Goal: Task Accomplishment & Management: Use online tool/utility

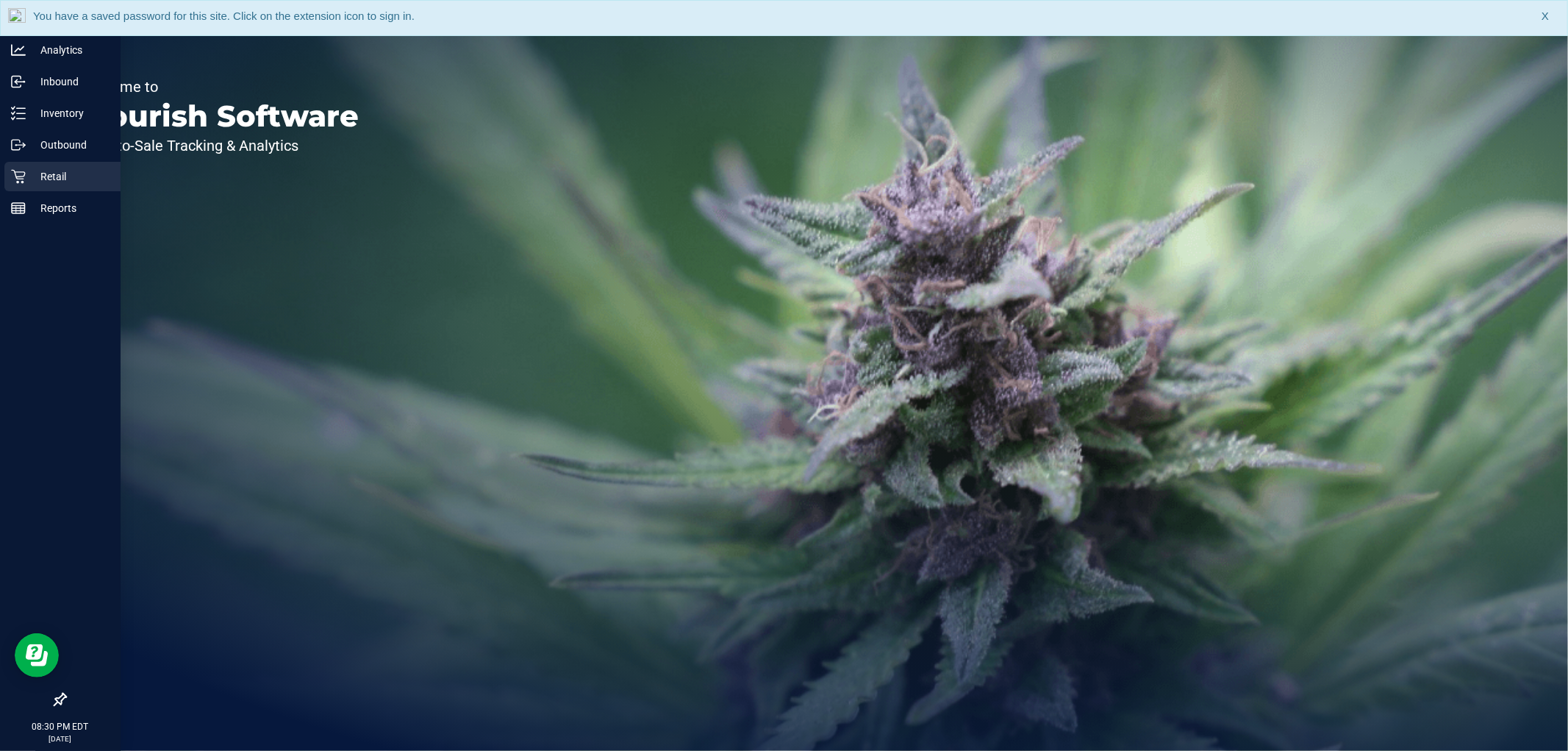
click at [26, 168] on p "Retail" at bounding box center [70, 176] width 89 height 18
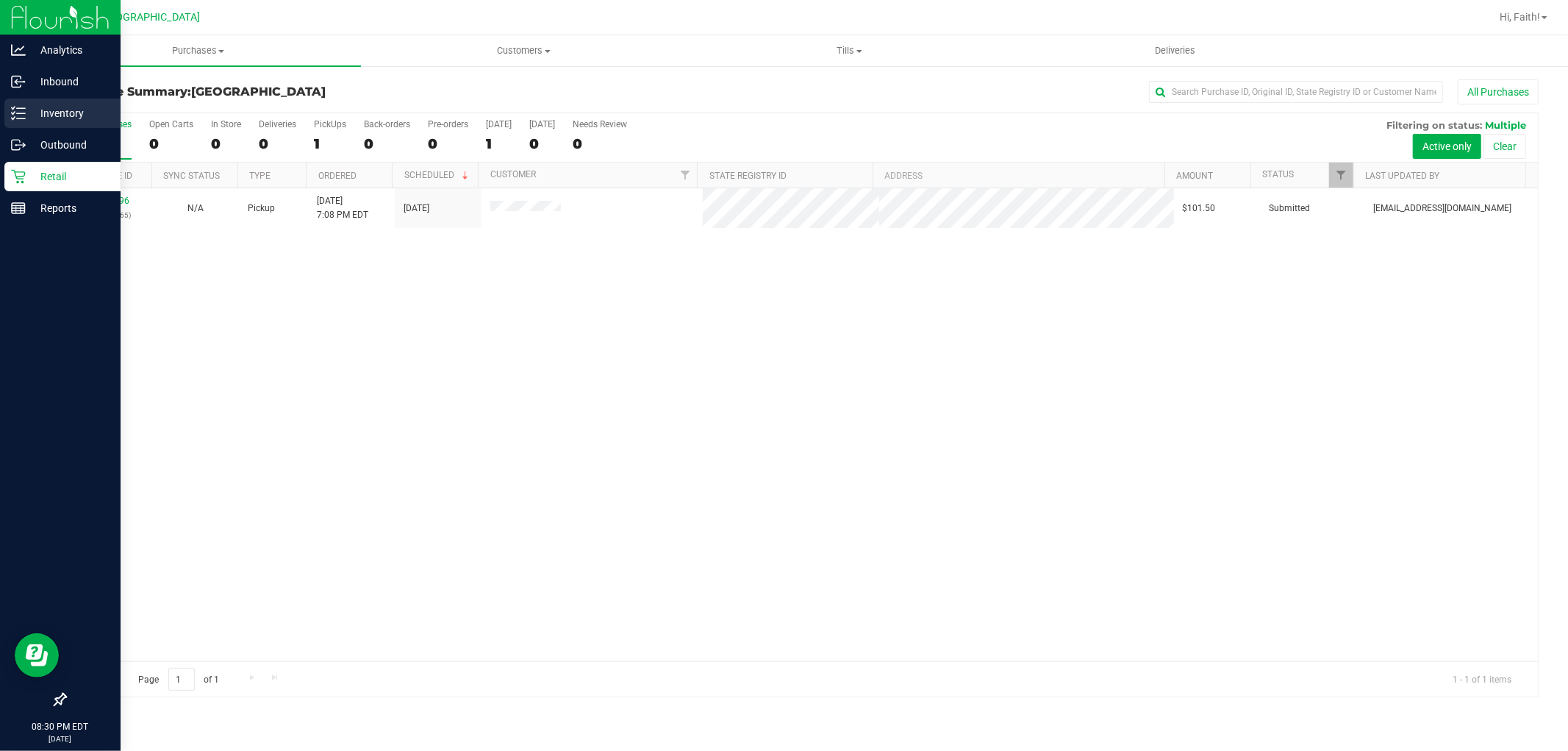
click at [54, 108] on p "Inventory" at bounding box center [70, 113] width 89 height 18
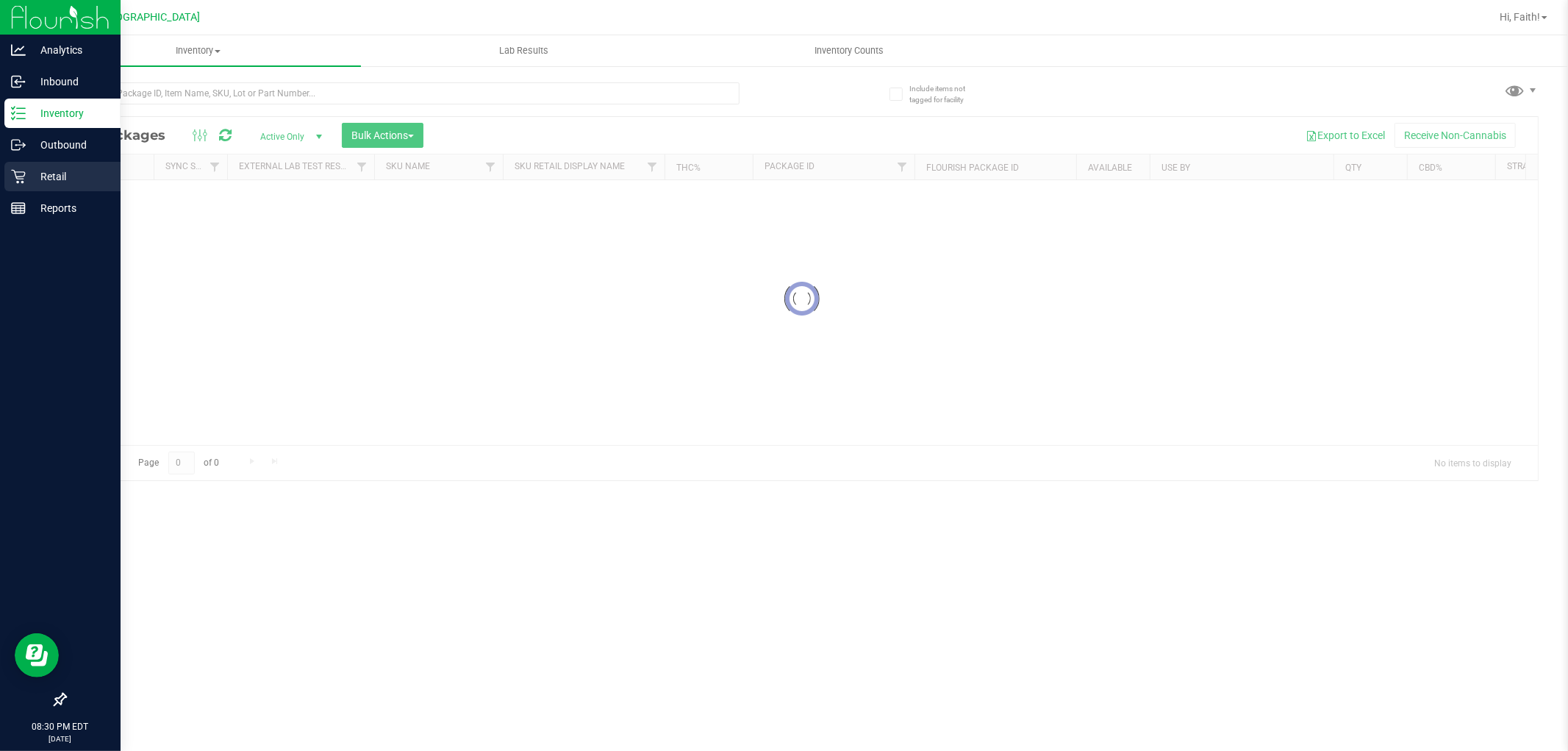
click at [49, 169] on p "Retail" at bounding box center [70, 176] width 89 height 18
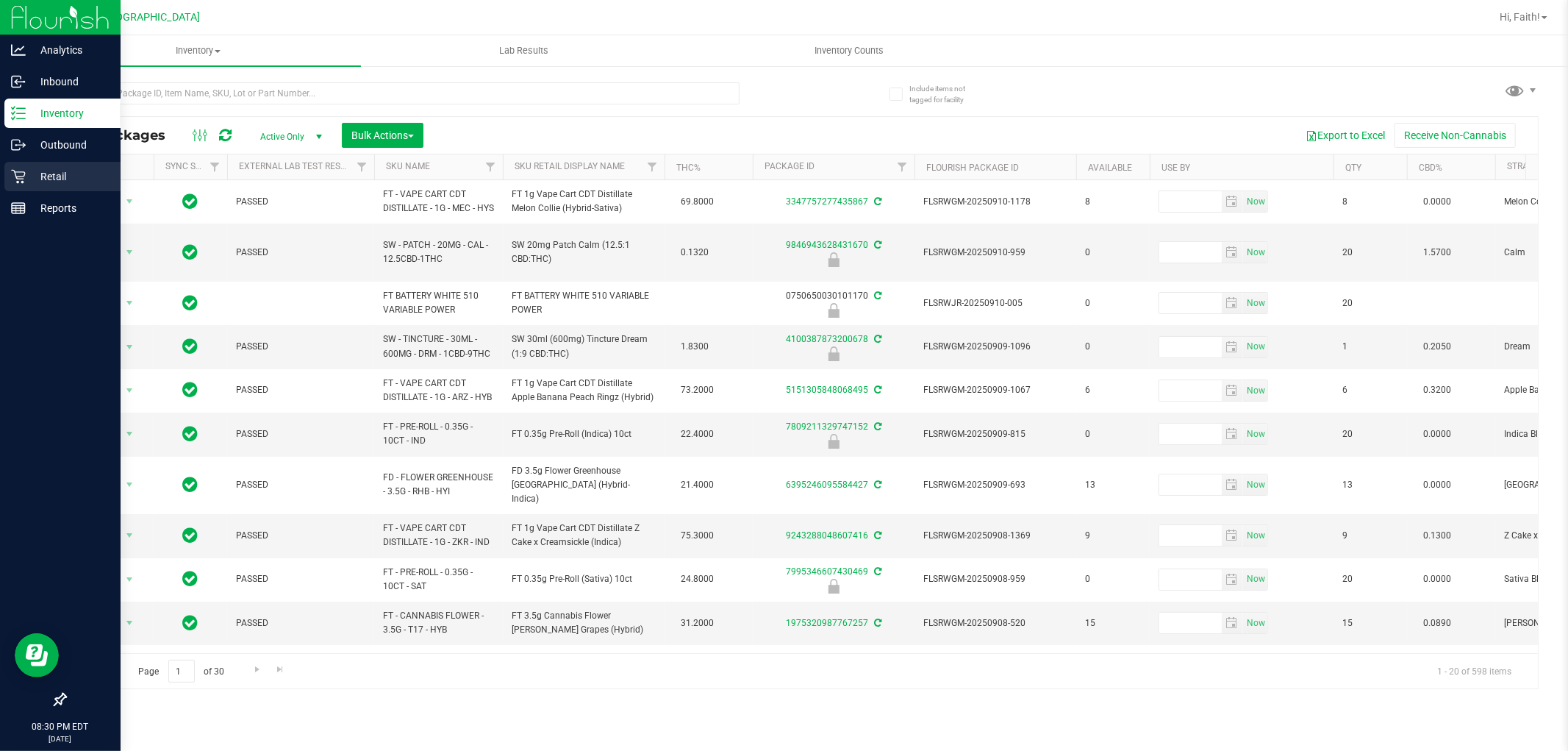
click at [65, 180] on p "Retail" at bounding box center [70, 176] width 89 height 18
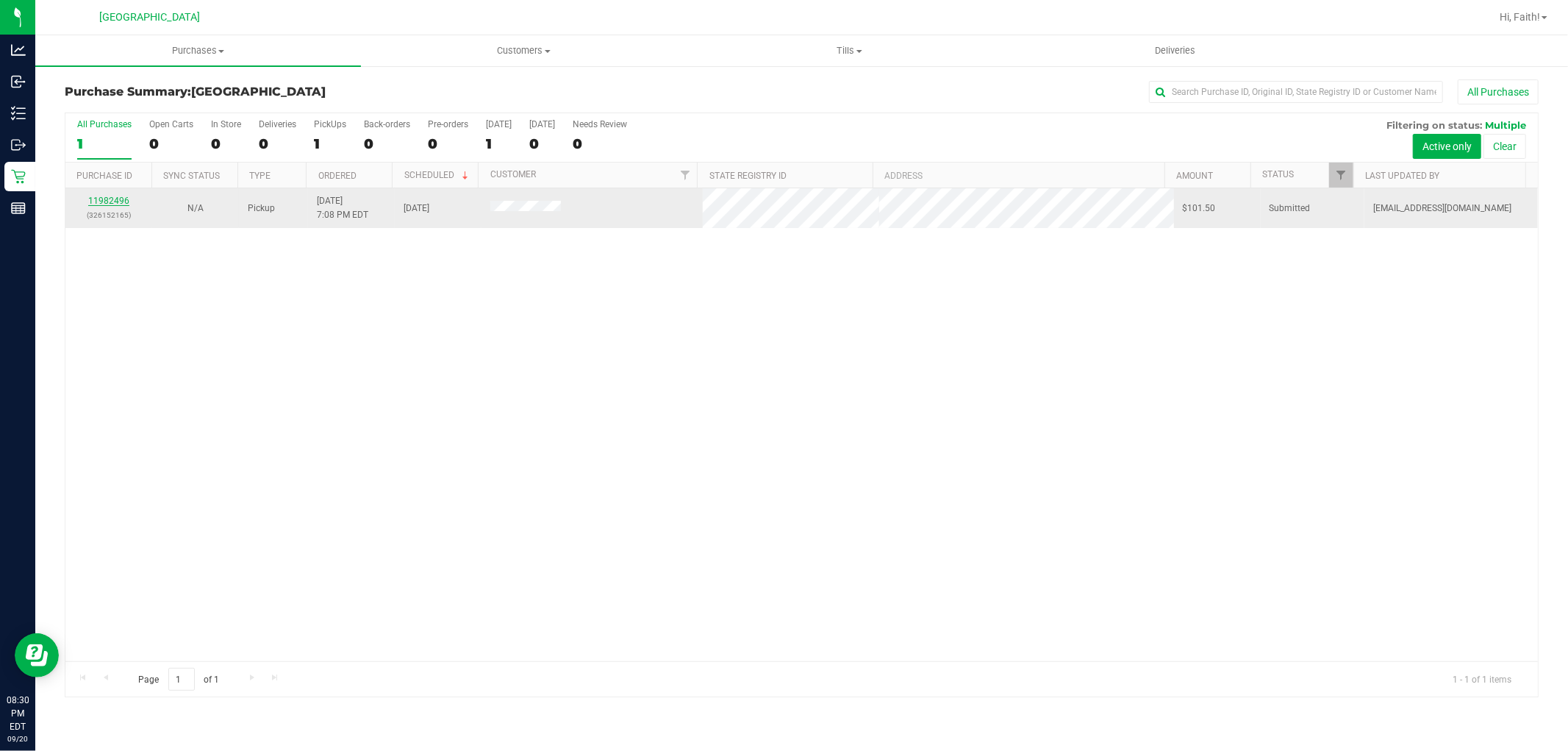
click at [111, 200] on link "11982496" at bounding box center [109, 200] width 41 height 10
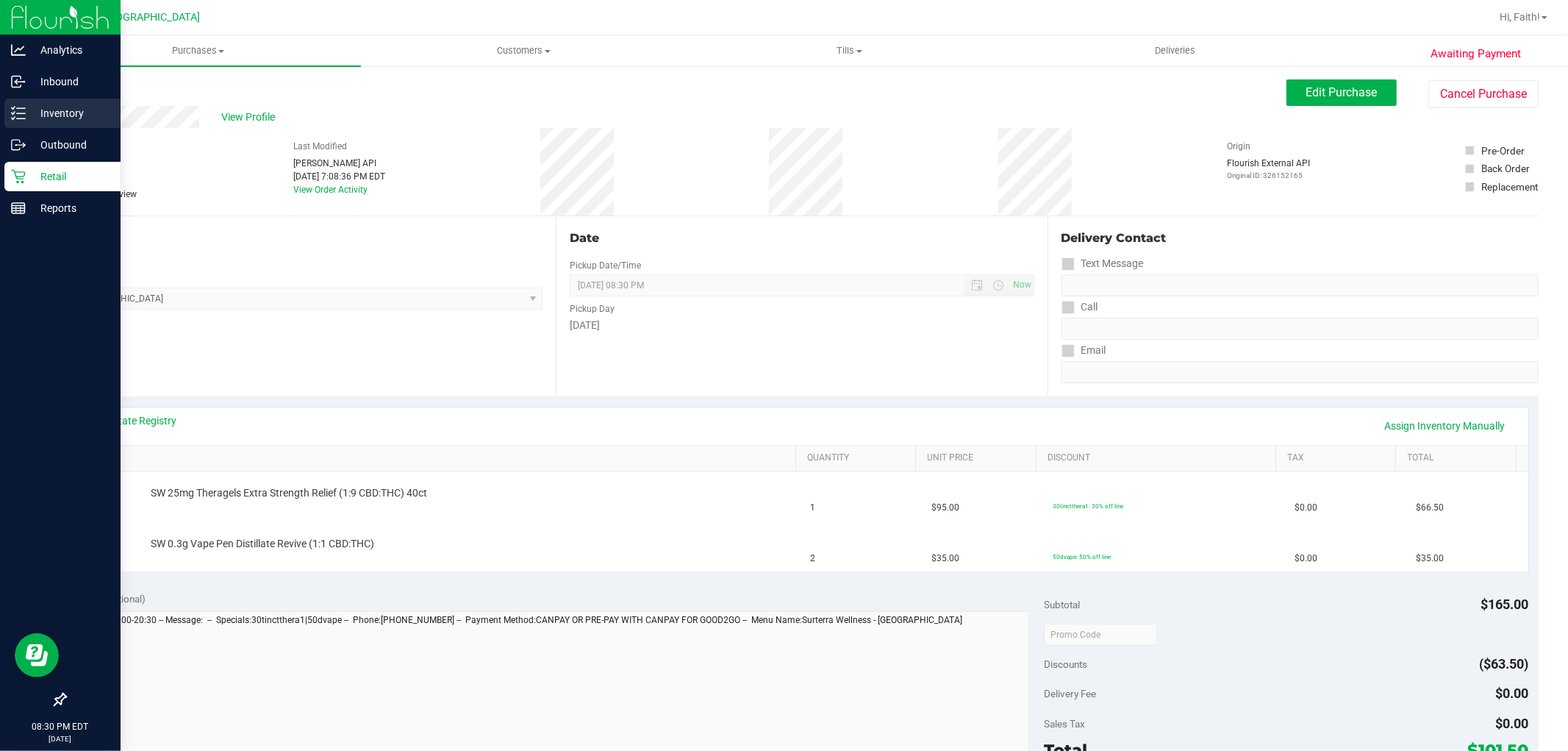
click at [84, 110] on p "Inventory" at bounding box center [70, 113] width 89 height 18
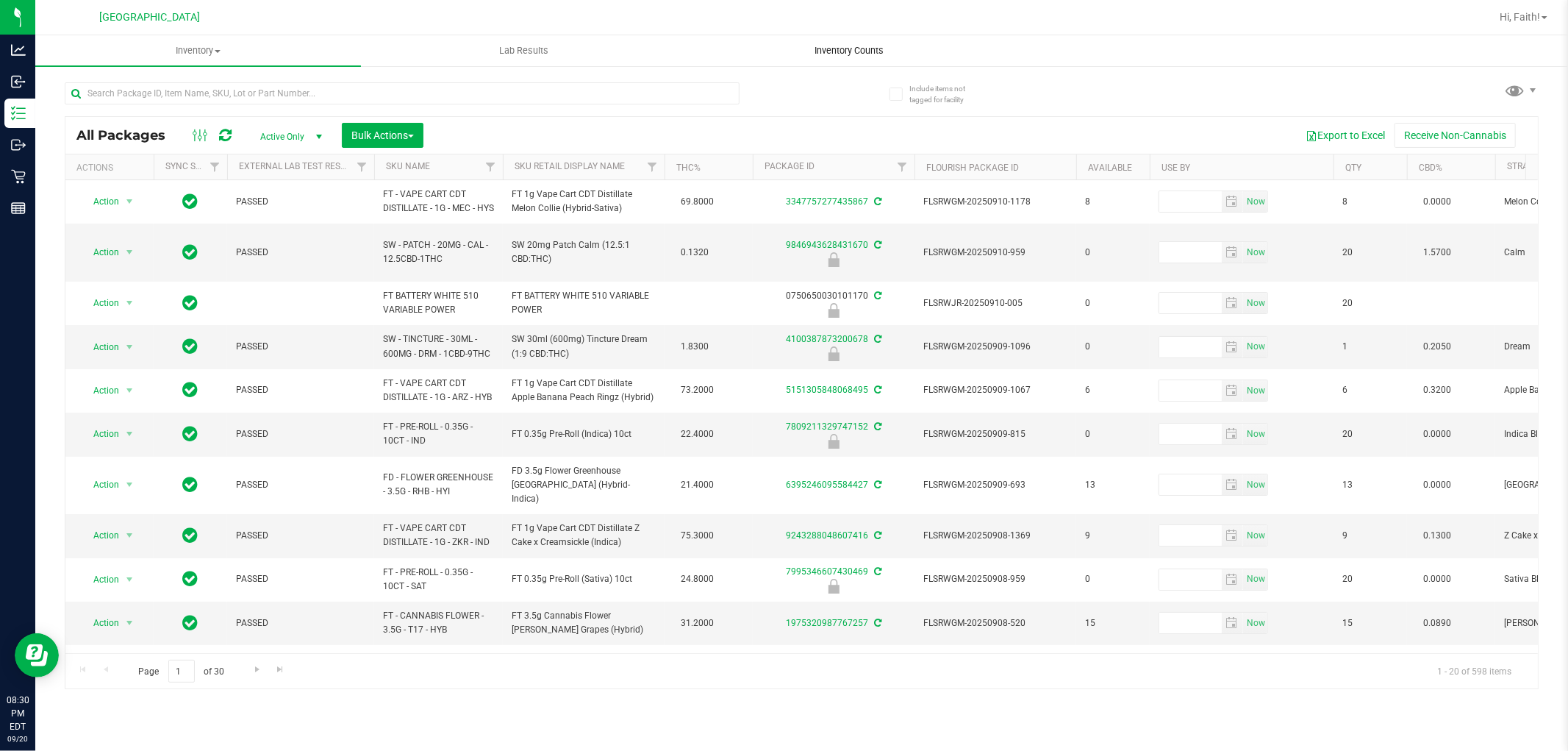
click at [855, 53] on span "Inventory Counts" at bounding box center [850, 50] width 108 height 13
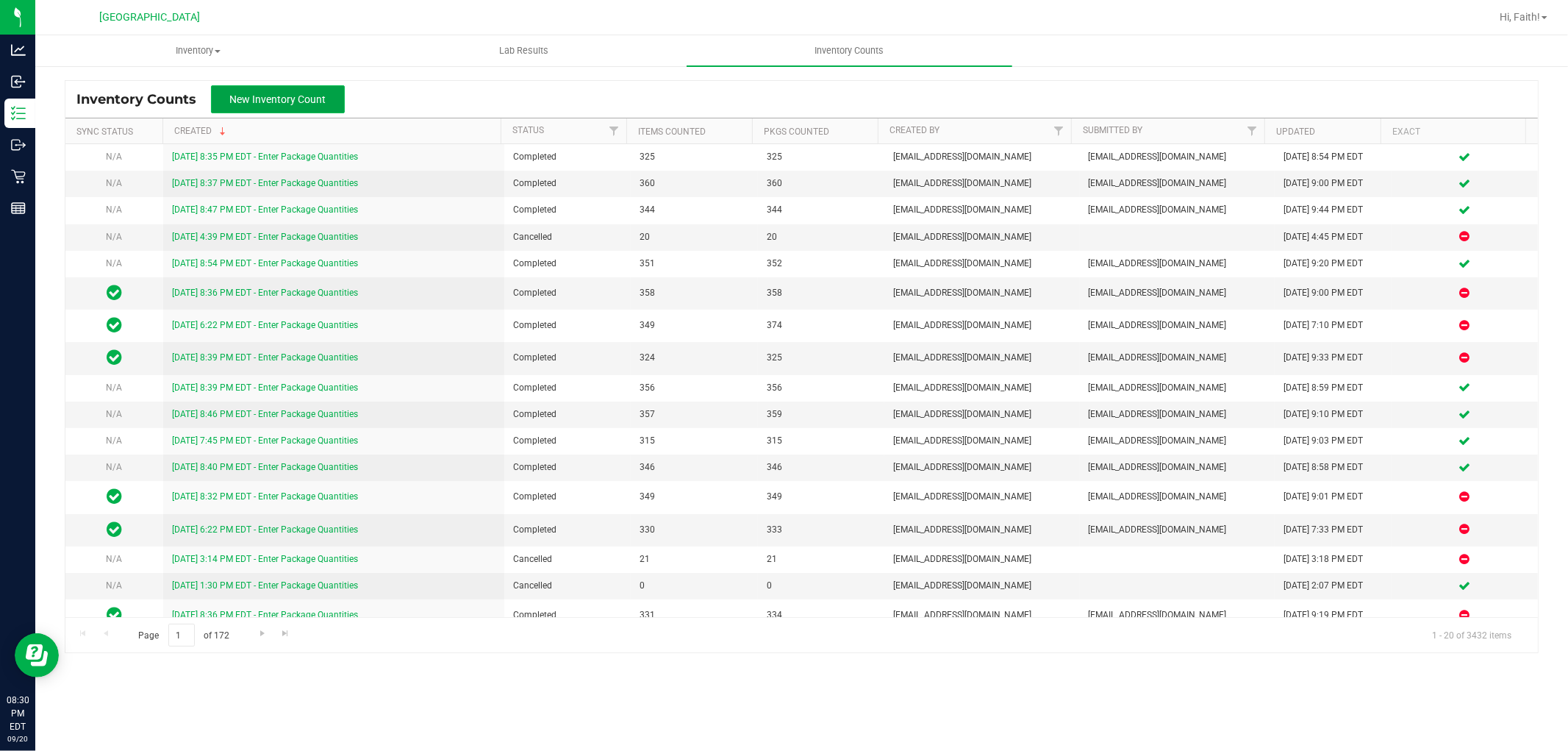
click at [303, 99] on span "New Inventory Count" at bounding box center [278, 100] width 96 height 12
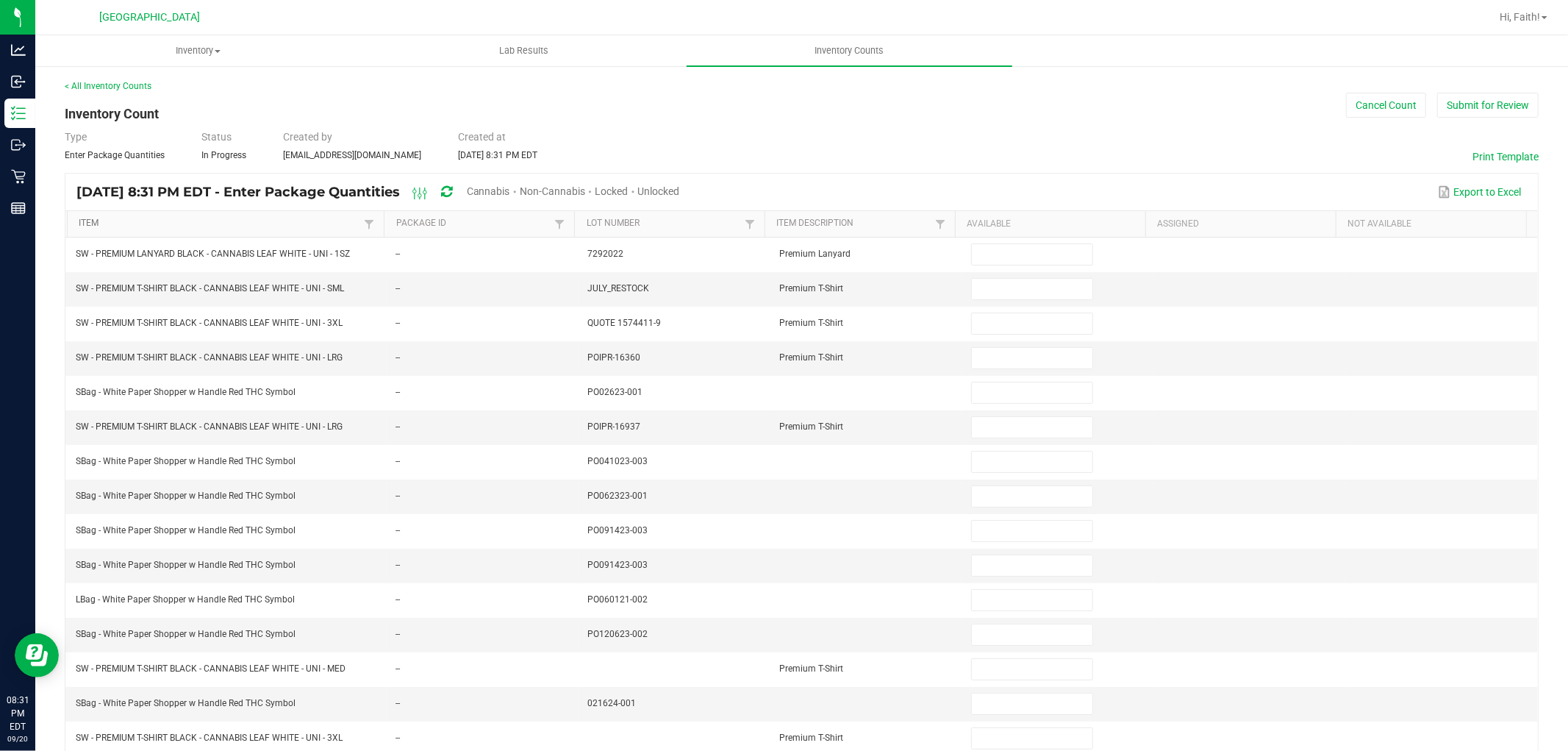
click at [304, 229] on link "Item" at bounding box center [218, 224] width 281 height 12
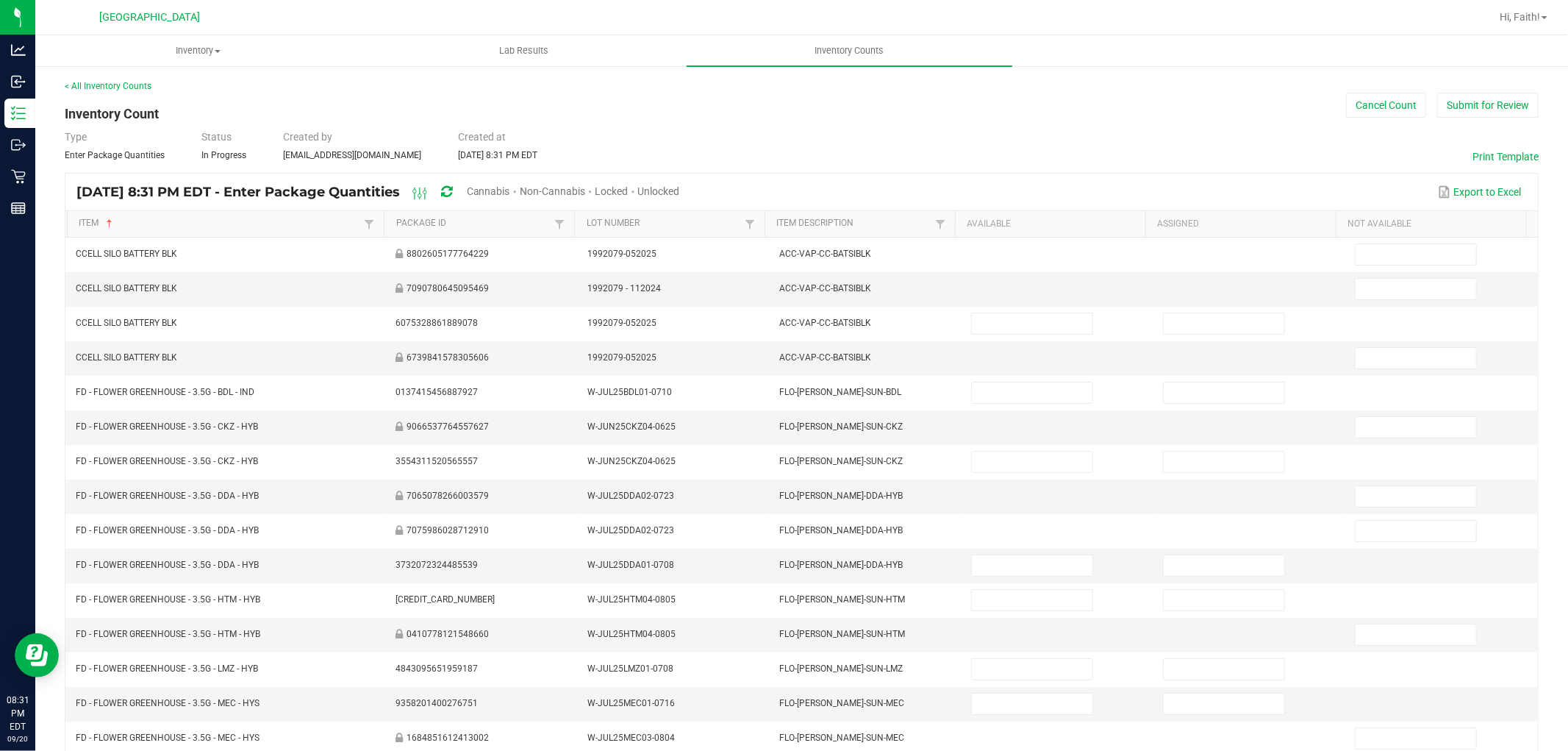
click at [680, 187] on span "Unlocked" at bounding box center [659, 191] width 42 height 12
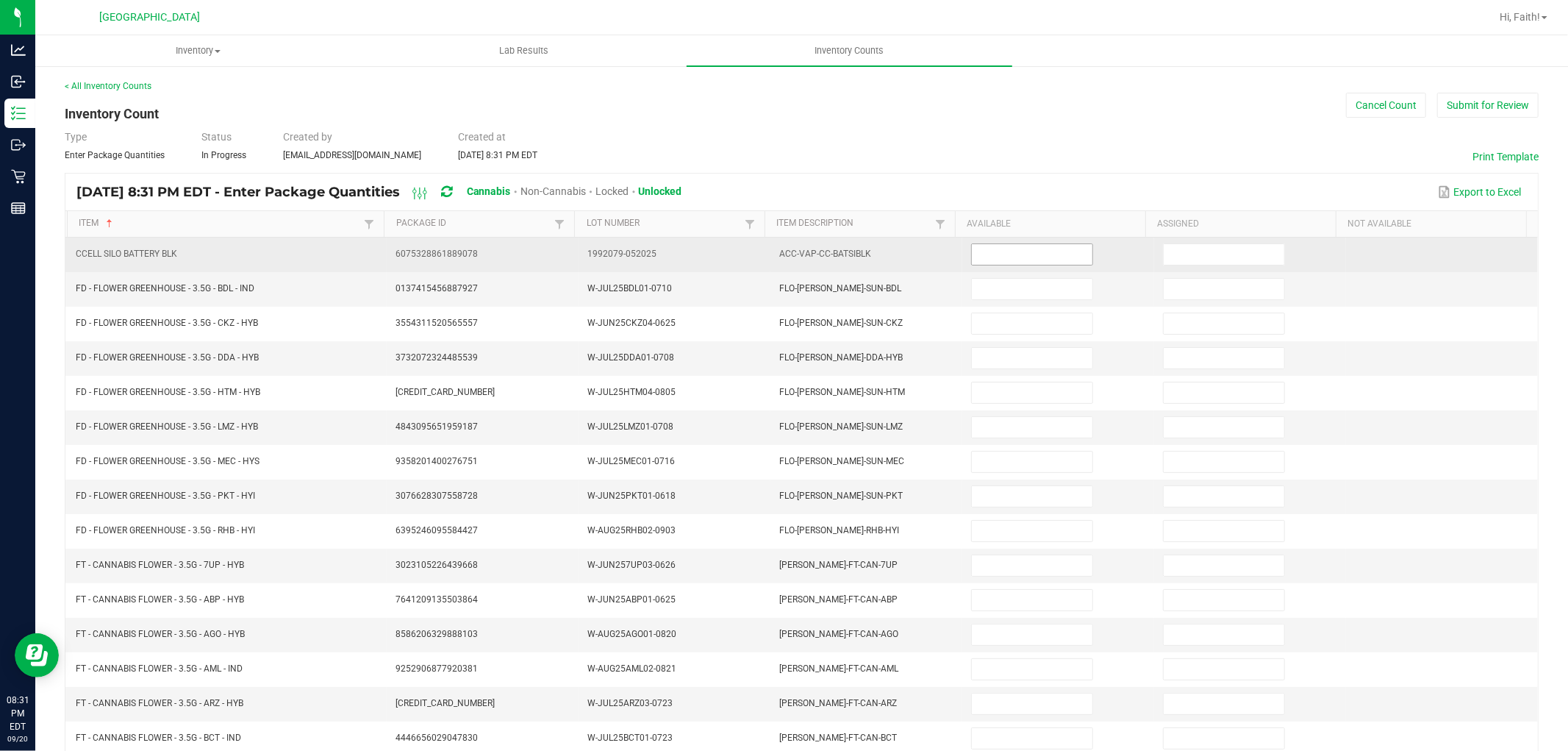
click at [1012, 255] on input at bounding box center [1032, 255] width 120 height 21
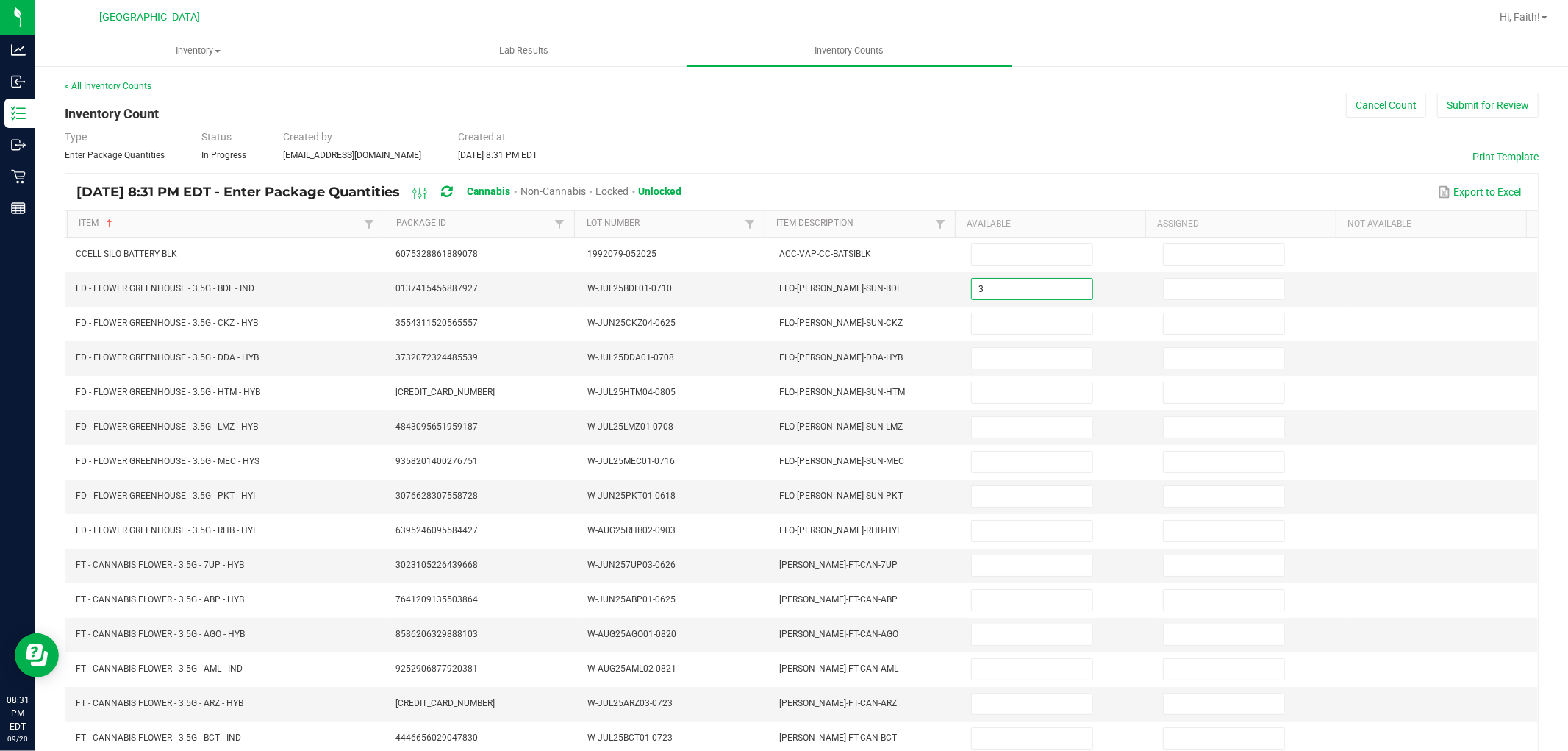
type input "3"
type input "0"
type input "8"
type input "0"
type input "1"
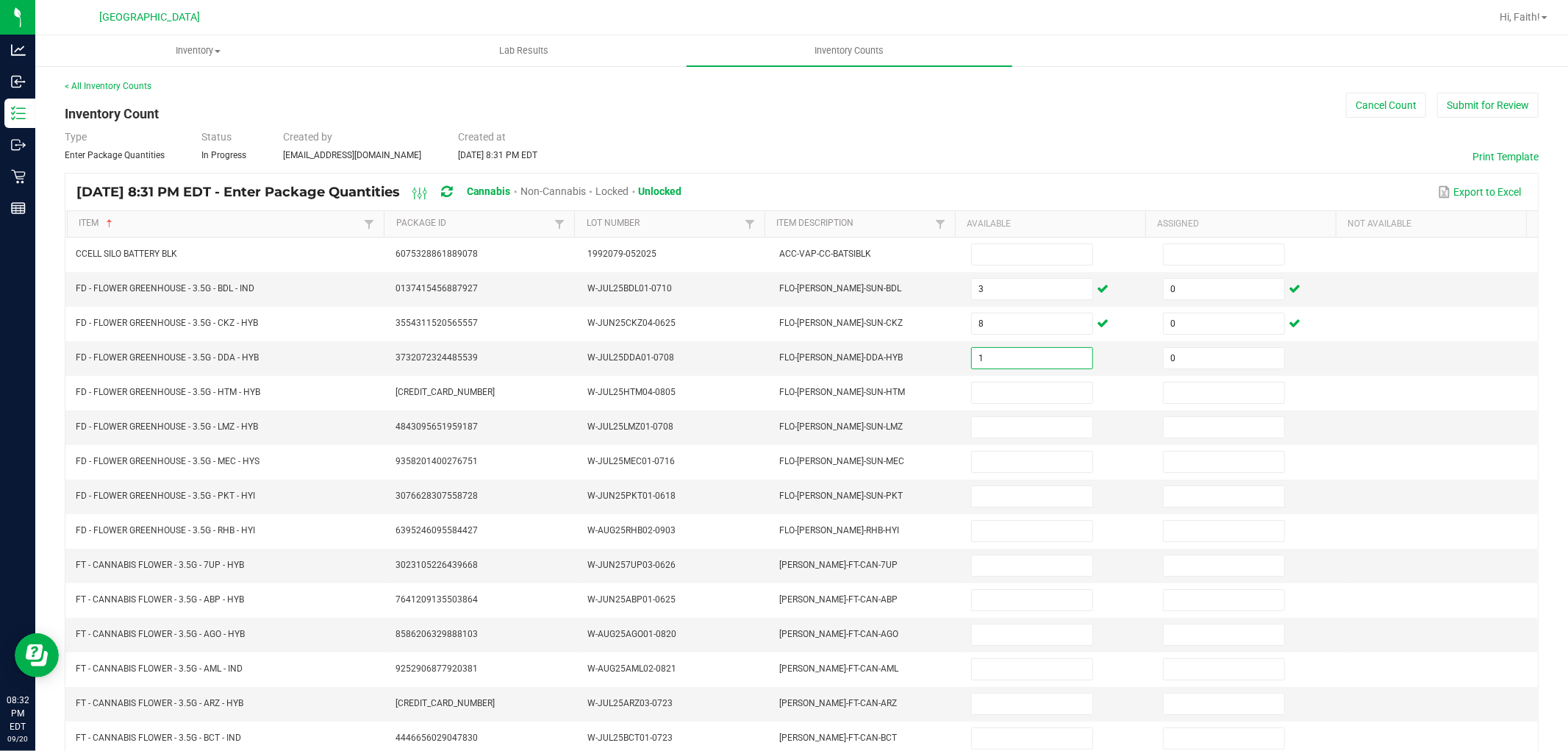
type input "0"
type input "11"
type input "0"
type input "17"
type input "0"
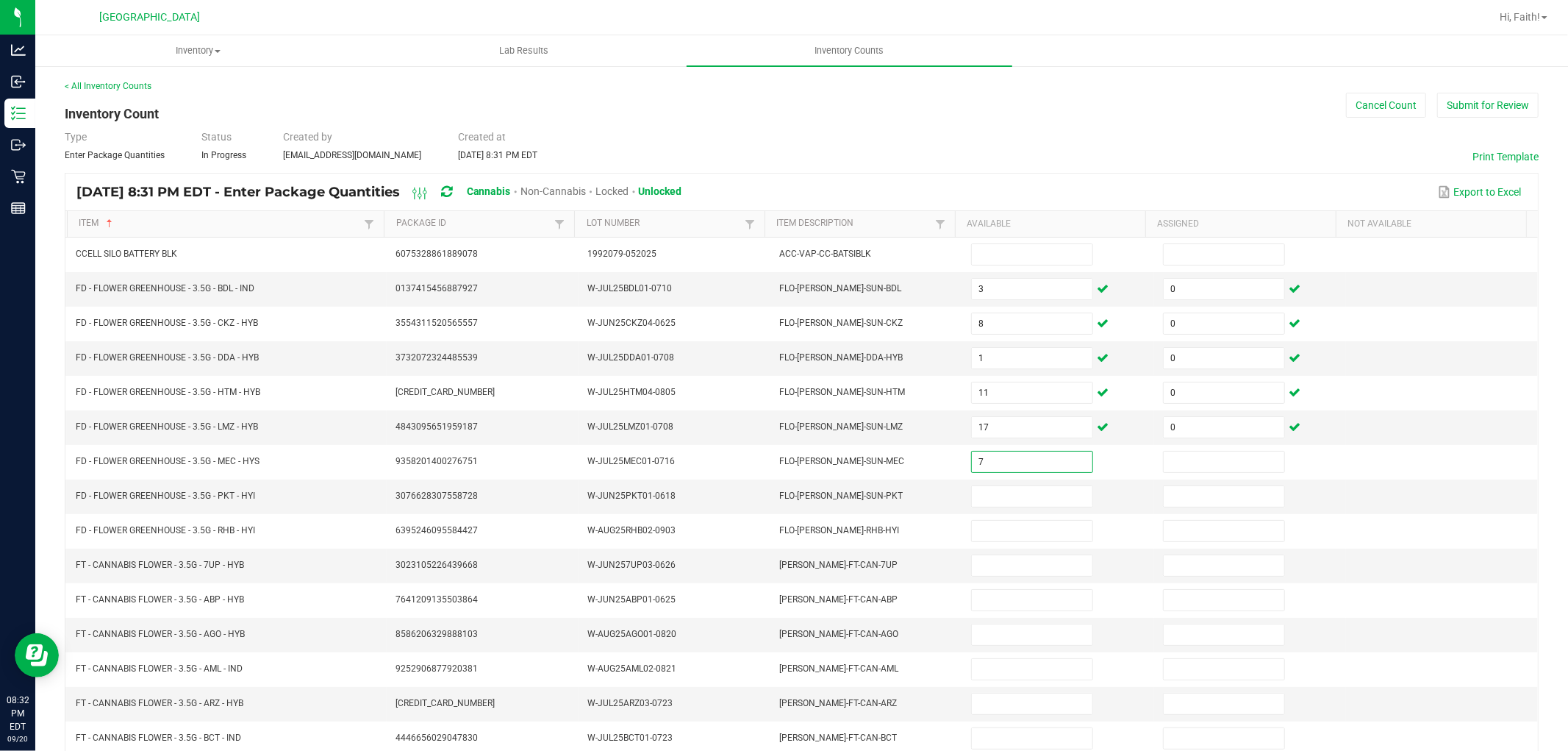
type input "7"
type input "0"
type input "15"
type input "0"
type input "13"
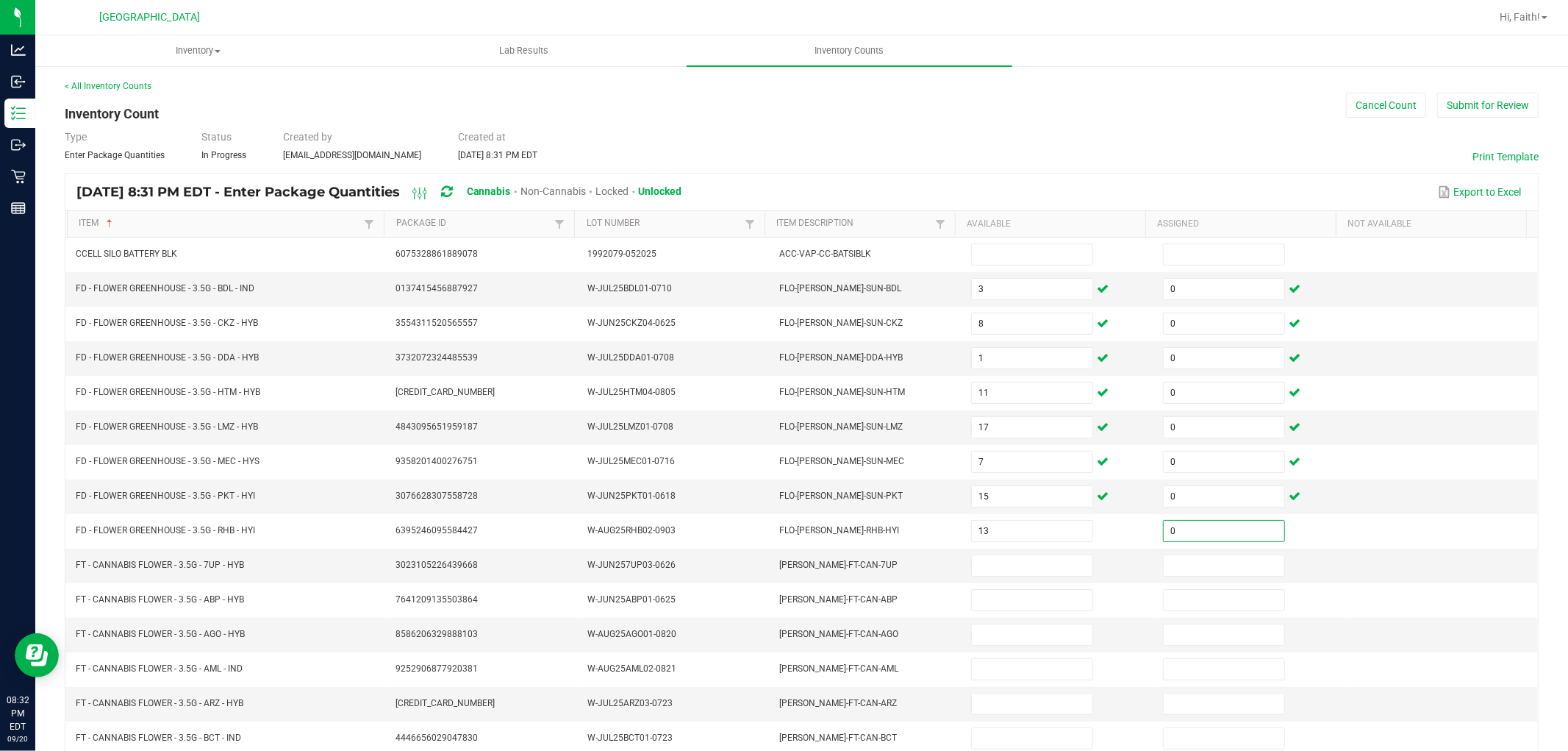
type input "0"
type input "15"
type input "0"
type input "3"
type input "0"
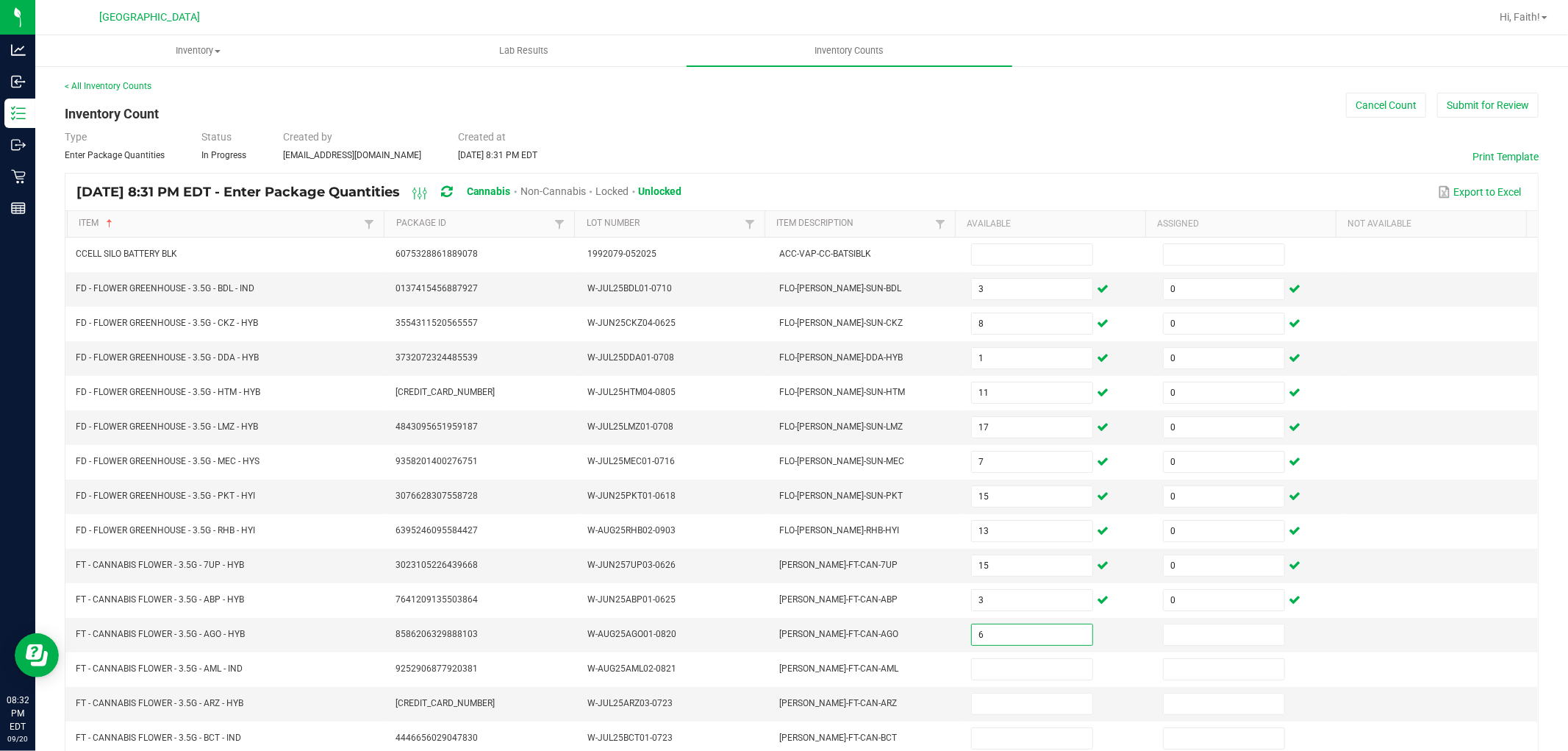
type input "6"
type input "0"
type input "4"
type input "0"
type input "3"
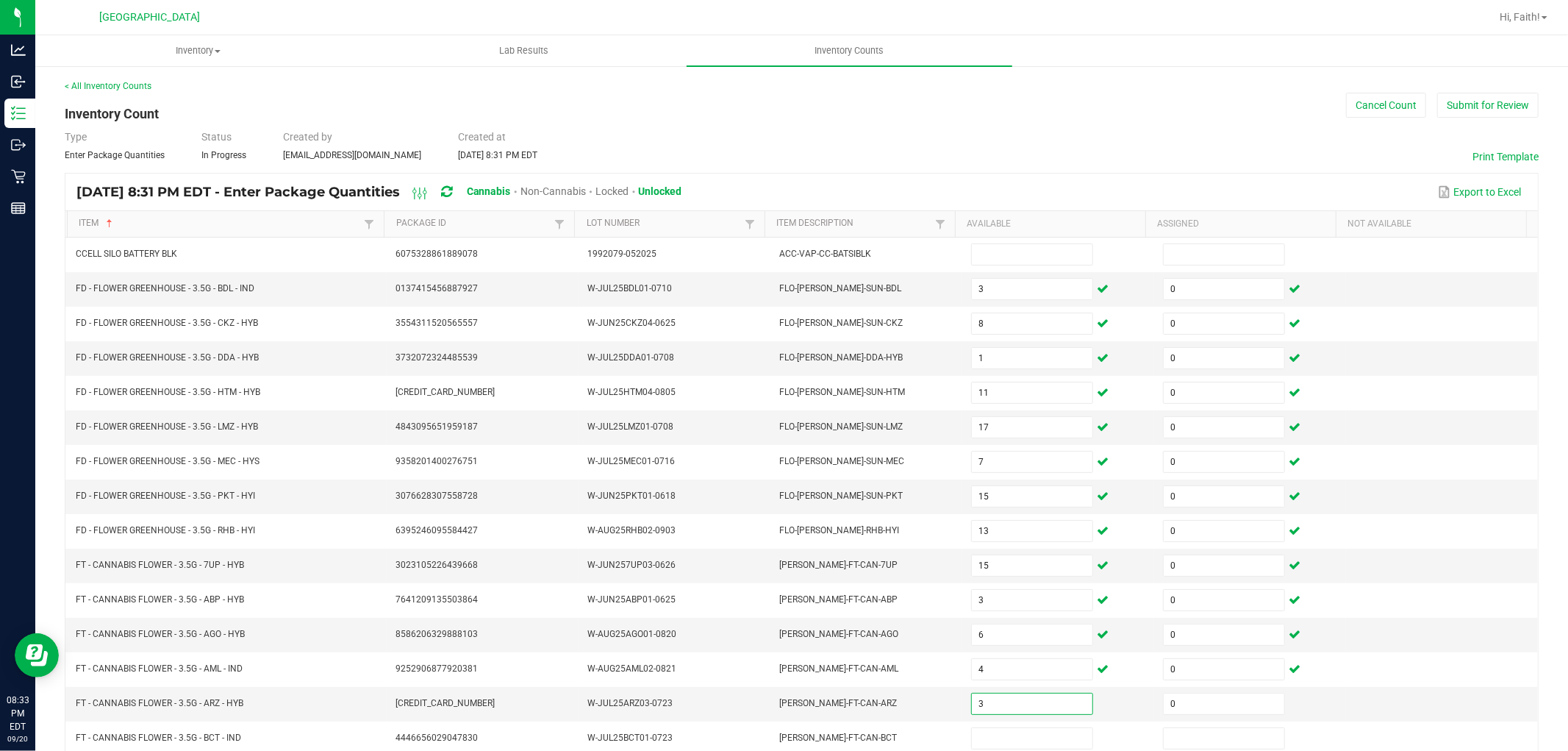
type input "0"
type input "11"
type input "0"
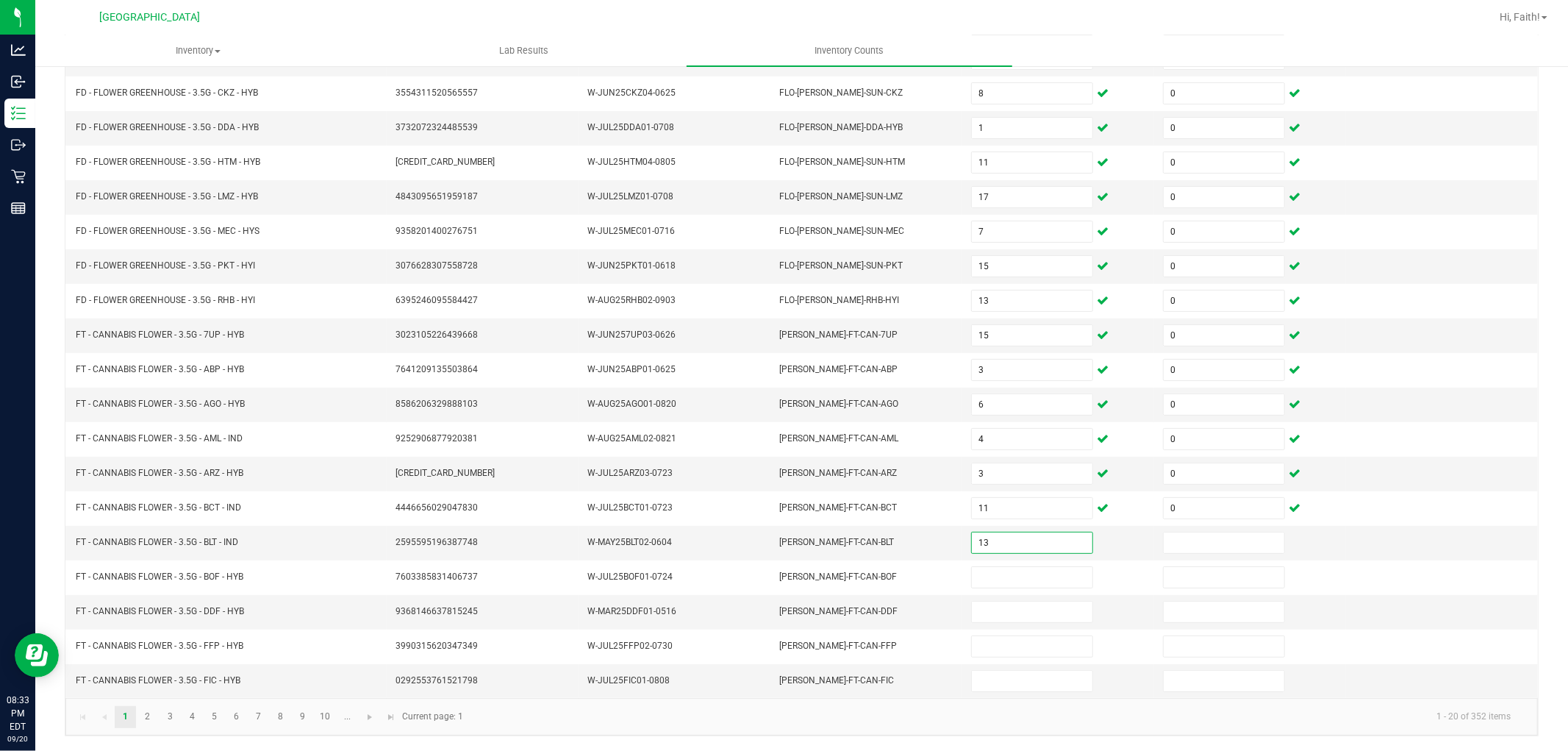
type input "13"
type input "0"
type input "2"
type input "0"
type input "20"
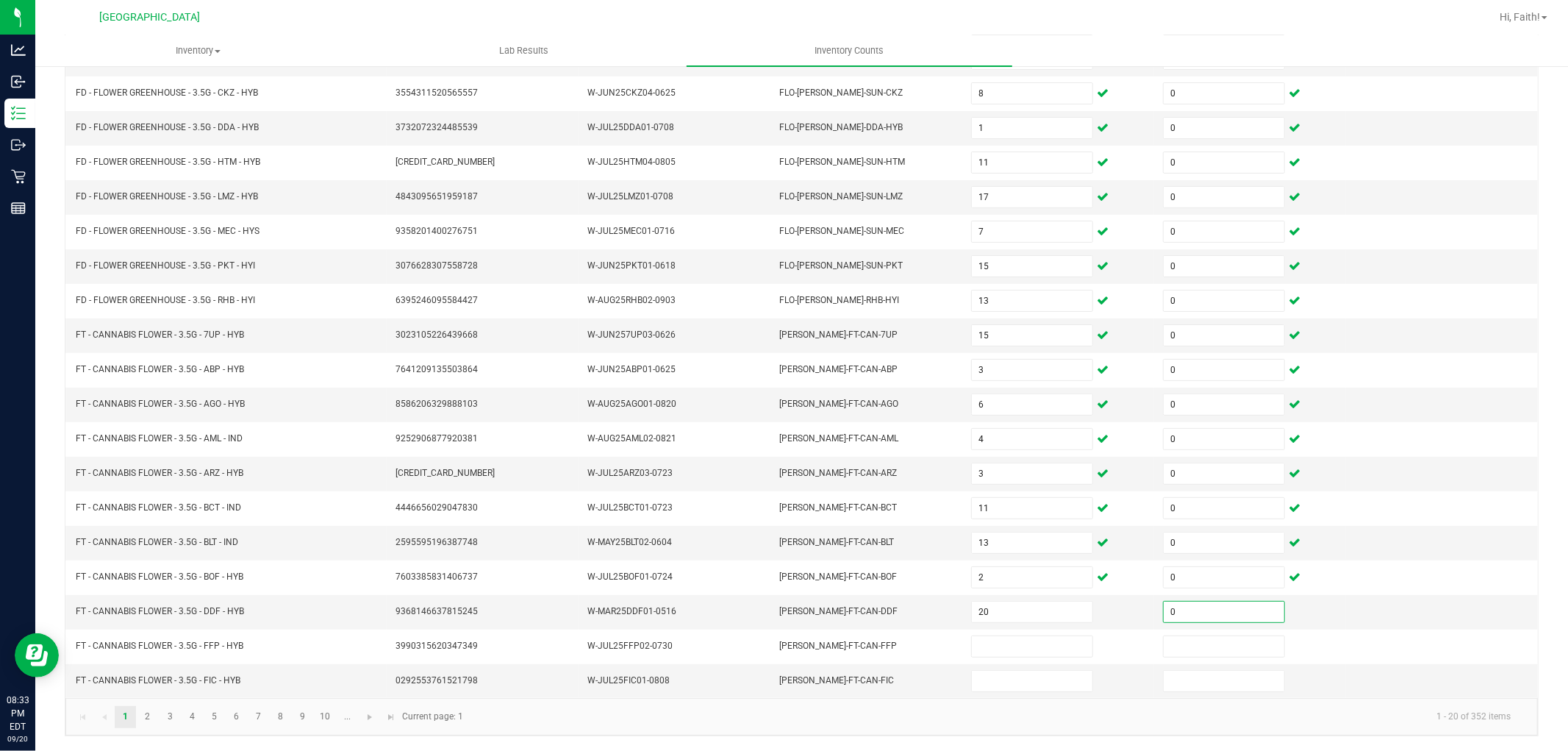
type input "0"
type input "16"
type input "0"
type input "15"
type input "0"
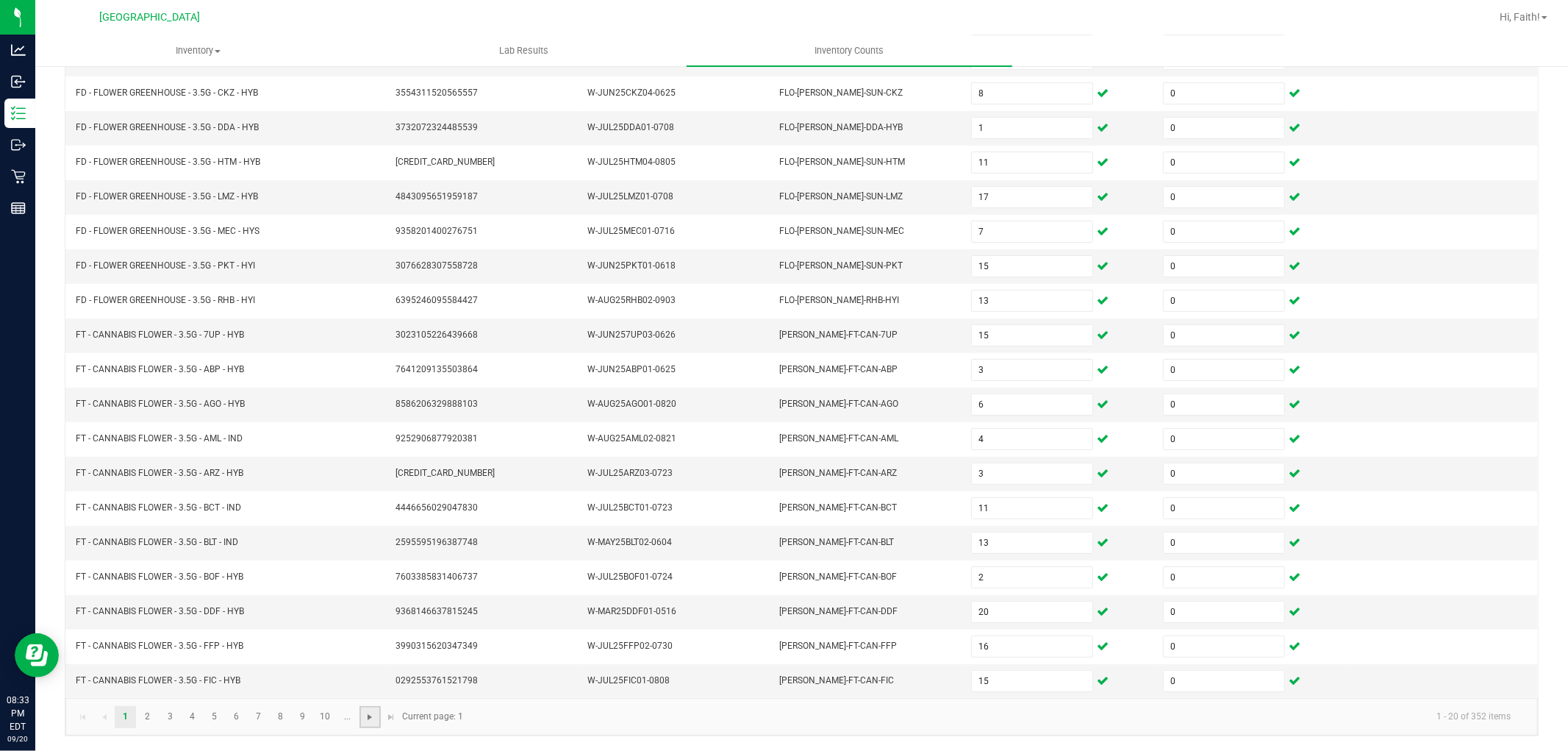
click at [364, 721] on span "Go to the next page" at bounding box center [370, 717] width 12 height 12
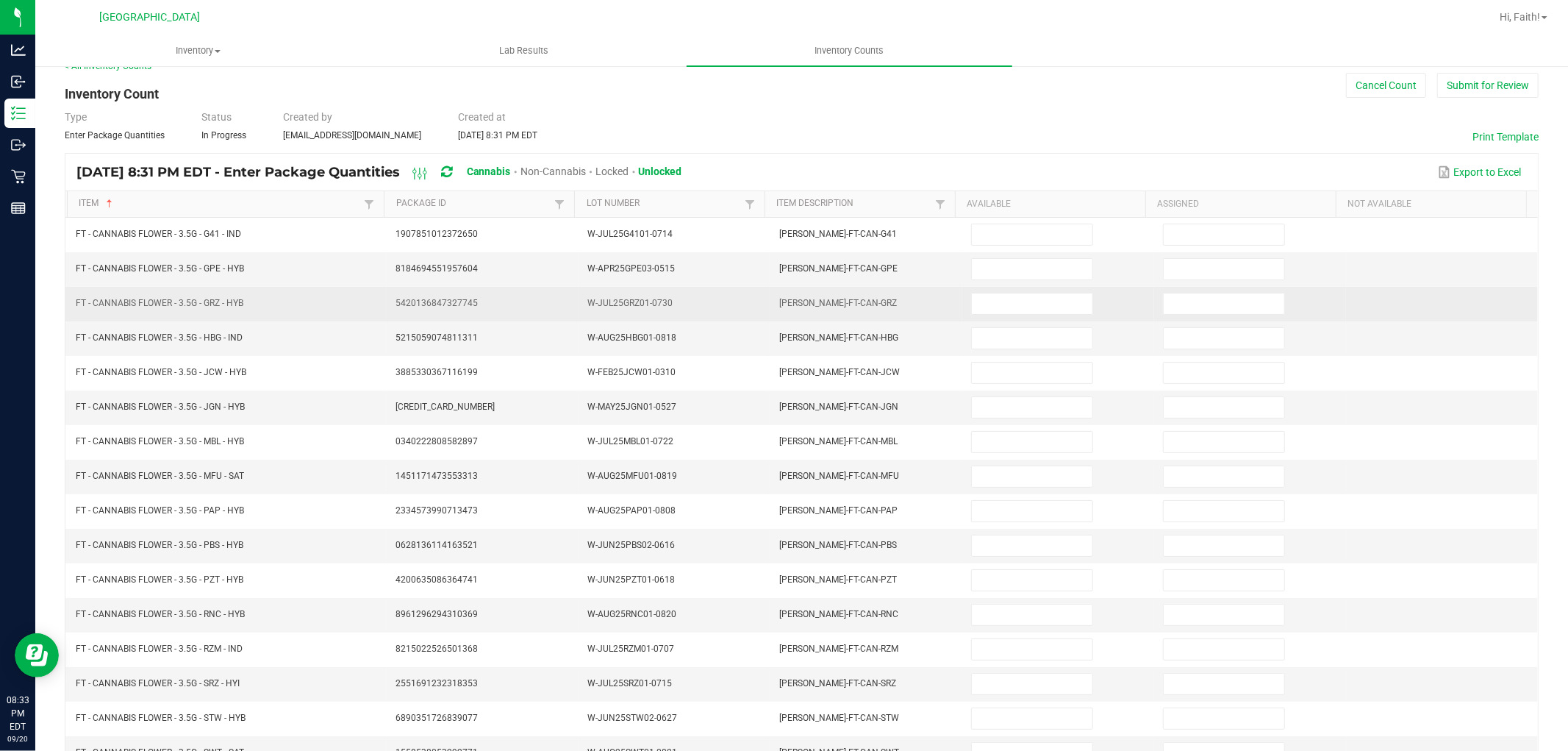
scroll to position [0, 0]
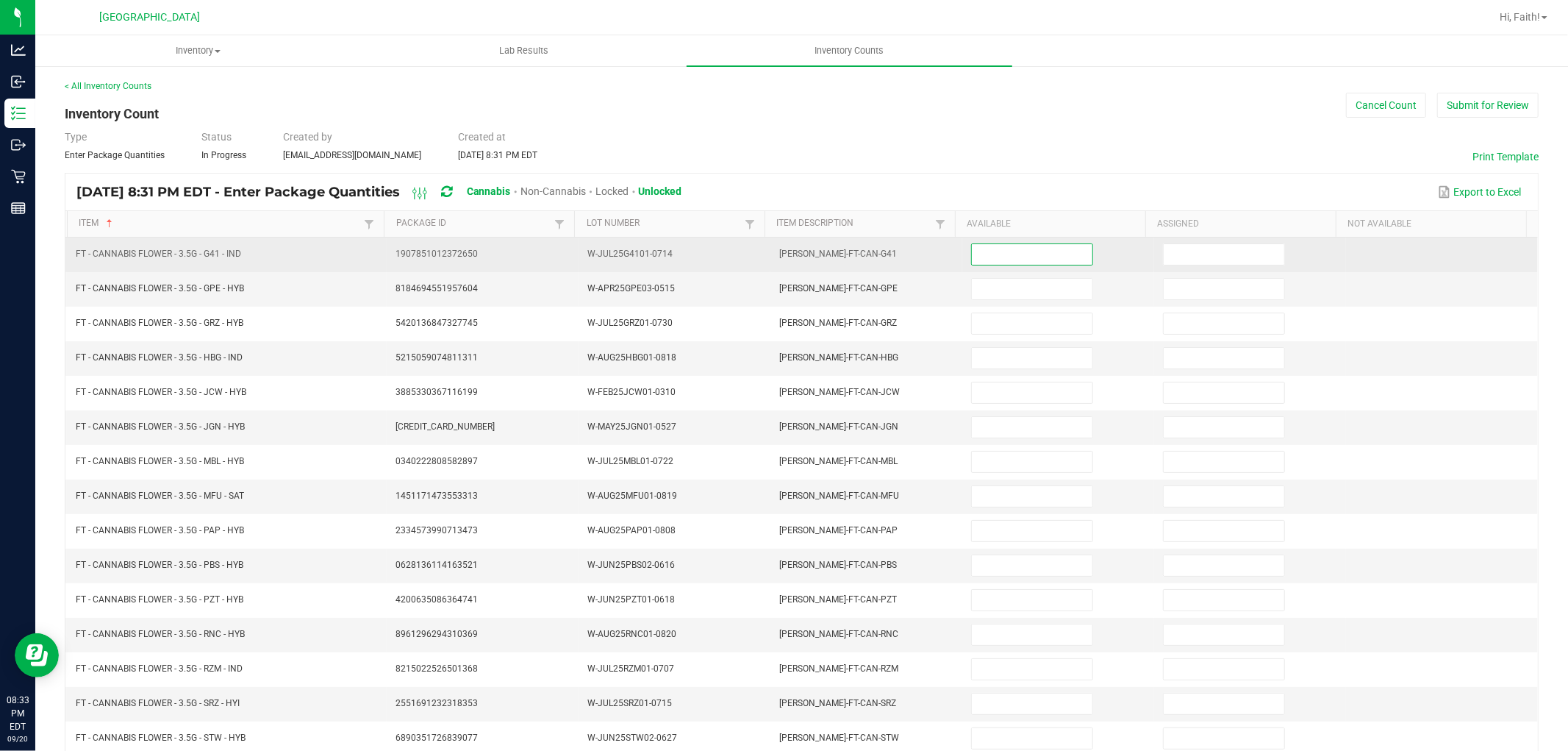
click at [1062, 260] on input at bounding box center [1032, 255] width 120 height 21
type input "2"
type input "0"
type input "20"
type input "0"
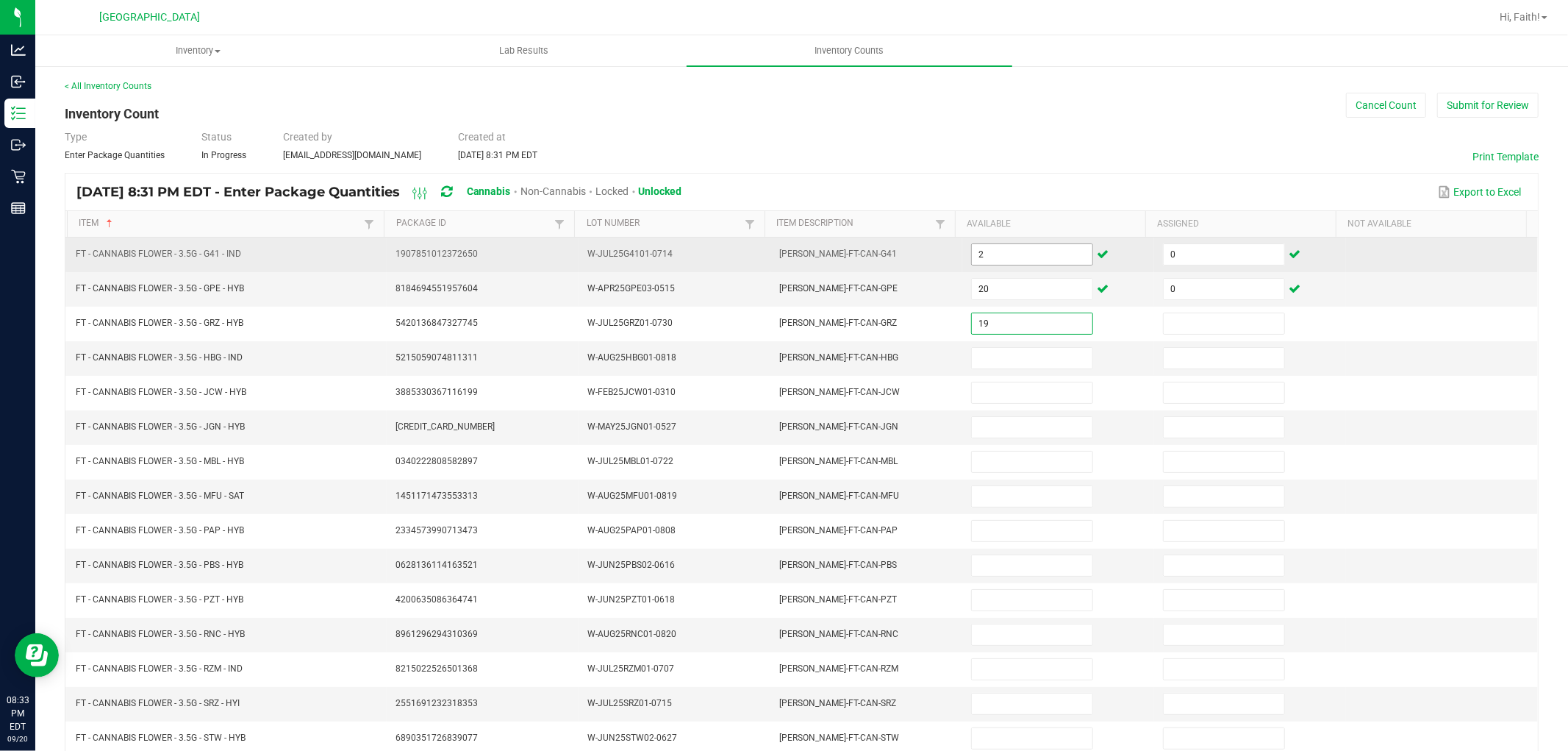
type input "19"
type input "0"
type input "2"
type input "17"
type input "0"
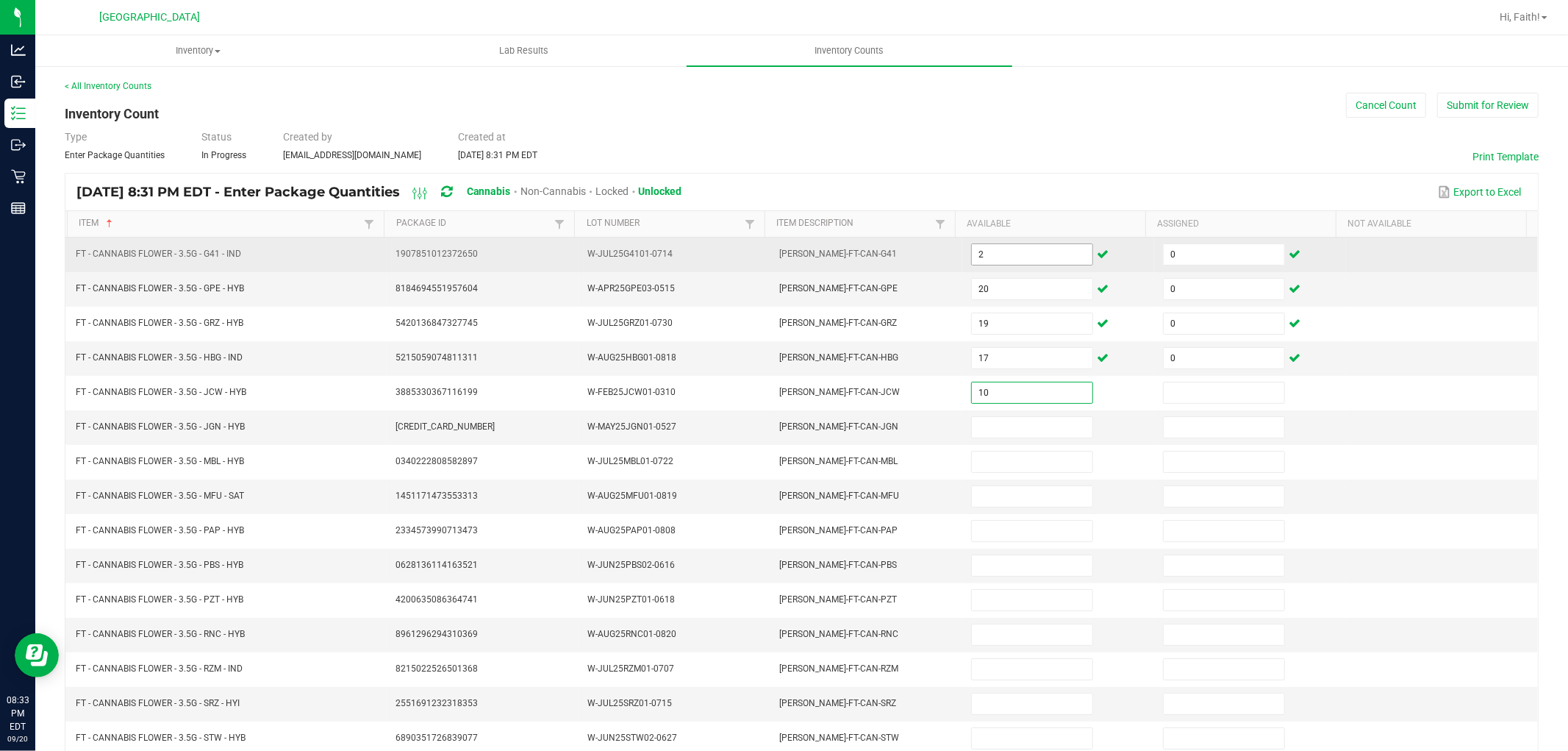
type input "10"
type input "0"
type input "19"
type input "0"
type input "17"
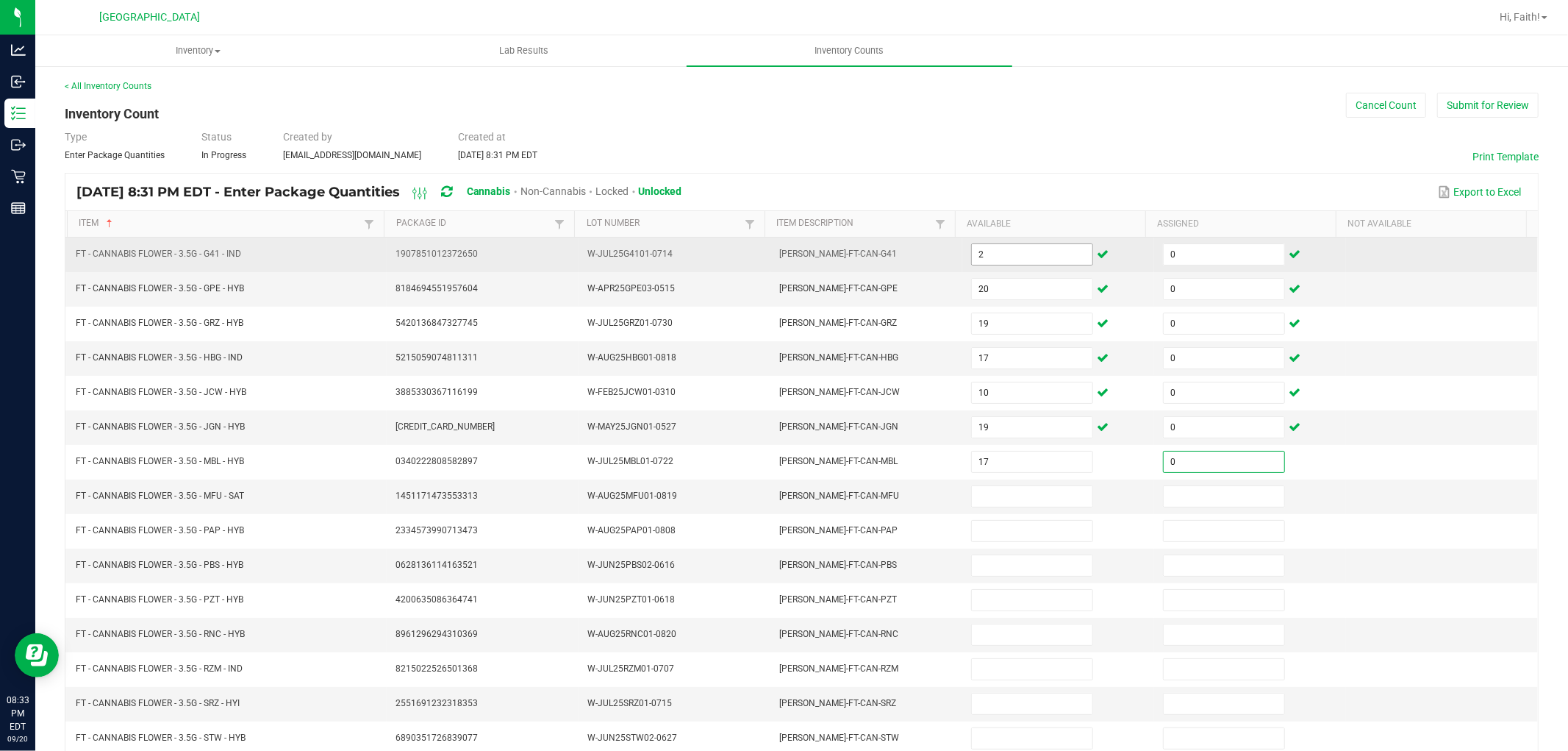
type input "0"
type input "18"
type input "0"
type input "19"
type input "0"
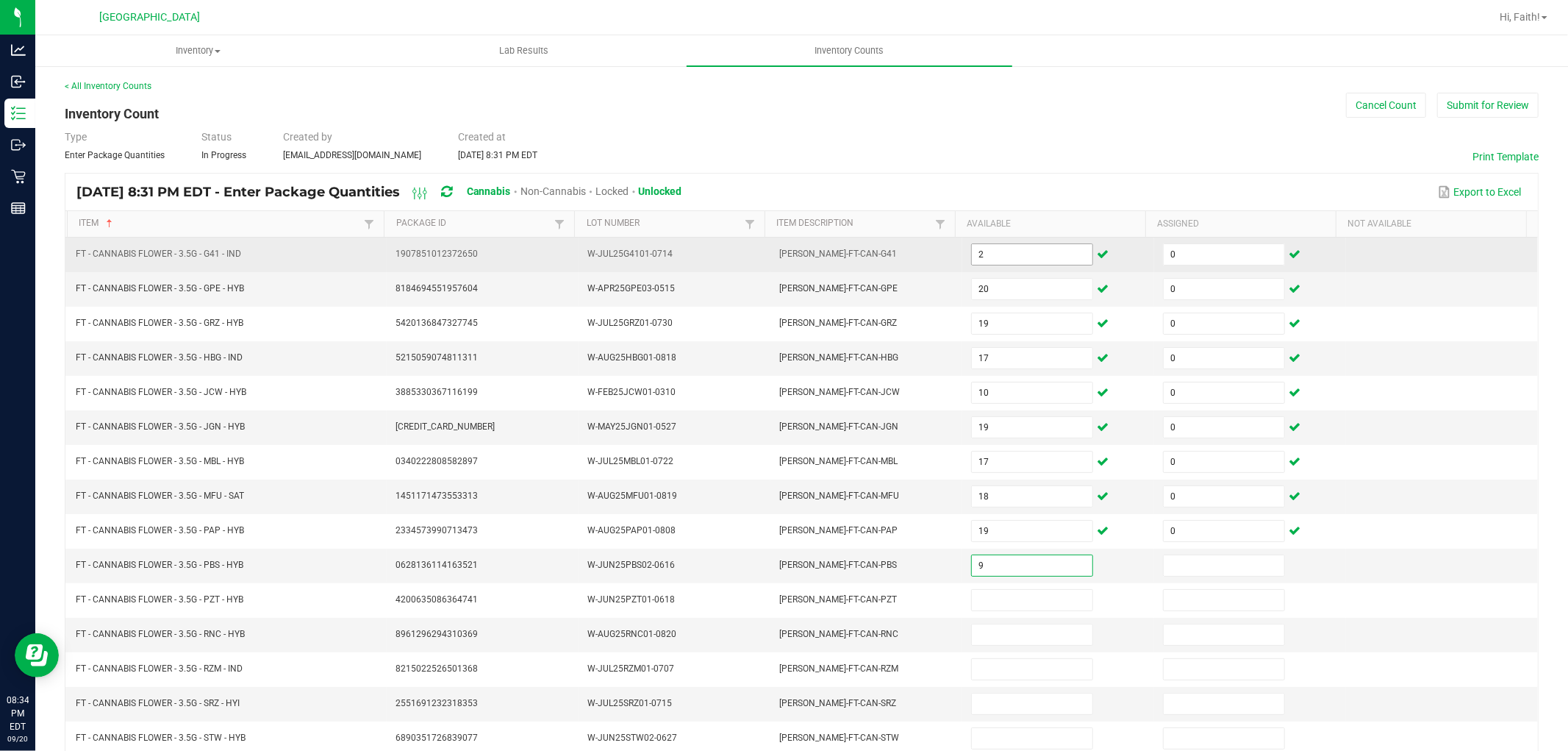
type input "9"
type input "0"
type input "9"
type input "0"
type input "11"
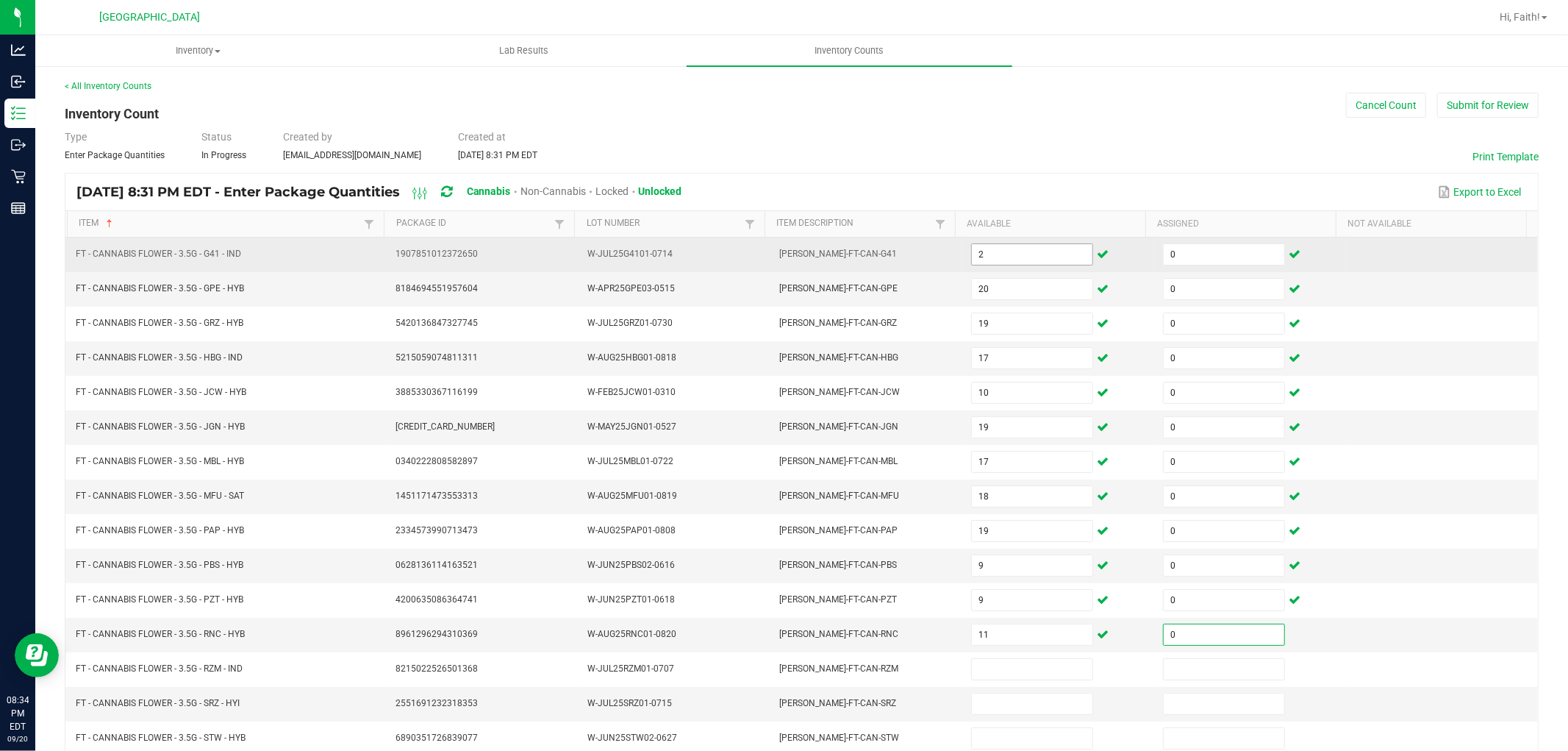
type input "0"
type input "19"
type input "0"
type input "11"
type input "0"
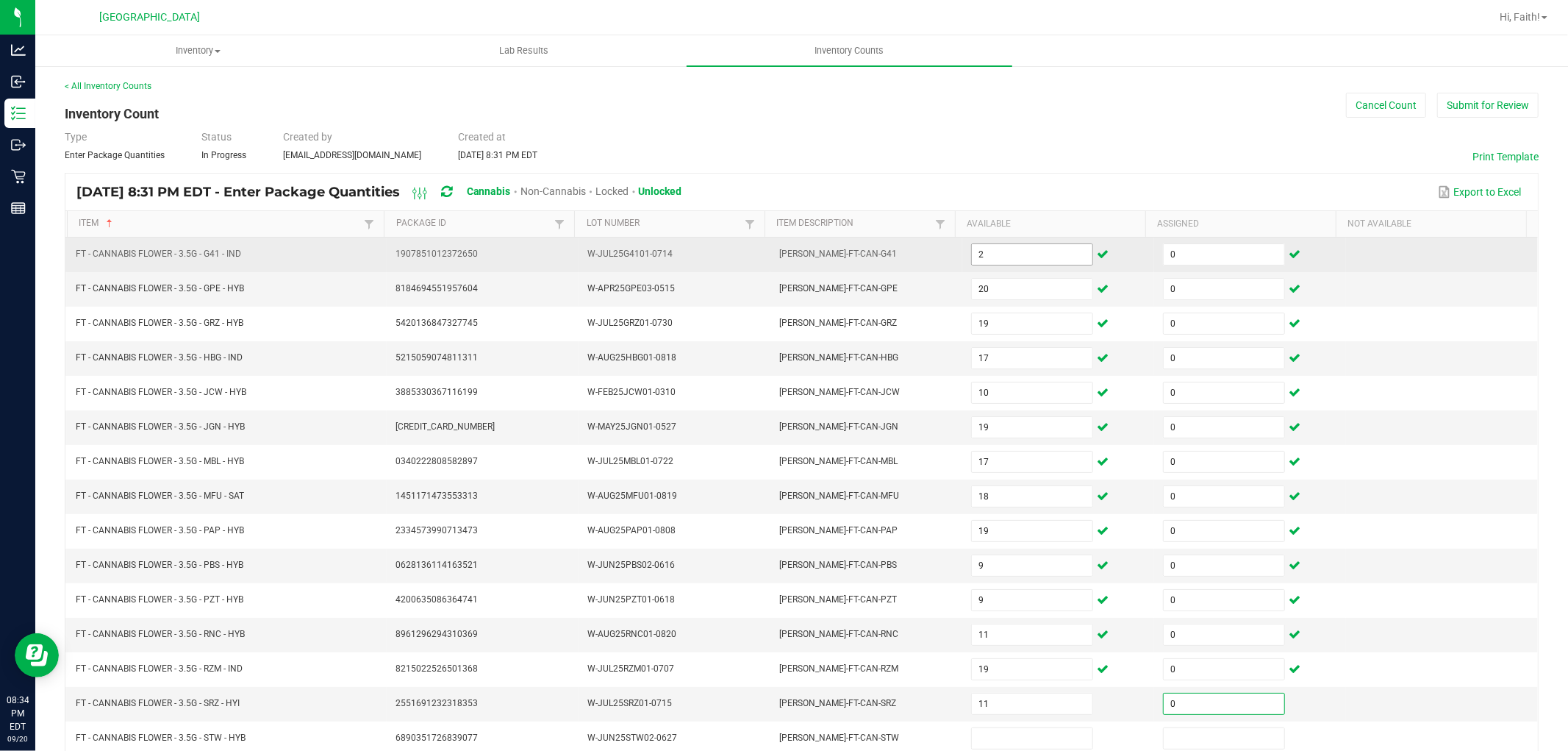
scroll to position [1, 0]
type input "18"
type input "0"
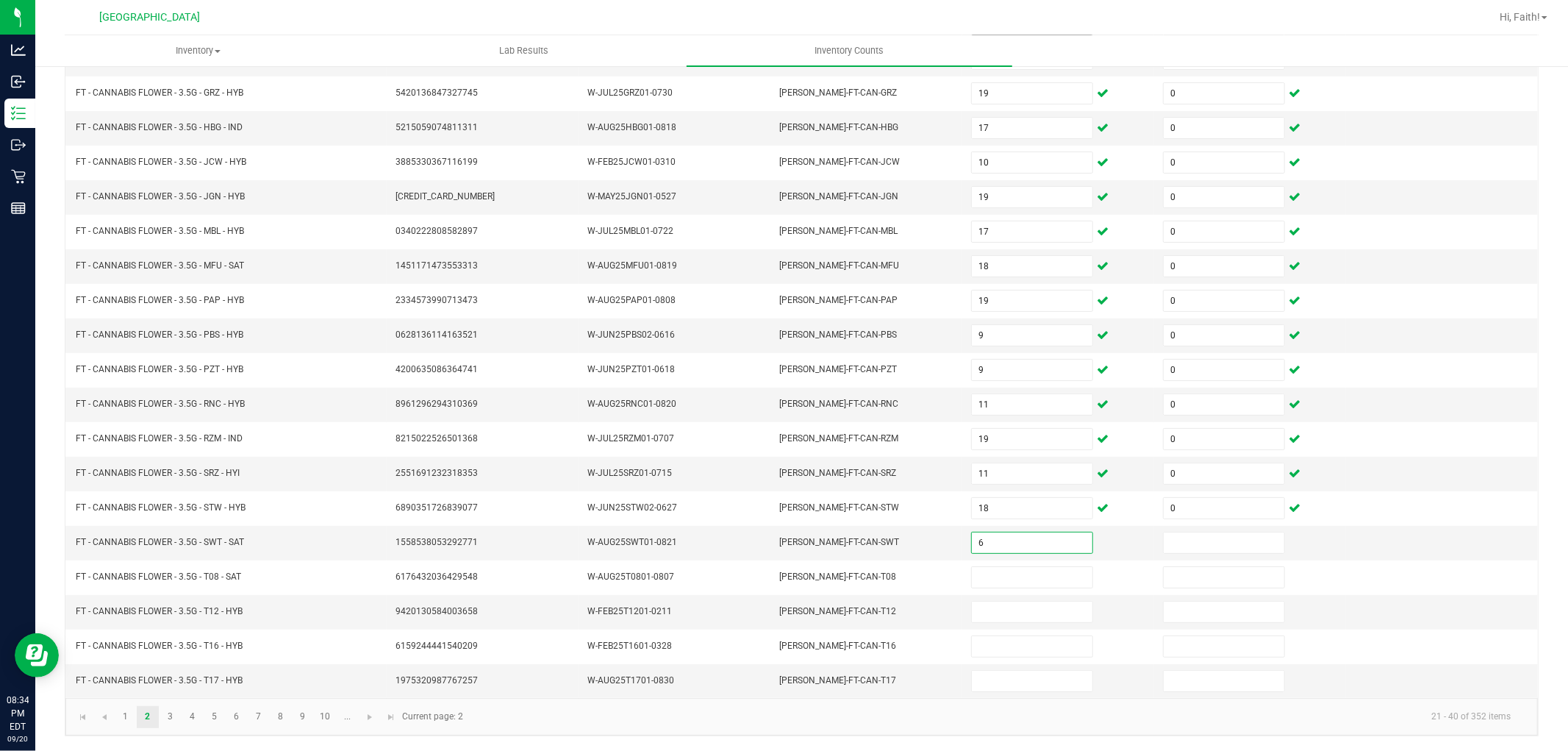
type input "6"
type input "0"
type input "6"
type input "0"
type input "3"
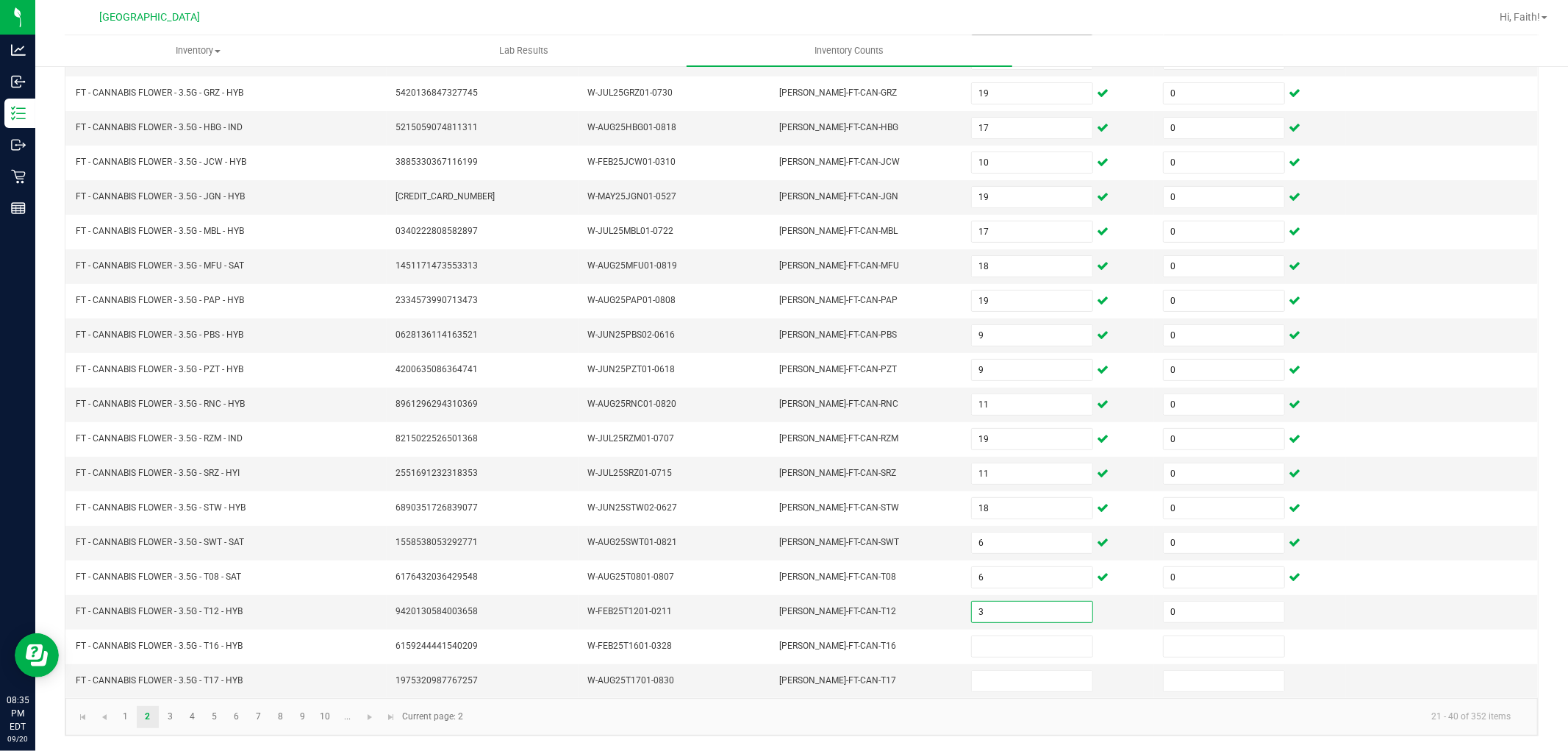
type input "0"
type input "11"
type input "0"
type input "15"
type input "0"
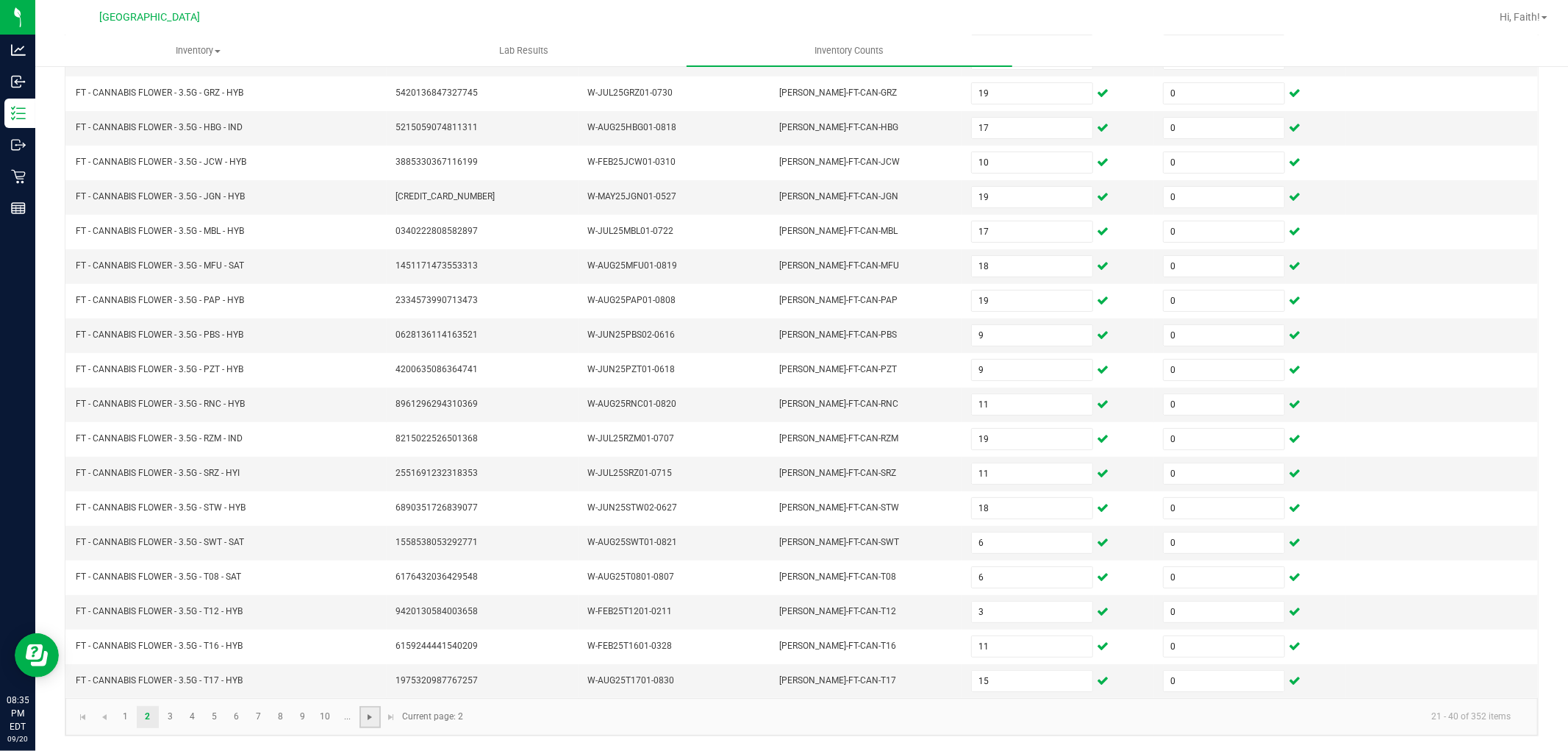
click at [371, 714] on span "Go to the next page" at bounding box center [370, 717] width 12 height 12
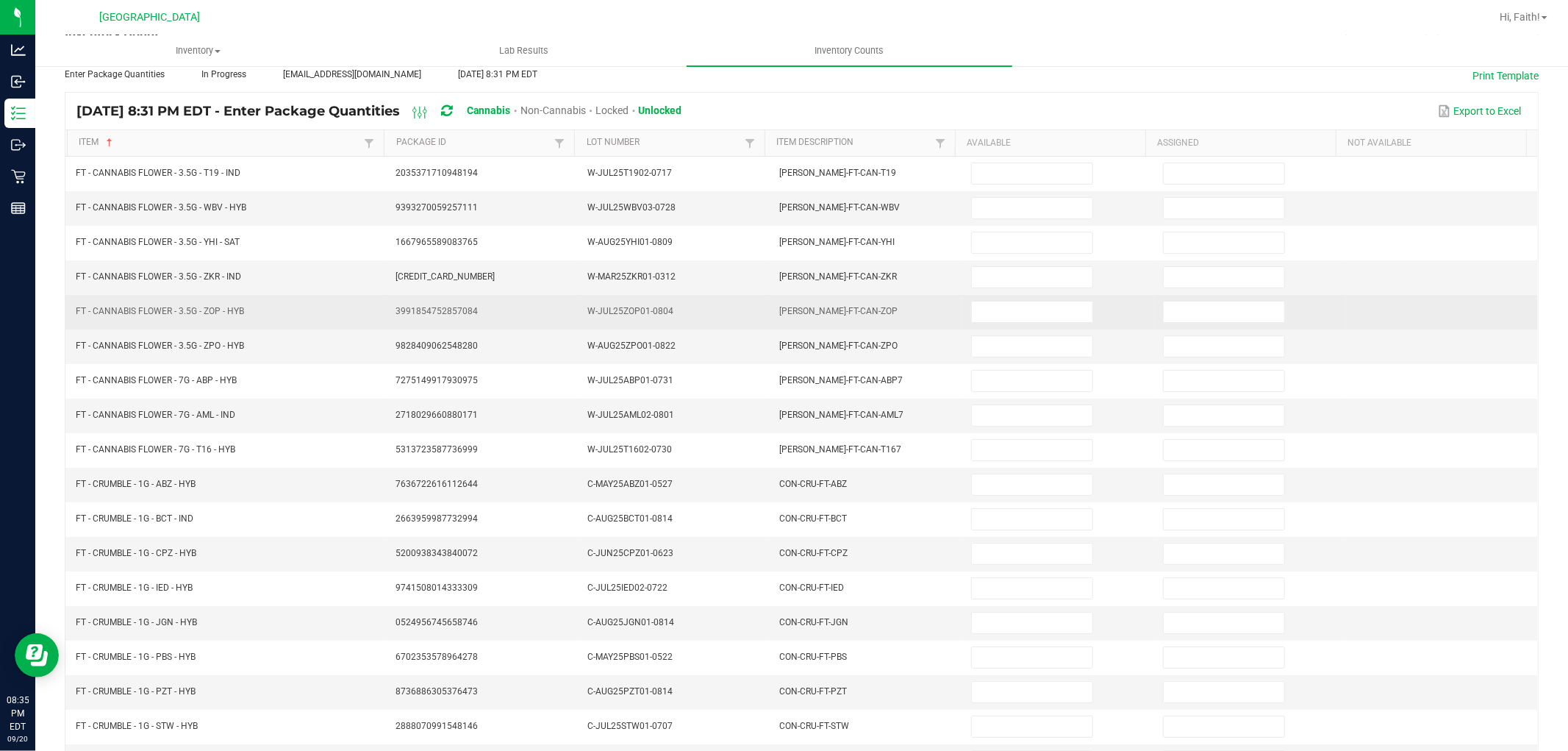
scroll to position [0, 0]
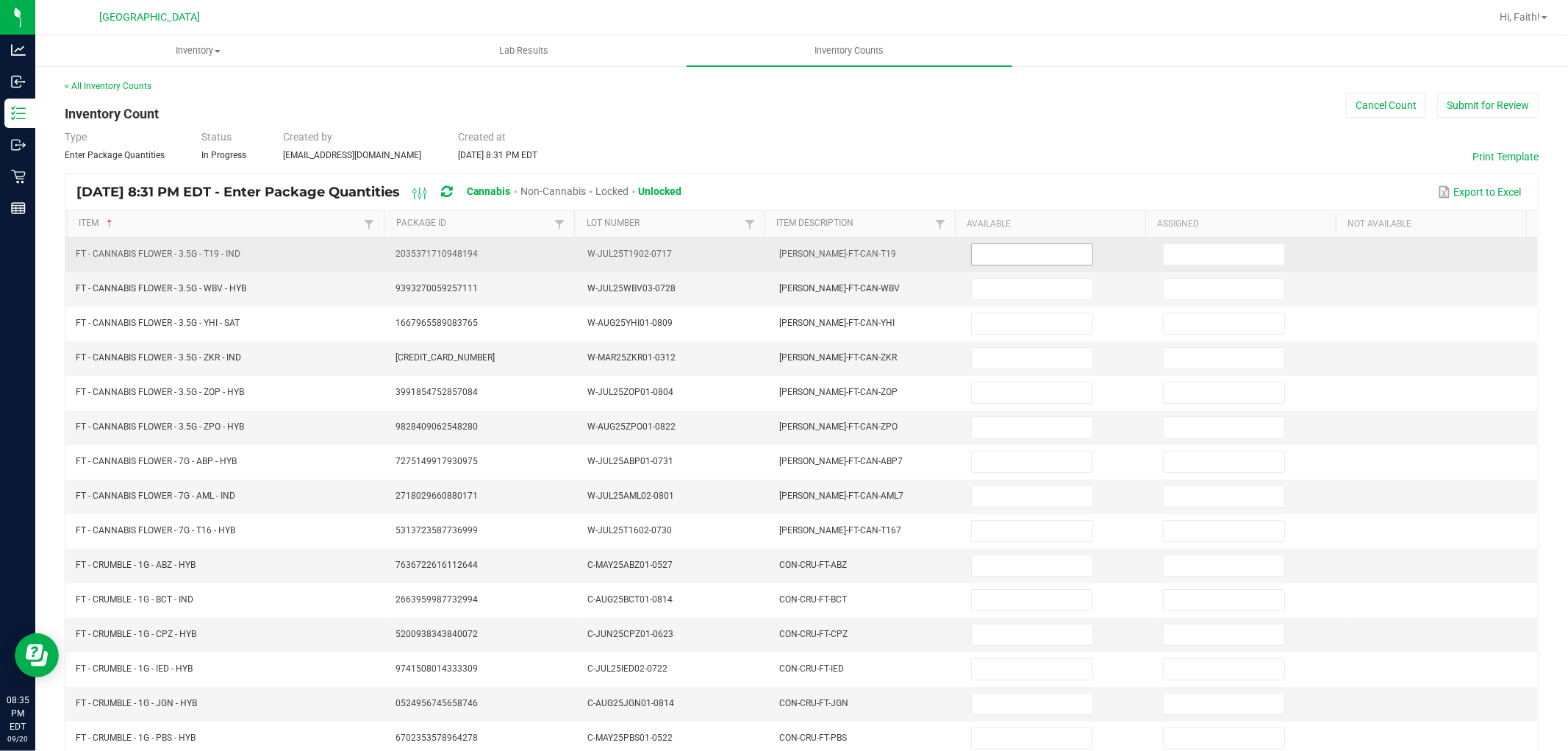
click at [1010, 261] on input at bounding box center [1032, 255] width 120 height 21
type input "20"
type input "0"
type input "15"
type input "0"
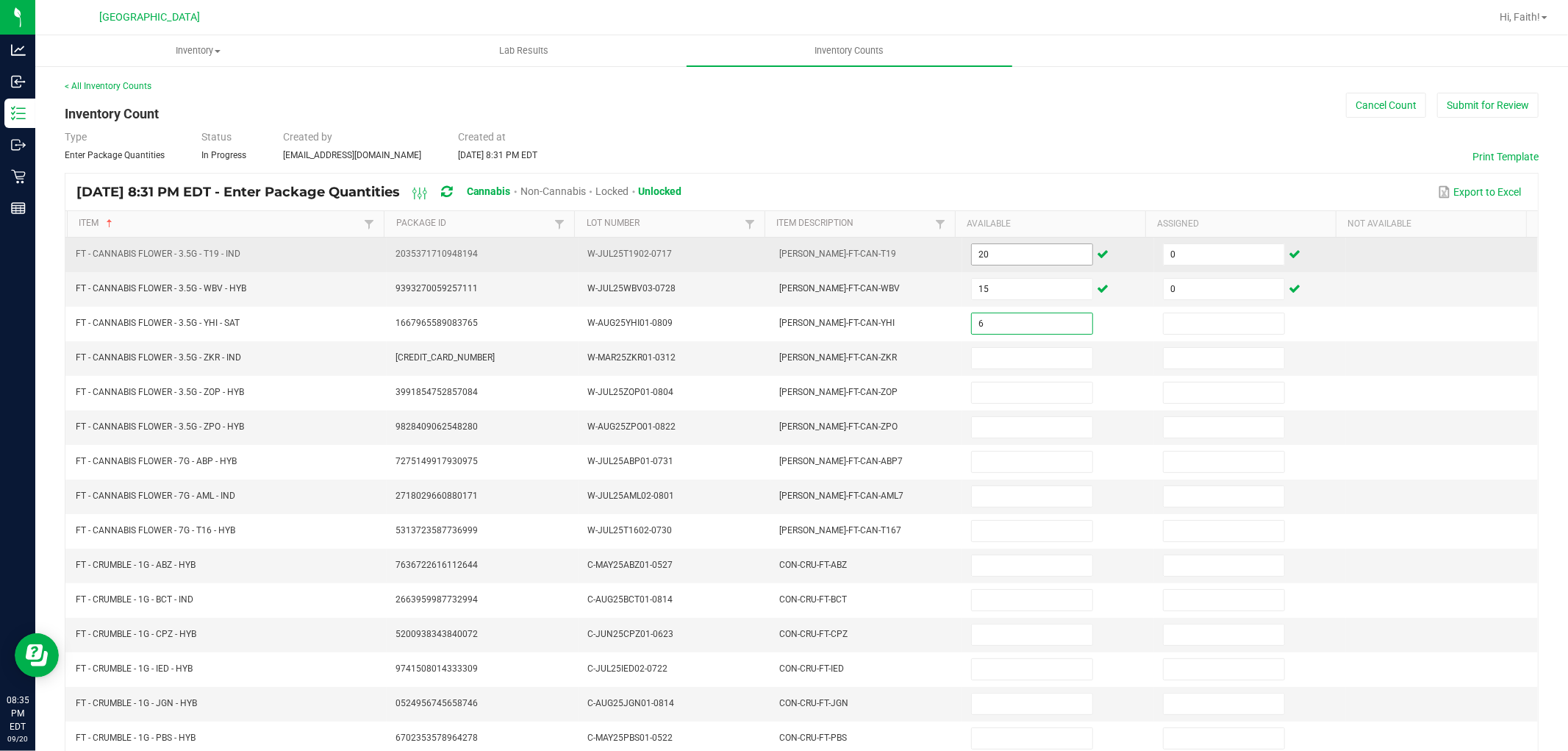
type input "6"
type input "0"
type input "9"
type input "0"
type input "7"
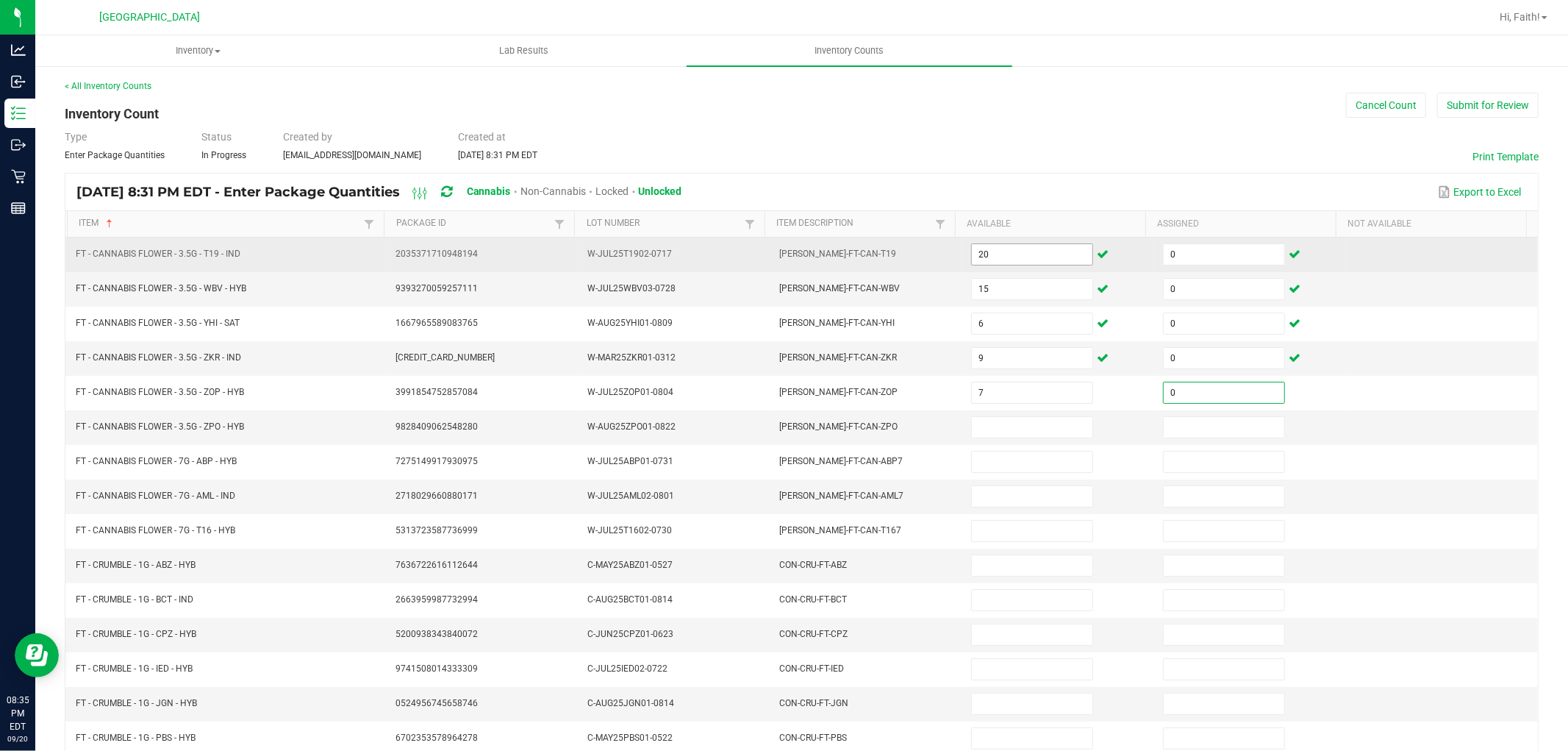
type input "0"
type input "17"
type input "0"
type input "14"
type input "0"
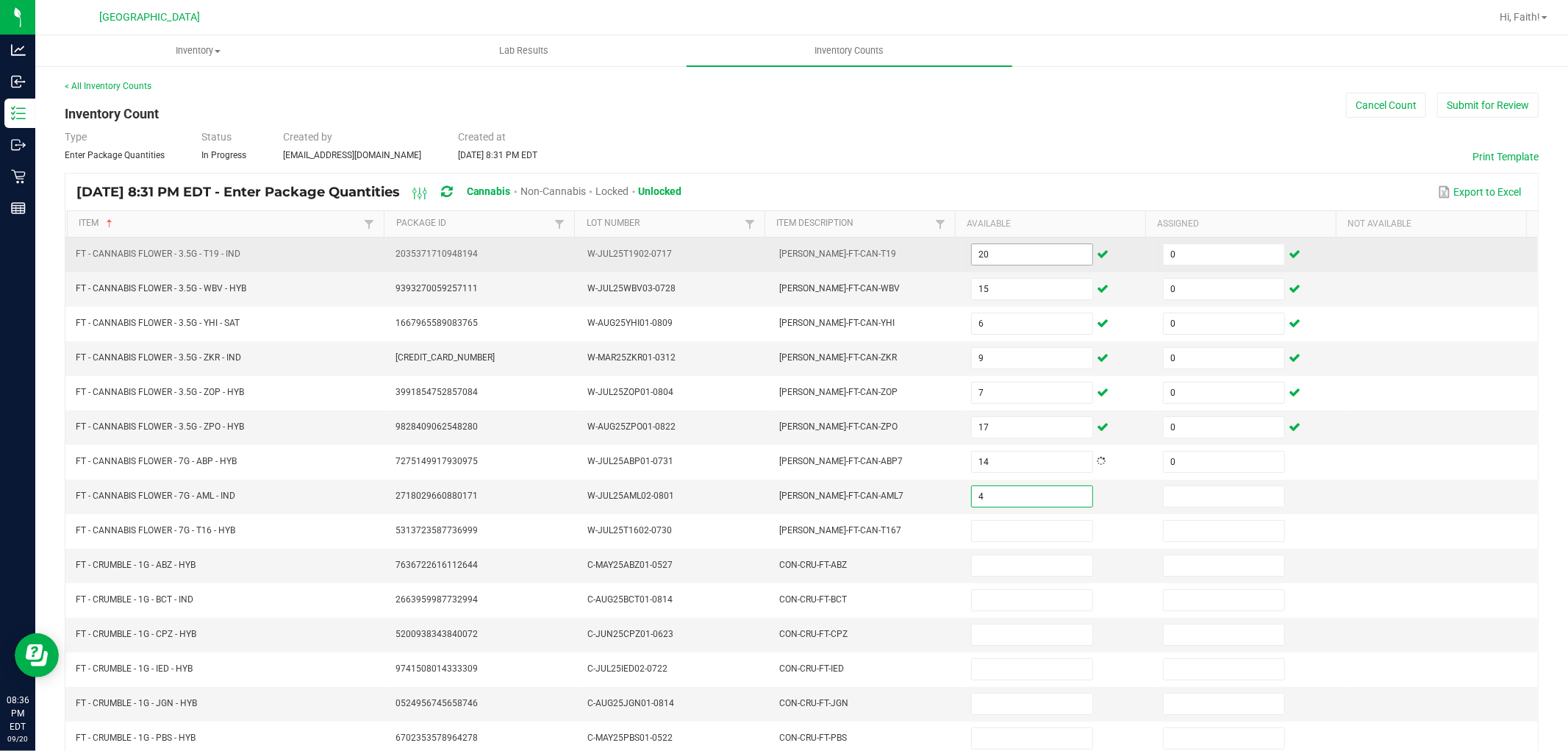
type input "4"
type input "0"
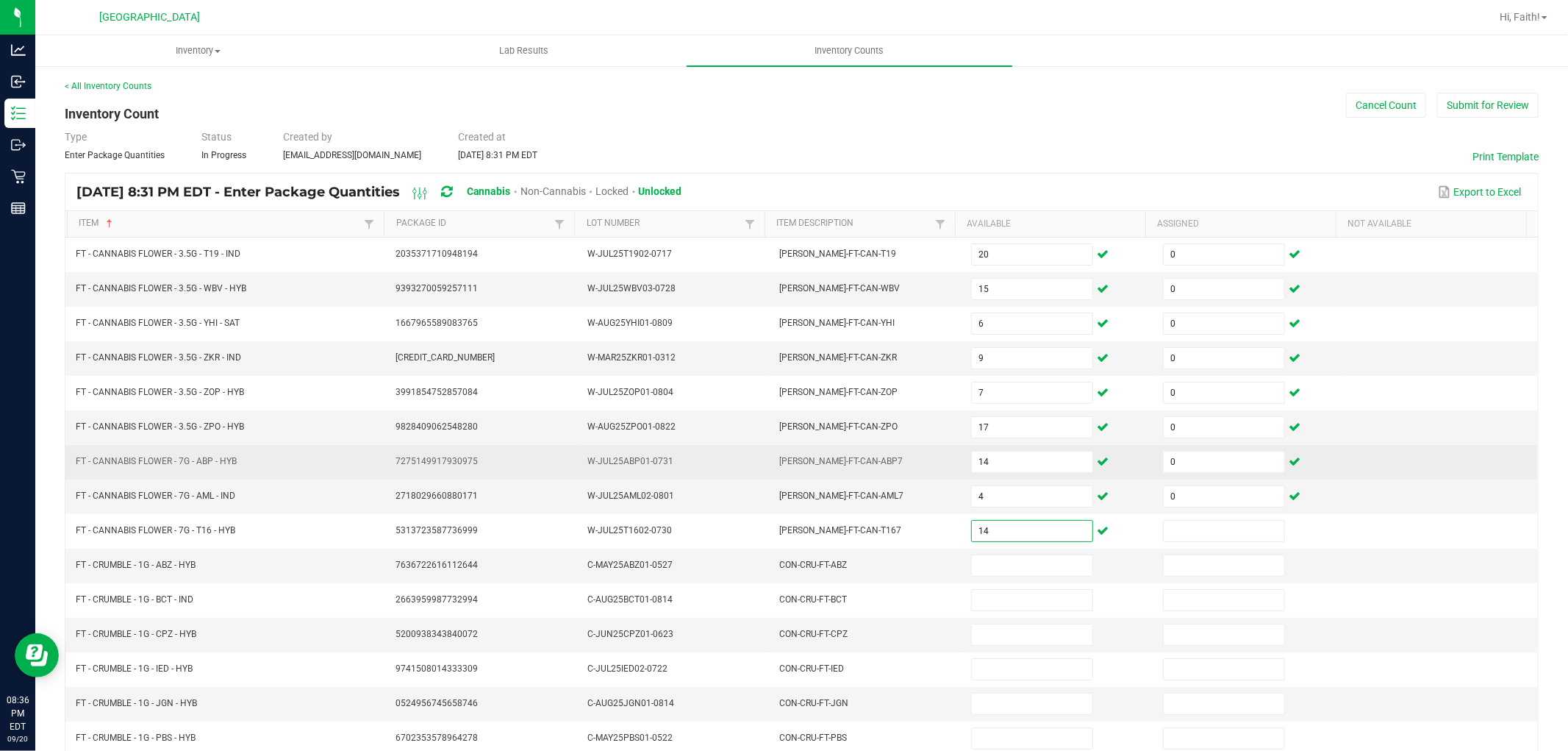
type input "14"
type input "0"
type input "5"
type input "0"
type input "1"
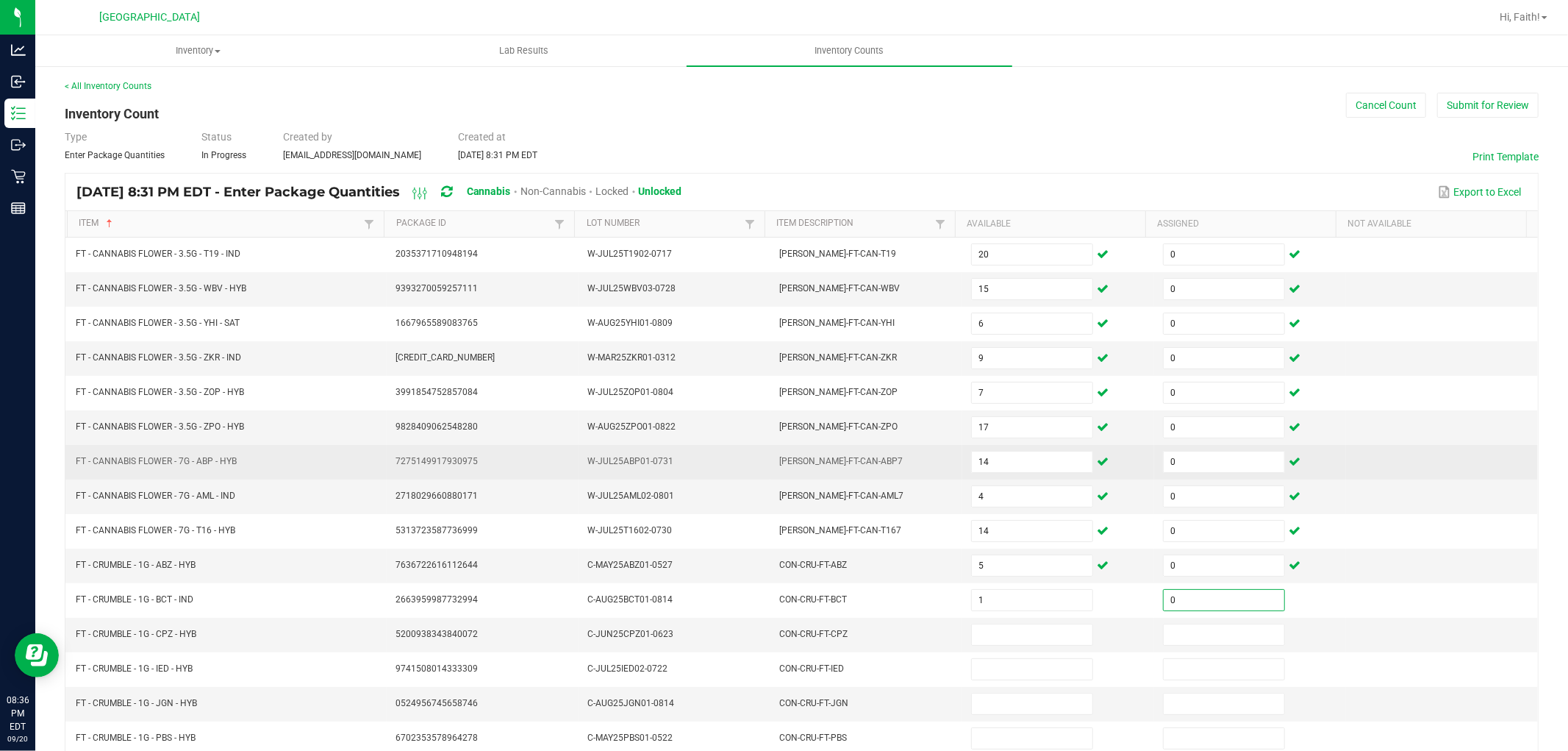
type input "0"
type input "2"
type input "0"
type input "8"
type input "0"
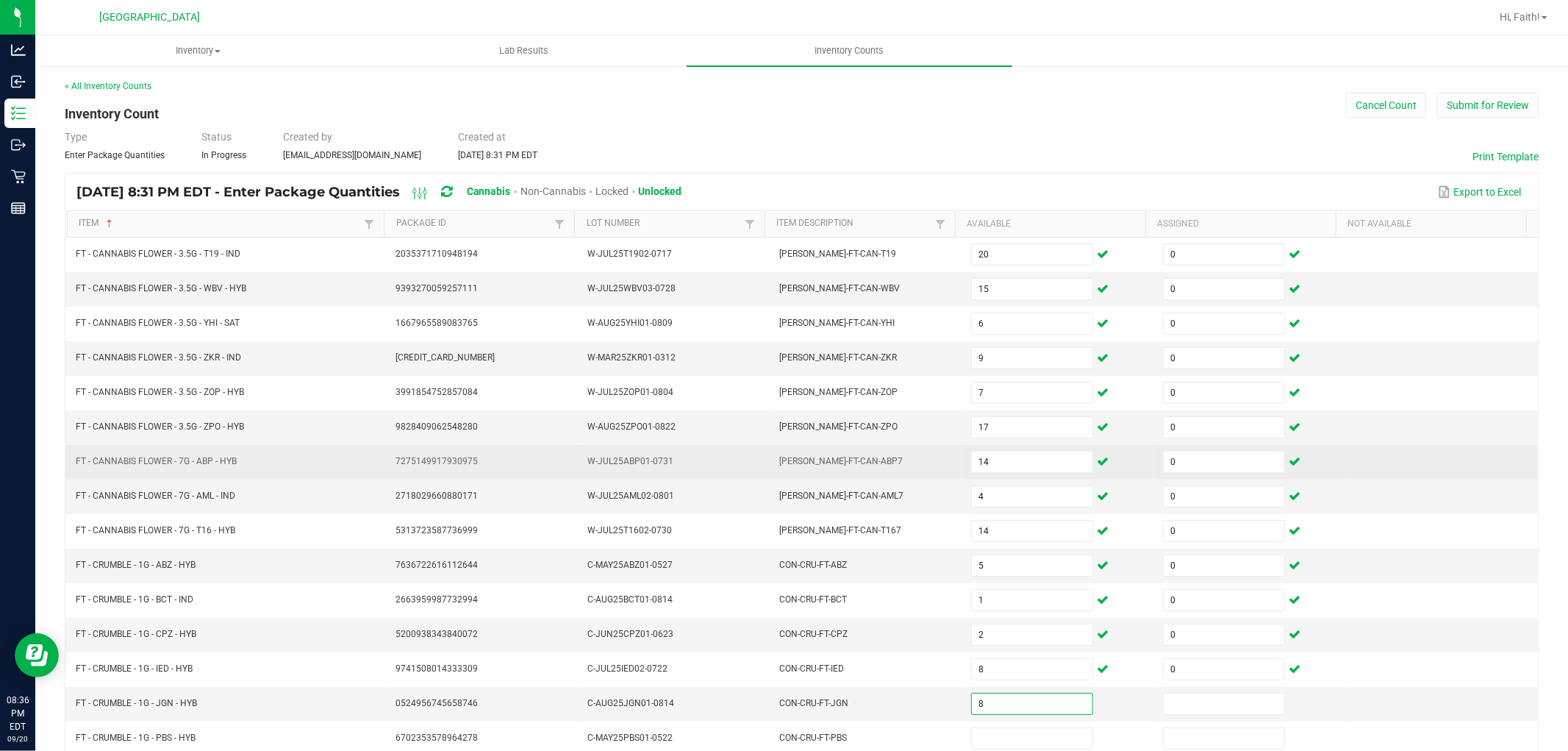
type input "8"
type input "0"
type input "3"
type input "0"
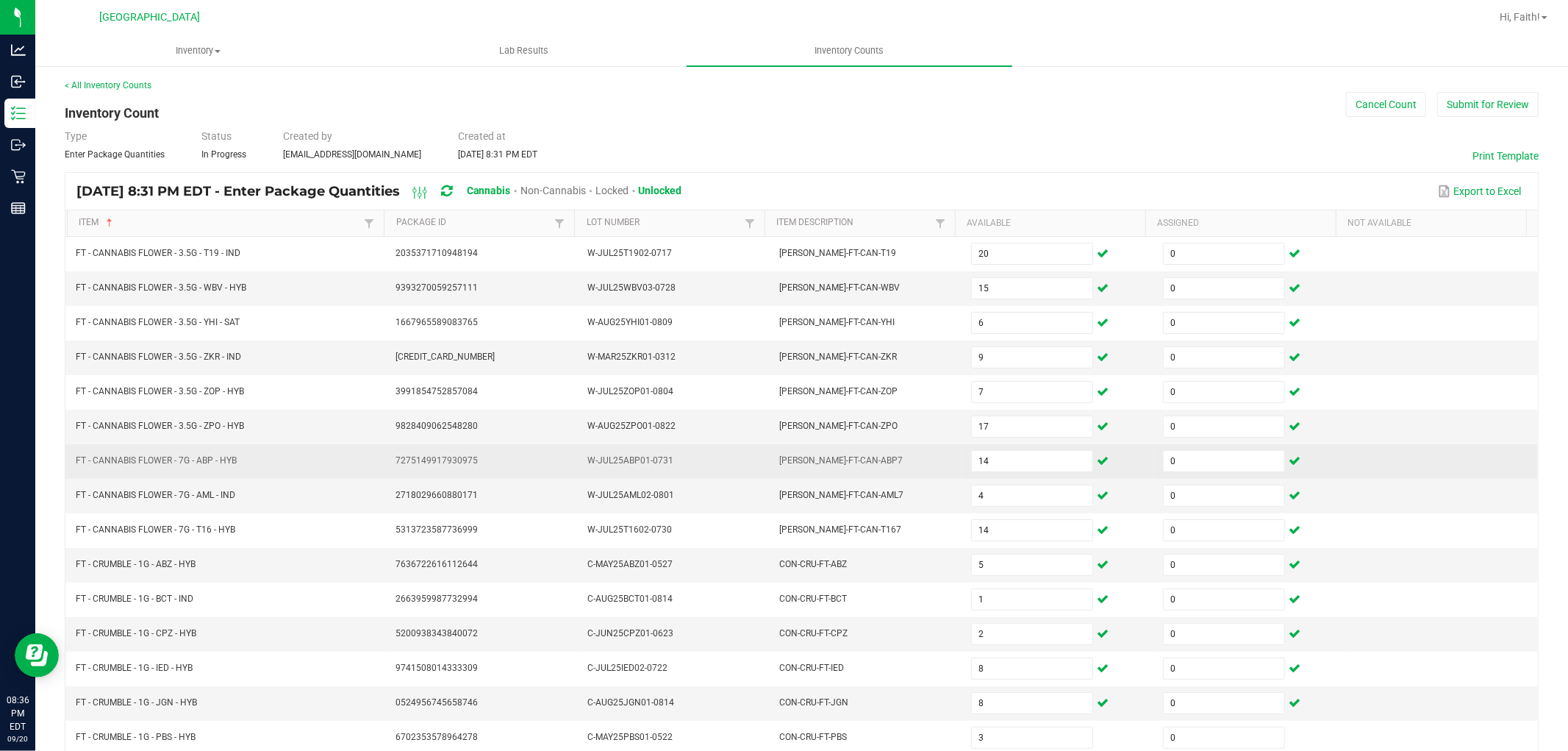
scroll to position [234, 0]
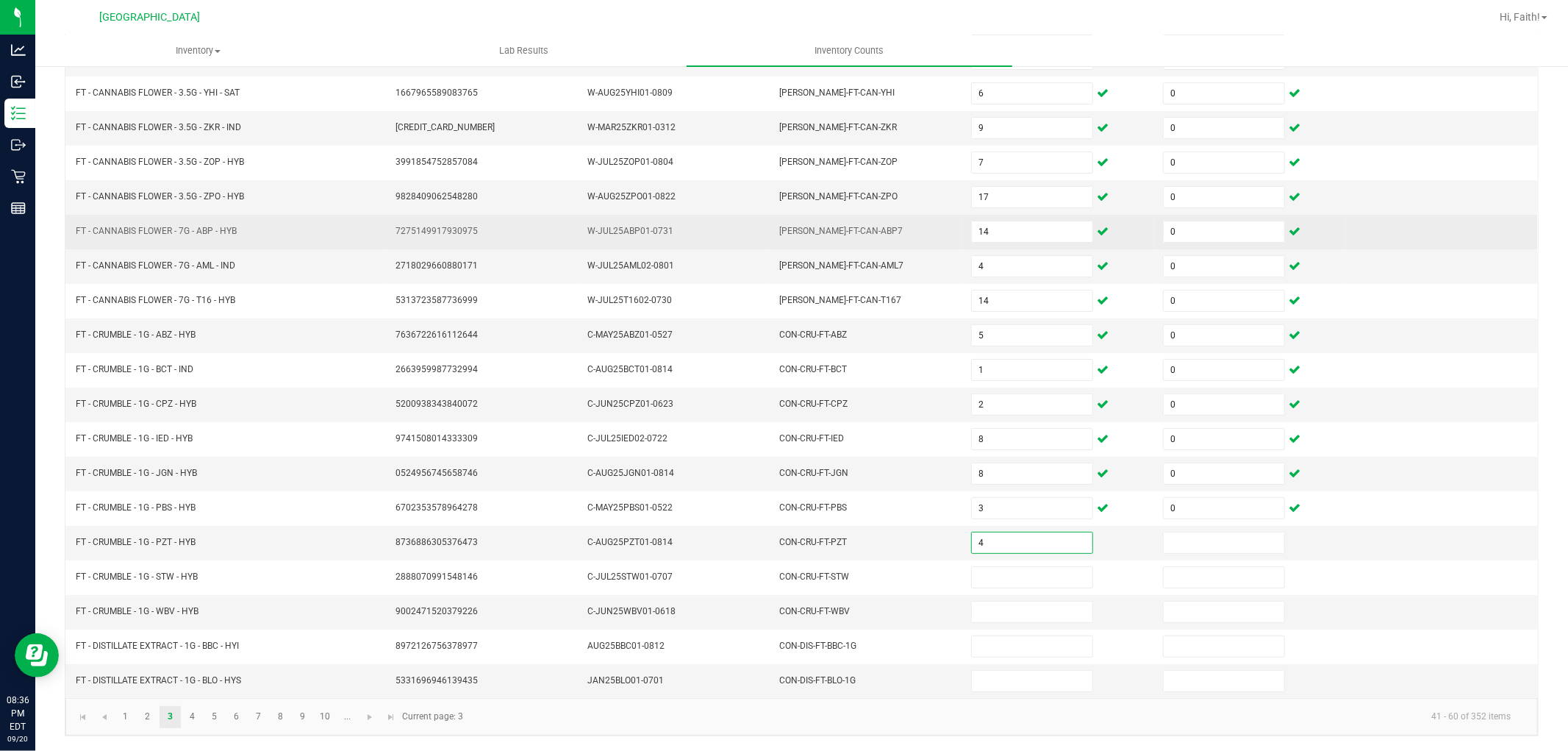
type input "4"
type input "0"
type input "8"
type input "0"
type input "5"
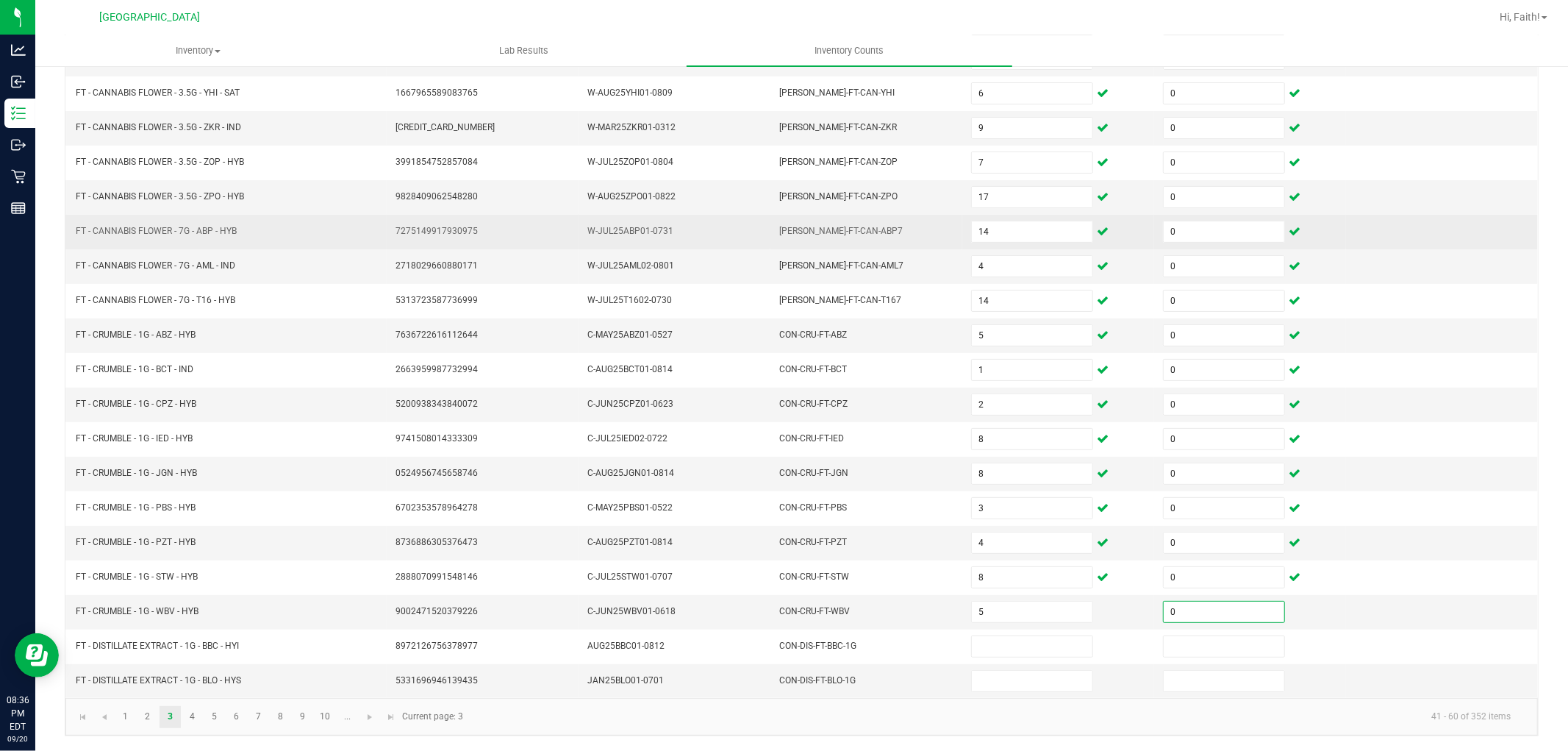
type input "0"
type input "10"
type input "0"
type input "9"
type input "0"
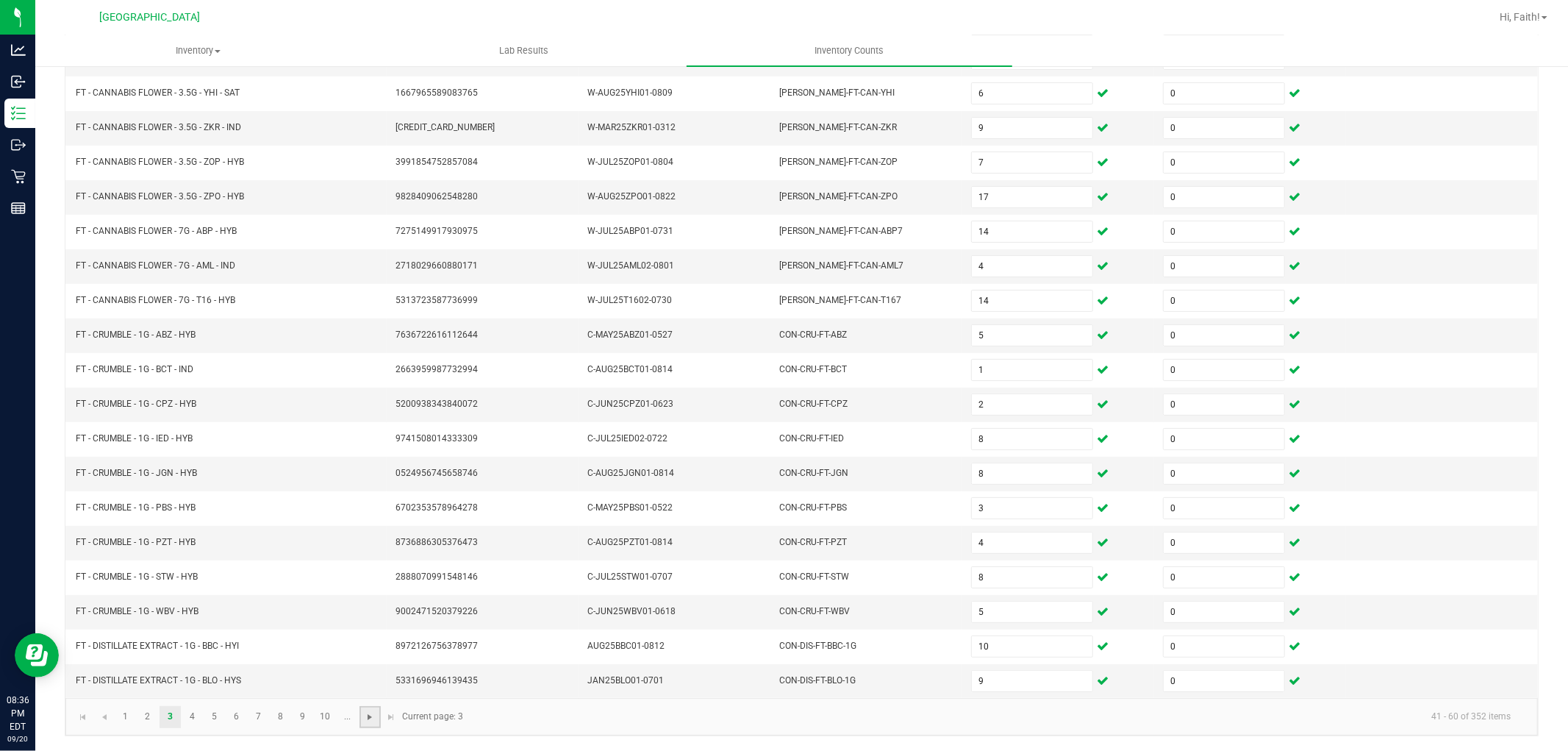
click at [371, 711] on span "Go to the next page" at bounding box center [370, 717] width 12 height 12
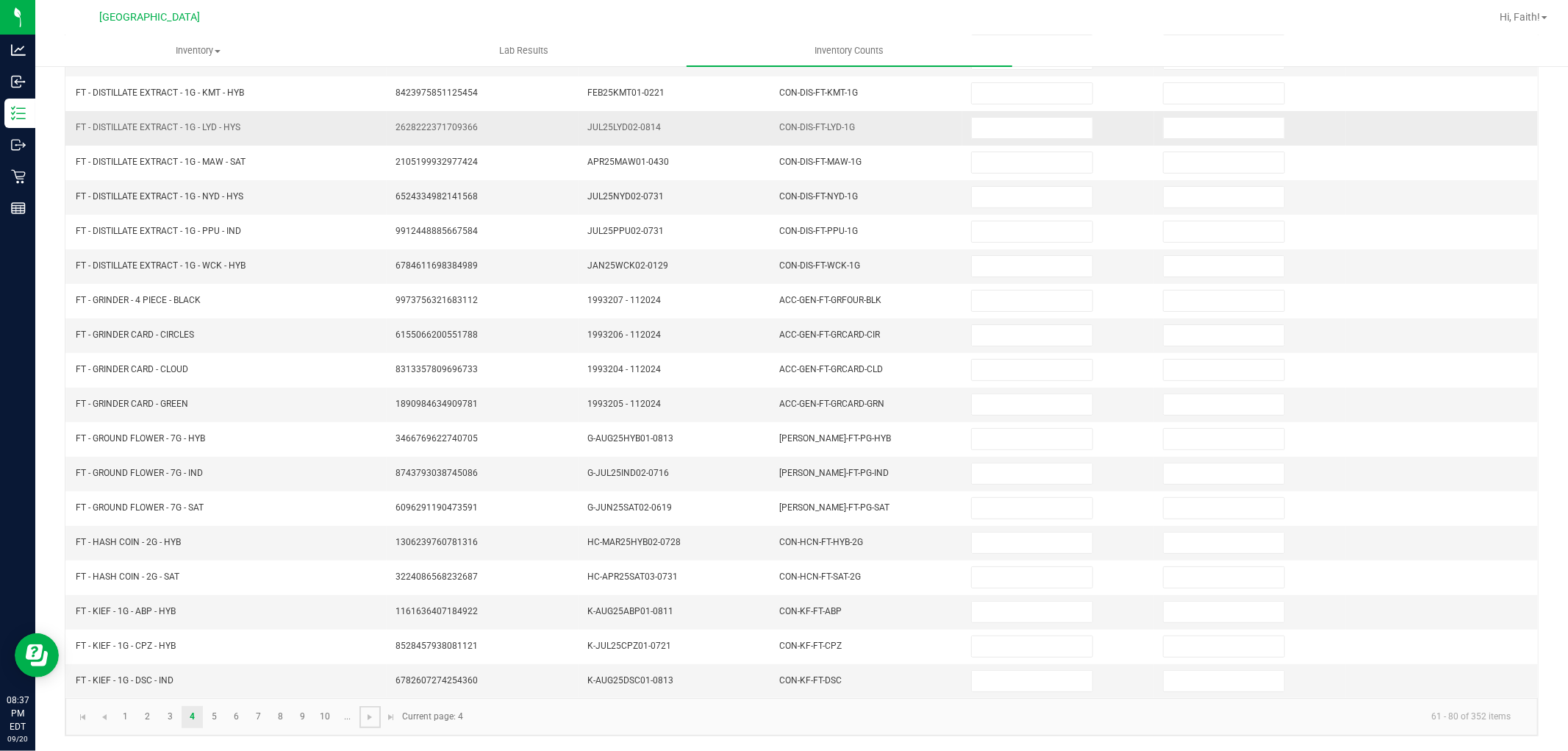
scroll to position [0, 0]
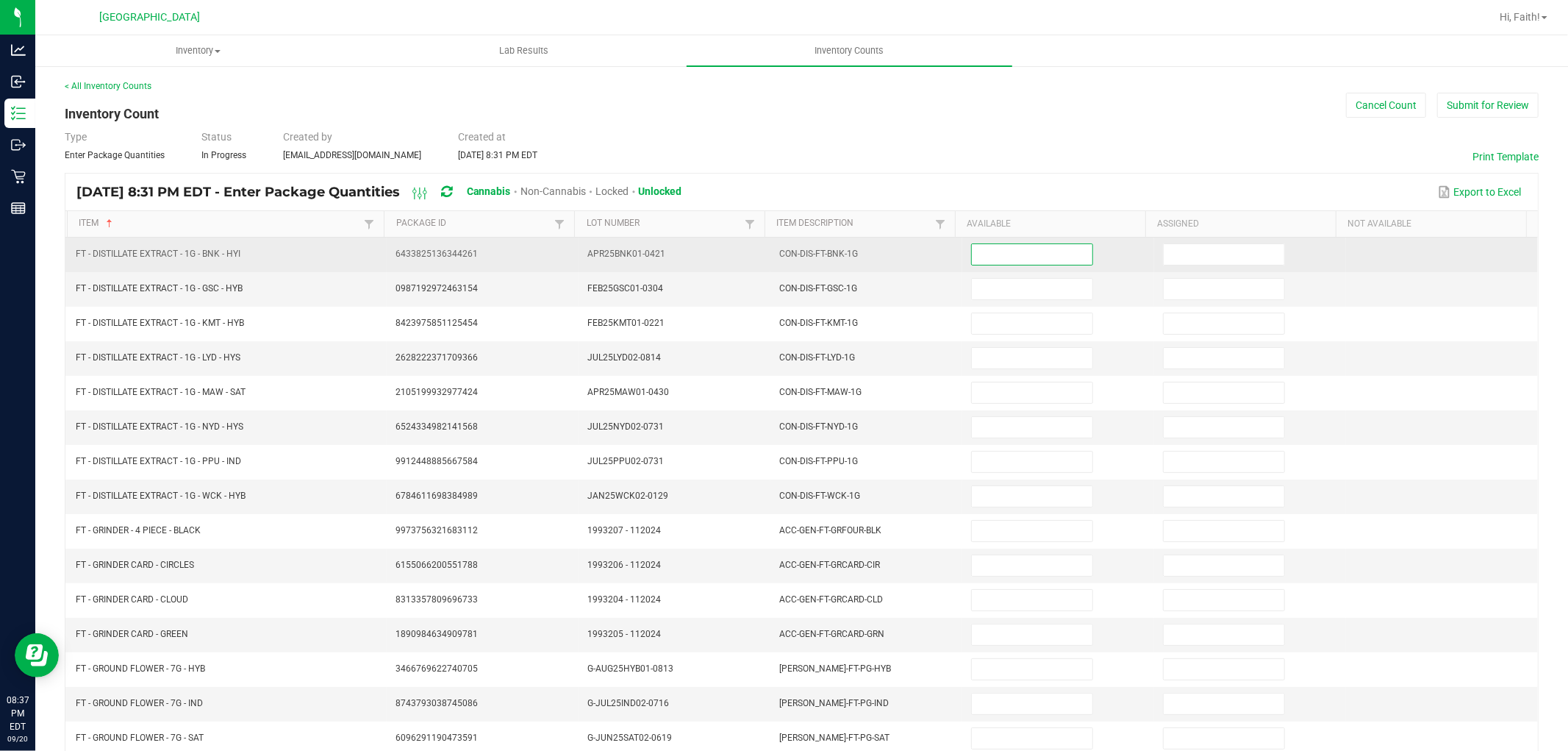
click at [1069, 251] on input at bounding box center [1032, 255] width 120 height 21
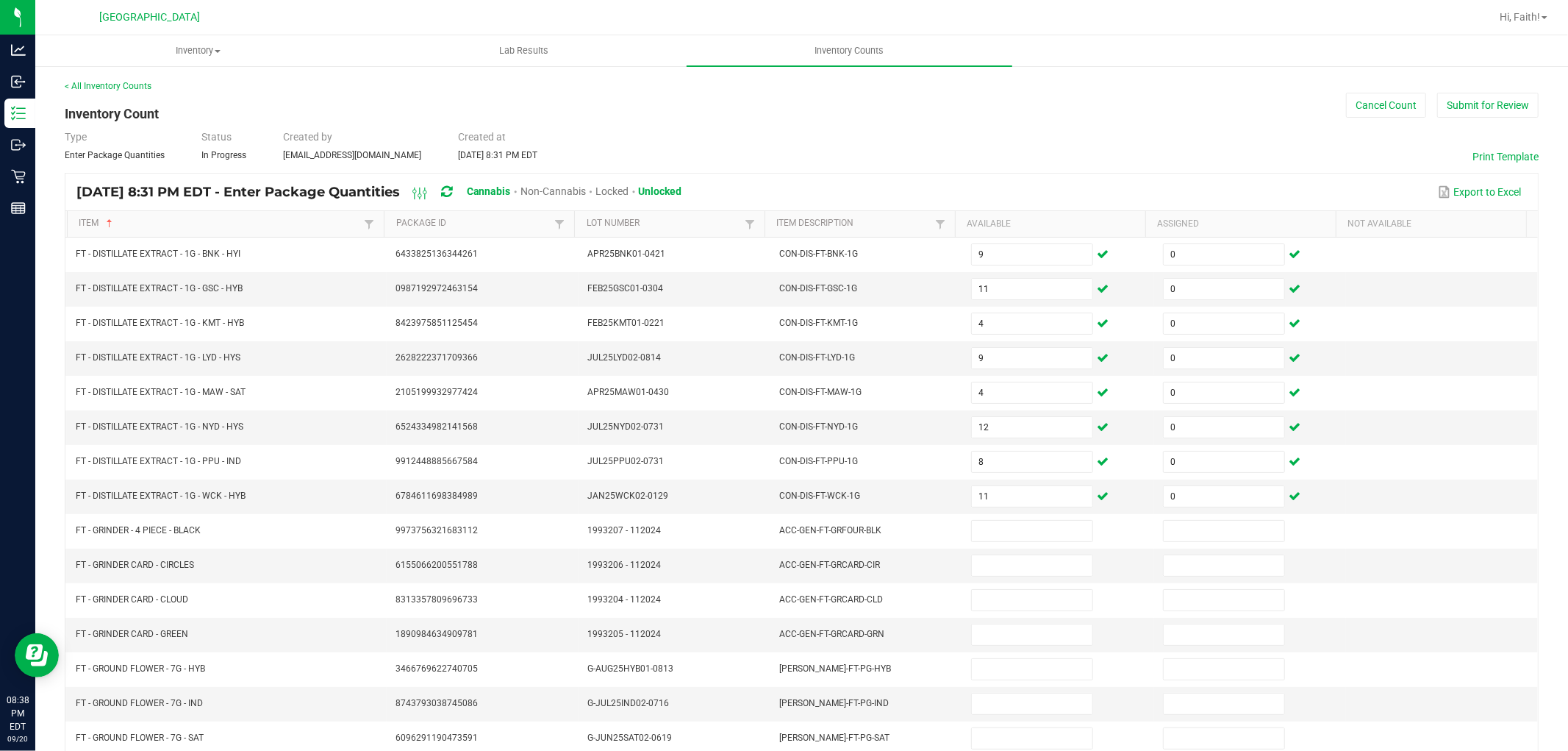
click at [1120, 128] on div "< All Inventory Counts Inventory Count Cancel Count Submit for Review Type Ente…" at bounding box center [802, 522] width 1474 height 887
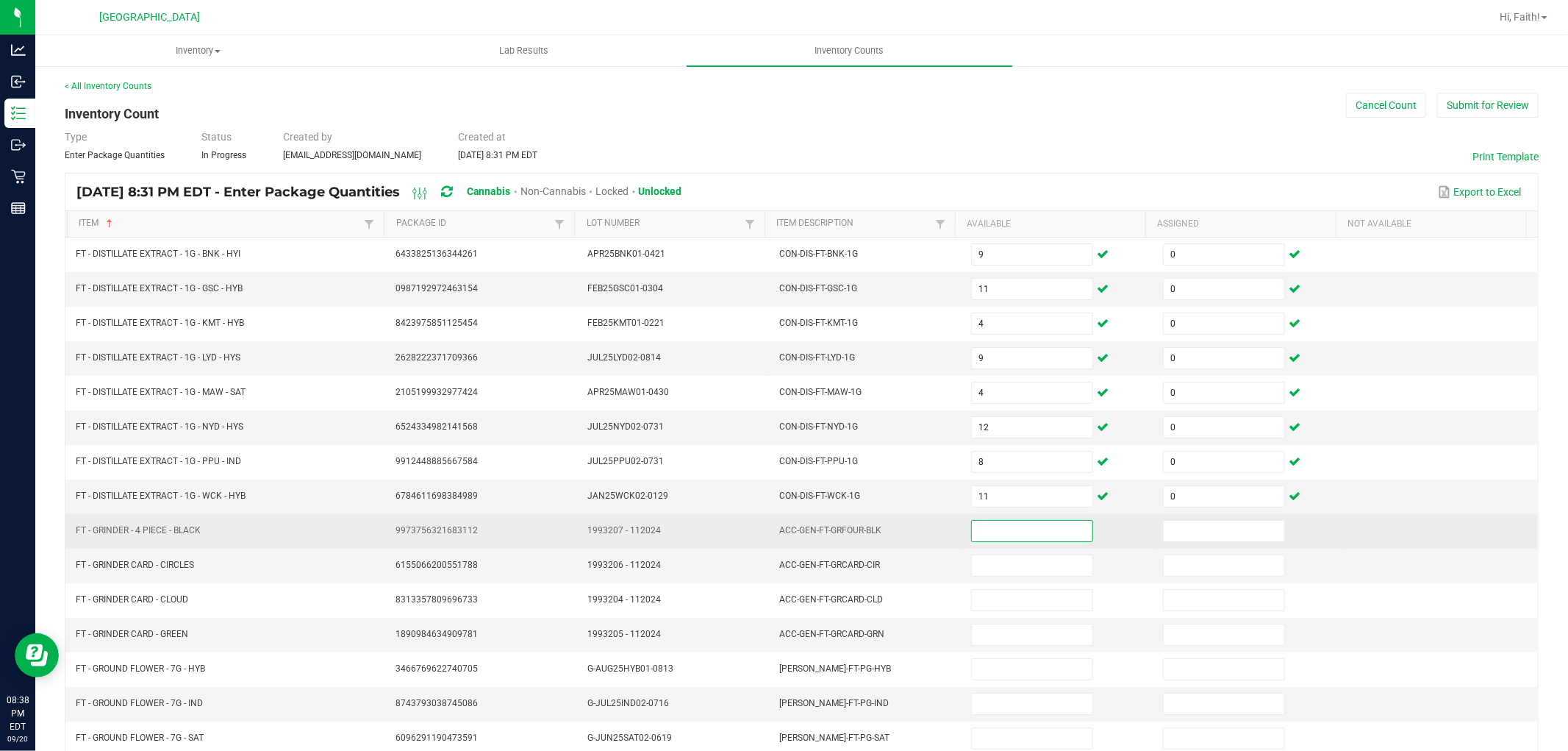
click at [1004, 538] on input at bounding box center [1032, 531] width 120 height 21
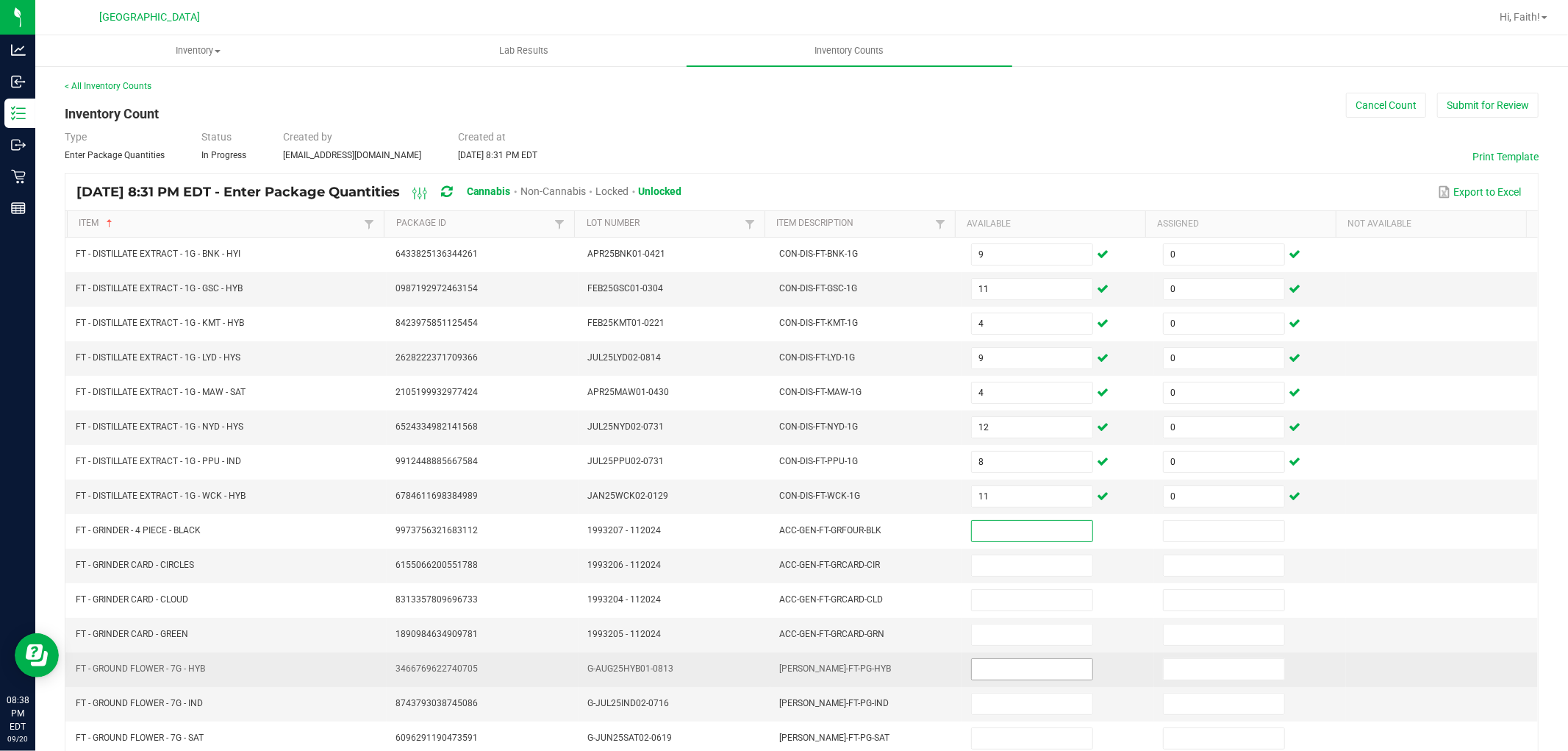
click at [1012, 676] on input at bounding box center [1032, 669] width 120 height 21
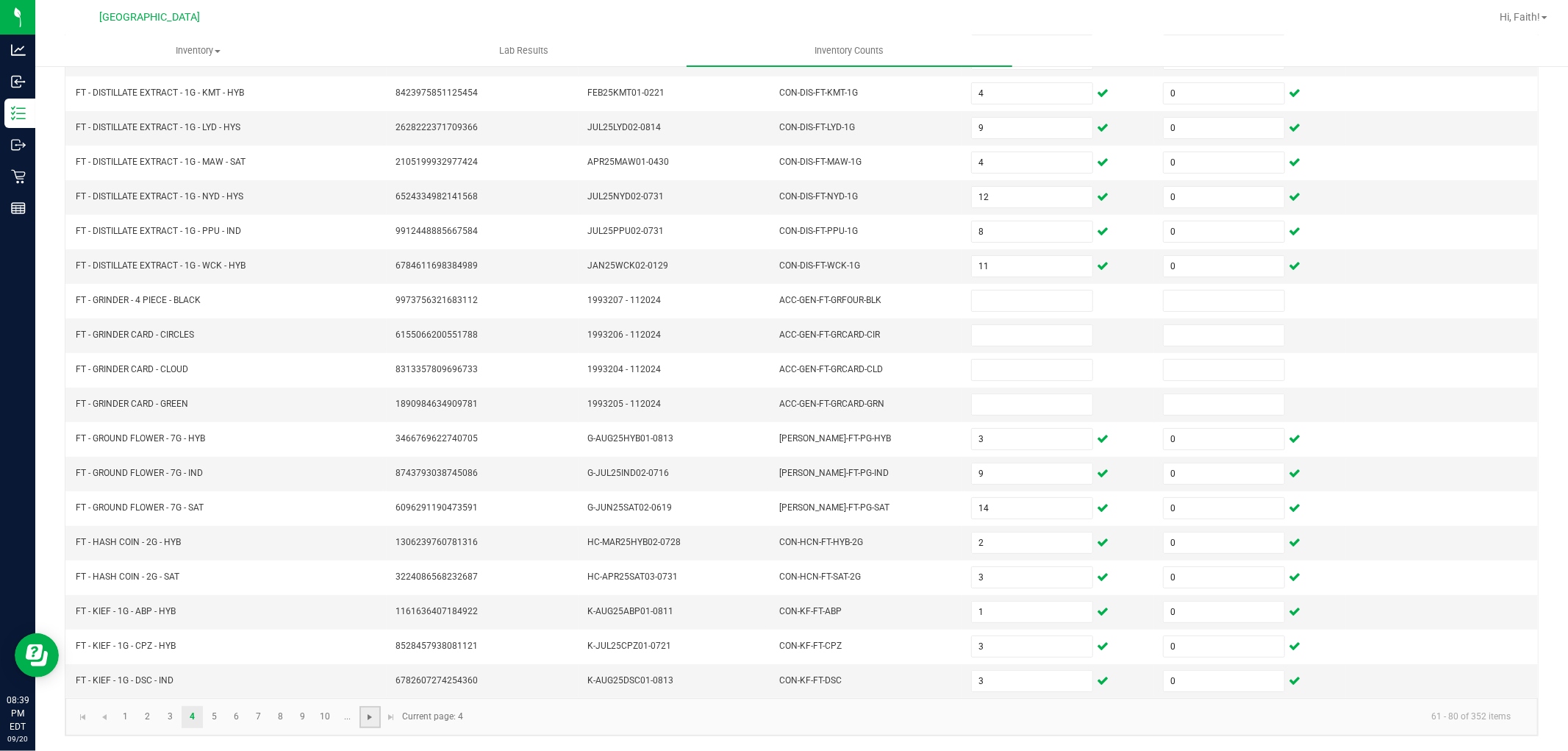
click at [368, 719] on span "Go to the next page" at bounding box center [370, 717] width 12 height 12
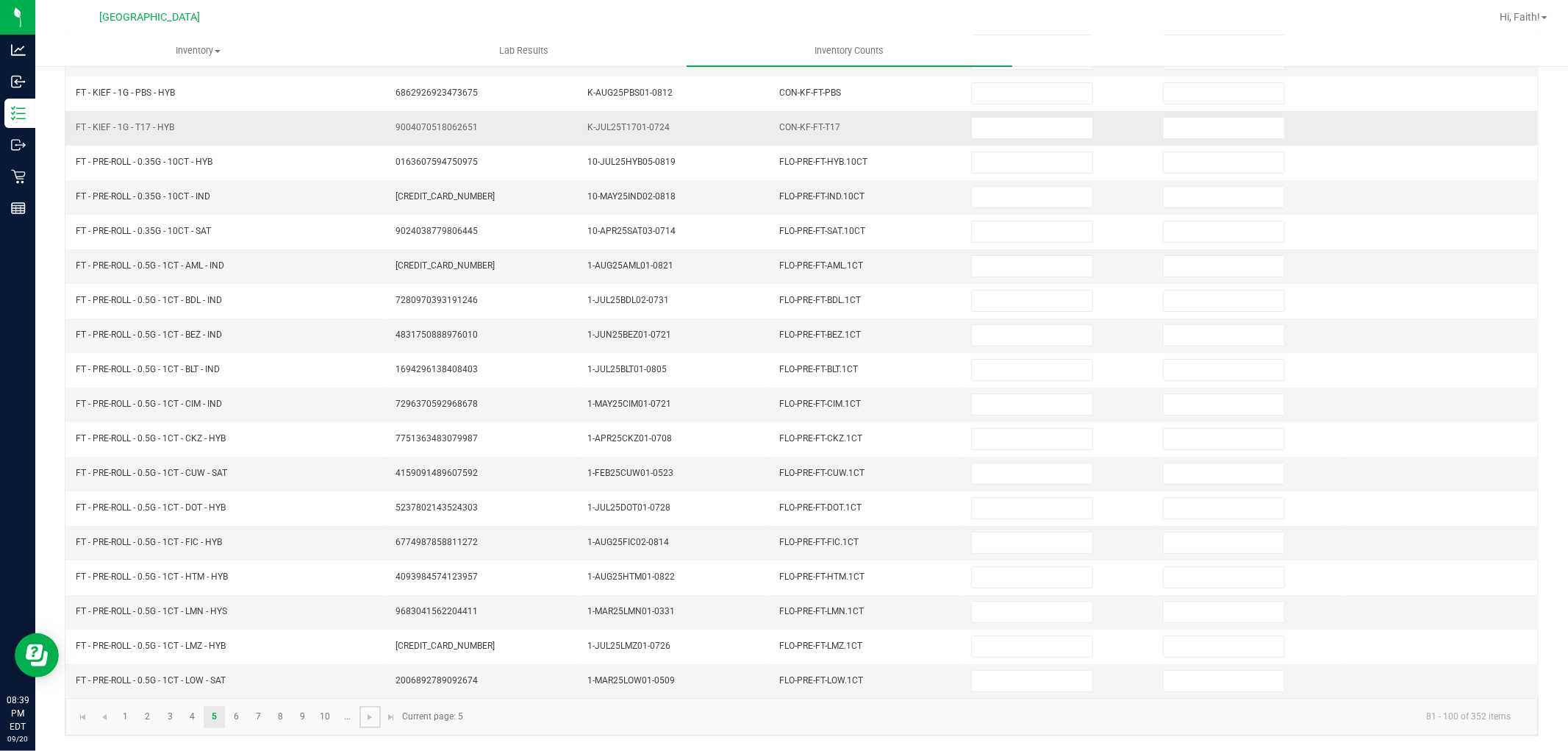
scroll to position [0, 0]
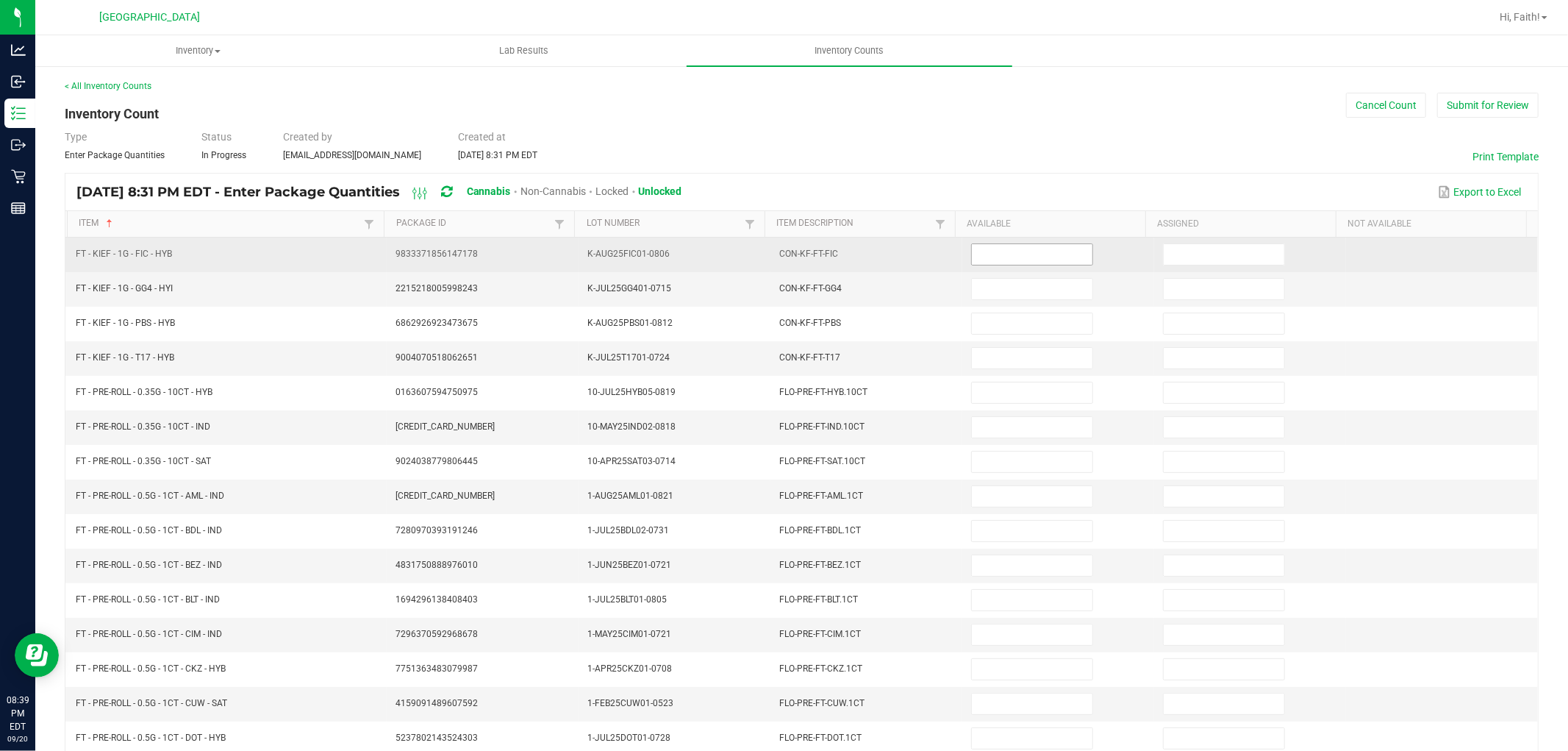
click at [1048, 255] on input at bounding box center [1032, 255] width 120 height 21
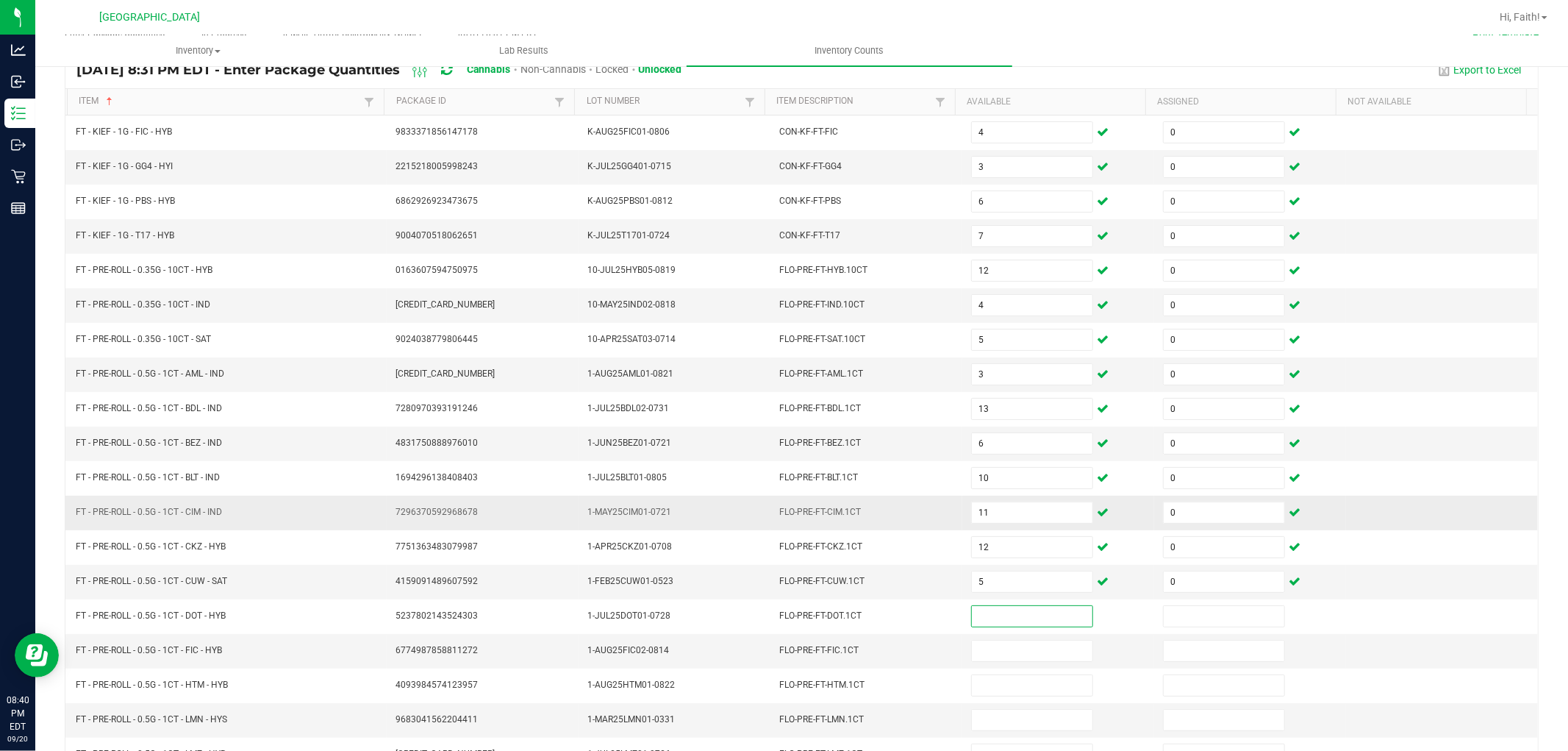
scroll to position [234, 0]
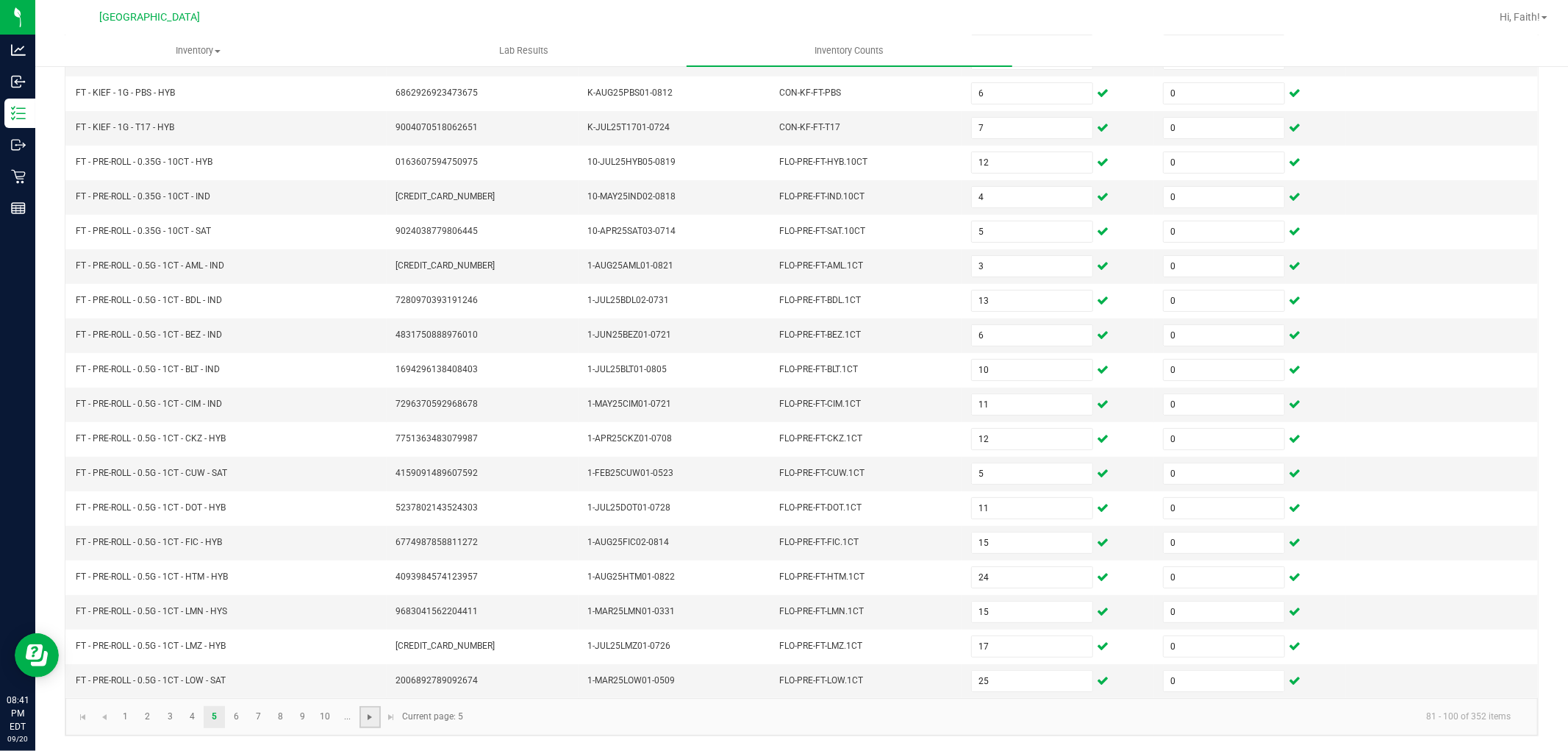
click at [370, 716] on span "Go to the next page" at bounding box center [370, 717] width 12 height 12
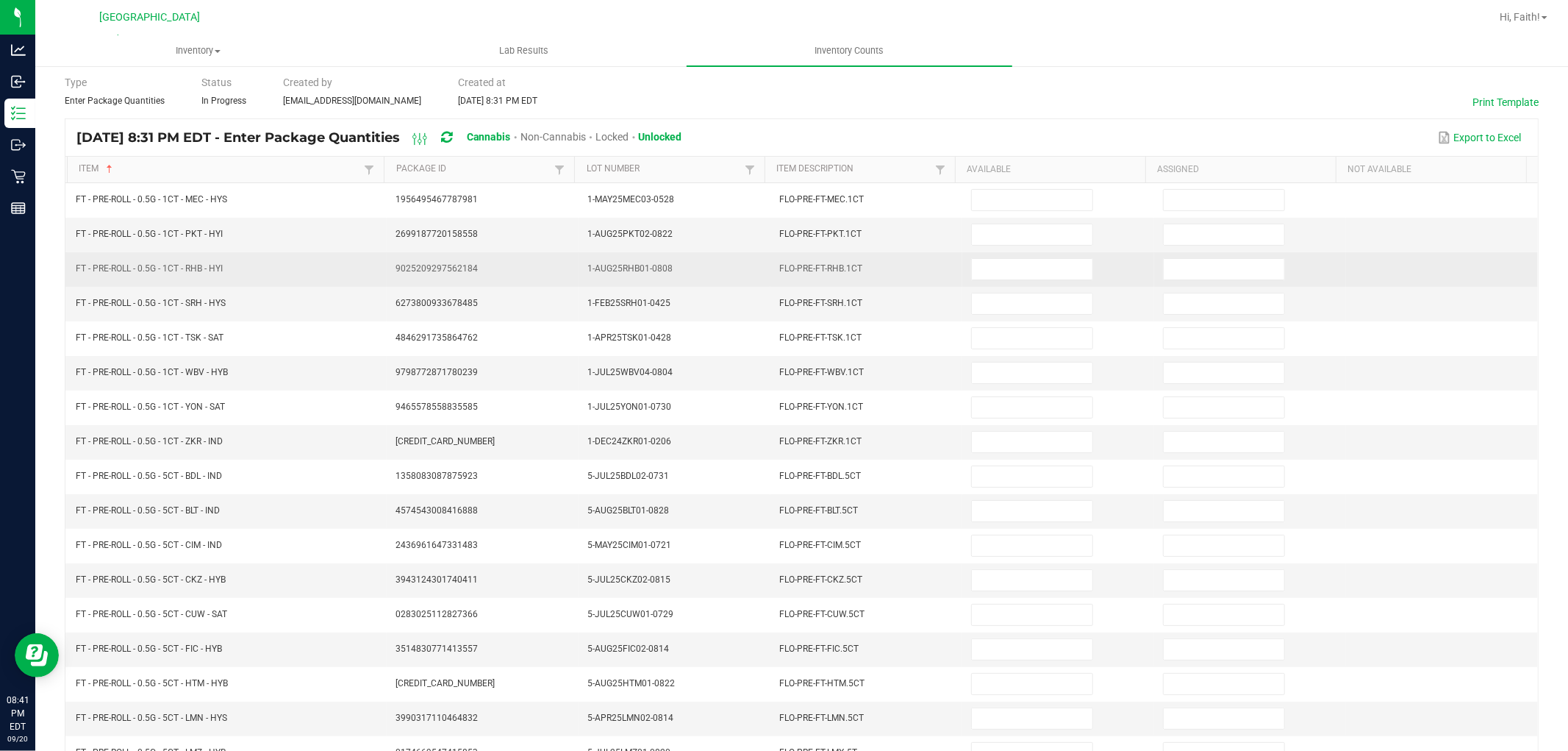
scroll to position [0, 0]
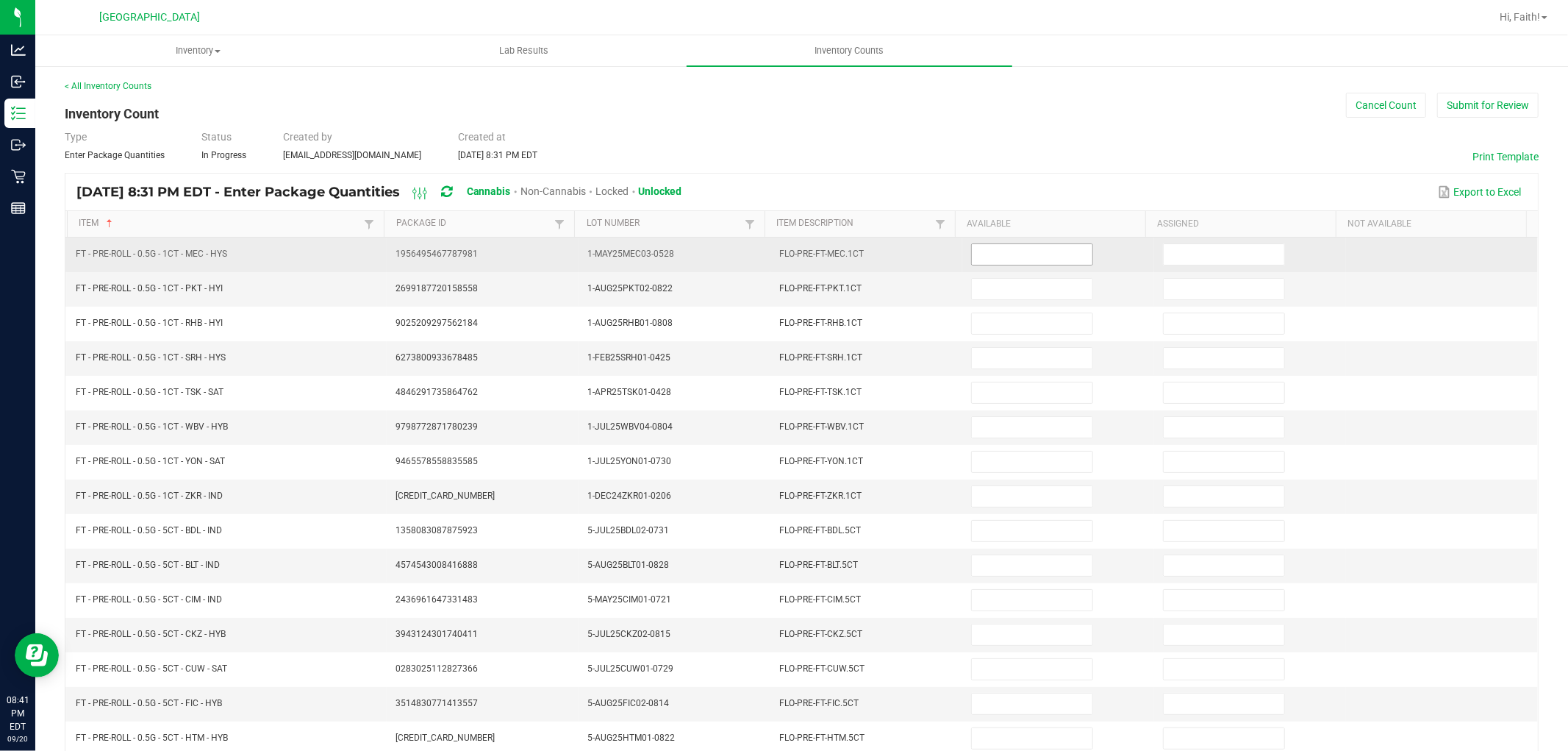
click at [1042, 257] on input at bounding box center [1032, 255] width 120 height 21
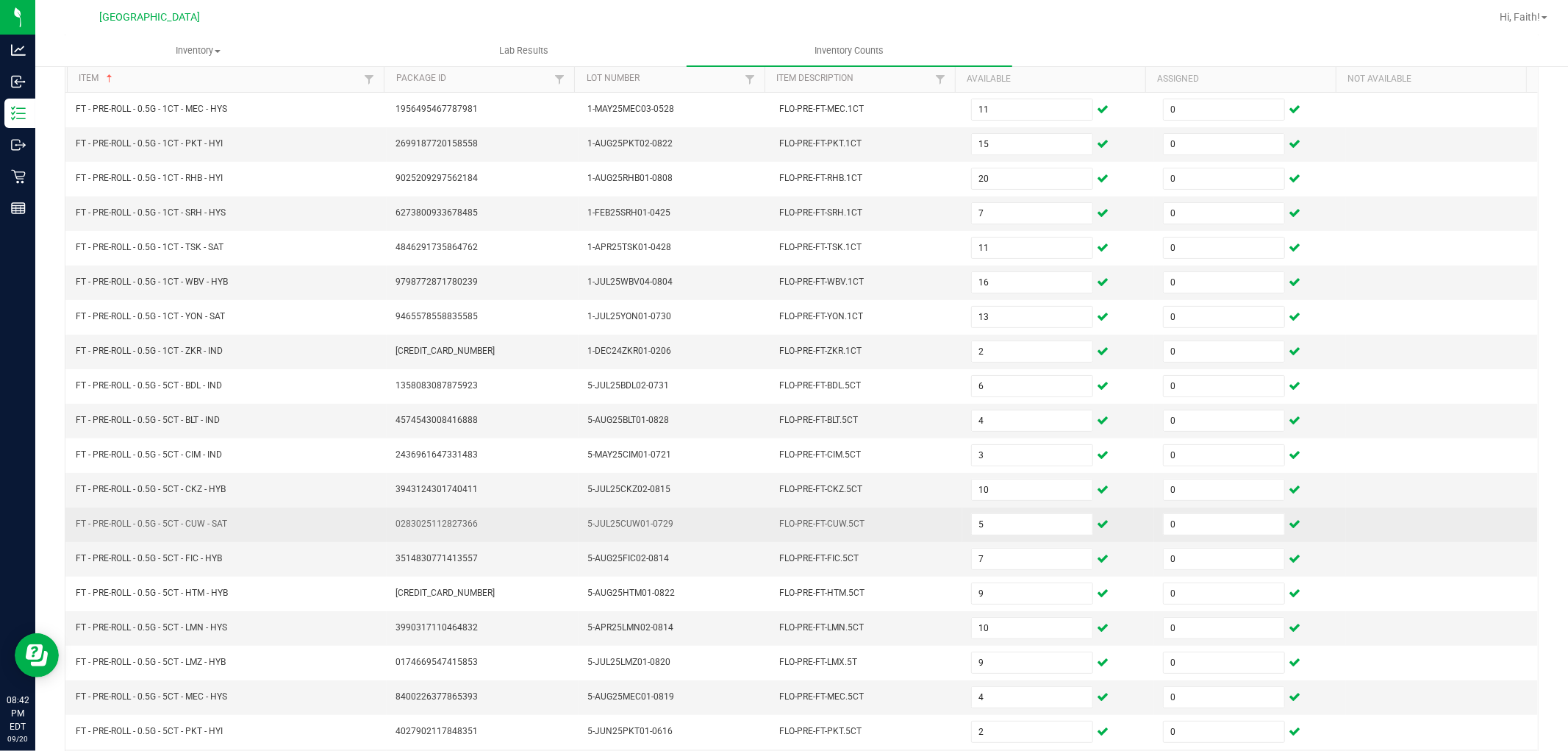
scroll to position [234, 0]
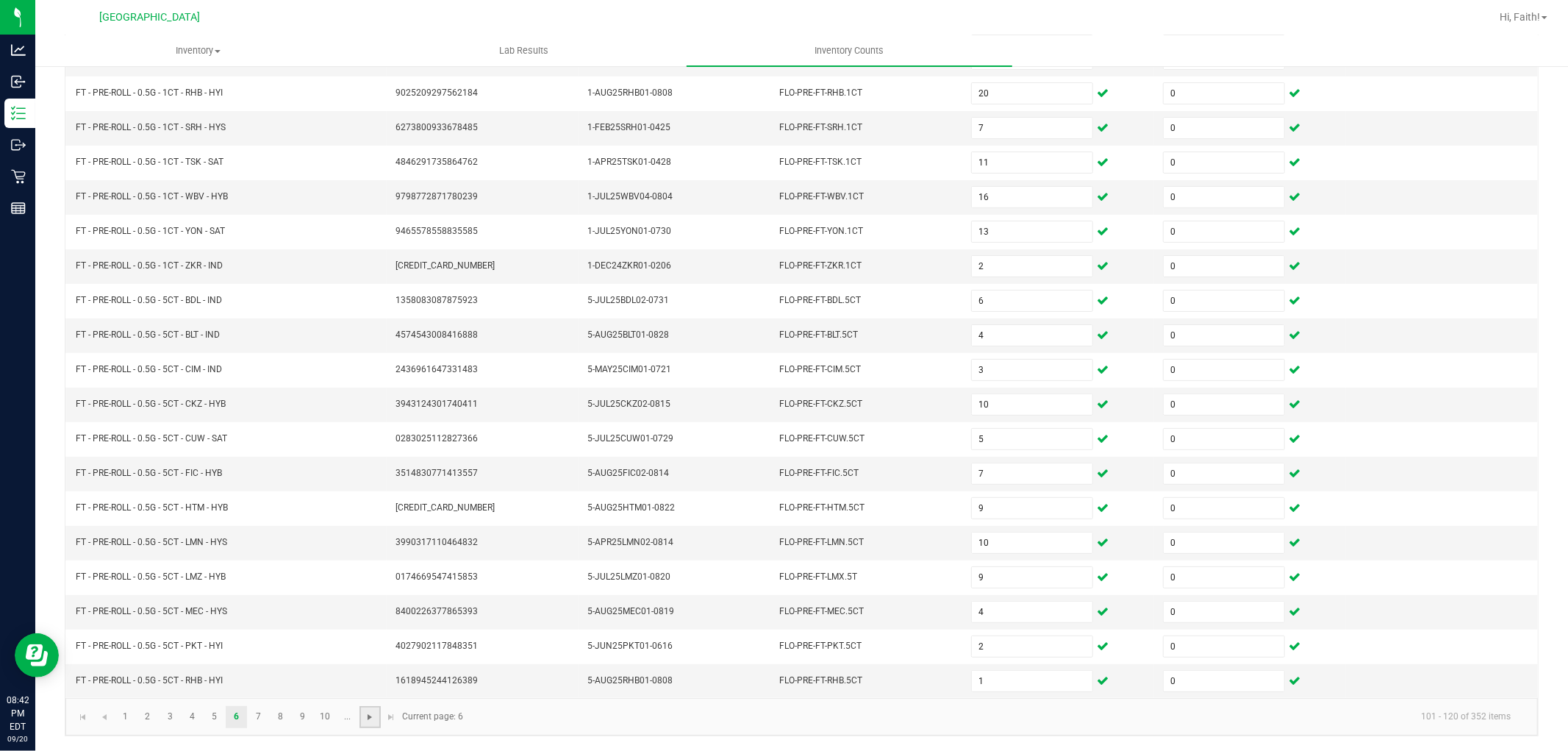
click at [375, 721] on span "Go to the next page" at bounding box center [370, 717] width 12 height 12
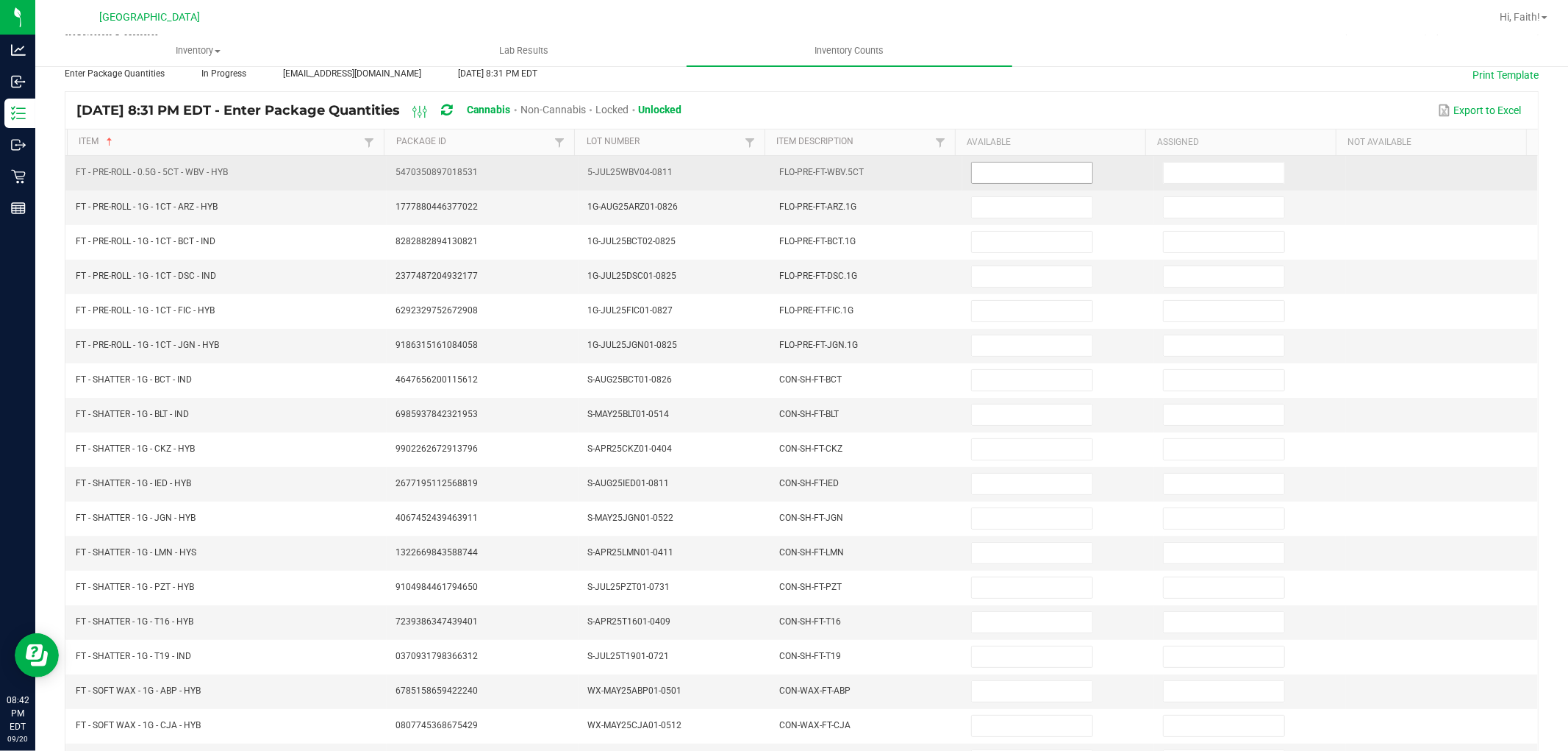
scroll to position [0, 0]
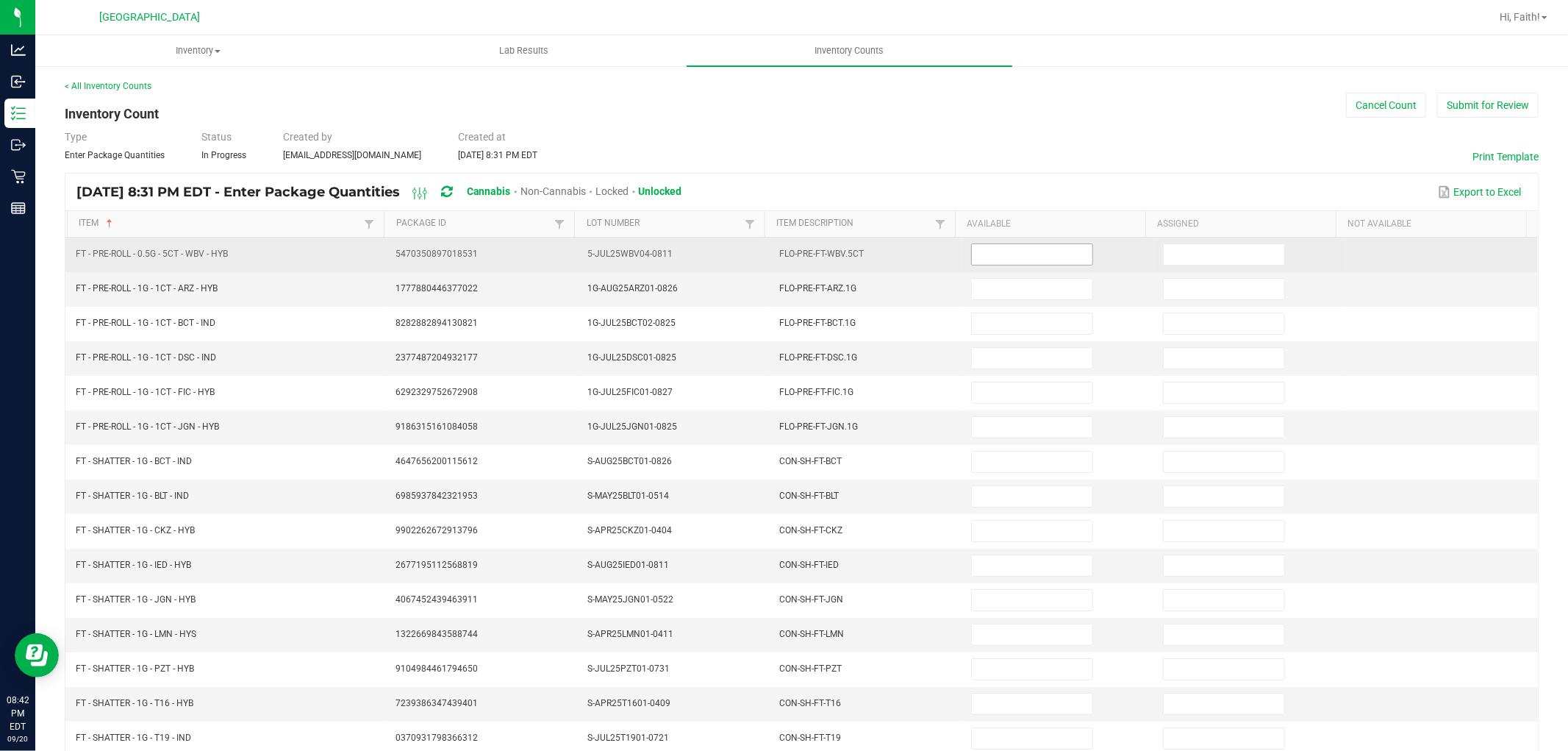
click at [1033, 250] on input at bounding box center [1032, 255] width 120 height 21
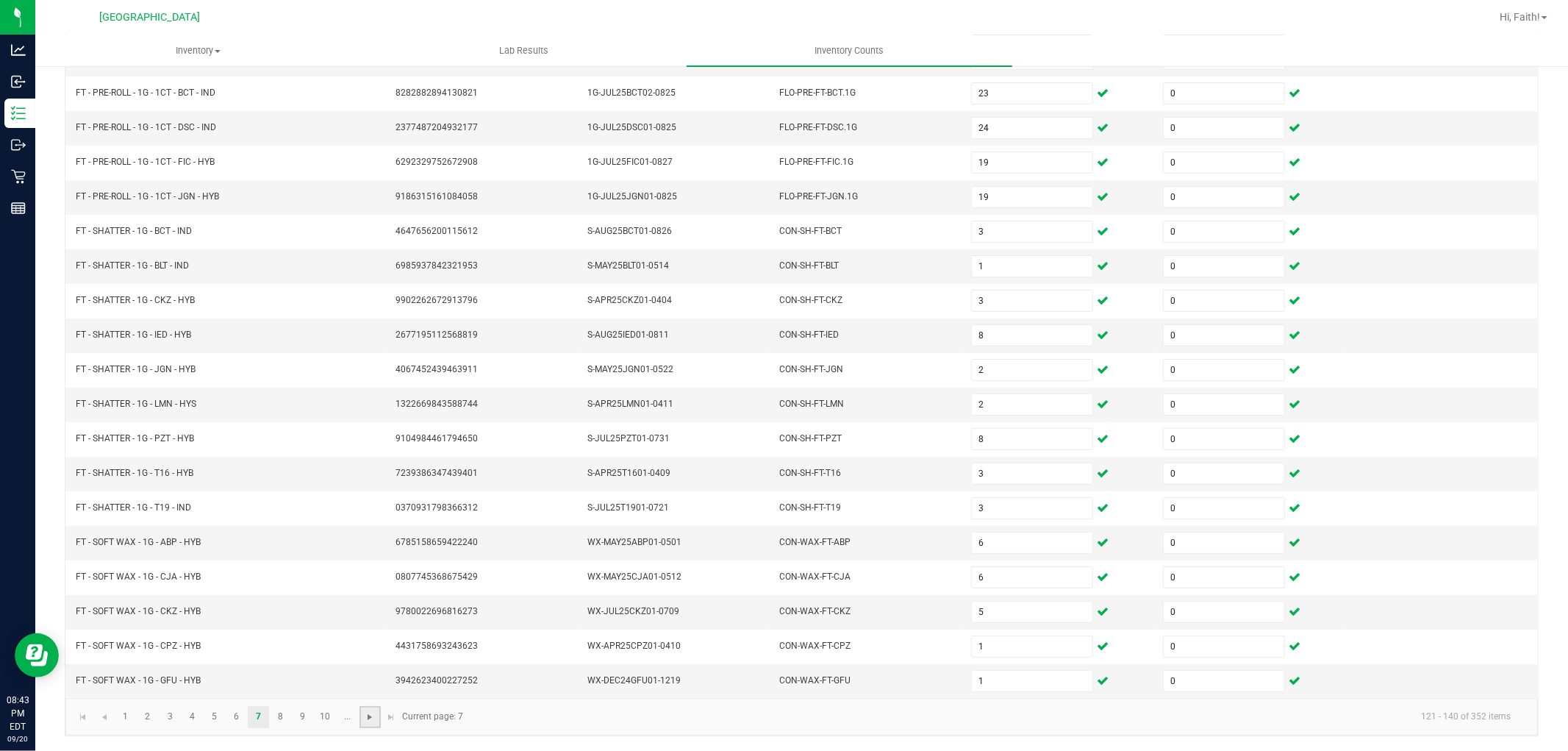
click at [373, 717] on span "Go to the next page" at bounding box center [370, 717] width 12 height 12
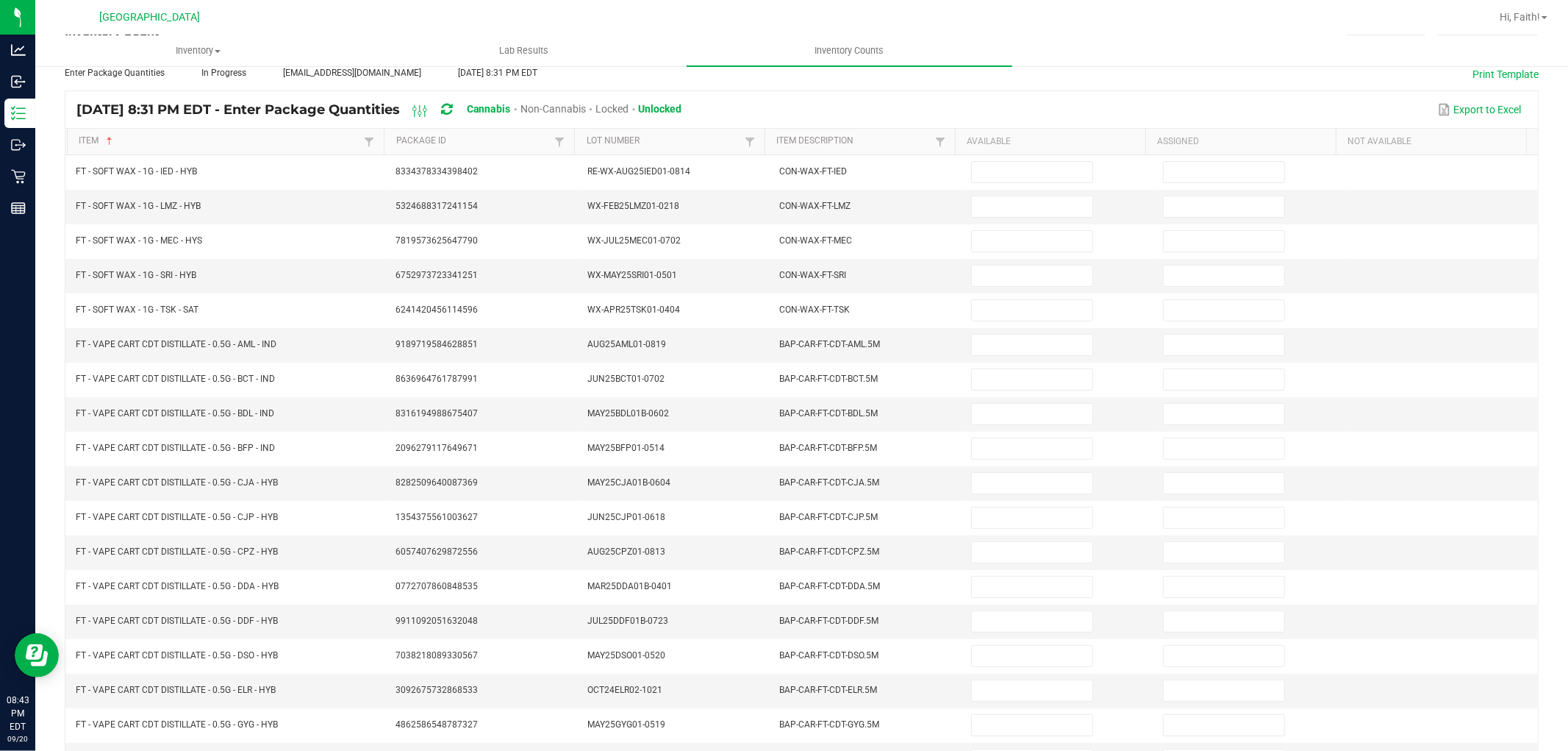
scroll to position [0, 0]
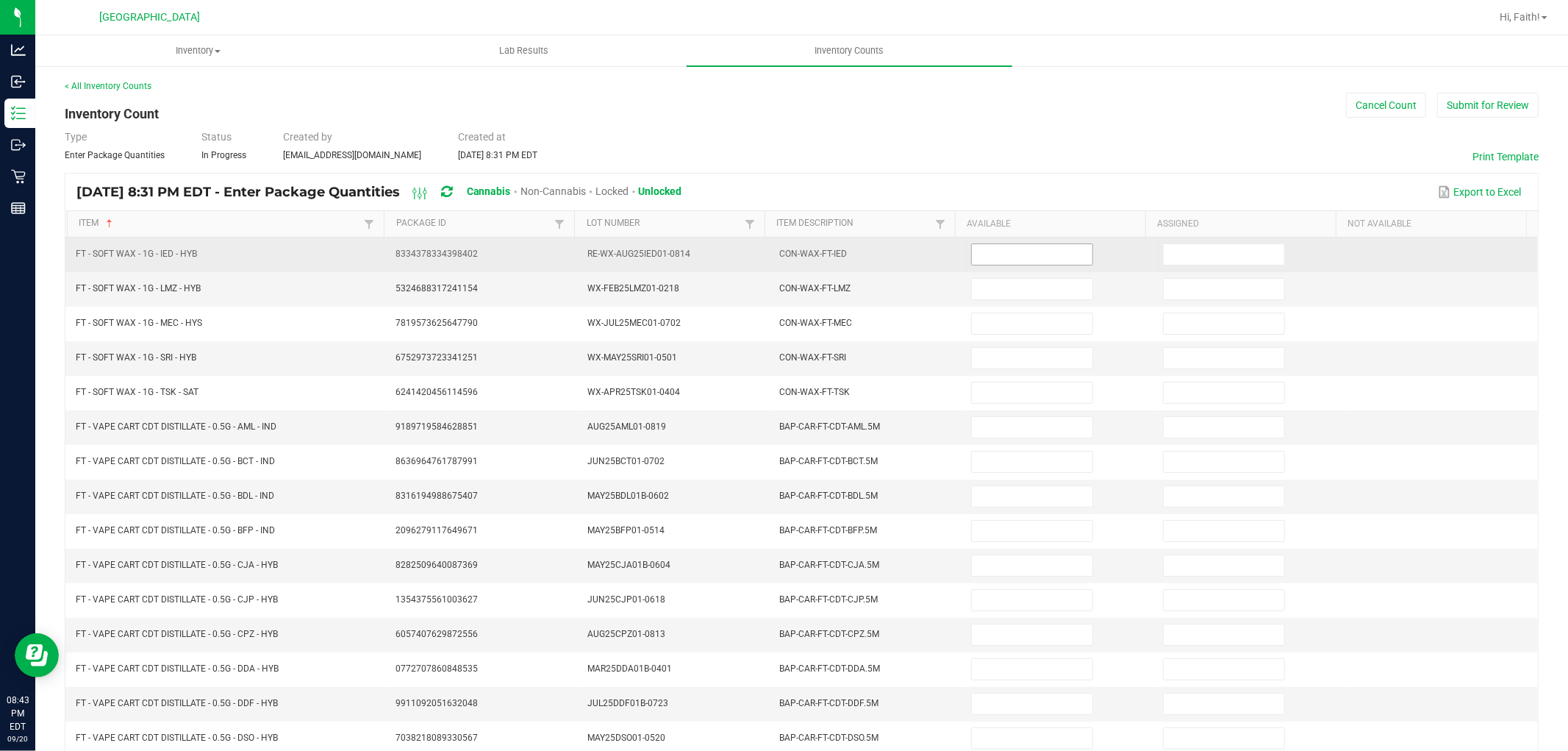
click at [1056, 262] on input at bounding box center [1032, 255] width 120 height 21
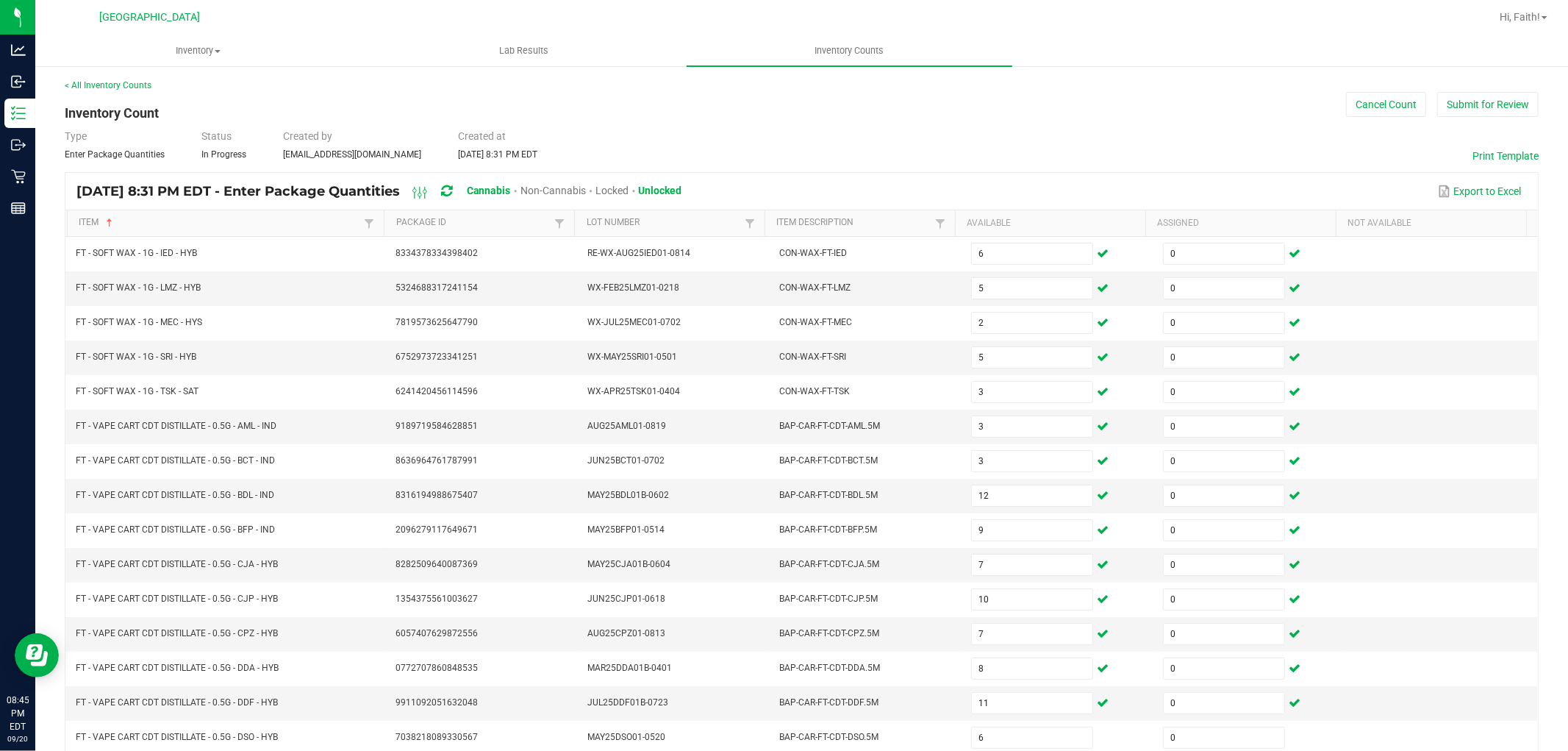
scroll to position [234, 0]
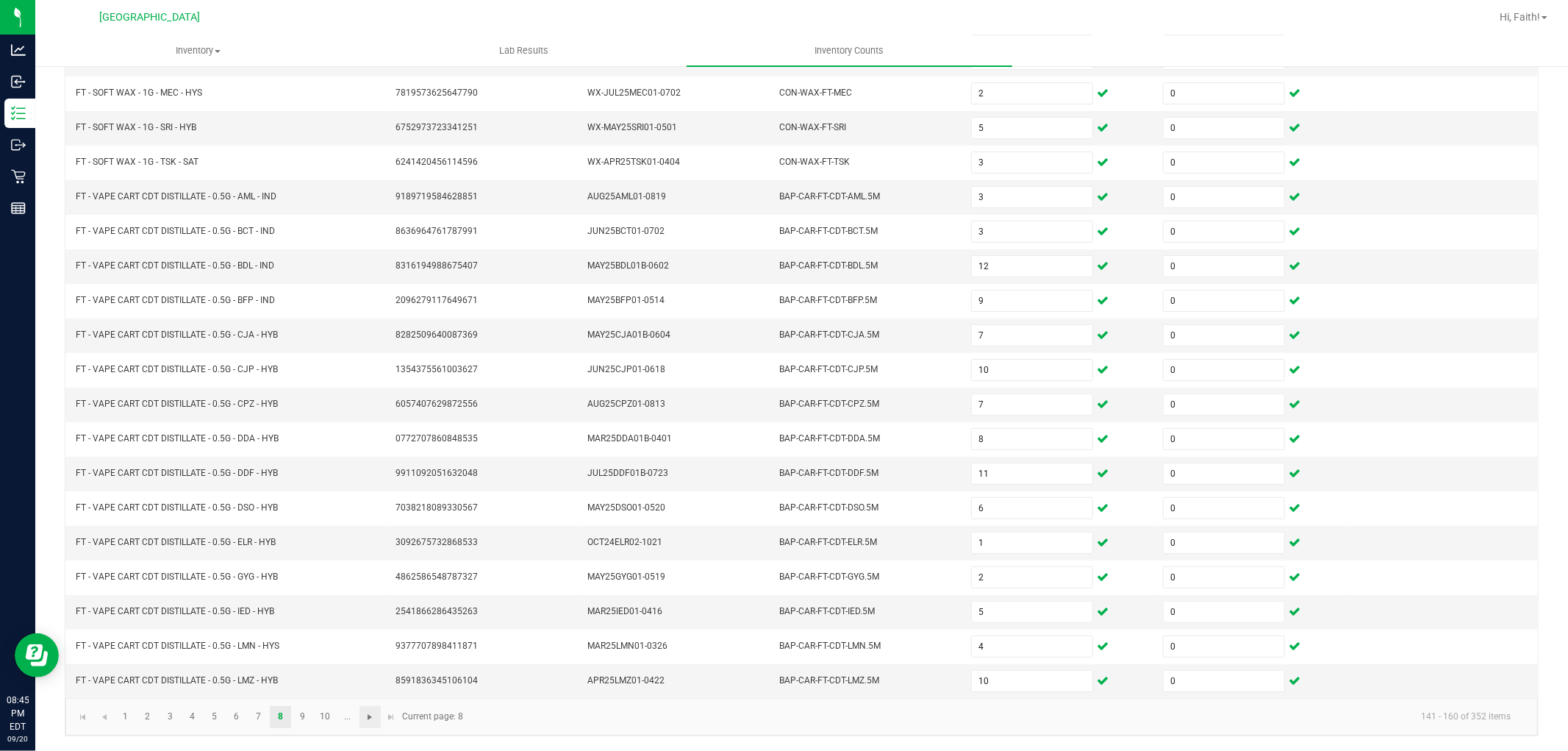
click at [372, 717] on span "Go to the next page" at bounding box center [370, 717] width 12 height 12
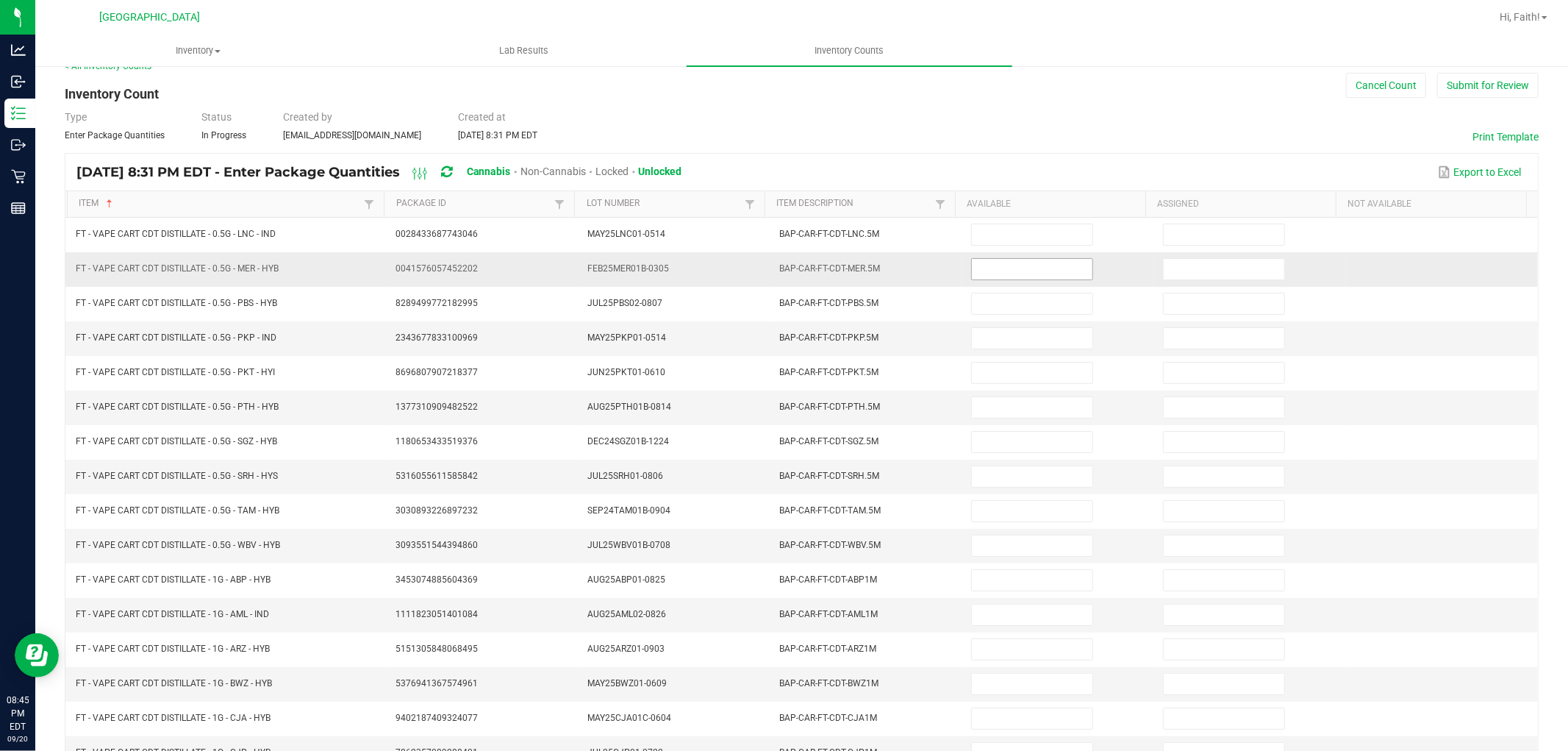
scroll to position [0, 0]
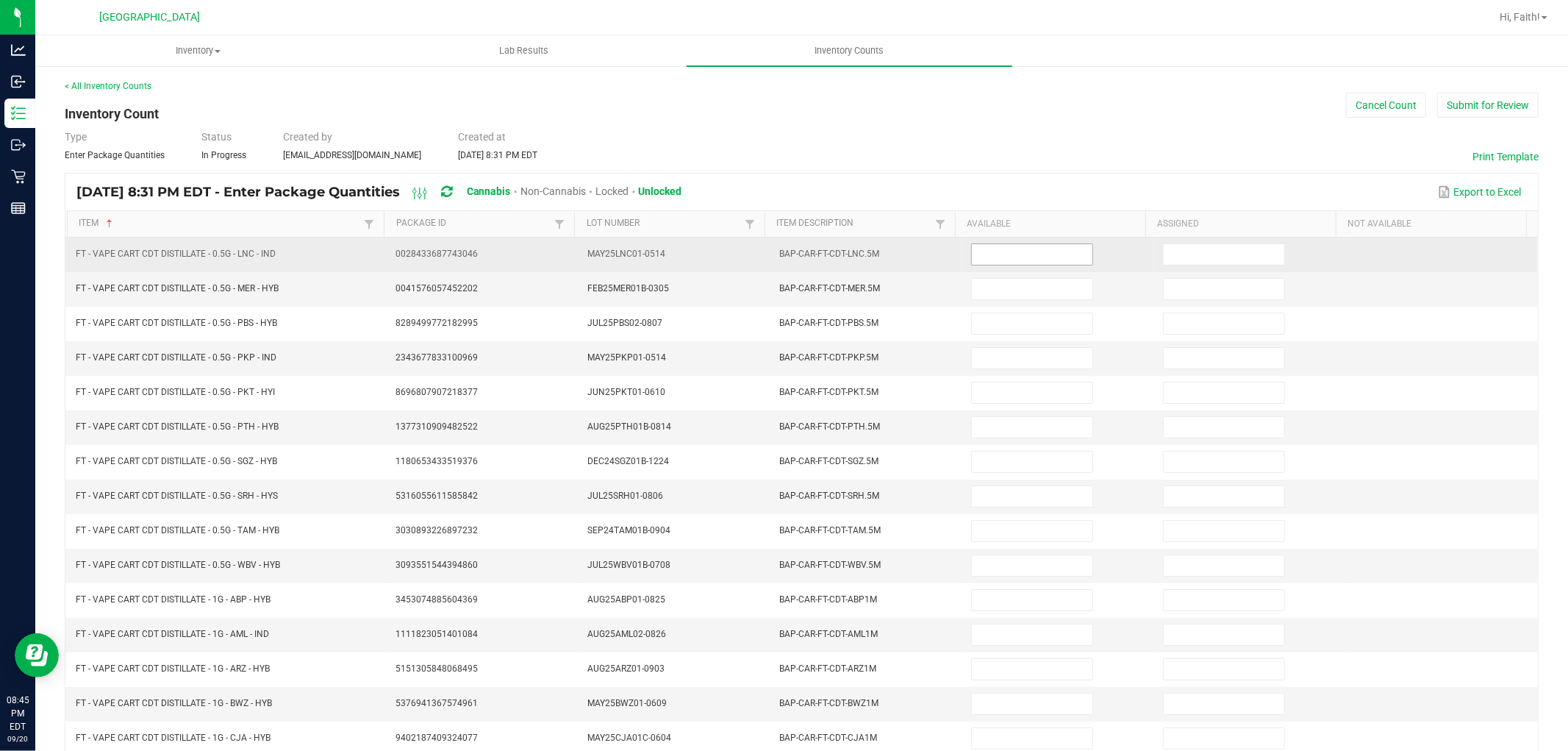
click at [1034, 250] on input at bounding box center [1032, 255] width 120 height 21
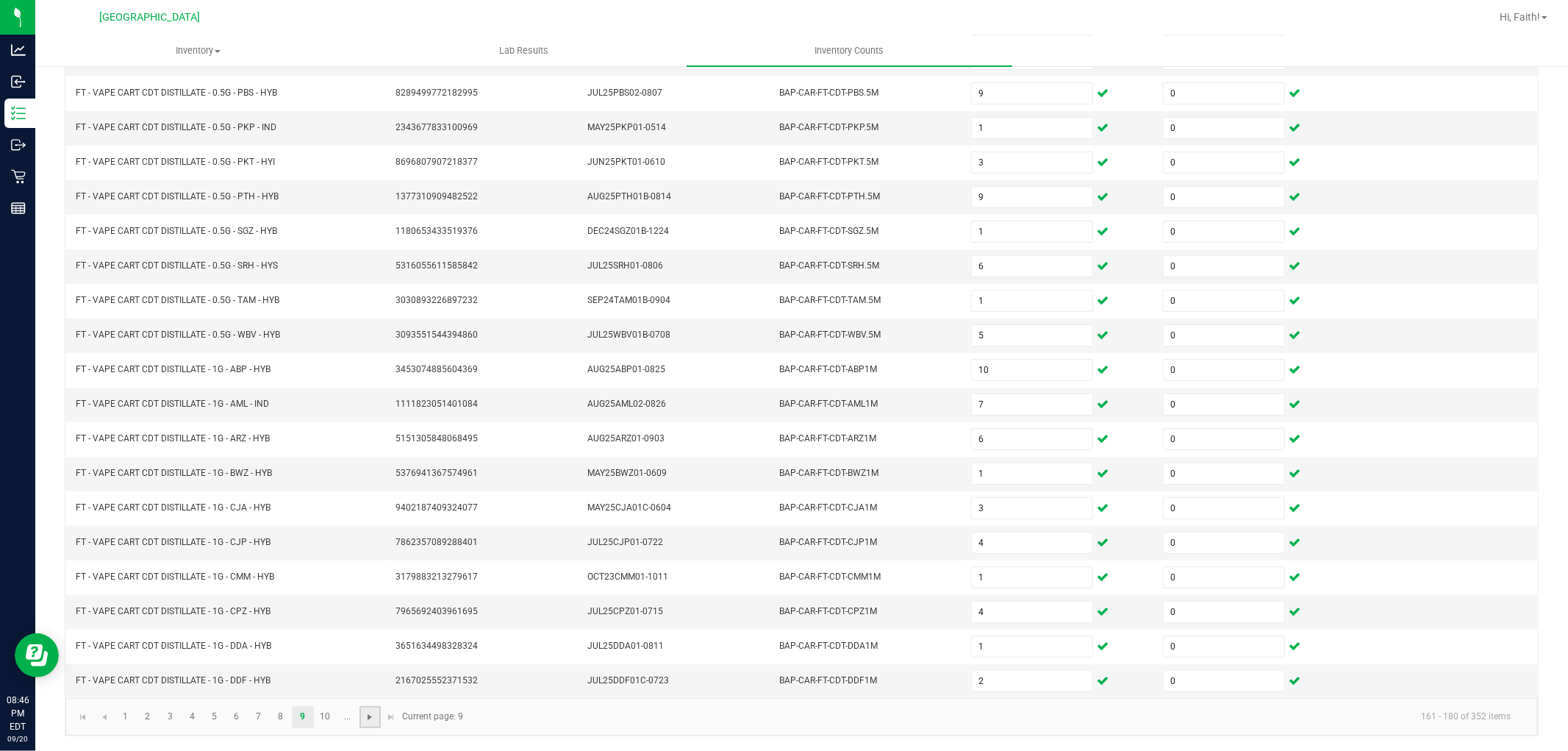
click at [373, 715] on span "Go to the next page" at bounding box center [370, 717] width 12 height 12
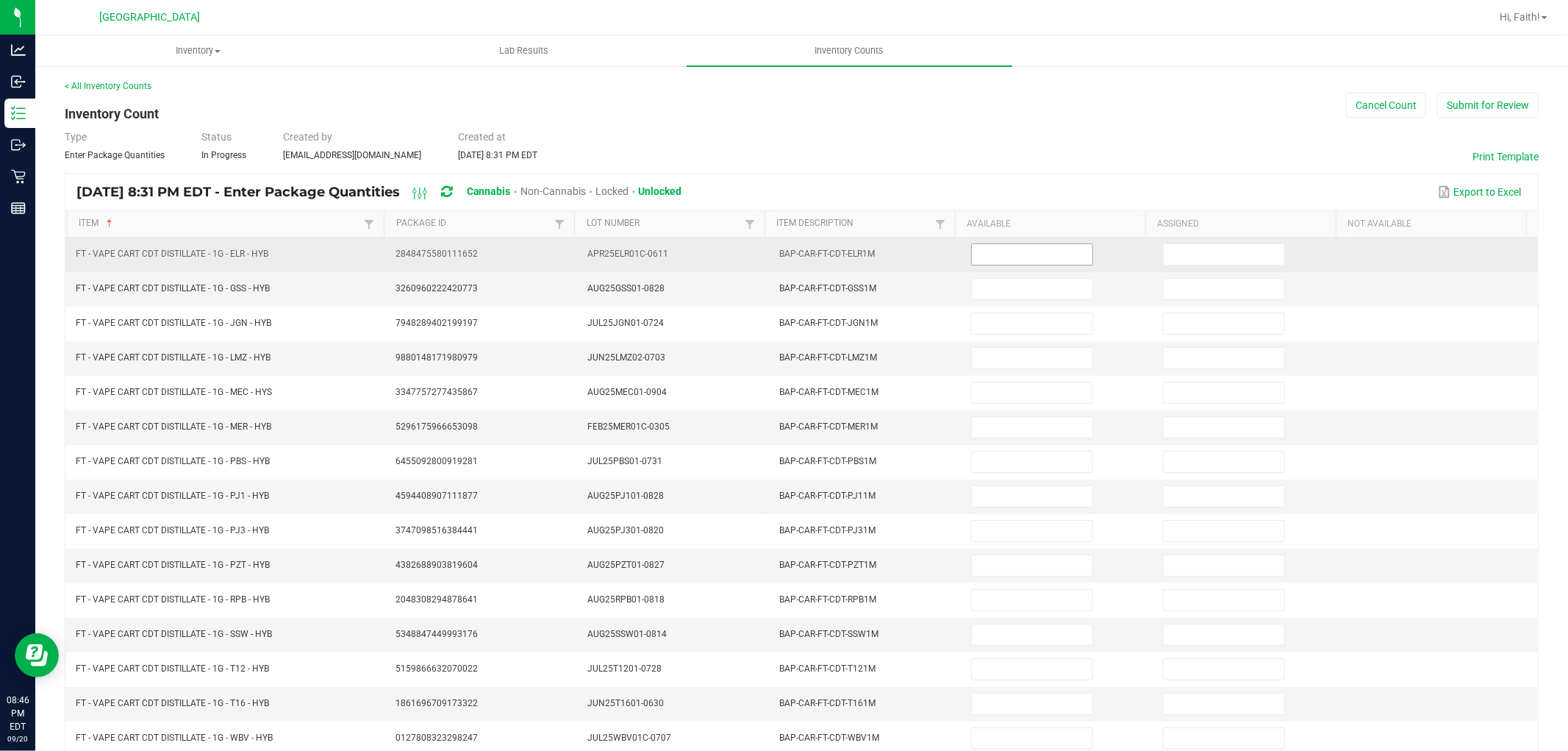
click at [1031, 252] on input at bounding box center [1032, 255] width 120 height 21
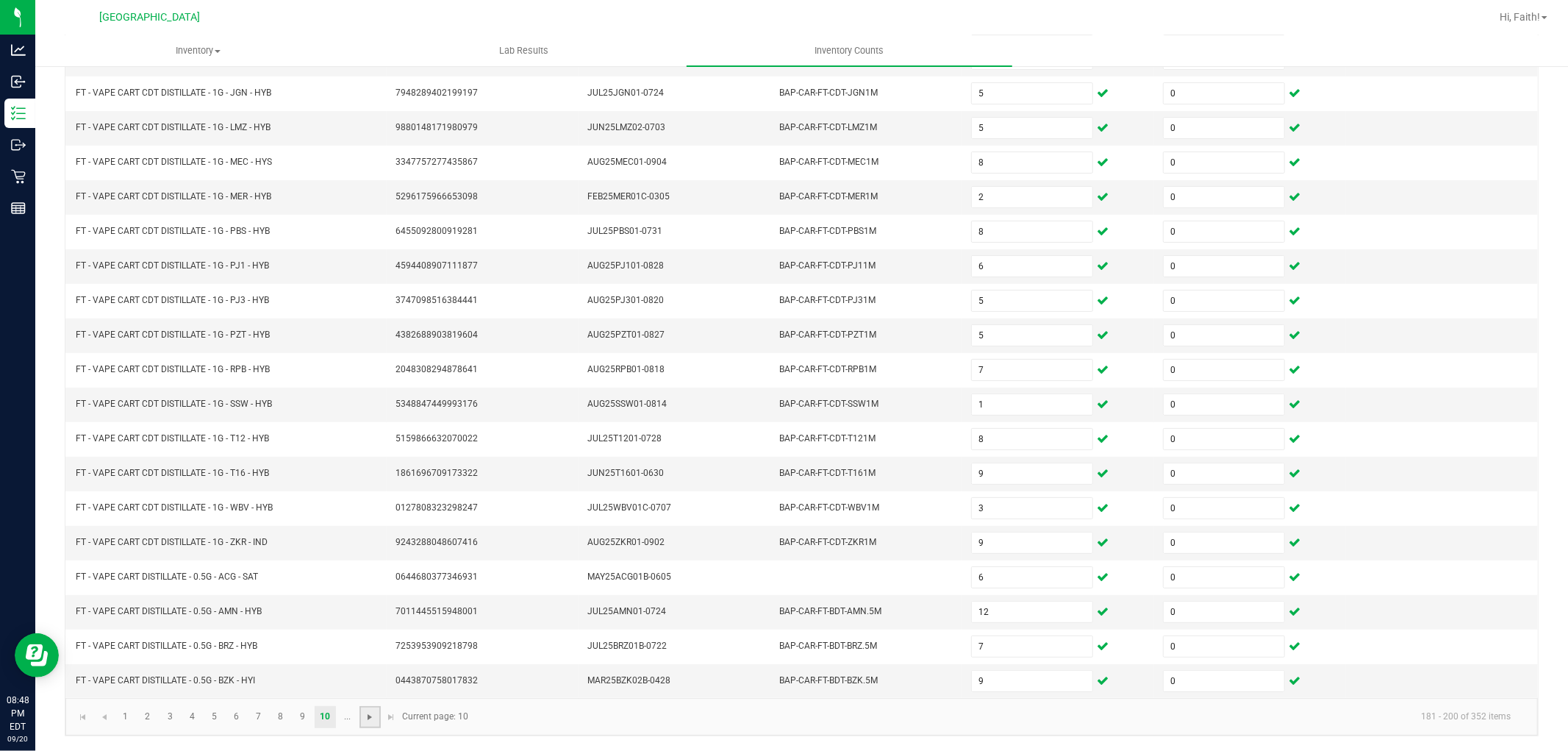
click at [369, 716] on span "Go to the next page" at bounding box center [370, 717] width 12 height 12
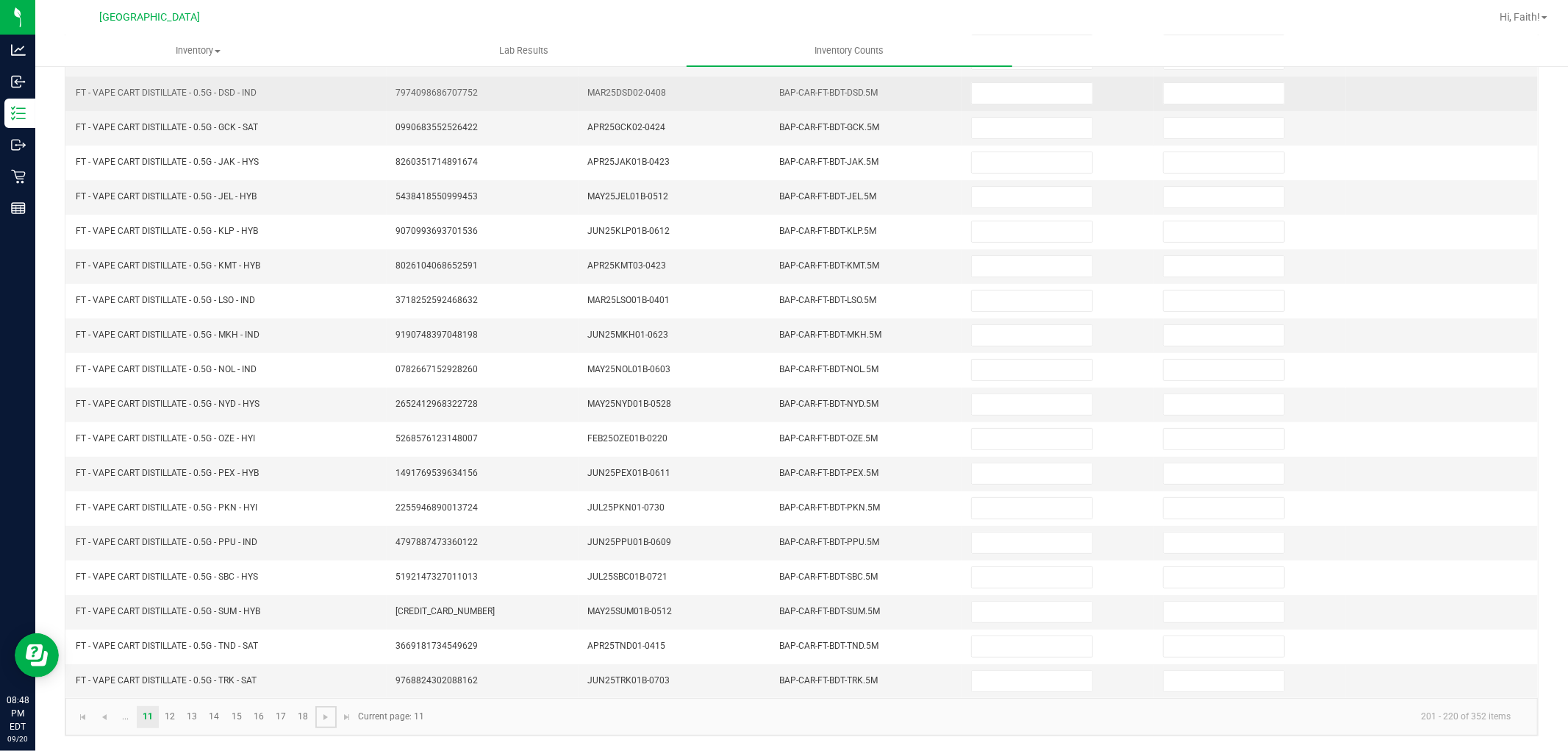
scroll to position [0, 0]
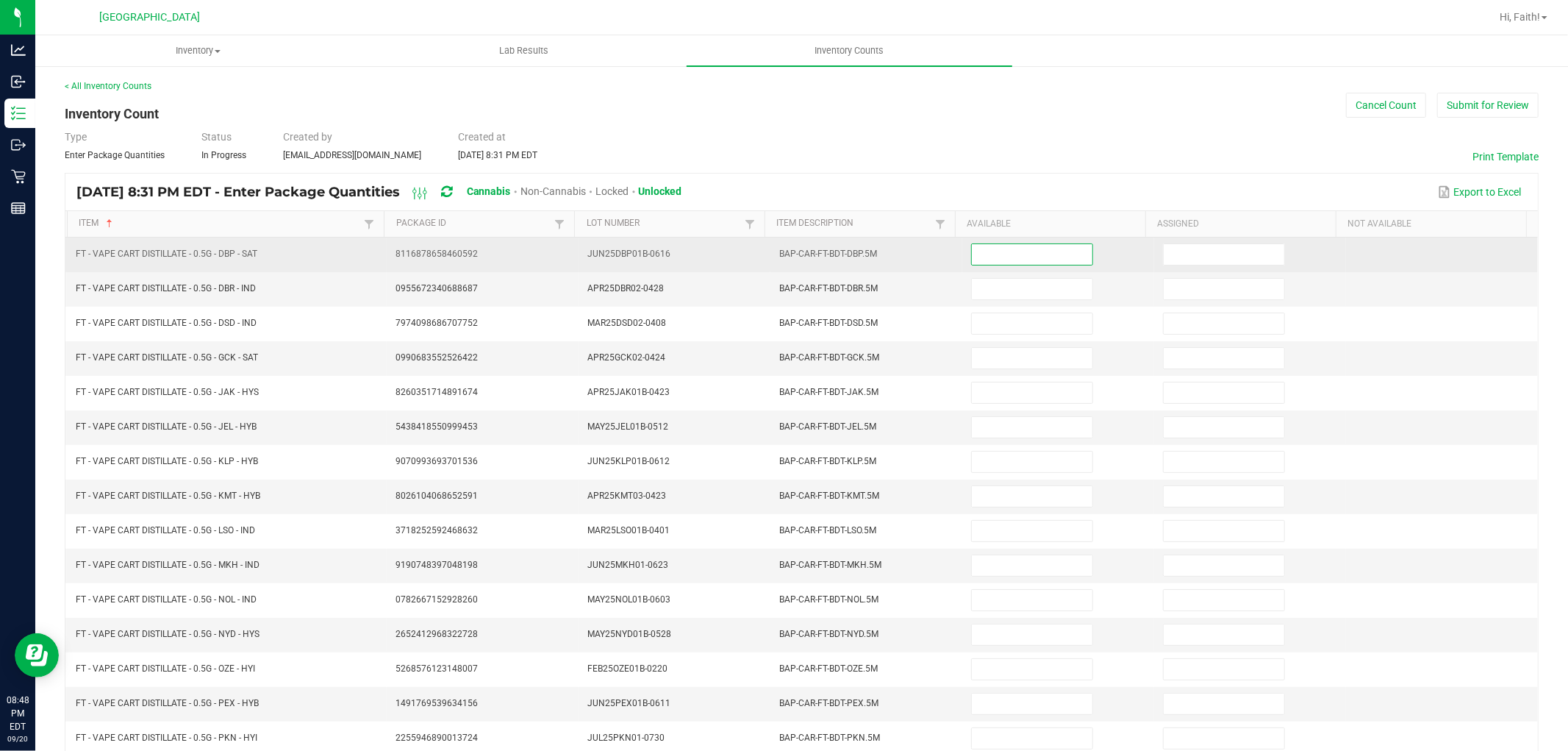
click at [1053, 245] on input at bounding box center [1032, 255] width 120 height 21
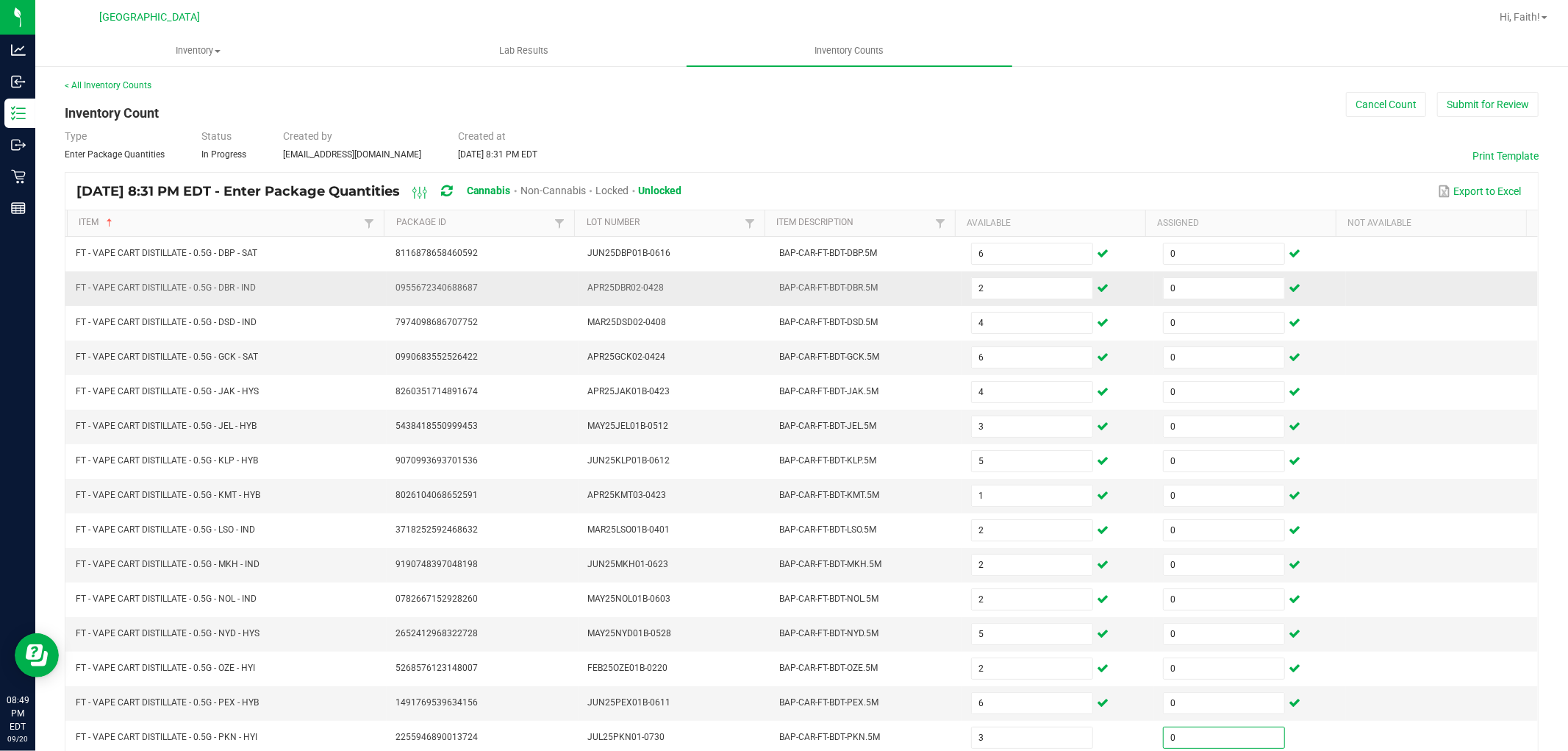
scroll to position [234, 0]
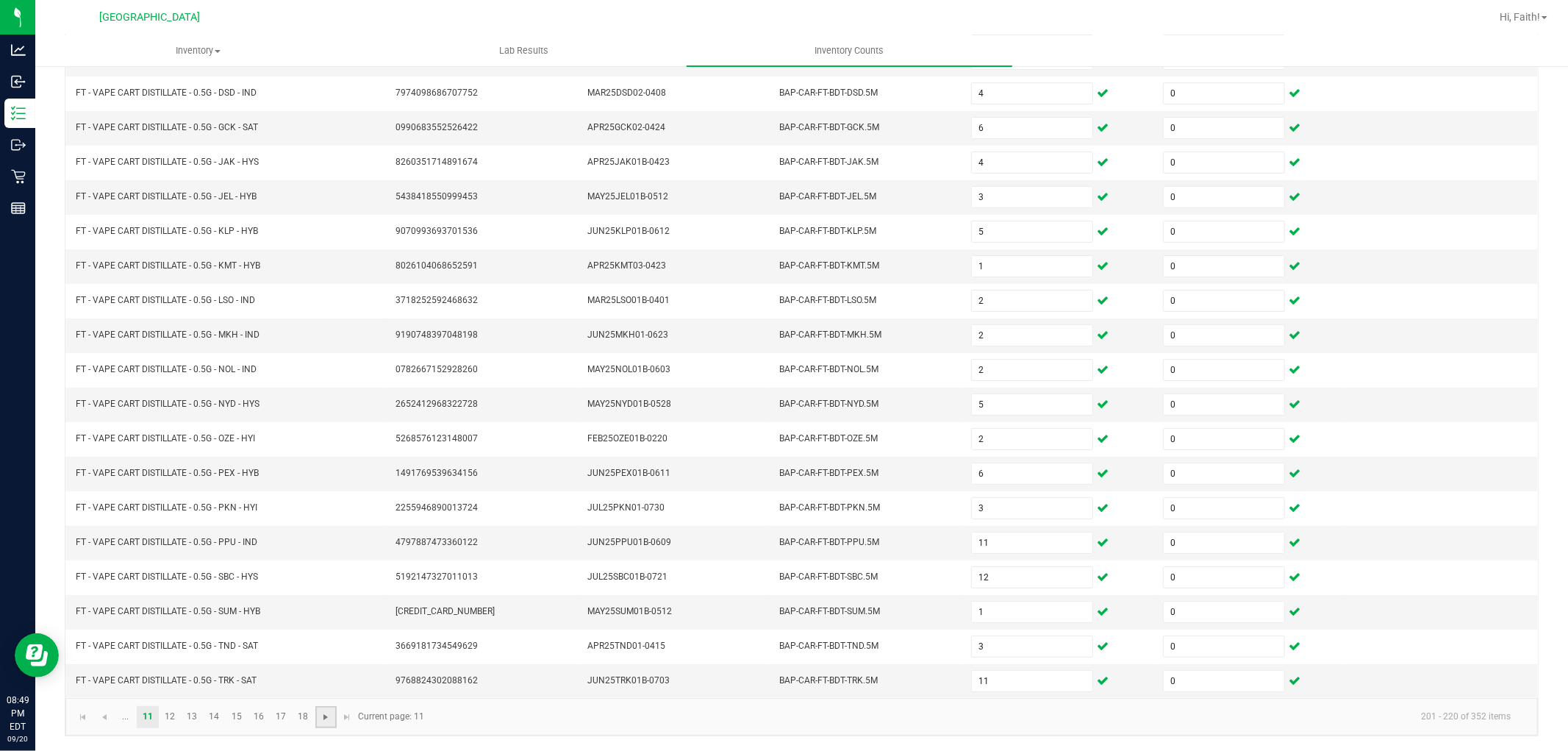
click at [321, 715] on span "Go to the next page" at bounding box center [326, 717] width 12 height 12
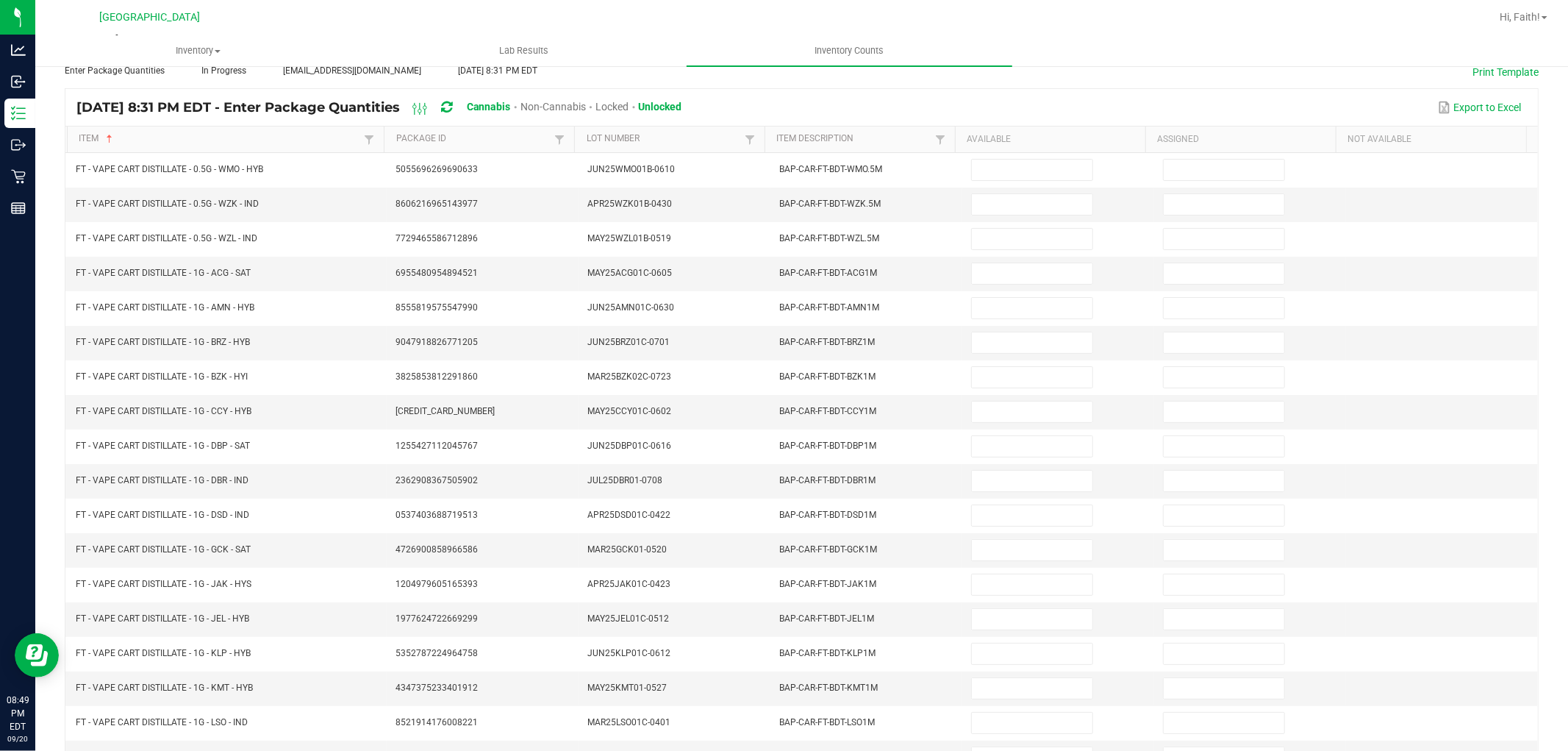
scroll to position [0, 0]
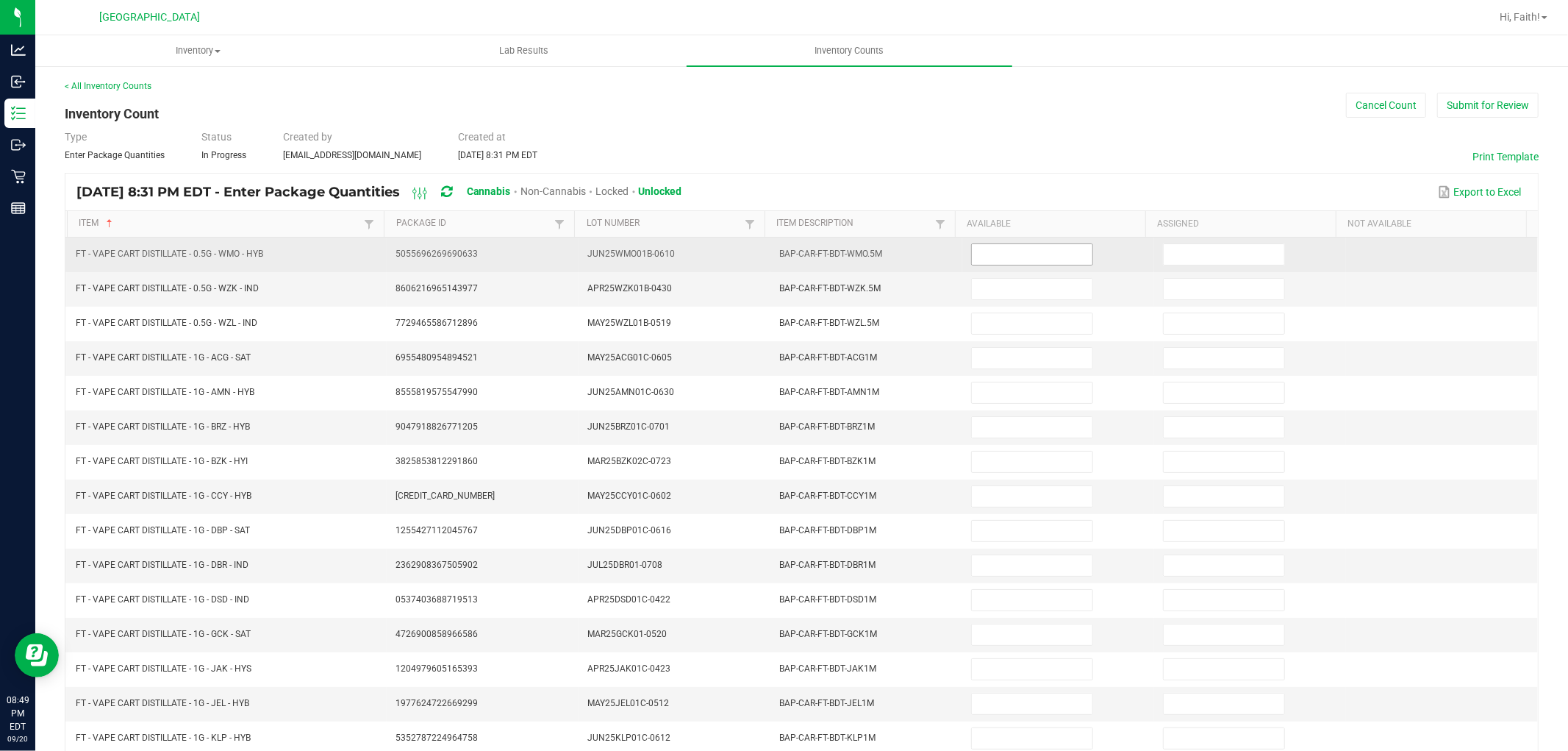
click at [999, 249] on input at bounding box center [1032, 255] width 120 height 21
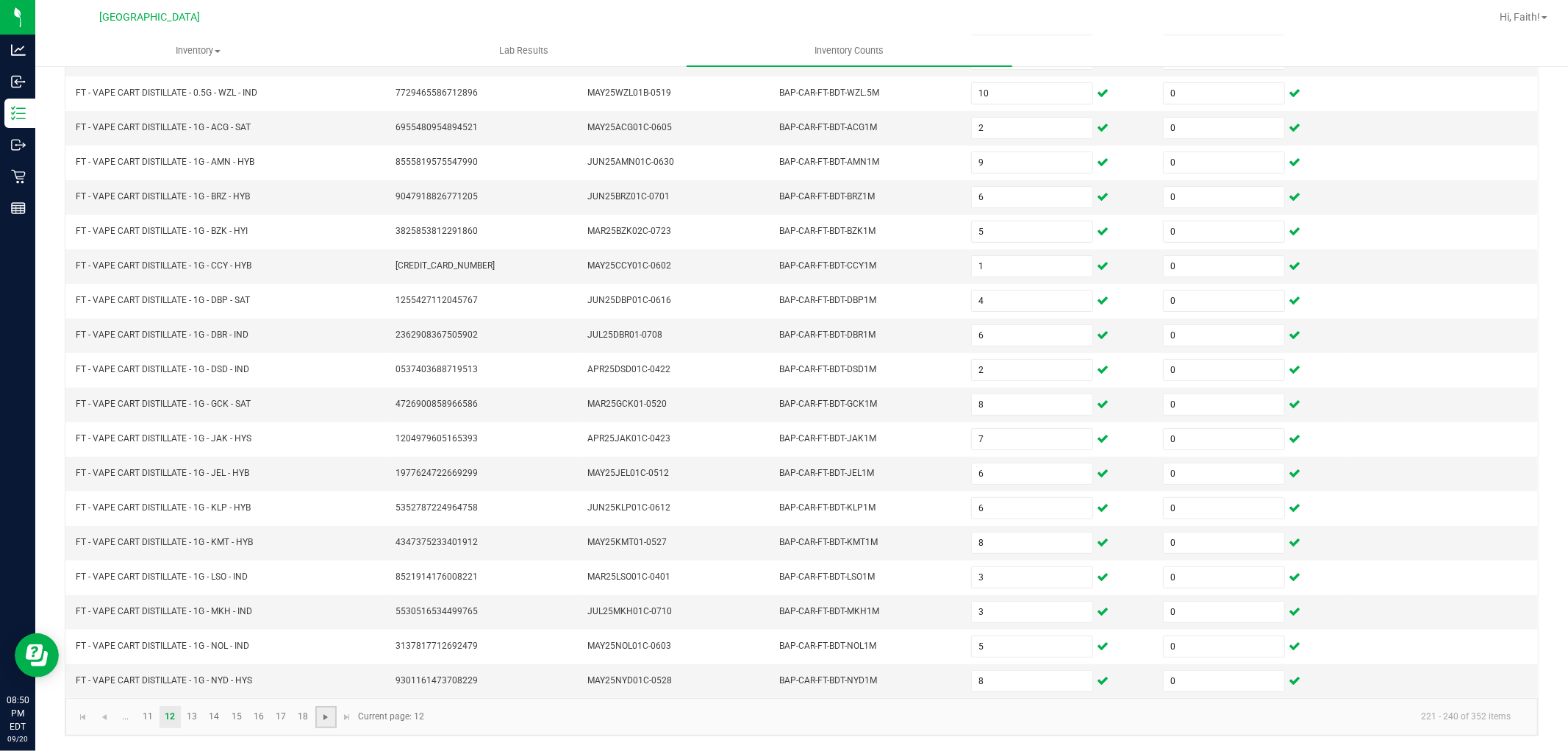
click at [329, 719] on span "Go to the next page" at bounding box center [326, 717] width 12 height 12
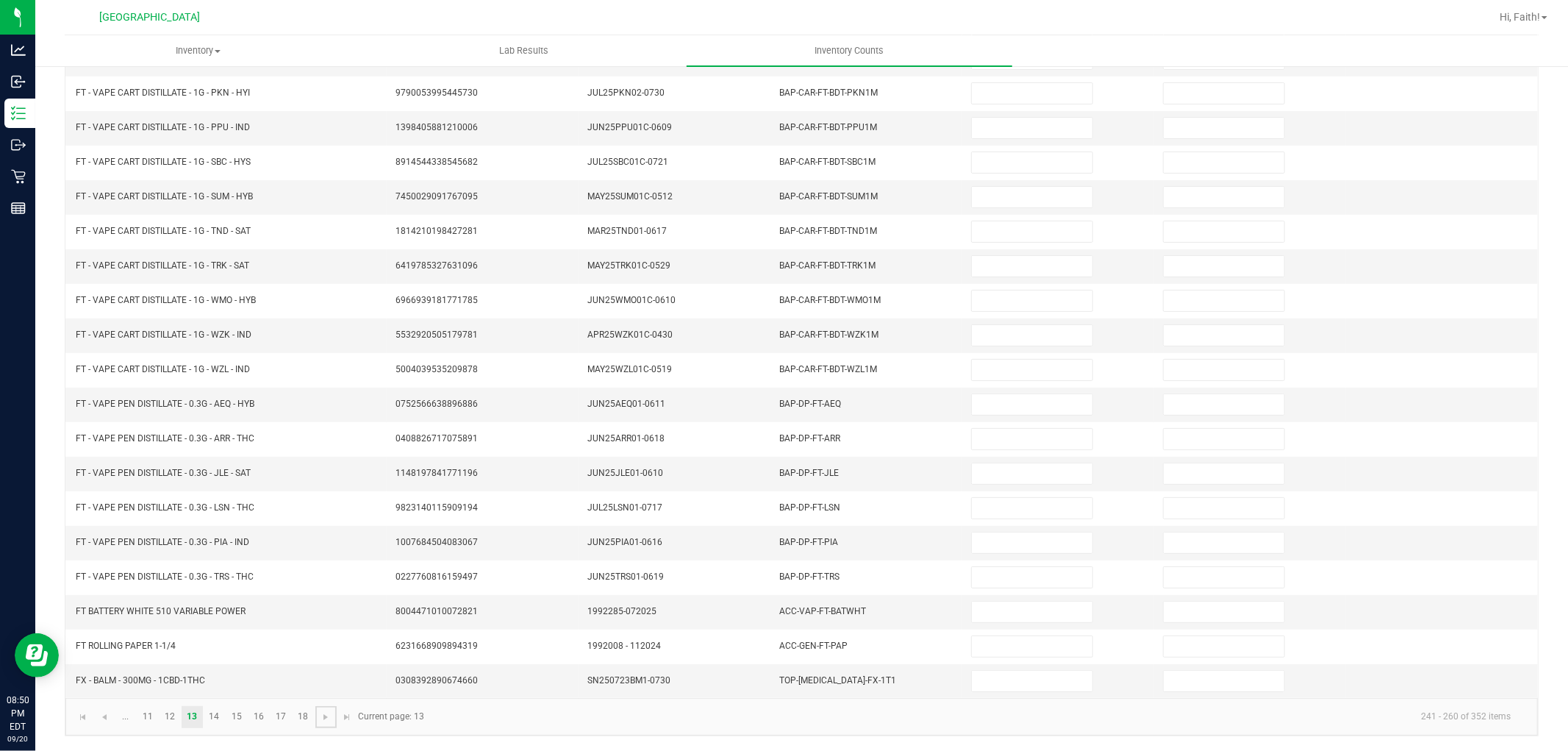
scroll to position [0, 0]
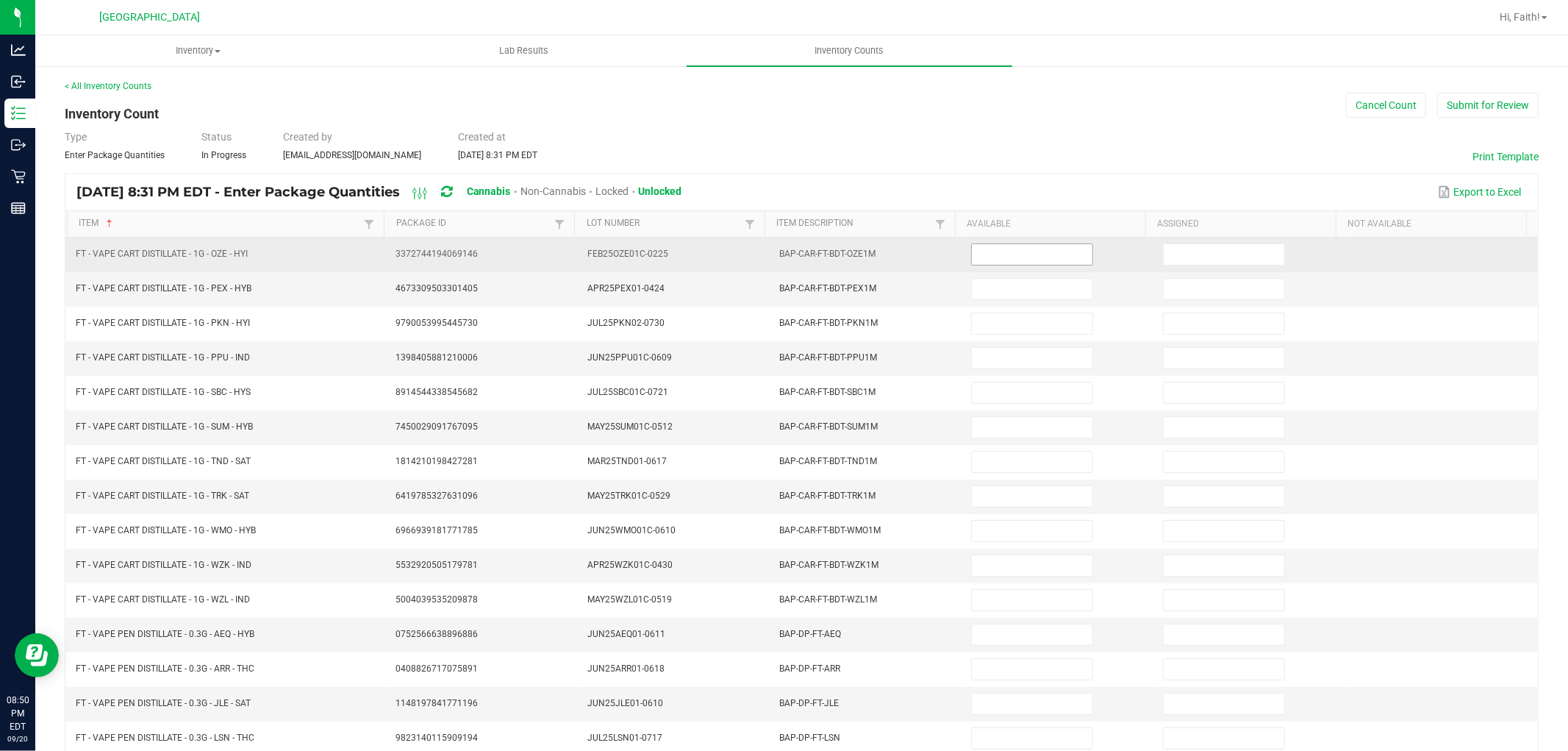
click at [1062, 255] on input at bounding box center [1032, 255] width 120 height 21
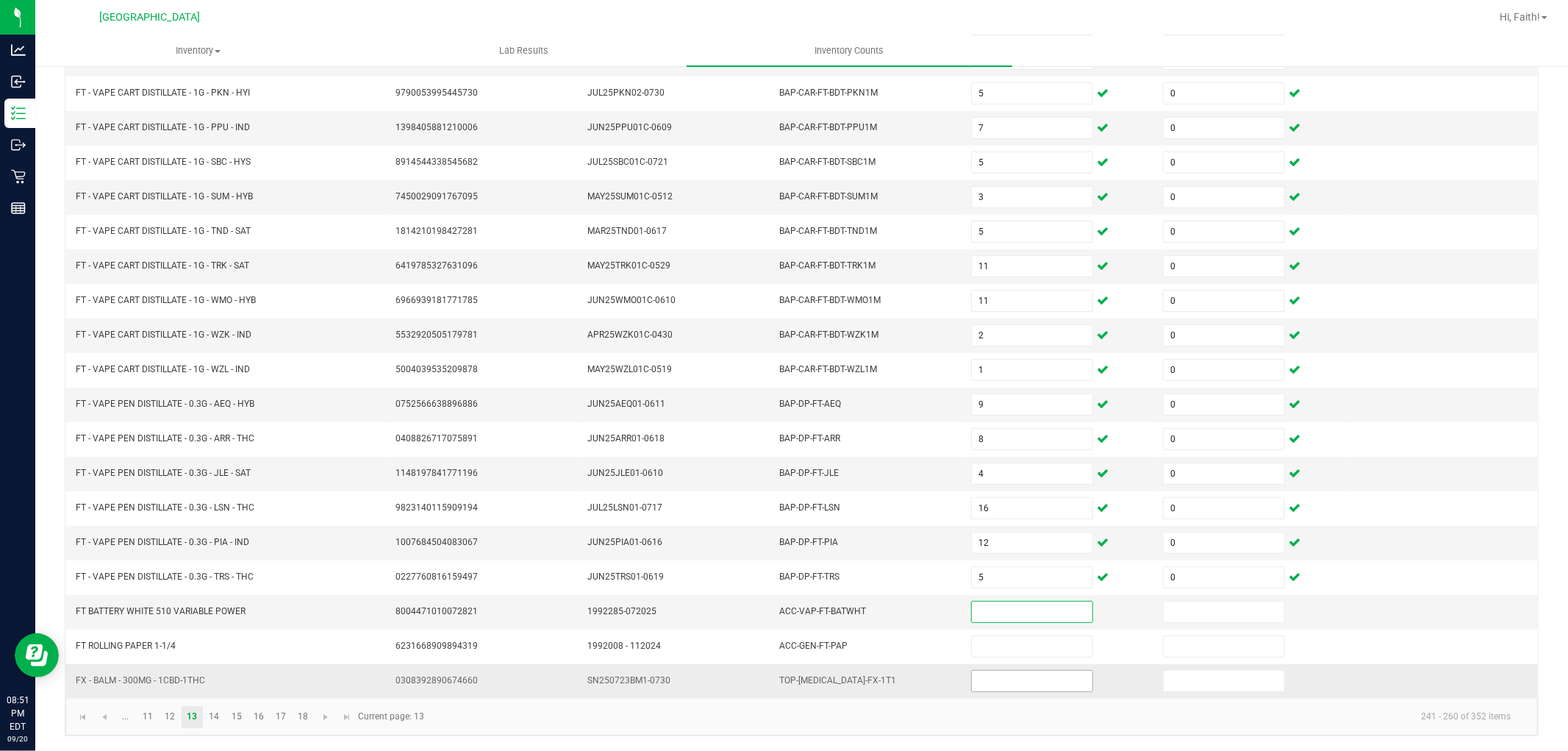
click at [1009, 677] on input at bounding box center [1032, 680] width 120 height 21
click at [324, 714] on span "Go to the next page" at bounding box center [326, 717] width 12 height 12
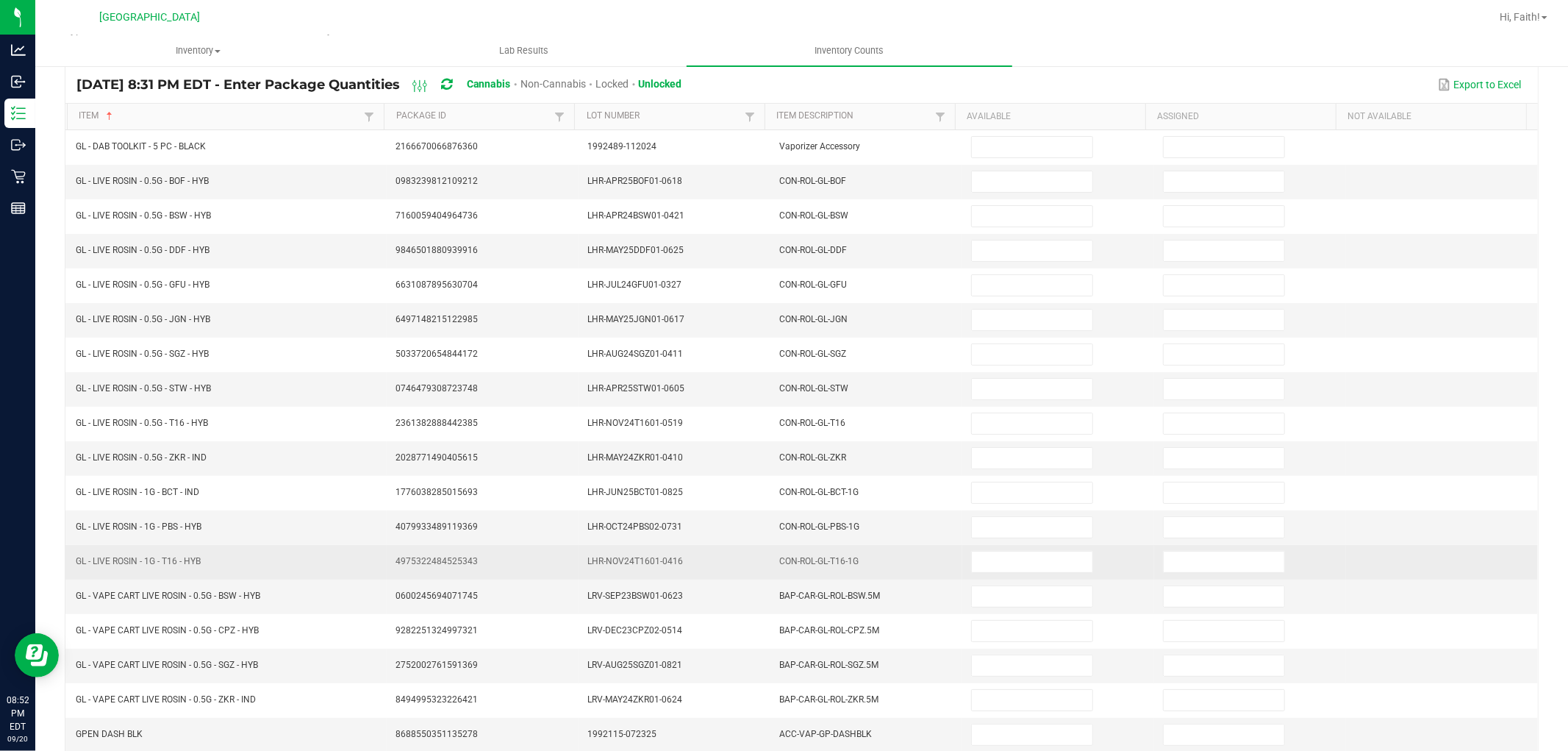
scroll to position [0, 0]
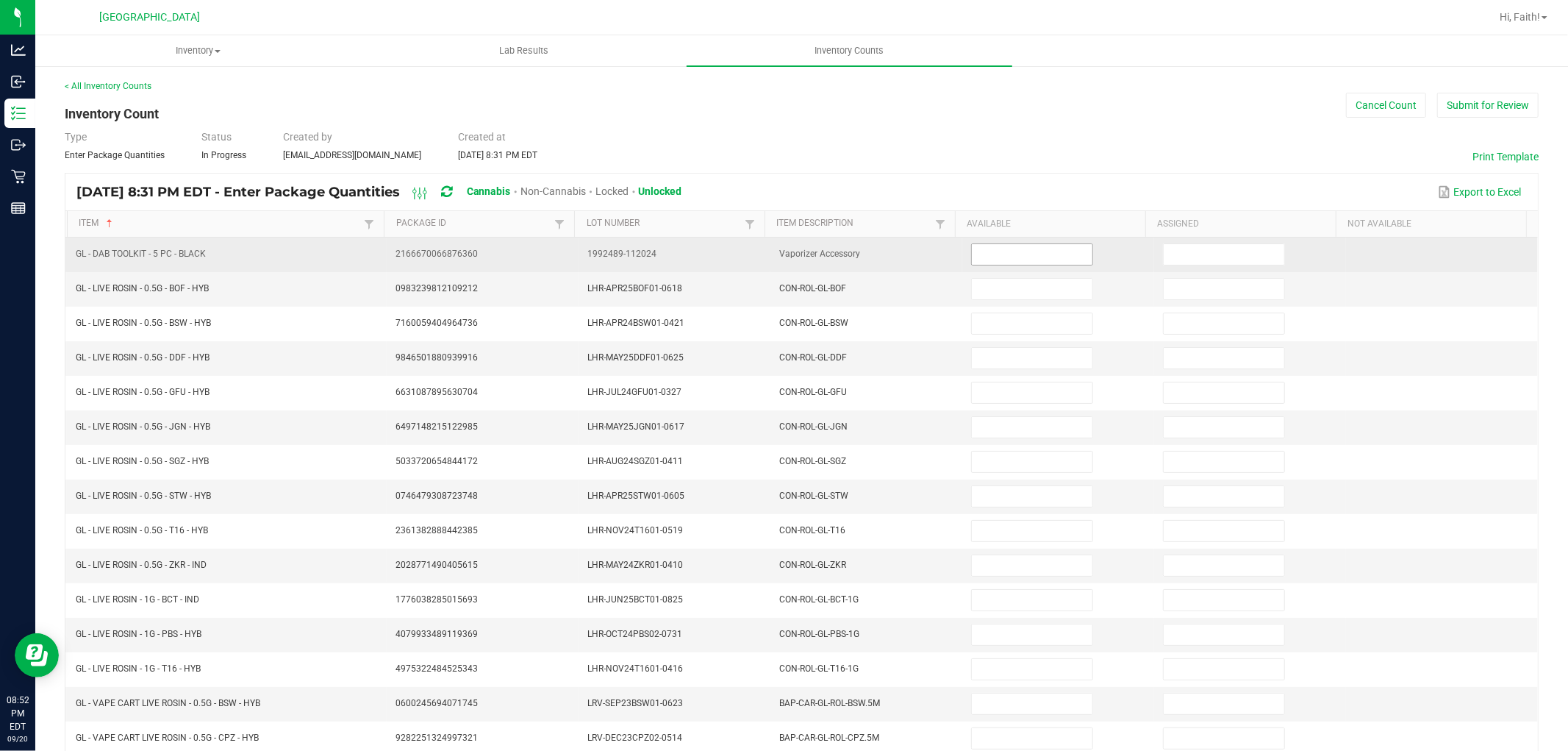
drag, startPoint x: 1001, startPoint y: 261, endPoint x: 1032, endPoint y: 206, distance: 63.1
click at [1001, 252] on input at bounding box center [1032, 255] width 120 height 21
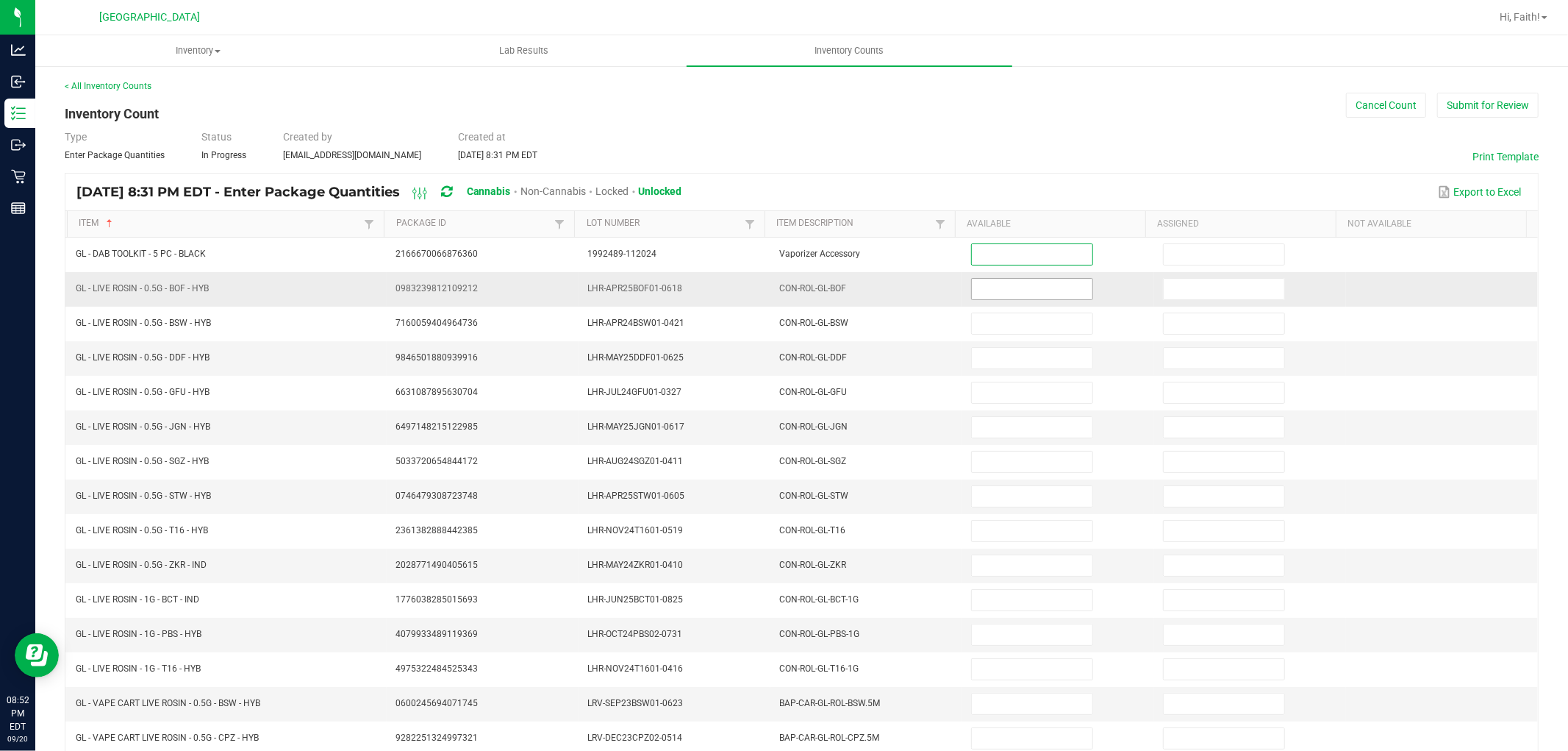
click at [1046, 283] on input at bounding box center [1032, 289] width 120 height 21
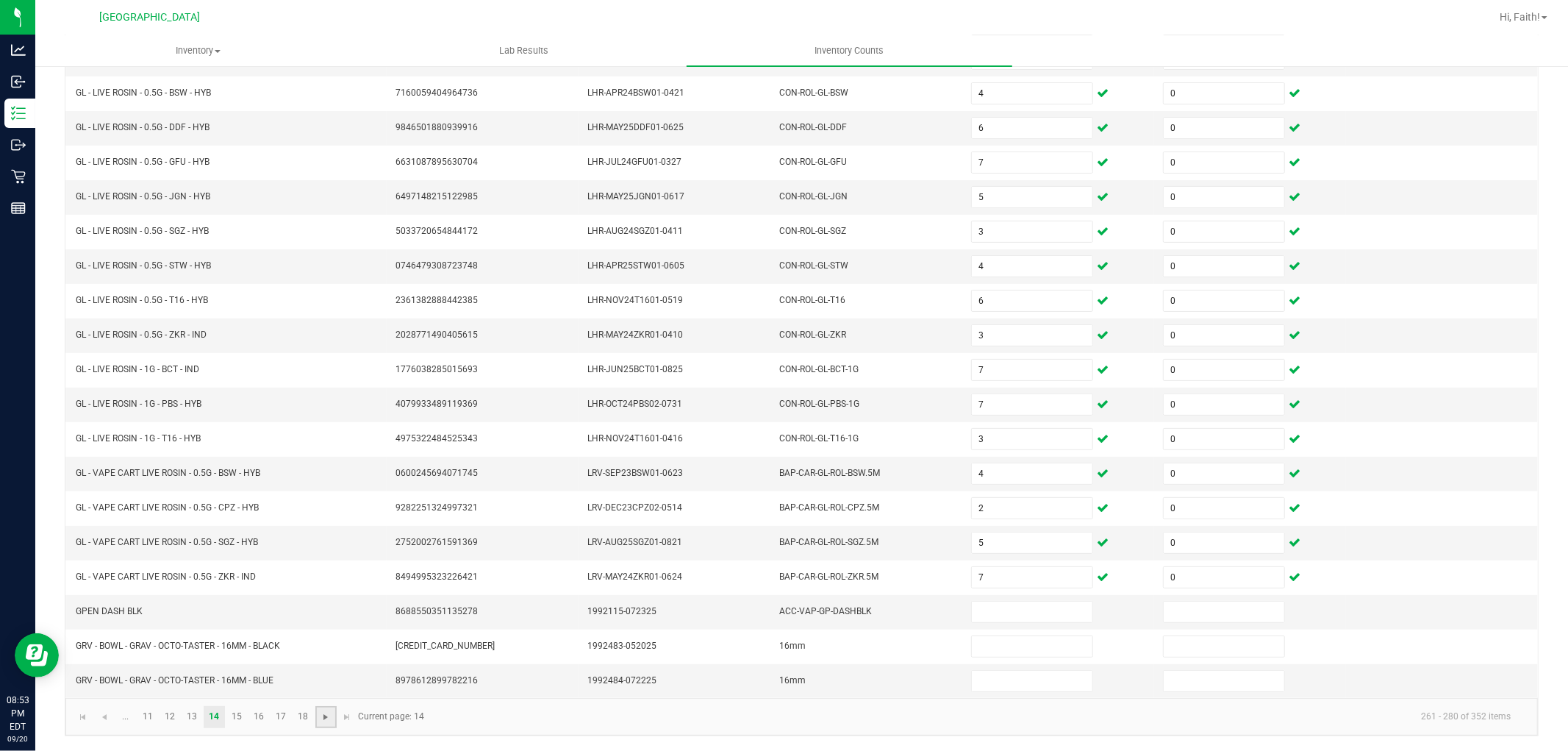
click at [320, 721] on span "Go to the next page" at bounding box center [326, 717] width 12 height 12
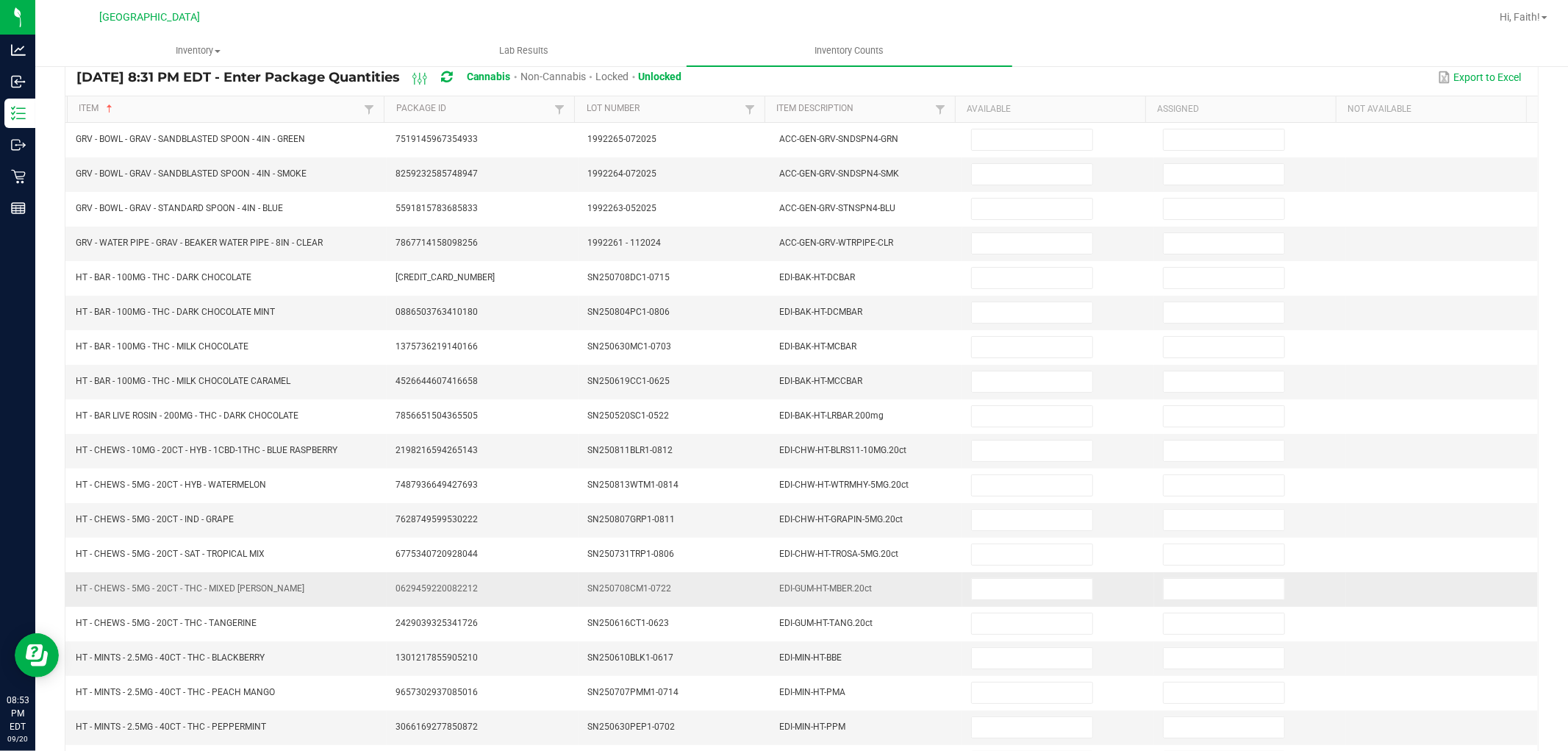
scroll to position [0, 0]
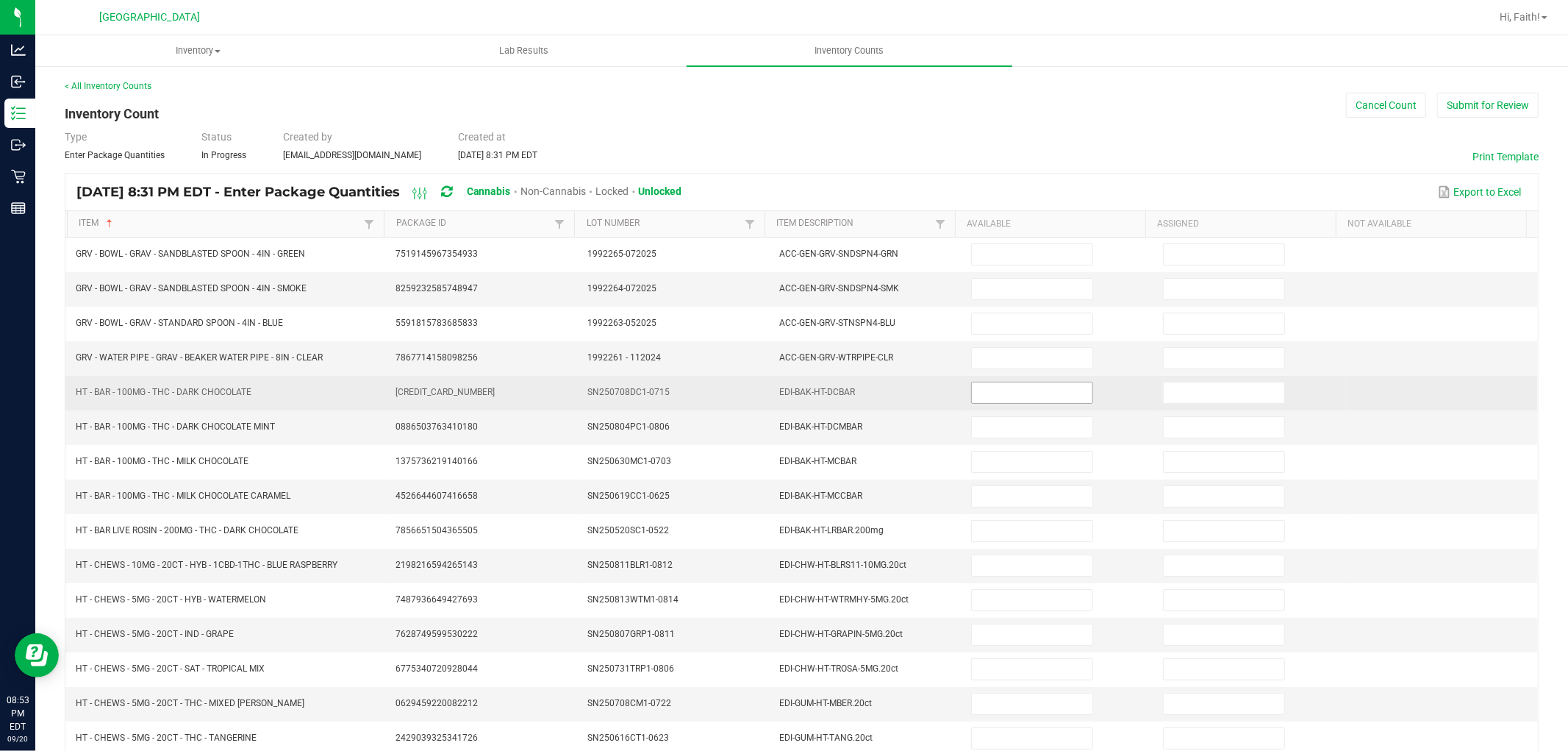
click at [985, 393] on input at bounding box center [1032, 392] width 120 height 21
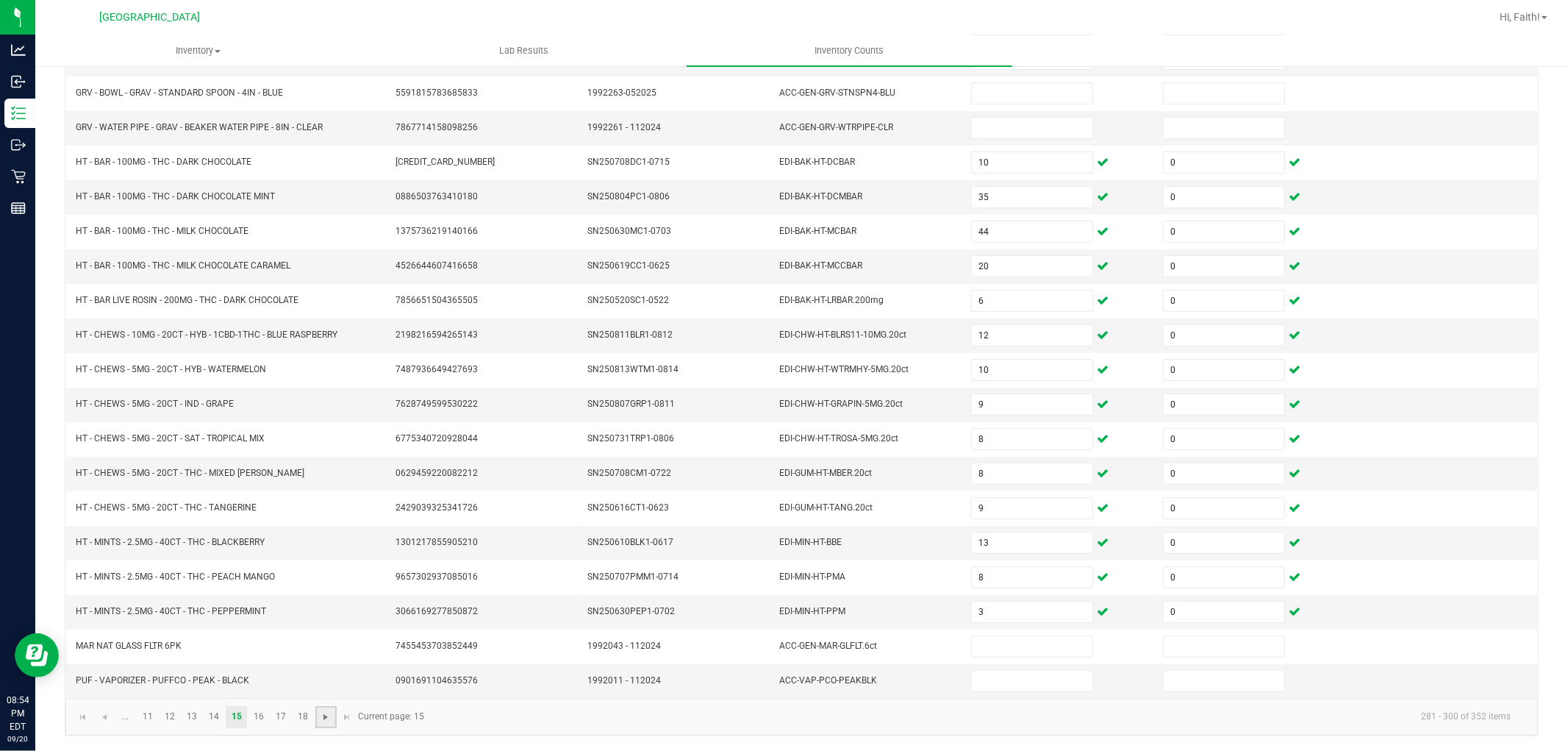
click at [323, 721] on span "Go to the next page" at bounding box center [326, 717] width 12 height 12
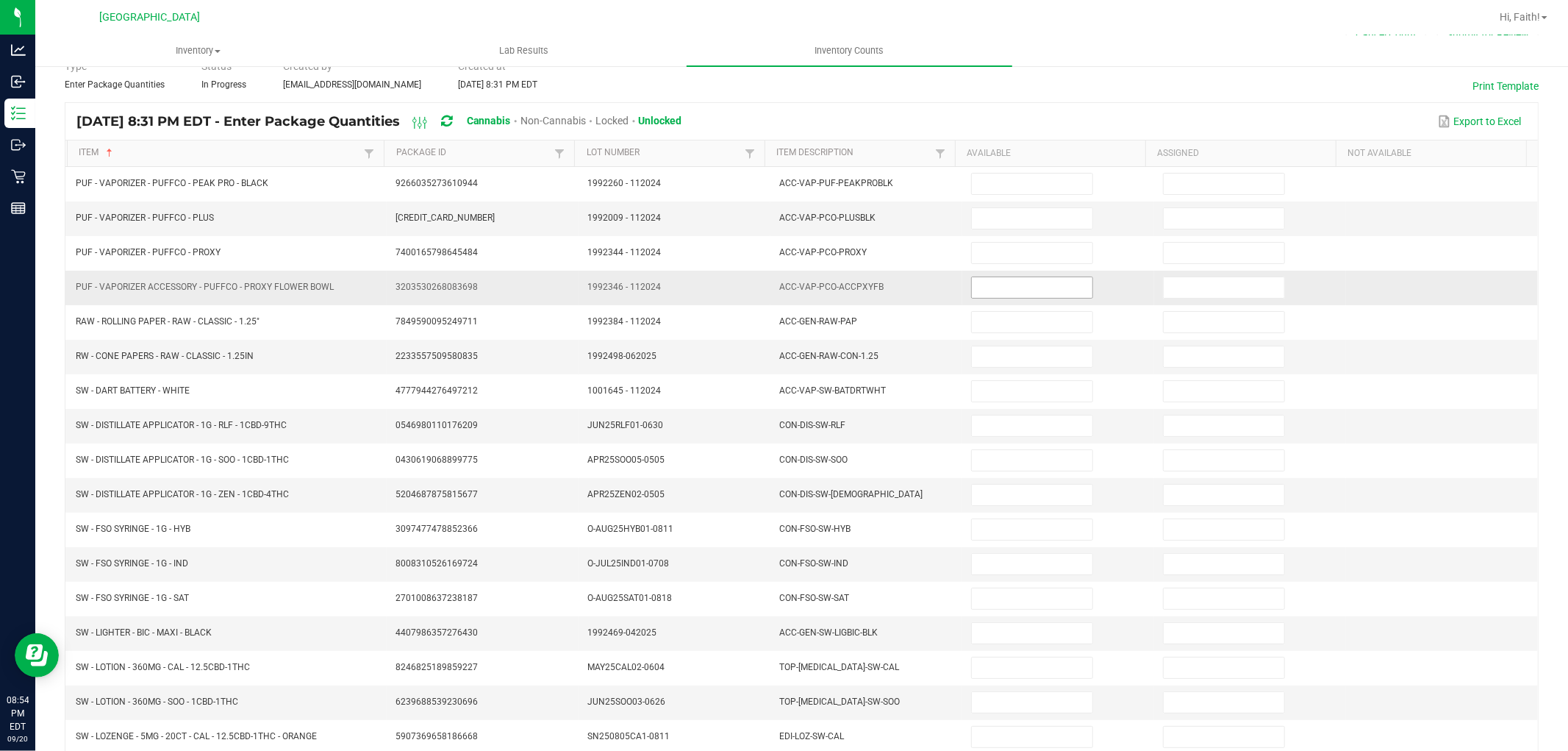
scroll to position [0, 0]
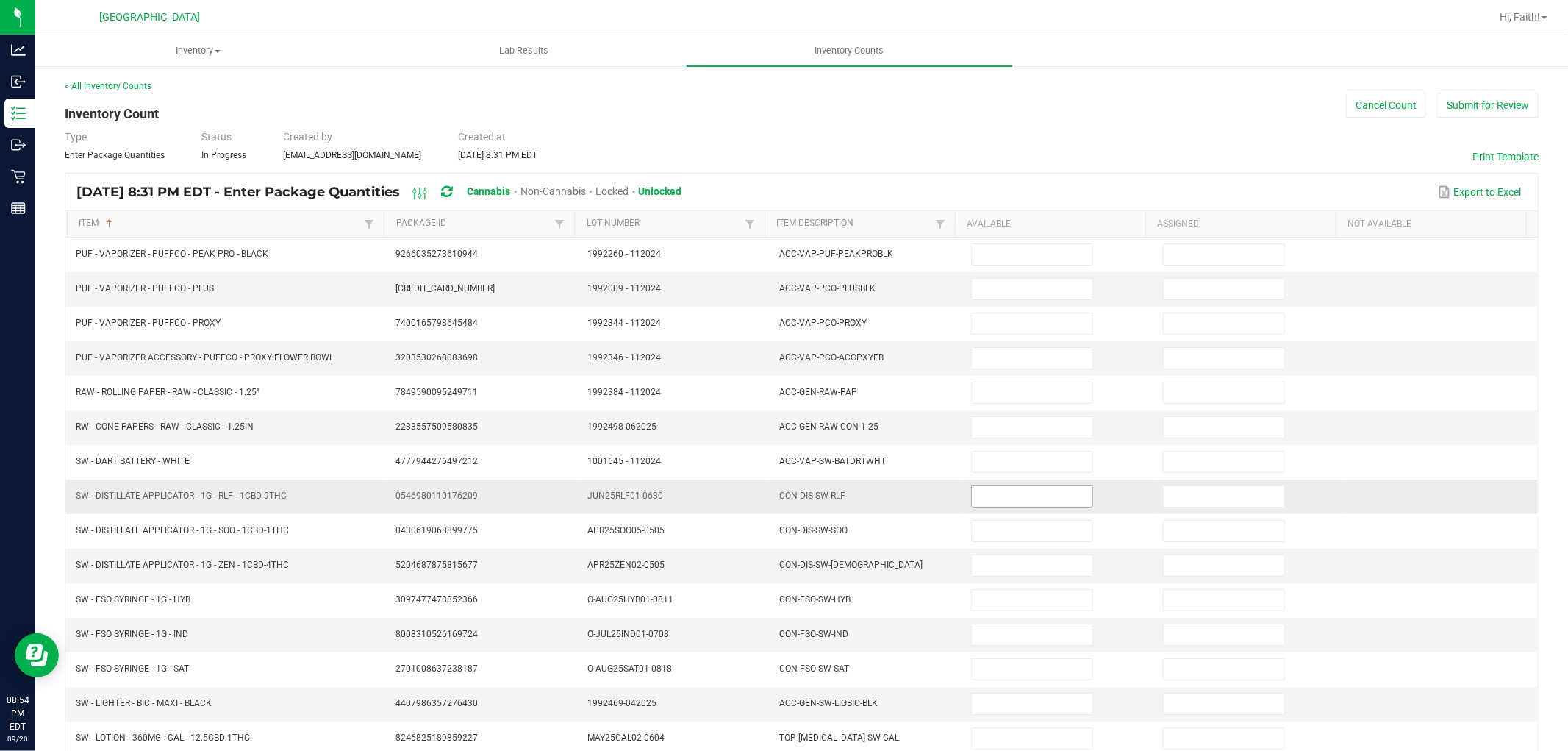
click at [1036, 493] on input at bounding box center [1032, 496] width 120 height 21
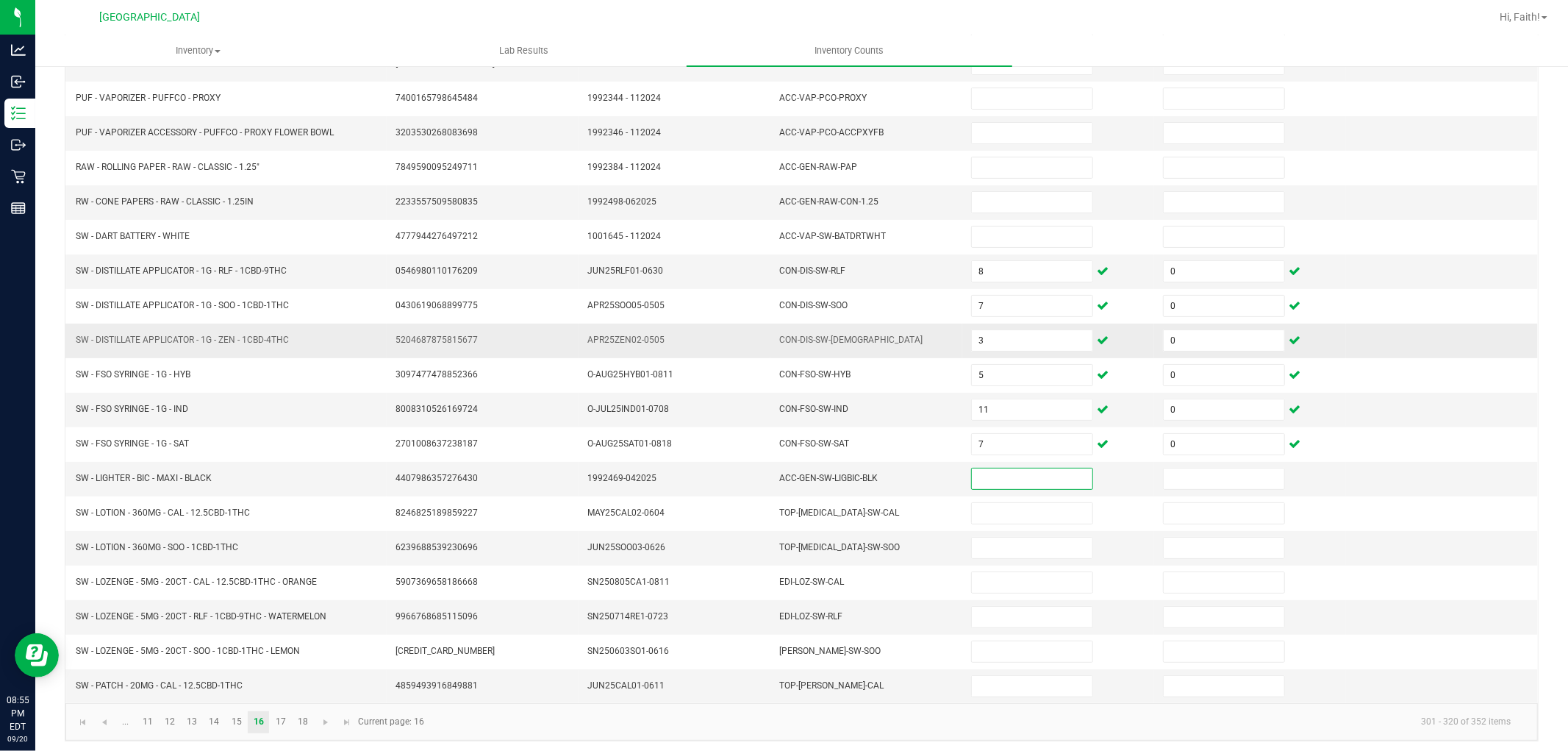
scroll to position [234, 0]
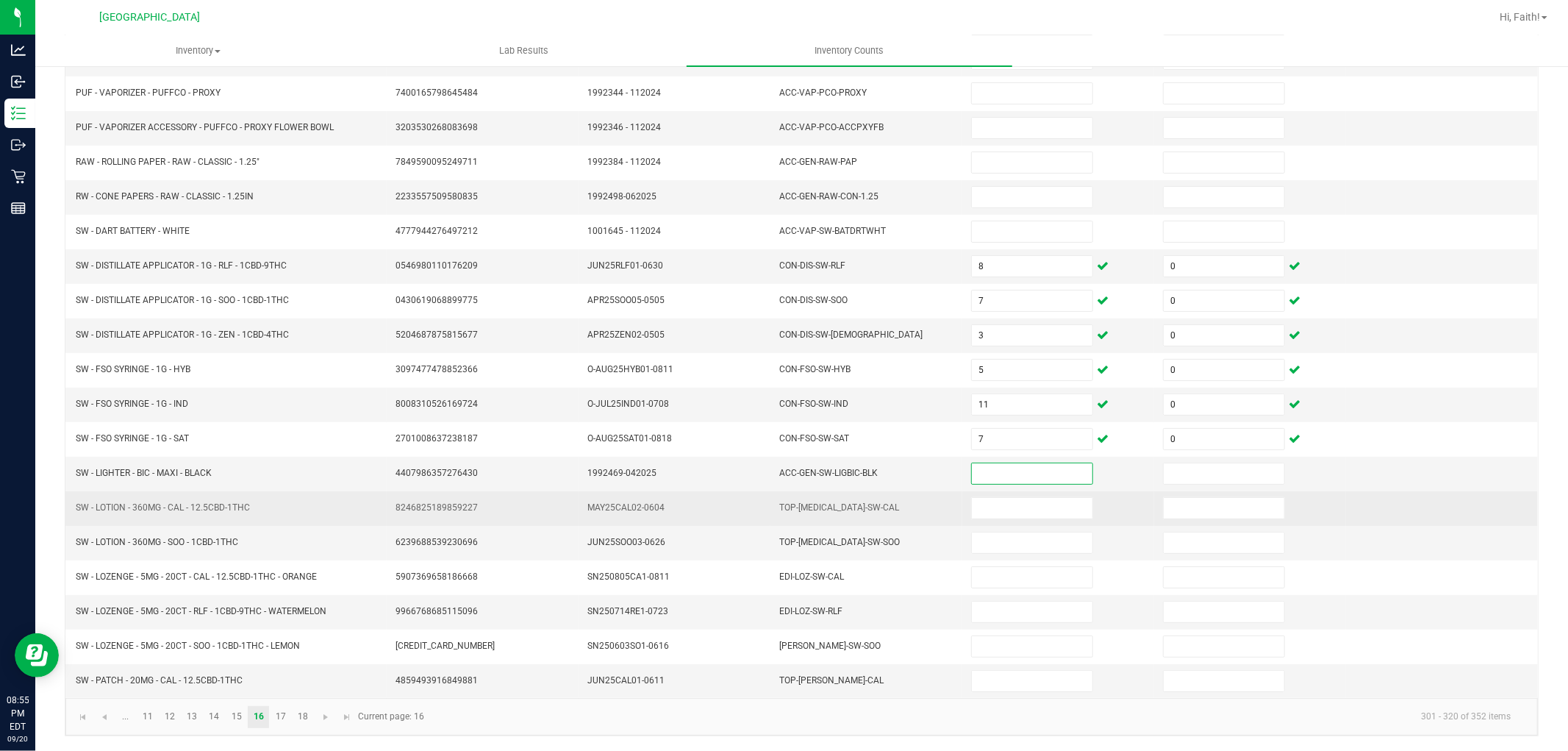
click at [978, 518] on td at bounding box center [1058, 508] width 192 height 34
click at [995, 498] on input at bounding box center [1032, 508] width 120 height 21
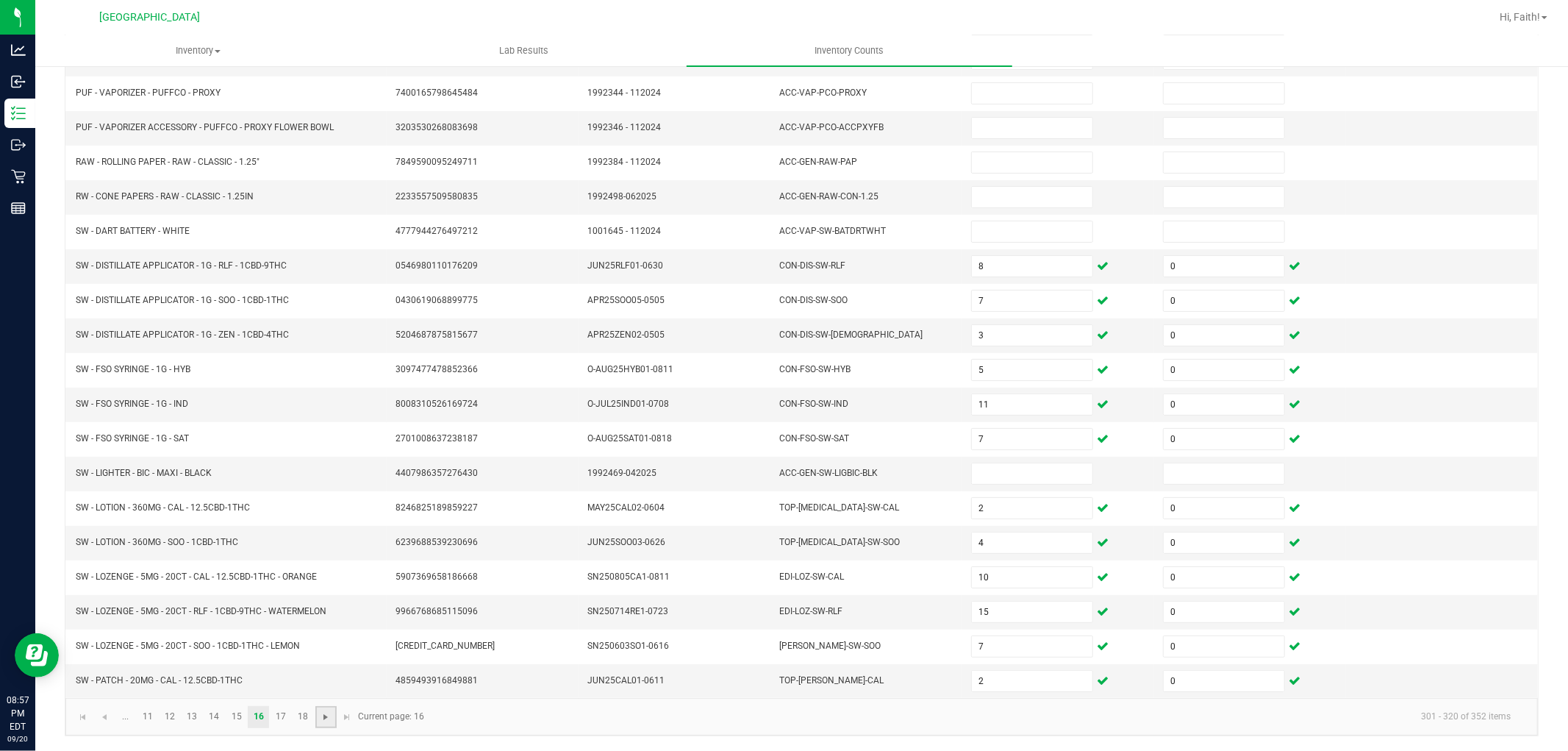
click at [325, 717] on span "Go to the next page" at bounding box center [326, 717] width 12 height 12
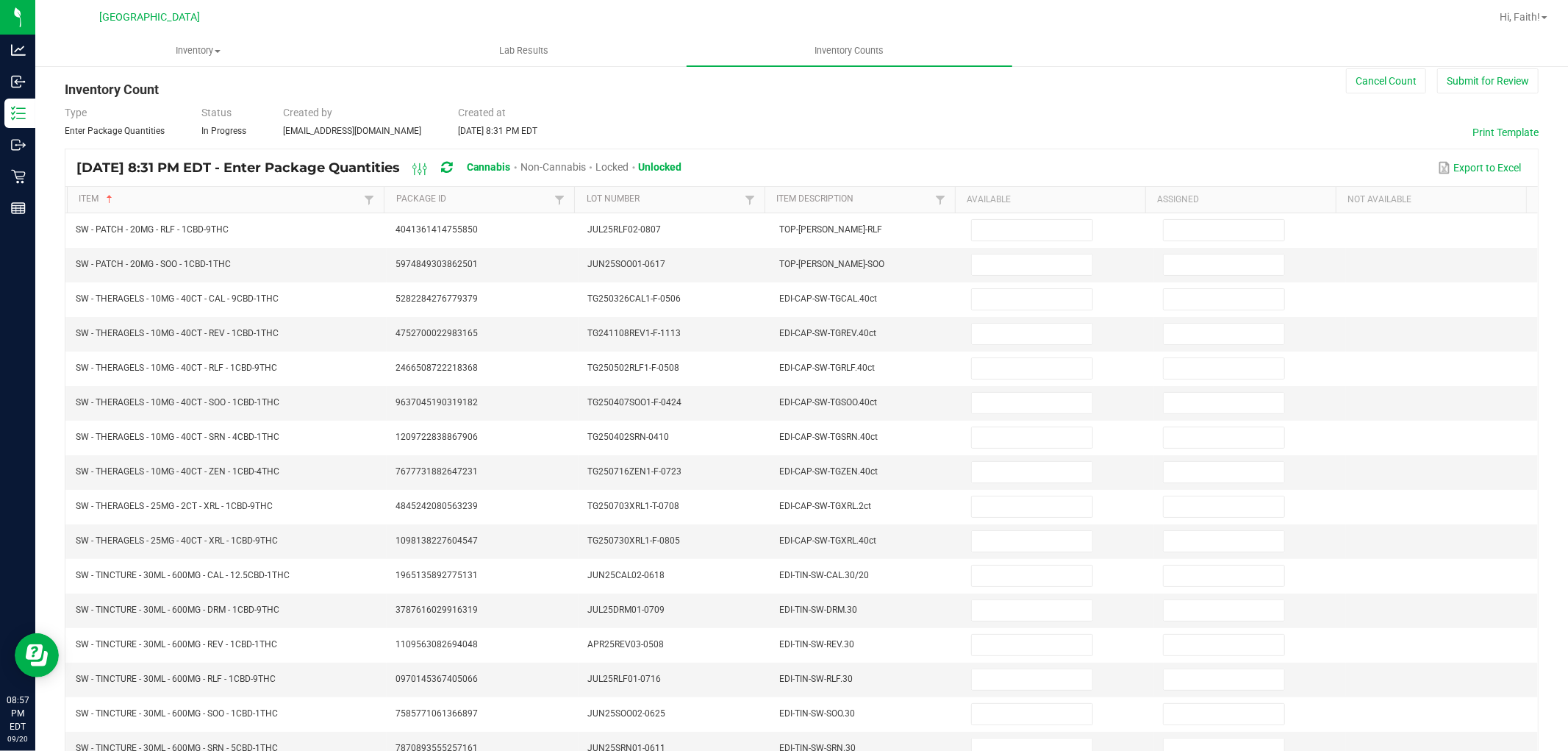
scroll to position [0, 0]
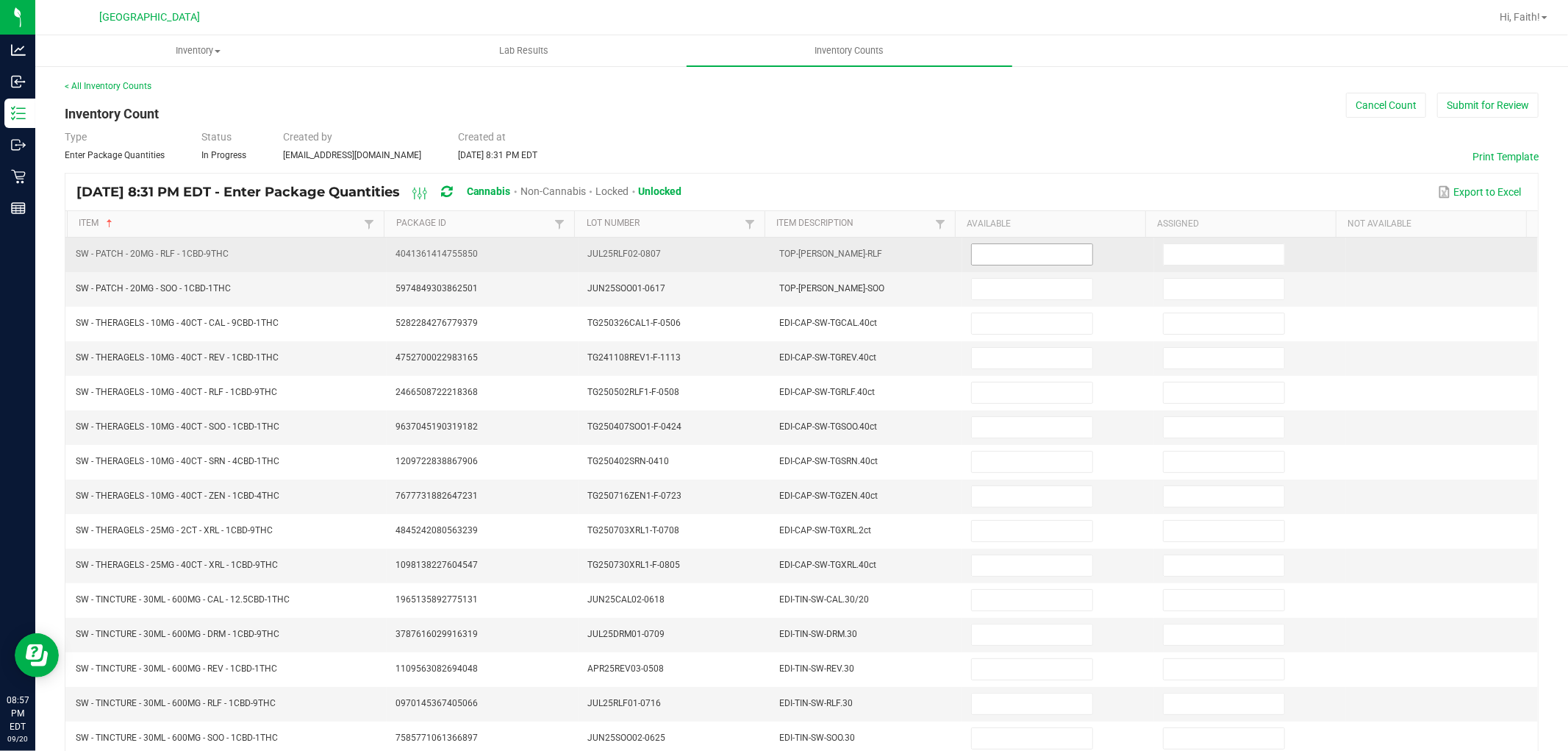
click at [1049, 259] on input at bounding box center [1032, 255] width 120 height 21
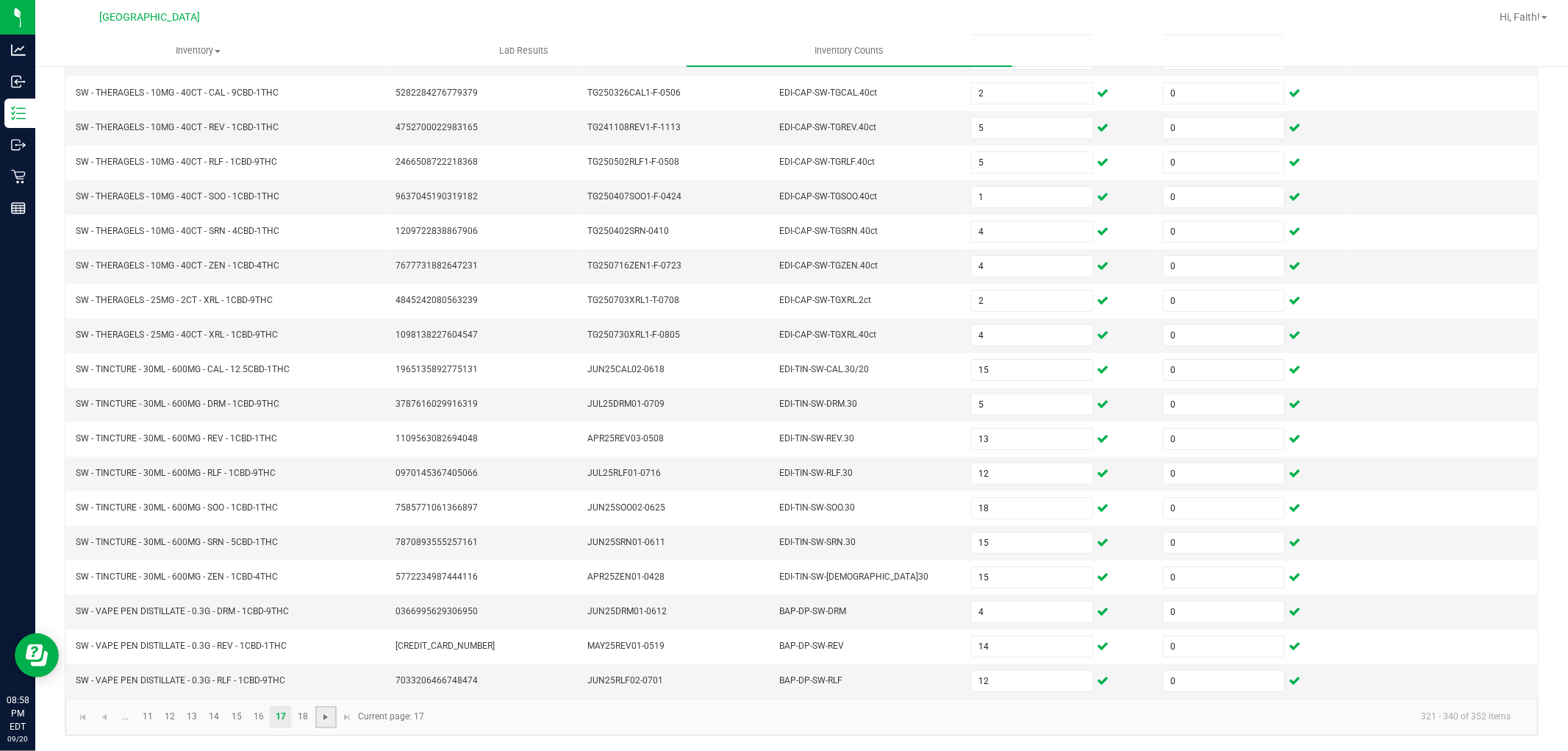
click at [327, 711] on span "Go to the next page" at bounding box center [326, 717] width 12 height 12
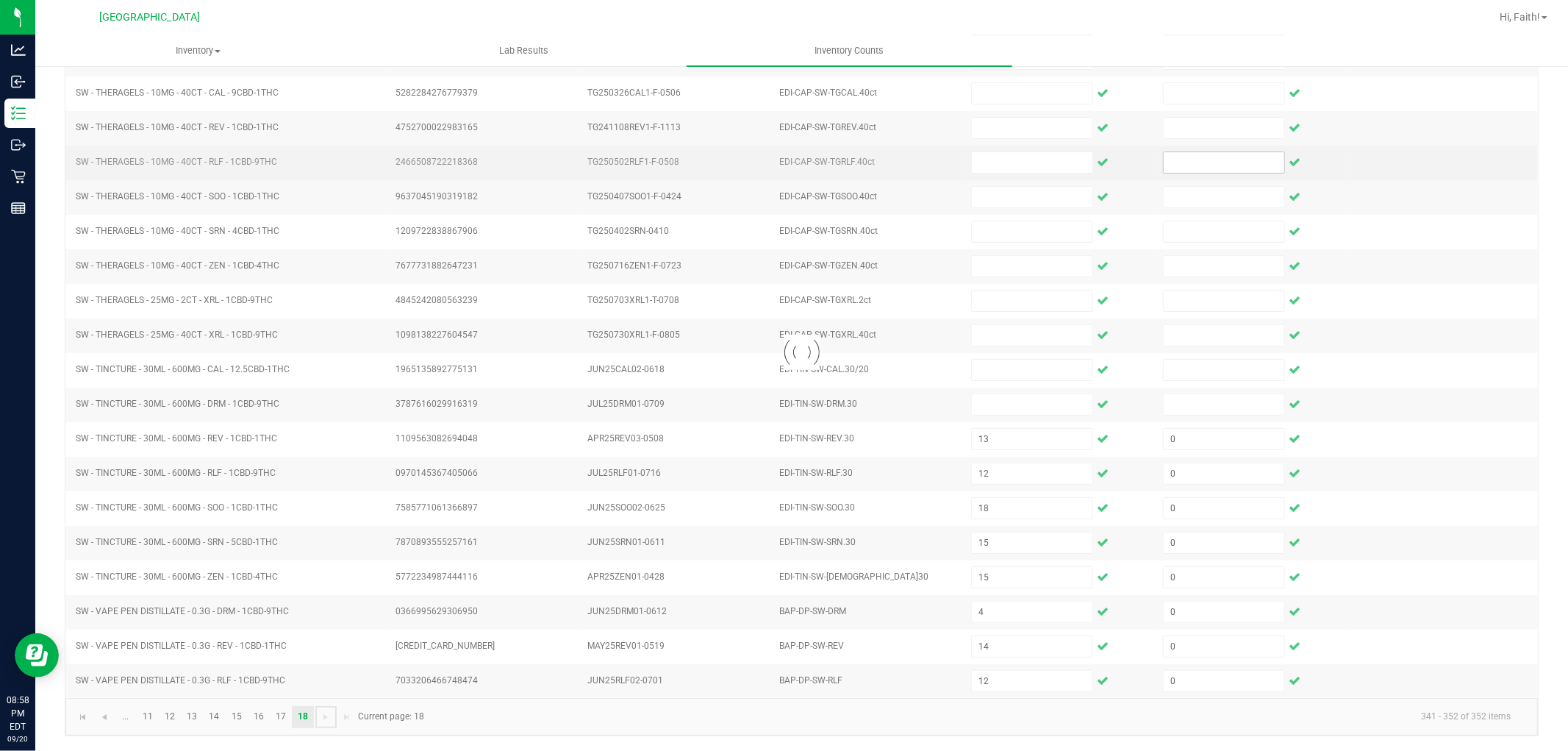
scroll to position [0, 0]
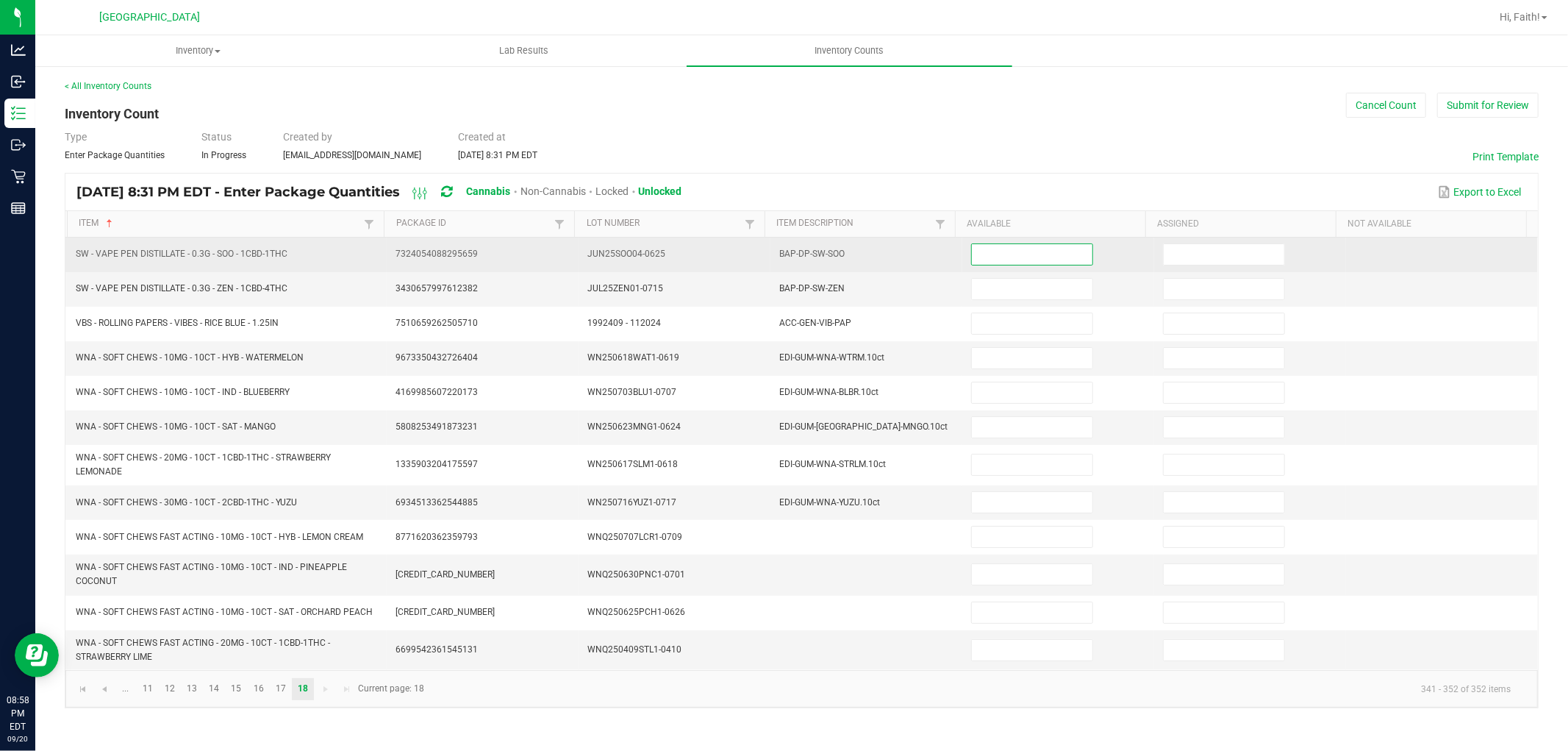
click at [1039, 255] on input at bounding box center [1032, 255] width 120 height 21
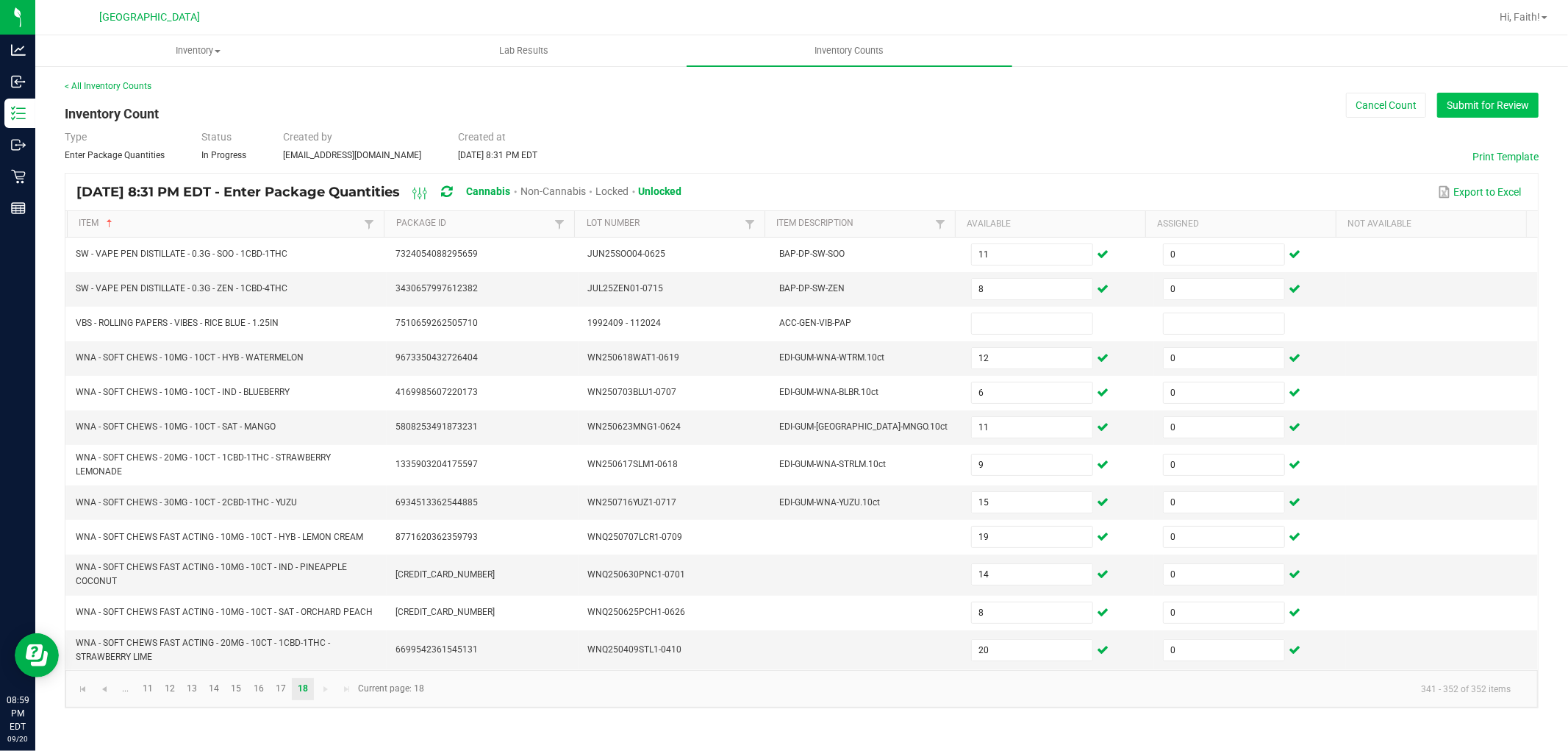
click at [1501, 102] on button "Submit for Review" at bounding box center [1488, 105] width 101 height 25
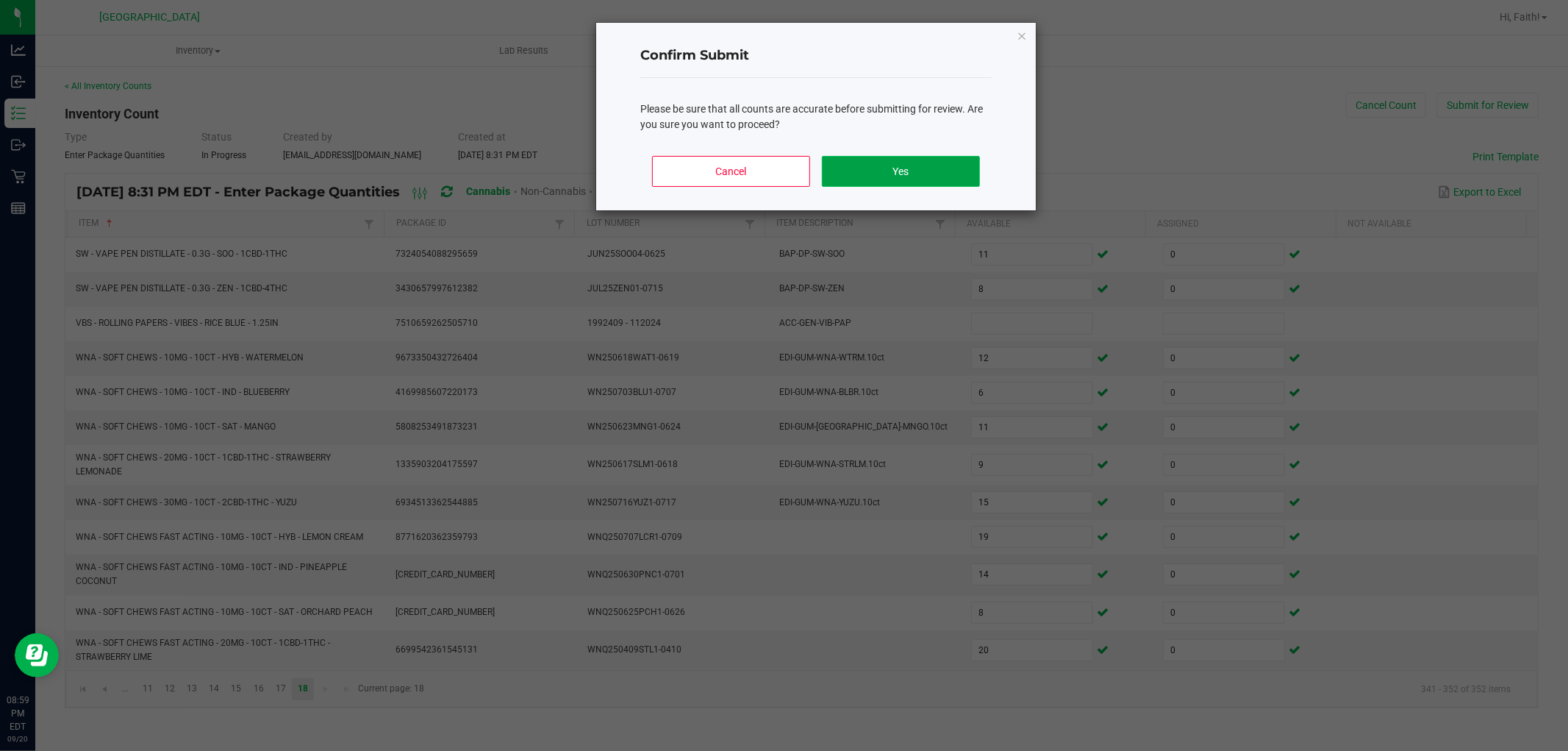
click at [854, 163] on button "Yes" at bounding box center [901, 171] width 158 height 31
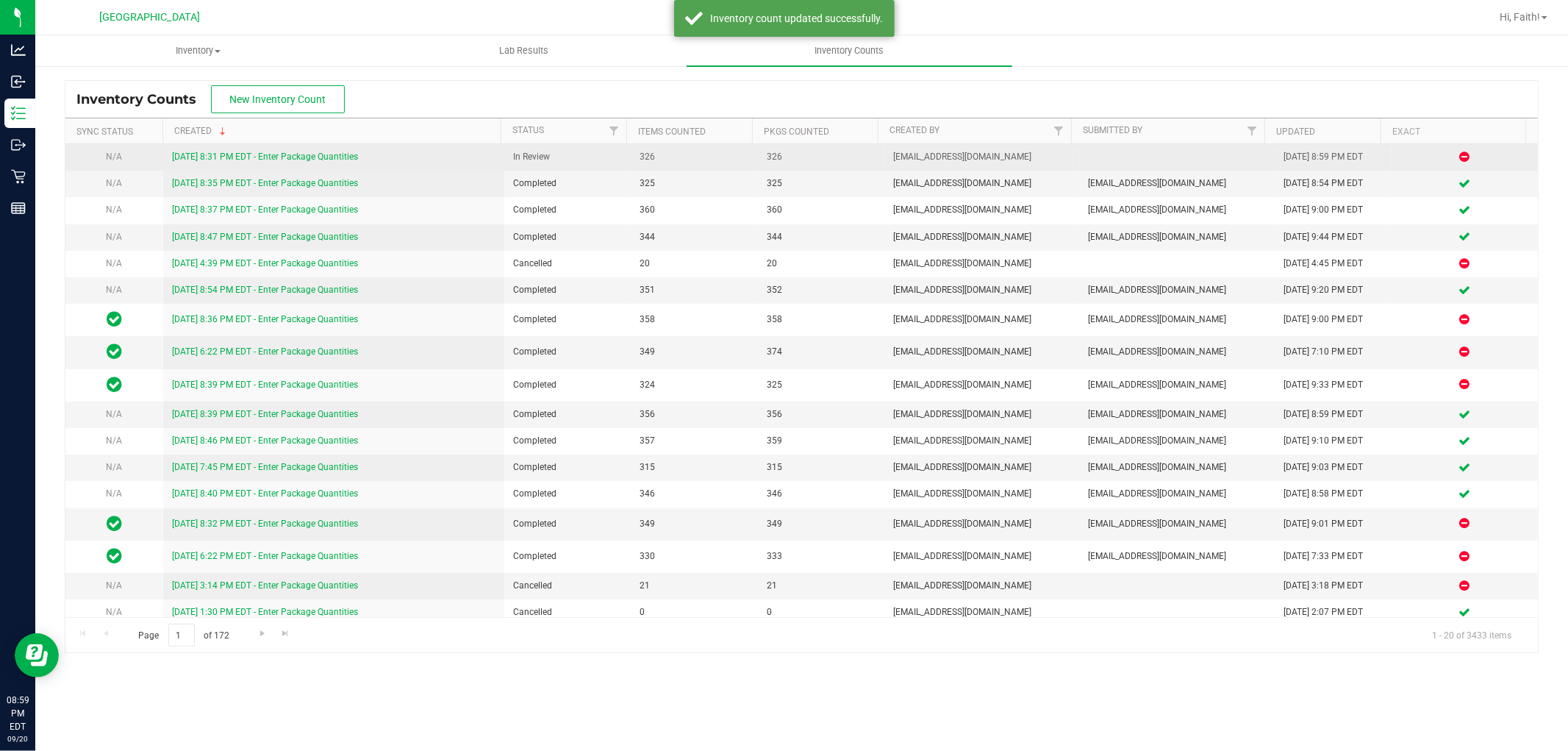
click at [286, 154] on link "[DATE] 8:31 PM EDT - Enter Package Quantities" at bounding box center [265, 157] width 186 height 10
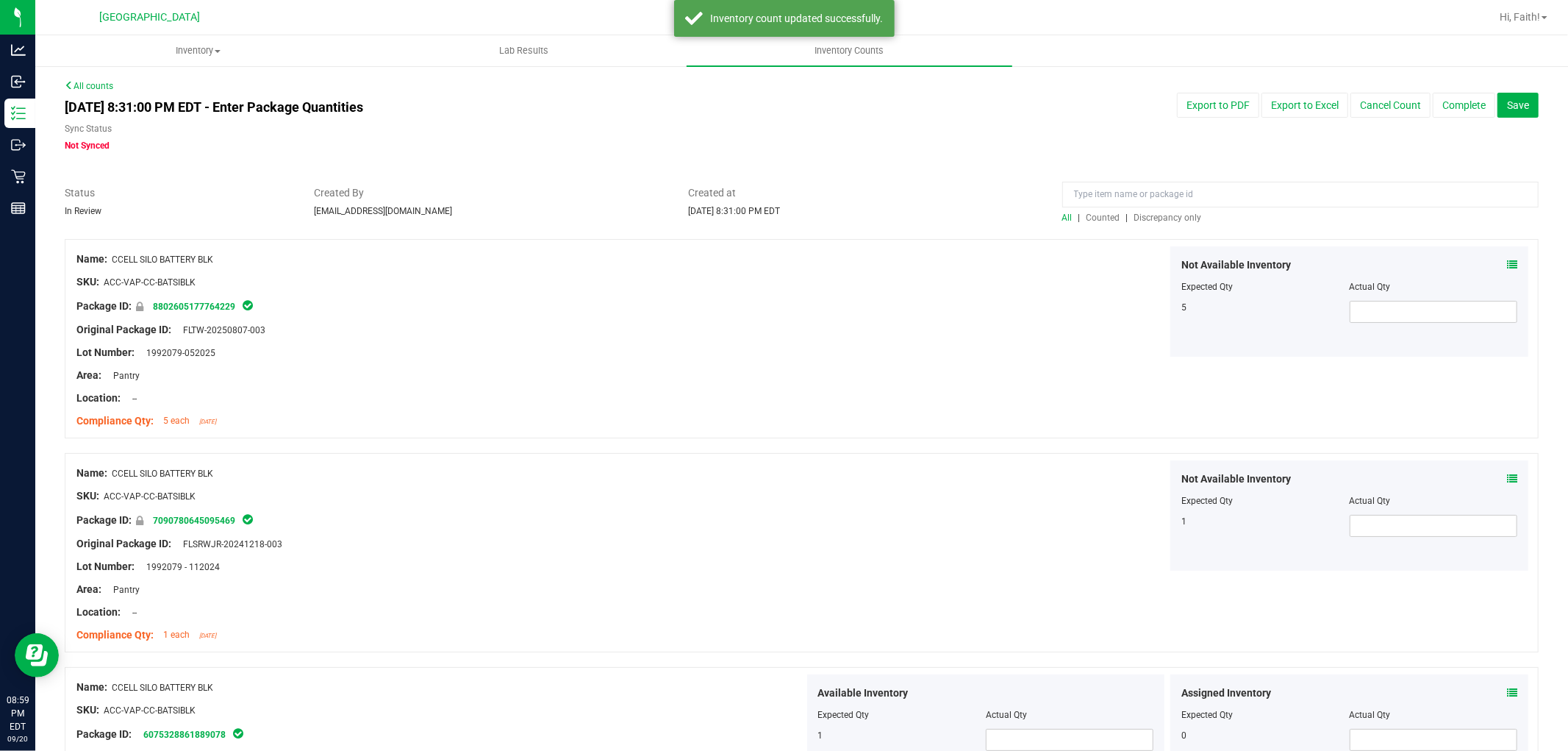
click at [1152, 218] on span "Discrepancy only" at bounding box center [1168, 218] width 68 height 10
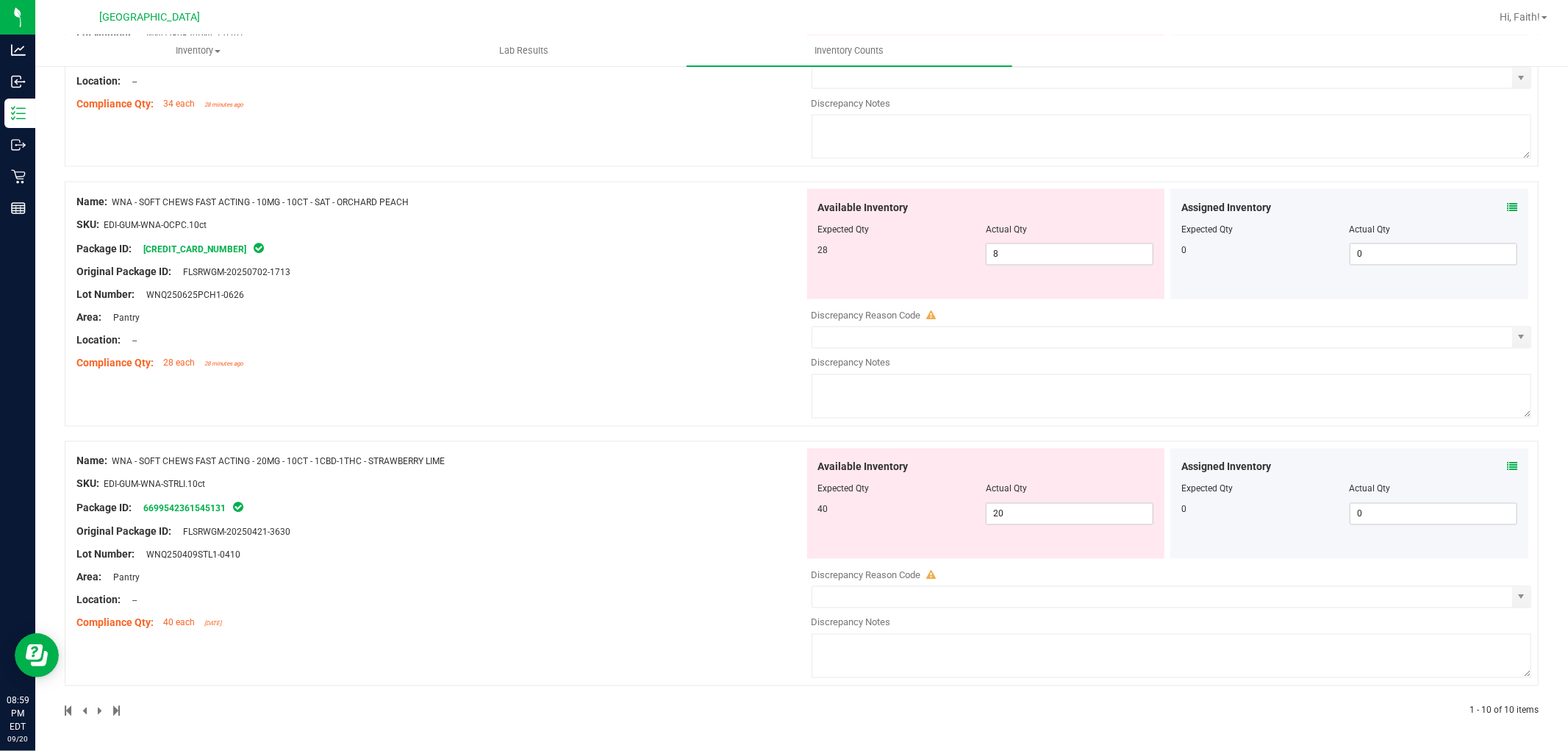
scroll to position [2142, 0]
drag, startPoint x: 1038, startPoint y: 514, endPoint x: 647, endPoint y: 493, distance: 391.6
click at [649, 497] on div "Name: WNA - SOFT CHEWS FAST ACTING - 20MG - 10CT - 1CBD-1THC - STRAWBERRY LIME …" at bounding box center [802, 563] width 1474 height 245
drag, startPoint x: 621, startPoint y: 420, endPoint x: 889, endPoint y: 392, distance: 269.5
click at [710, 416] on div "Name: WNA - SOFT CHEWS FAST ACTING - 10MG - 10CT - SAT - ORCHARD PEACH SKU: EDI…" at bounding box center [802, 304] width 1474 height 245
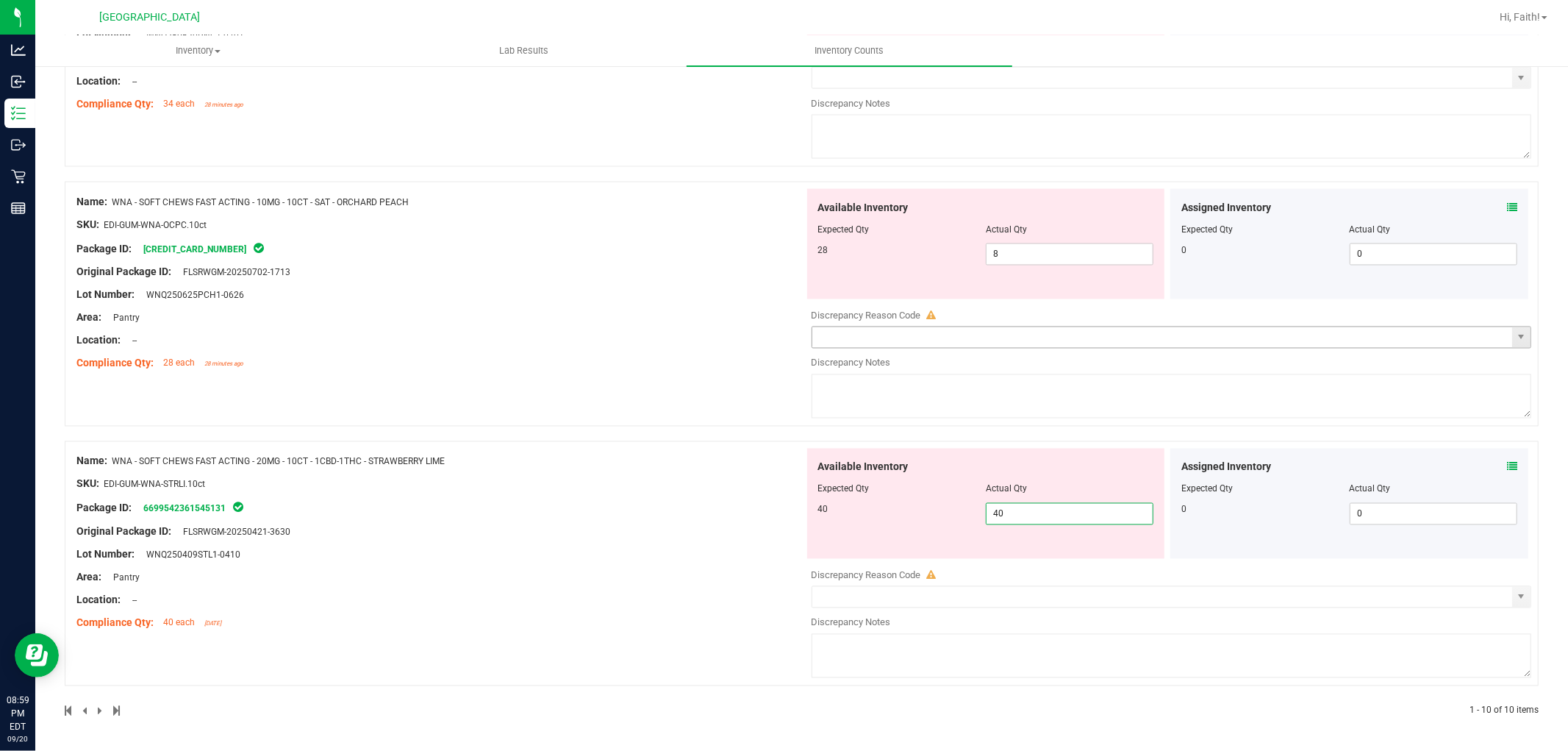
scroll to position [2096, 0]
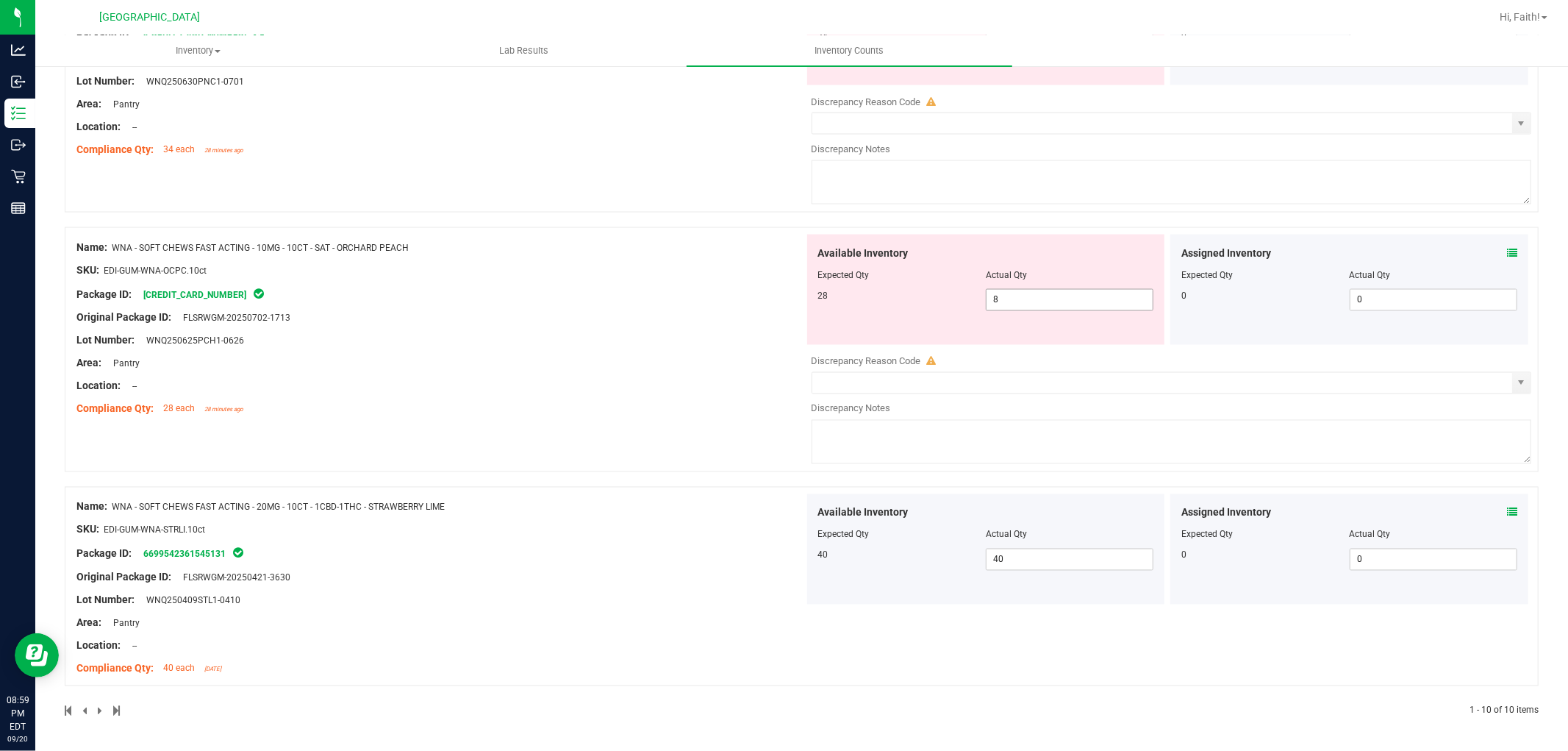
drag, startPoint x: 1033, startPoint y: 295, endPoint x: 649, endPoint y: 309, distance: 384.3
click at [649, 309] on div "Name: WNA - SOFT CHEWS FAST ACTING - 10MG - 10CT - SAT - ORCHARD PEACH SKU: EDI…" at bounding box center [802, 349] width 1474 height 245
drag, startPoint x: 518, startPoint y: 311, endPoint x: 567, endPoint y: 326, distance: 51.2
click at [509, 314] on div "Name: WNA - SOFT CHEWS FAST ACTING - 10MG - 10CT - SAT - ORCHARD PEACH SKU: EDI…" at bounding box center [440, 329] width 728 height 188
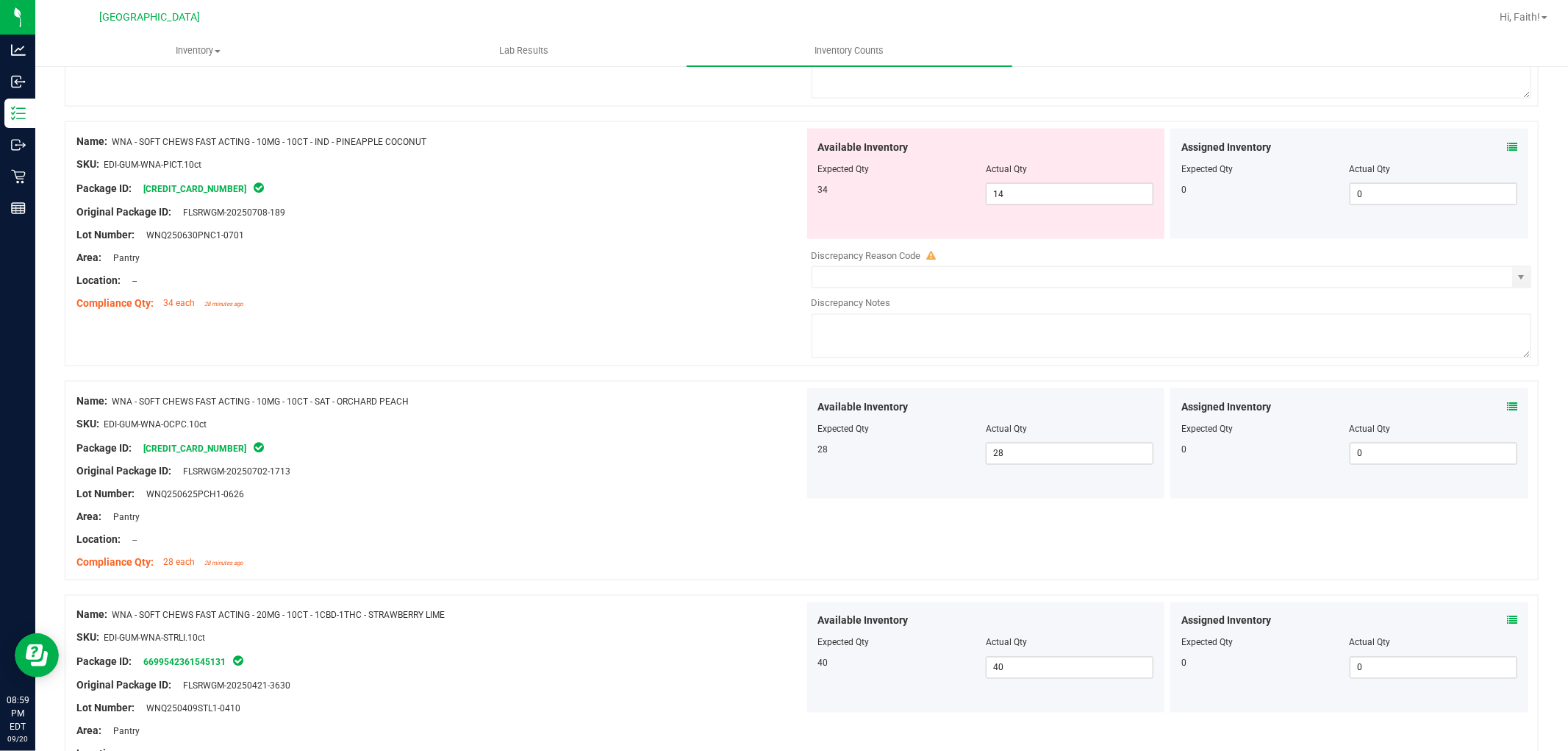
scroll to position [1804, 0]
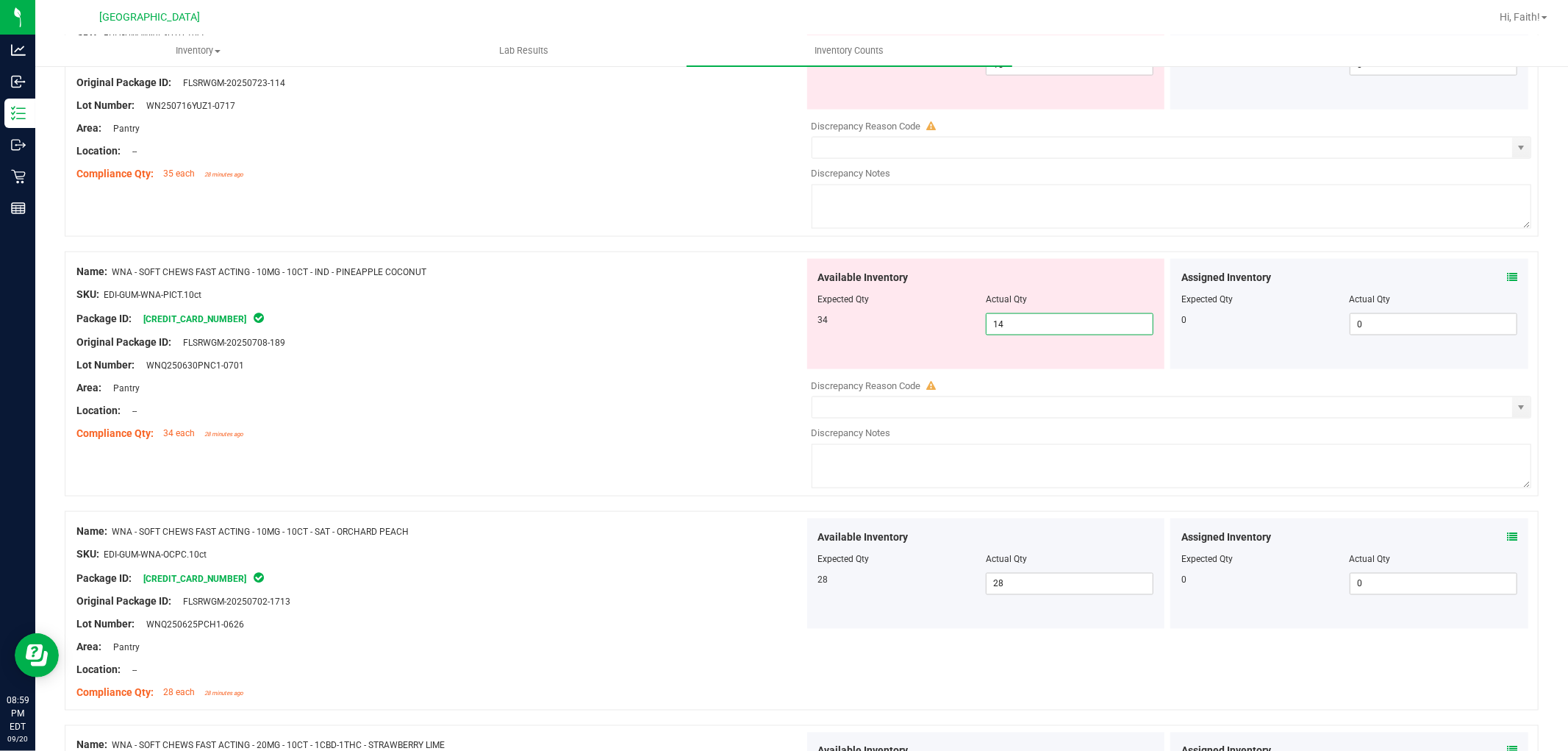
drag, startPoint x: 1010, startPoint y: 336, endPoint x: 812, endPoint y: 336, distance: 198.0
click at [818, 335] on div "34 14 14" at bounding box center [986, 324] width 336 height 22
drag, startPoint x: 796, startPoint y: 335, endPoint x: 860, endPoint y: 332, distance: 64.1
click at [789, 334] on div at bounding box center [440, 330] width 728 height 8
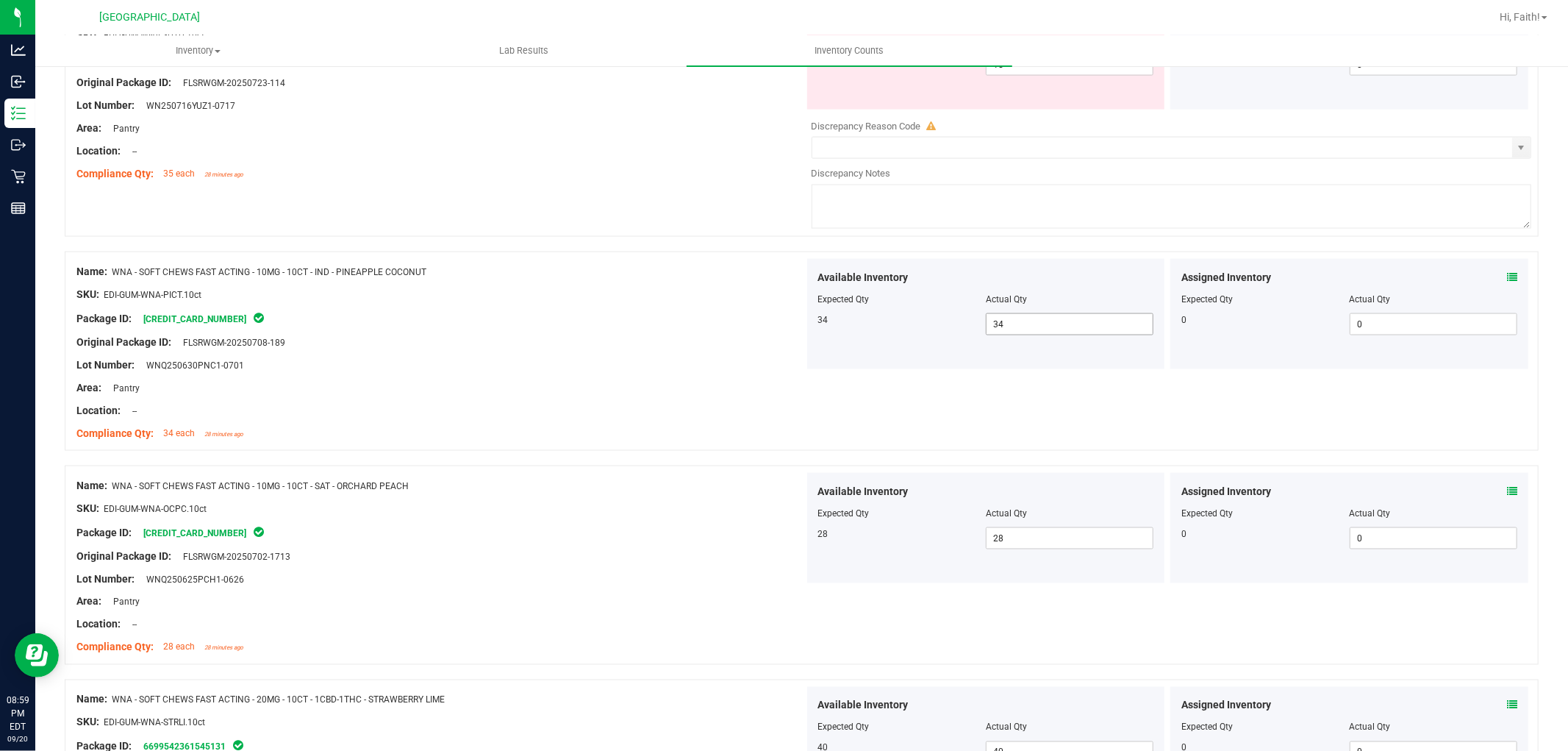
scroll to position [1560, 0]
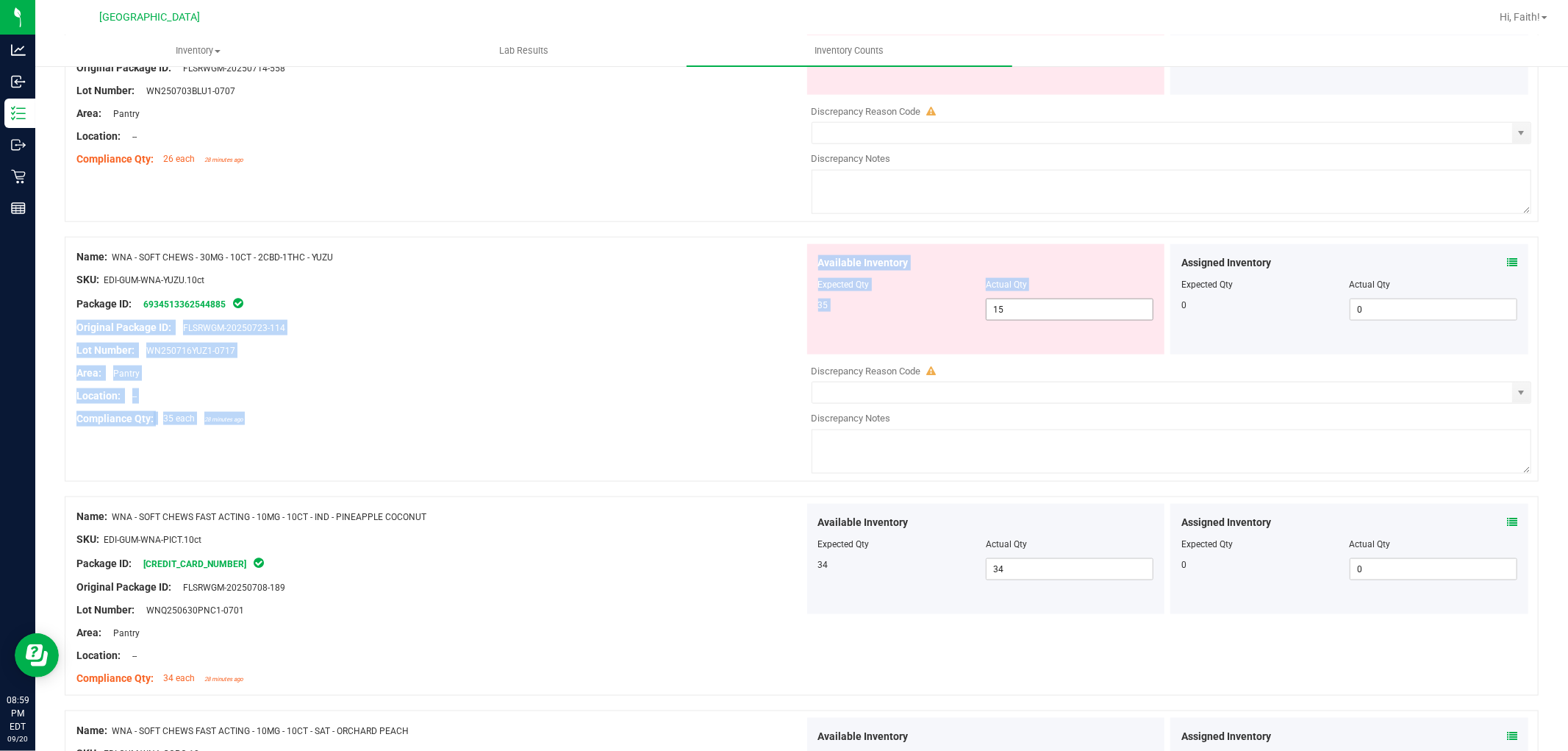
click at [571, 300] on div "Name: WNA - SOFT CHEWS - 30MG - 10CT - 2CBD-1THC - YUZU SKU: EDI-GUM-WNA-YUZU.1…" at bounding box center [802, 359] width 1474 height 245
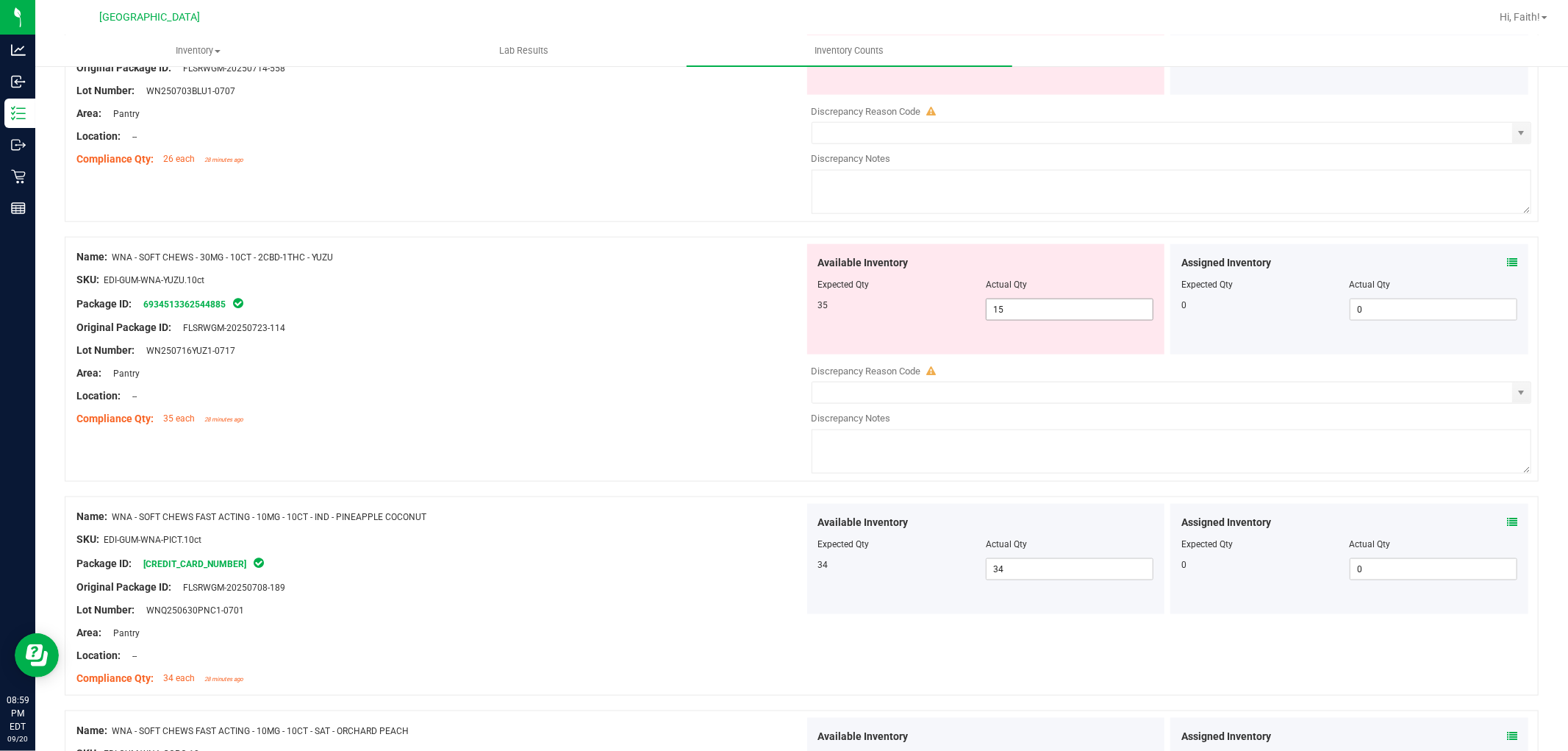
drag, startPoint x: 1033, startPoint y: 315, endPoint x: 692, endPoint y: 276, distance: 343.2
click at [692, 276] on div "Name: WNA - SOFT CHEWS - 30MG - 10CT - 2CBD-1THC - YUZU SKU: EDI-GUM-WNA-YUZU.1…" at bounding box center [802, 359] width 1474 height 245
drag, startPoint x: 716, startPoint y: 291, endPoint x: 686, endPoint y: 291, distance: 30.0
click at [685, 291] on ng-container "SKU: EDI-GUM-WNA-YUZU.10ct" at bounding box center [440, 283] width 728 height 22
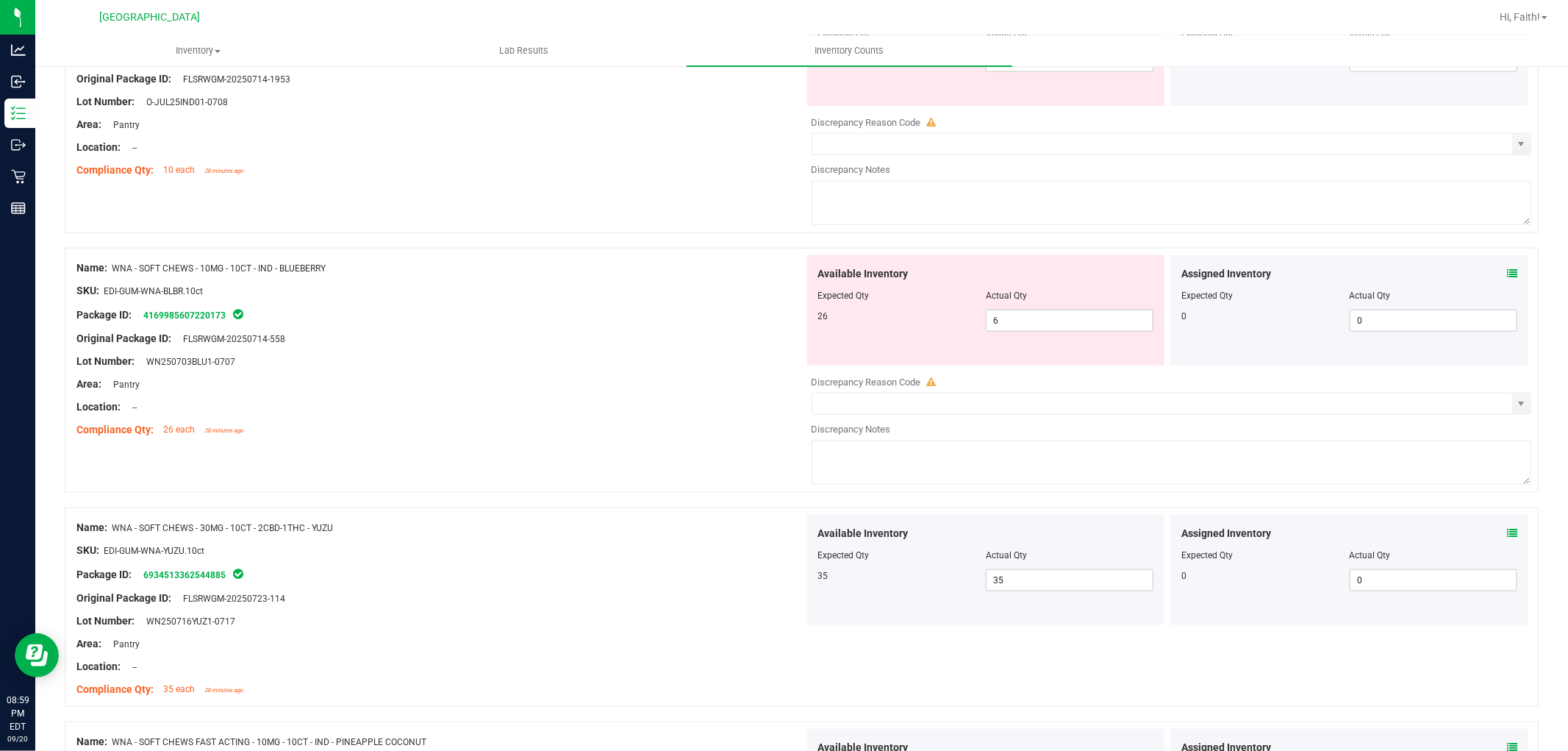
scroll to position [1150, 0]
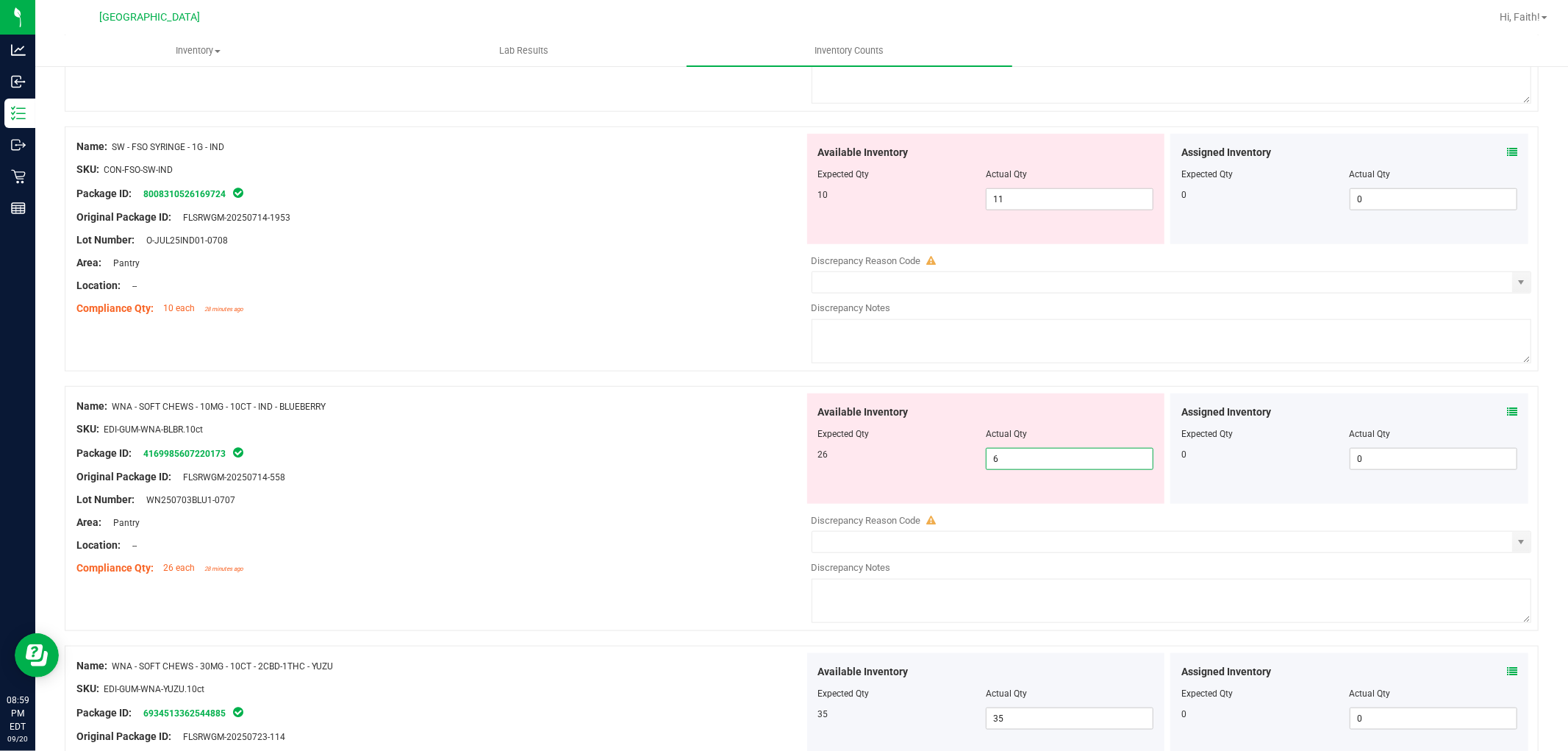
drag, startPoint x: 1034, startPoint y: 460, endPoint x: 533, endPoint y: 433, distance: 501.7
click at [543, 436] on div "Name: WNA - SOFT CHEWS - 10MG - 10CT - IND - BLUEBERRY SKU: EDI-GUM-WNA-BLBR.10…" at bounding box center [802, 508] width 1474 height 245
click at [266, 333] on div "Name: SW - FSO SYRINGE - 1G - IND SKU: CON-FSO-SW-IND Package ID: 8008310526169…" at bounding box center [802, 249] width 1474 height 245
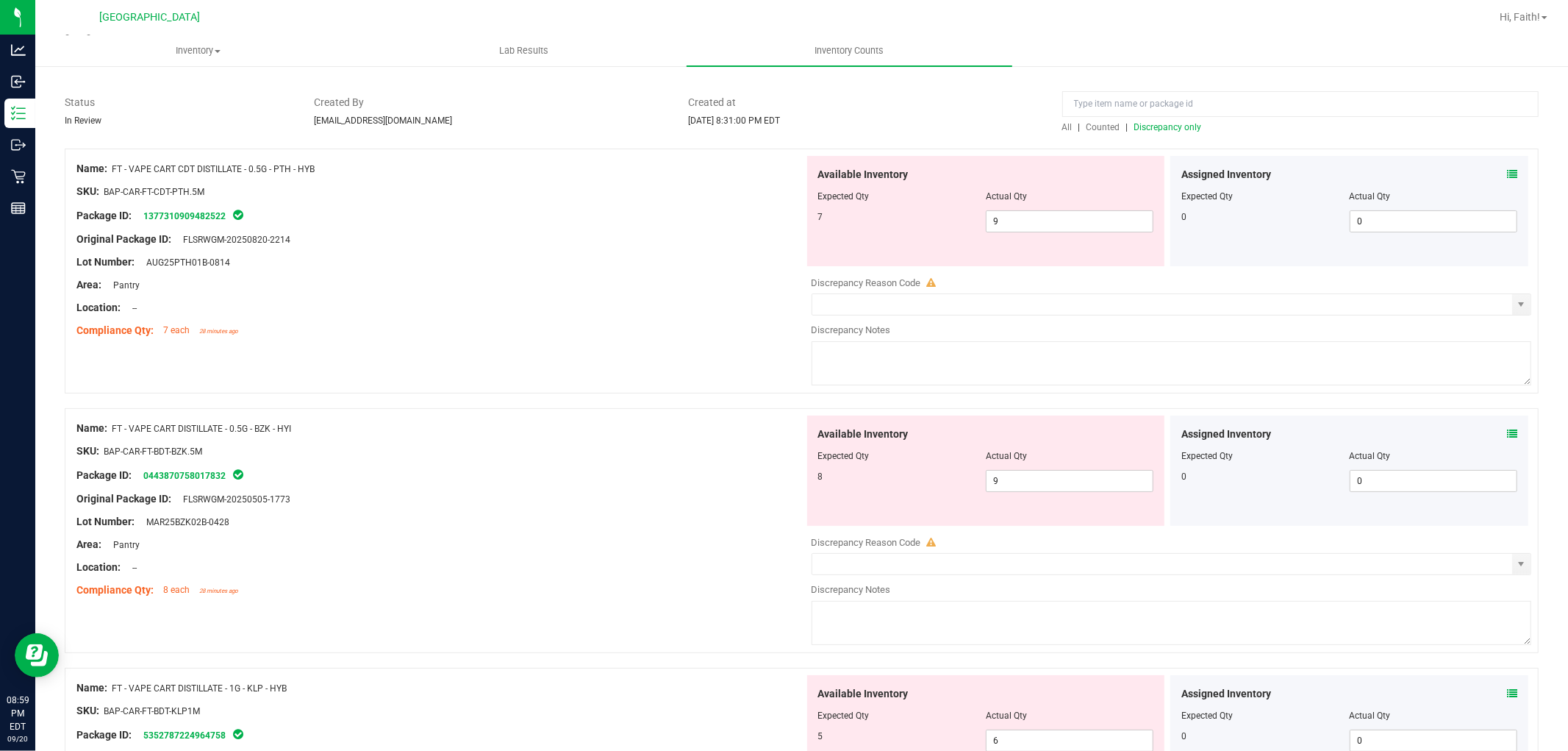
scroll to position [0, 0]
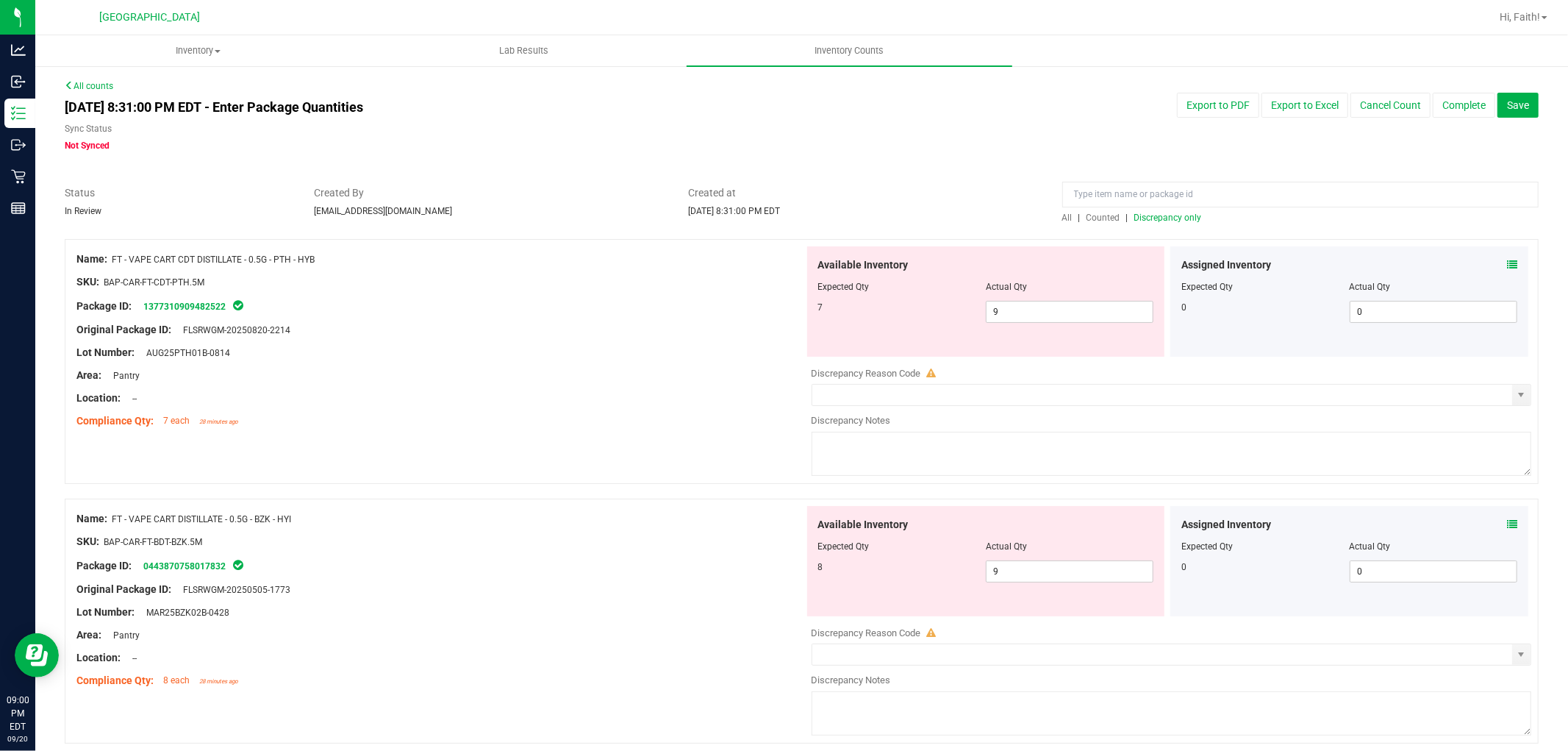
click at [1179, 222] on span "Discrepancy only" at bounding box center [1168, 218] width 68 height 10
drag, startPoint x: 1024, startPoint y: 317, endPoint x: 416, endPoint y: 311, distance: 608.0
click at [416, 311] on div "Name: FT - VAPE CART CDT DISTILLATE - 0.5G - PTH - HYB SKU: BAP-CAR-FT-CDT-PTH.…" at bounding box center [802, 361] width 1474 height 245
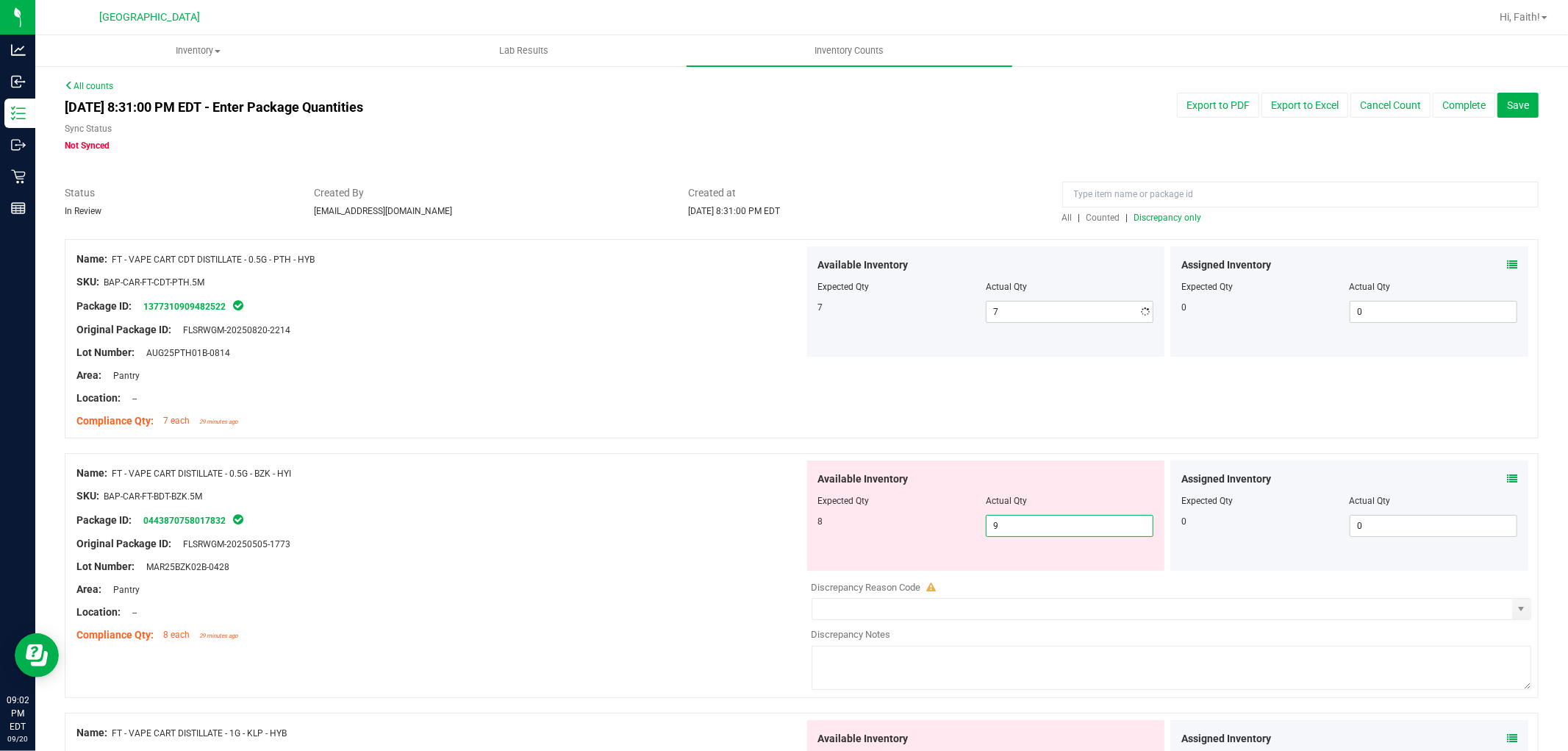
drag, startPoint x: 1013, startPoint y: 567, endPoint x: 612, endPoint y: 567, distance: 401.0
click at [609, 567] on div "Name: FT - VAPE CART DISTILLATE - 0.5G - BZK - HYI SKU: BAP-CAR-FT-BDT-BZK.5M P…" at bounding box center [802, 575] width 1474 height 245
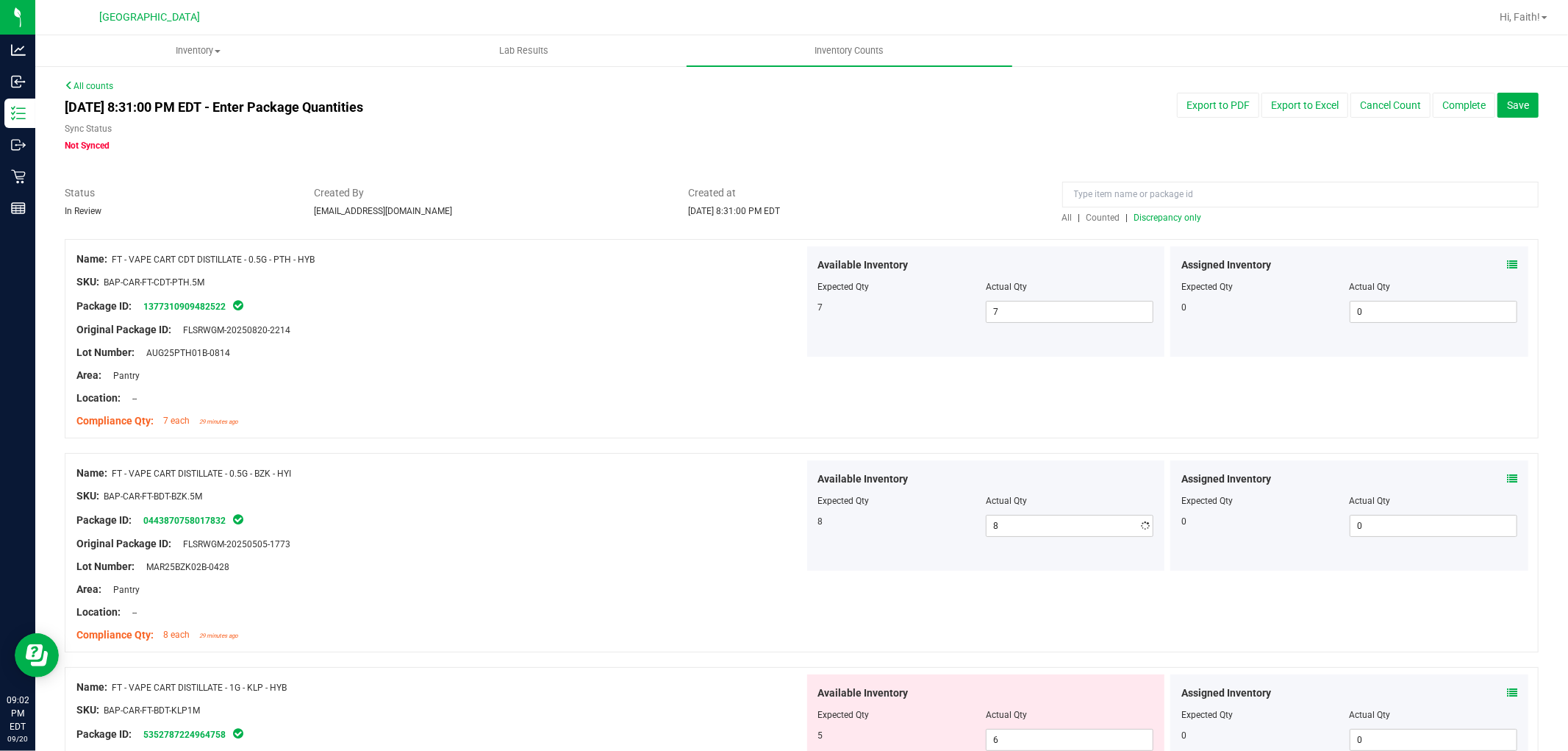
click at [699, 498] on ng-container "SKU: BAP-CAR-FT-BDT-BZK.5M" at bounding box center [440, 499] width 728 height 22
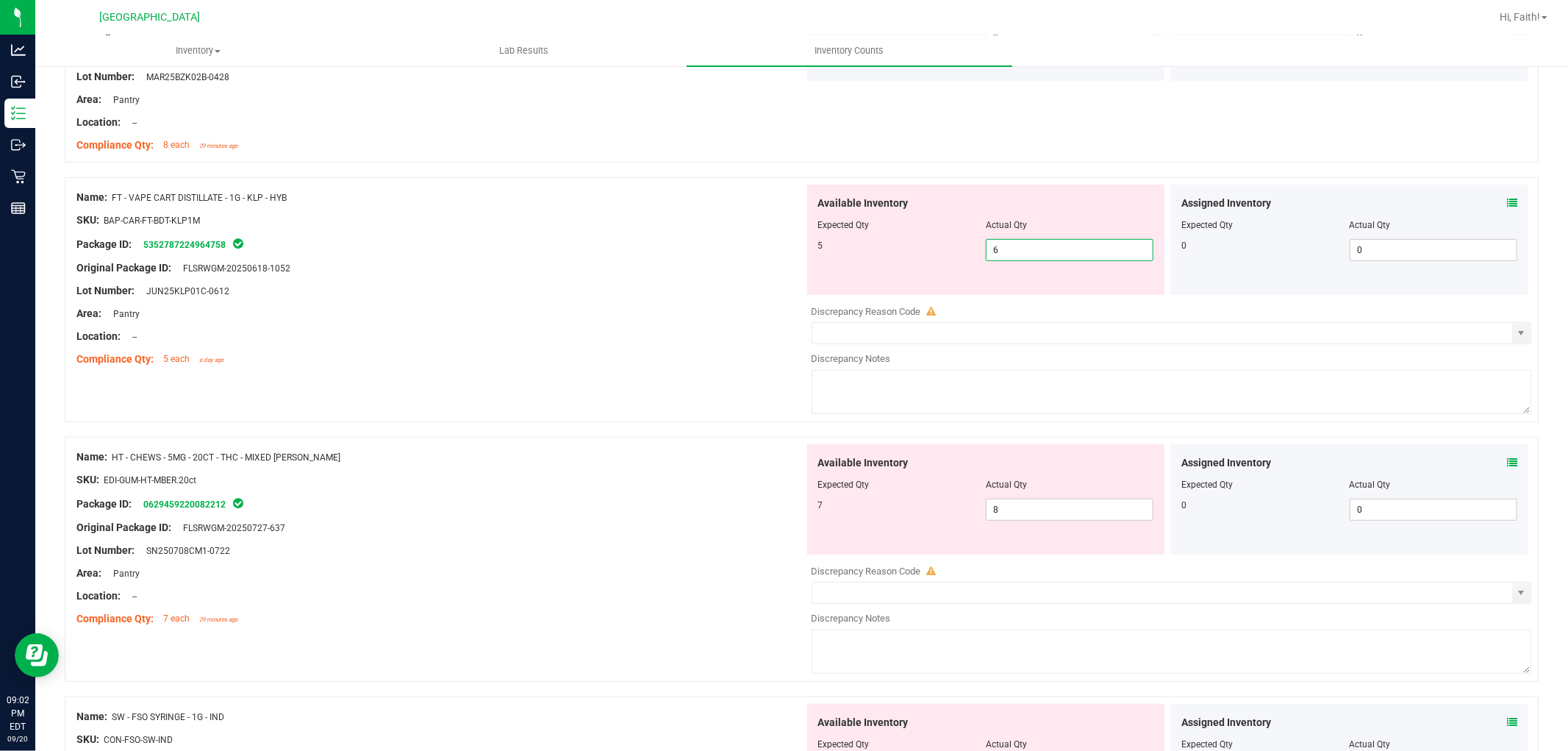
drag, startPoint x: 1017, startPoint y: 250, endPoint x: 634, endPoint y: 208, distance: 385.3
click at [634, 208] on div "Name: FT - VAPE CART DISTILLATE - 1G - KLP - HYB SKU: BAP-CAR-FT-BDT-KLP1M Pack…" at bounding box center [802, 299] width 1474 height 245
click at [397, 185] on div "Name: FT - VAPE CART DISTILLATE - 1G - KLP - HYB SKU: BAP-CAR-FT-BDT-KLP1M Pack…" at bounding box center [440, 279] width 728 height 188
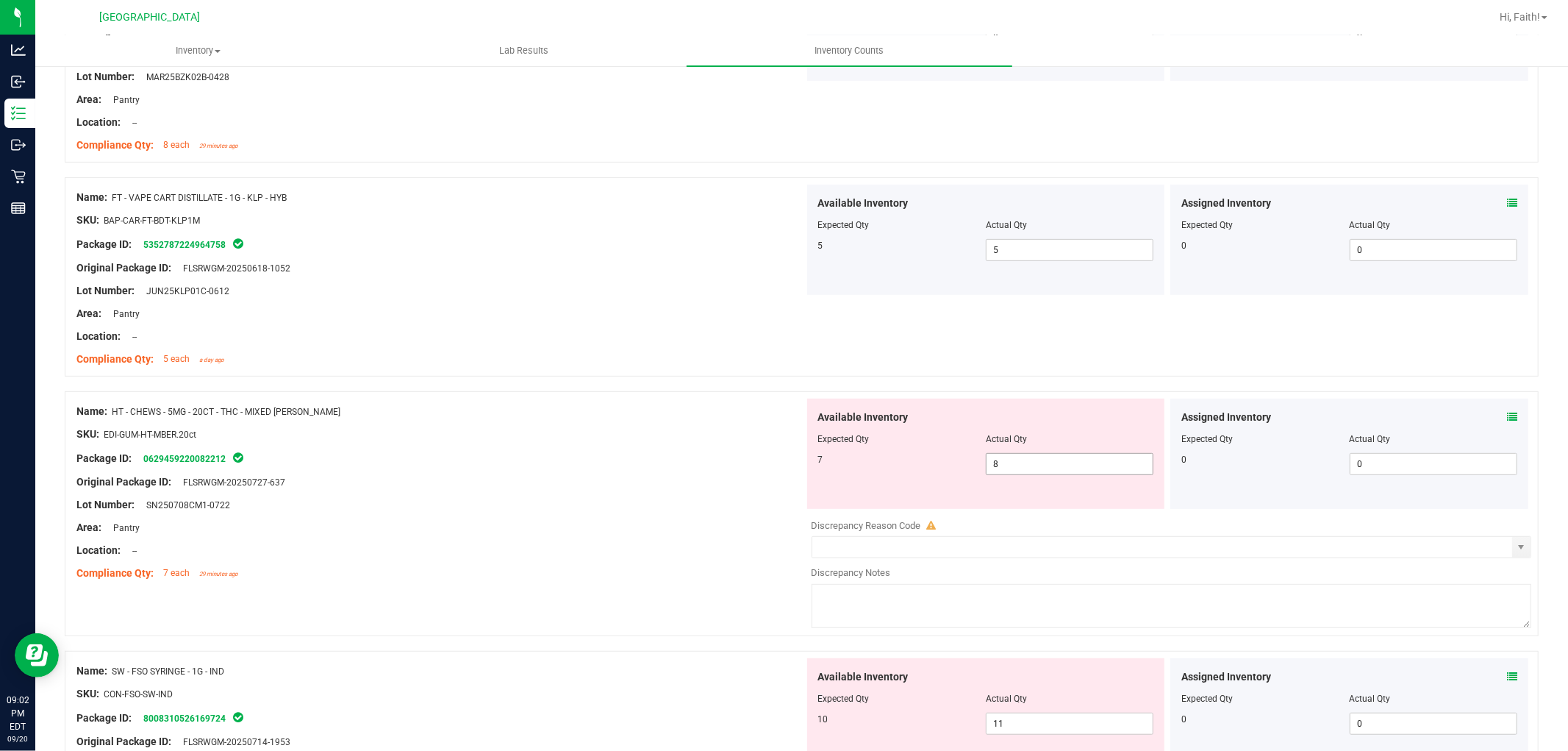
drag, startPoint x: 1037, startPoint y: 462, endPoint x: 711, endPoint y: 421, distance: 328.6
click at [711, 421] on div "Name: HT - CHEWS - 5MG - 20CT - THC - MIXED [PERSON_NAME] SKU: EDI-GUM-HT-MBER.…" at bounding box center [802, 514] width 1474 height 245
click at [479, 335] on div "Location: --" at bounding box center [440, 336] width 728 height 15
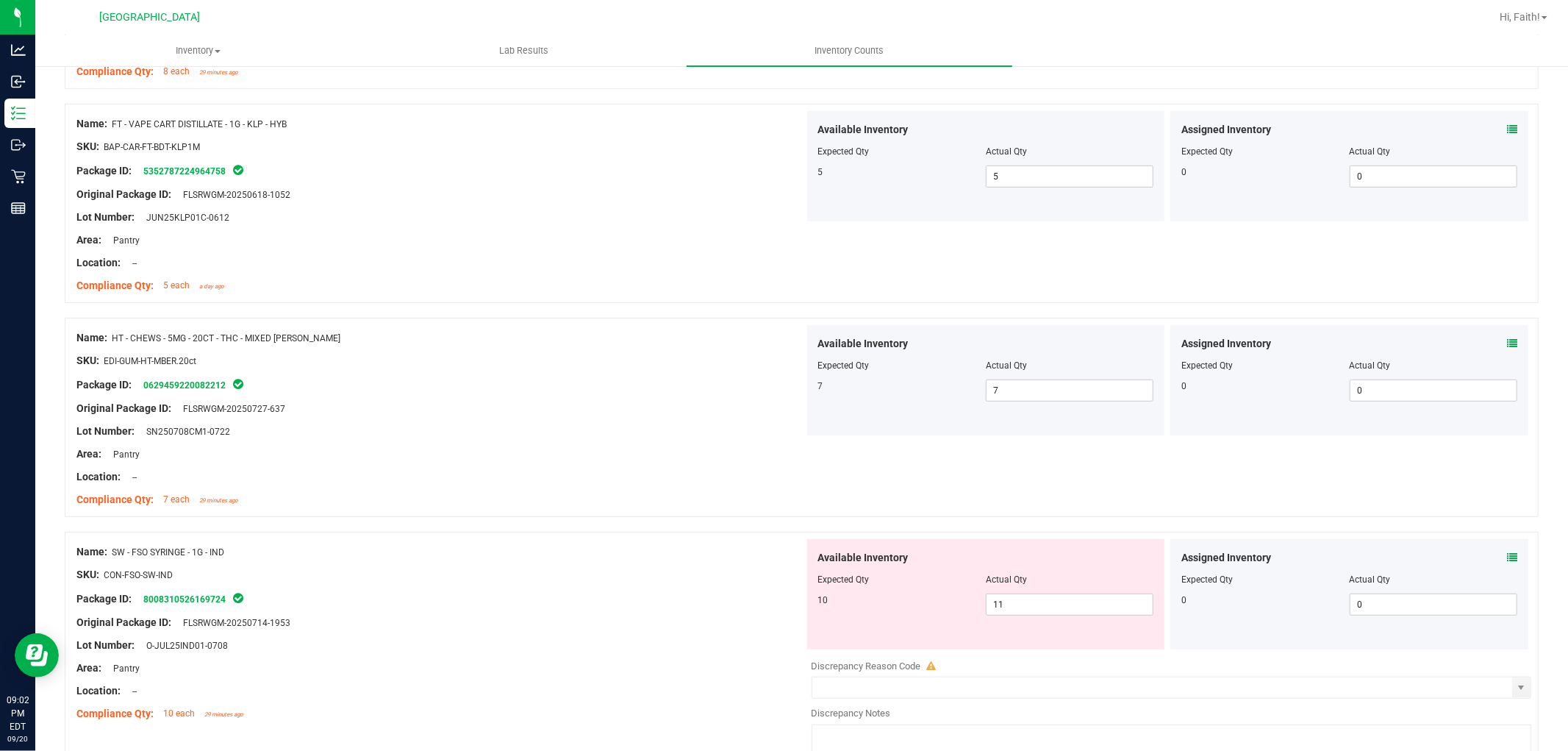
scroll to position [655, 0]
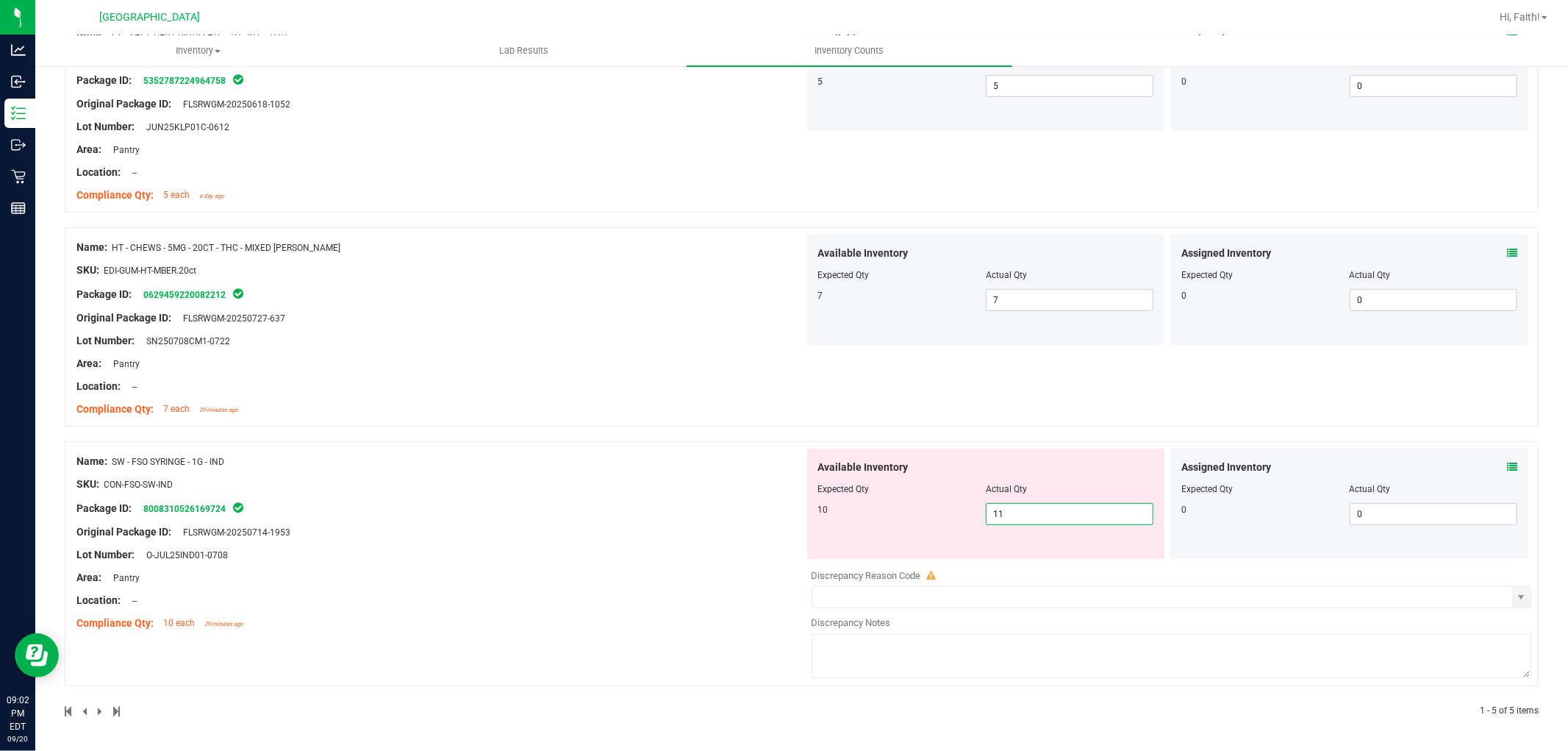
drag, startPoint x: 1022, startPoint y: 510, endPoint x: 673, endPoint y: 466, distance: 351.8
click at [680, 468] on div "Name: SW - FSO SYRINGE - 1G - IND SKU: CON-FSO-SW-IND Package ID: 8008310526169…" at bounding box center [802, 563] width 1474 height 245
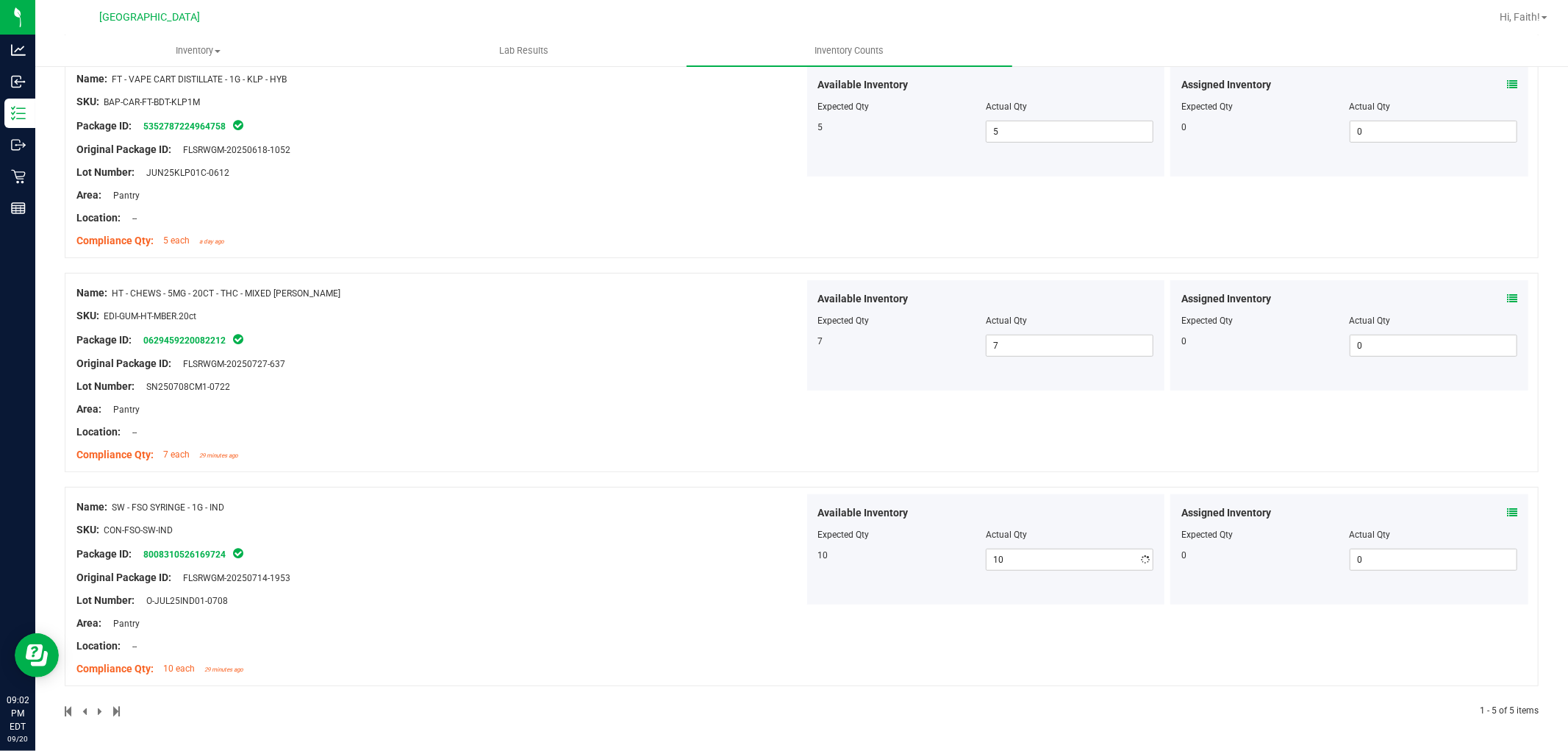
drag, startPoint x: 641, startPoint y: 447, endPoint x: 649, endPoint y: 438, distance: 12.0
click at [640, 440] on div "Name: FT - VAPE CART CDT DISTILLATE - 0.5G - PTH - HYB SKU: BAP-CAR-FT-CDT-PTH.…" at bounding box center [802, 174] width 1474 height 1086
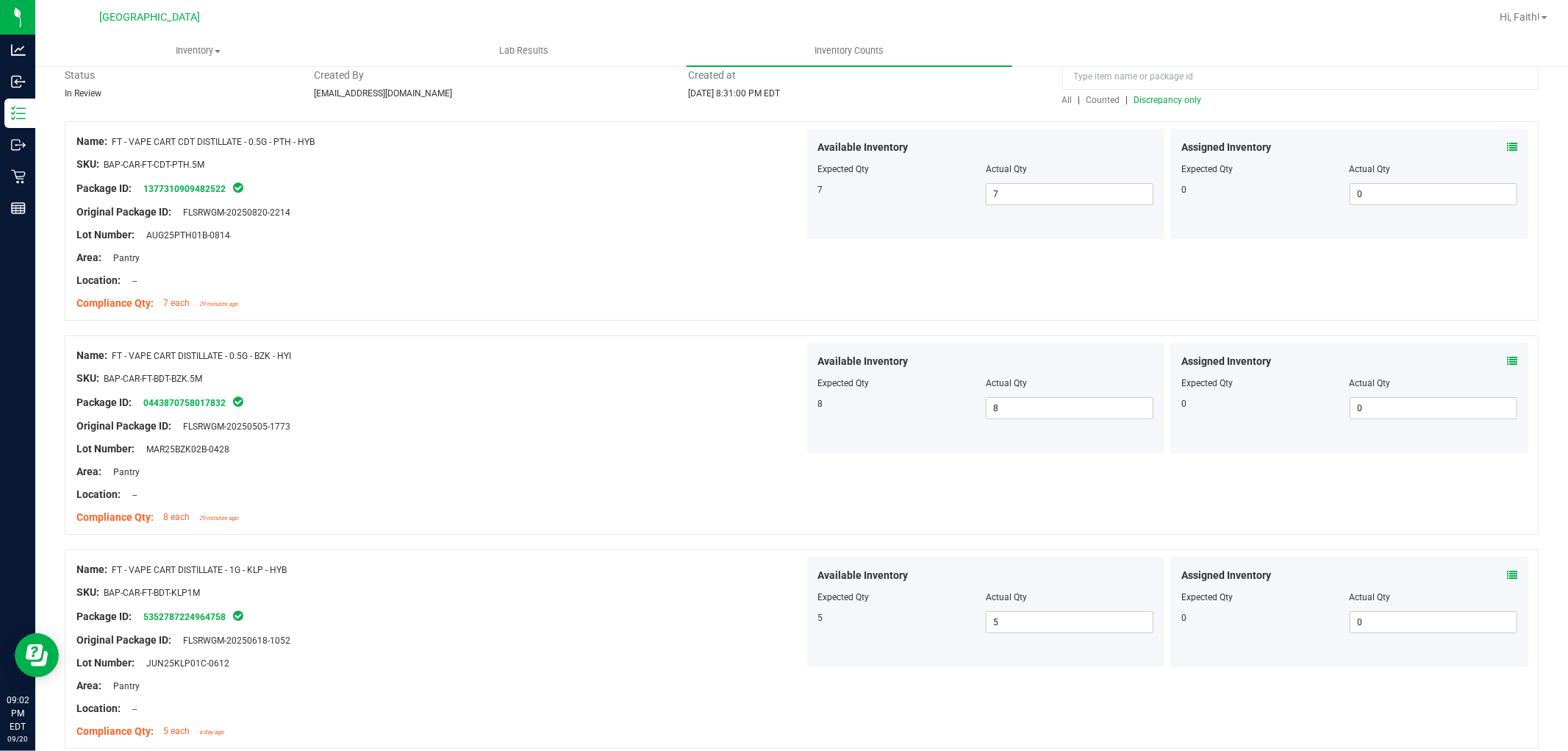
scroll to position [0, 0]
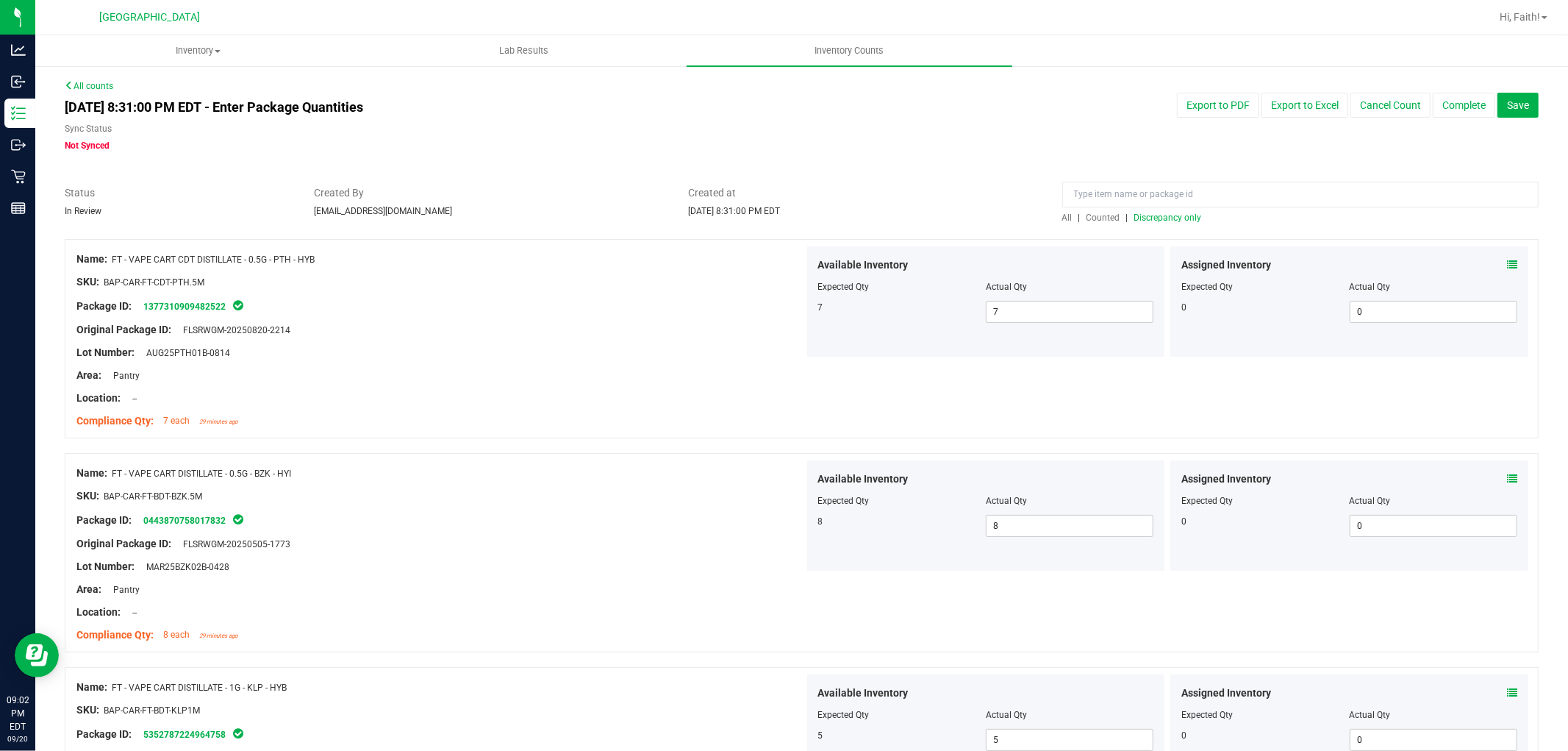
click at [1166, 219] on span "Discrepancy only" at bounding box center [1168, 218] width 68 height 10
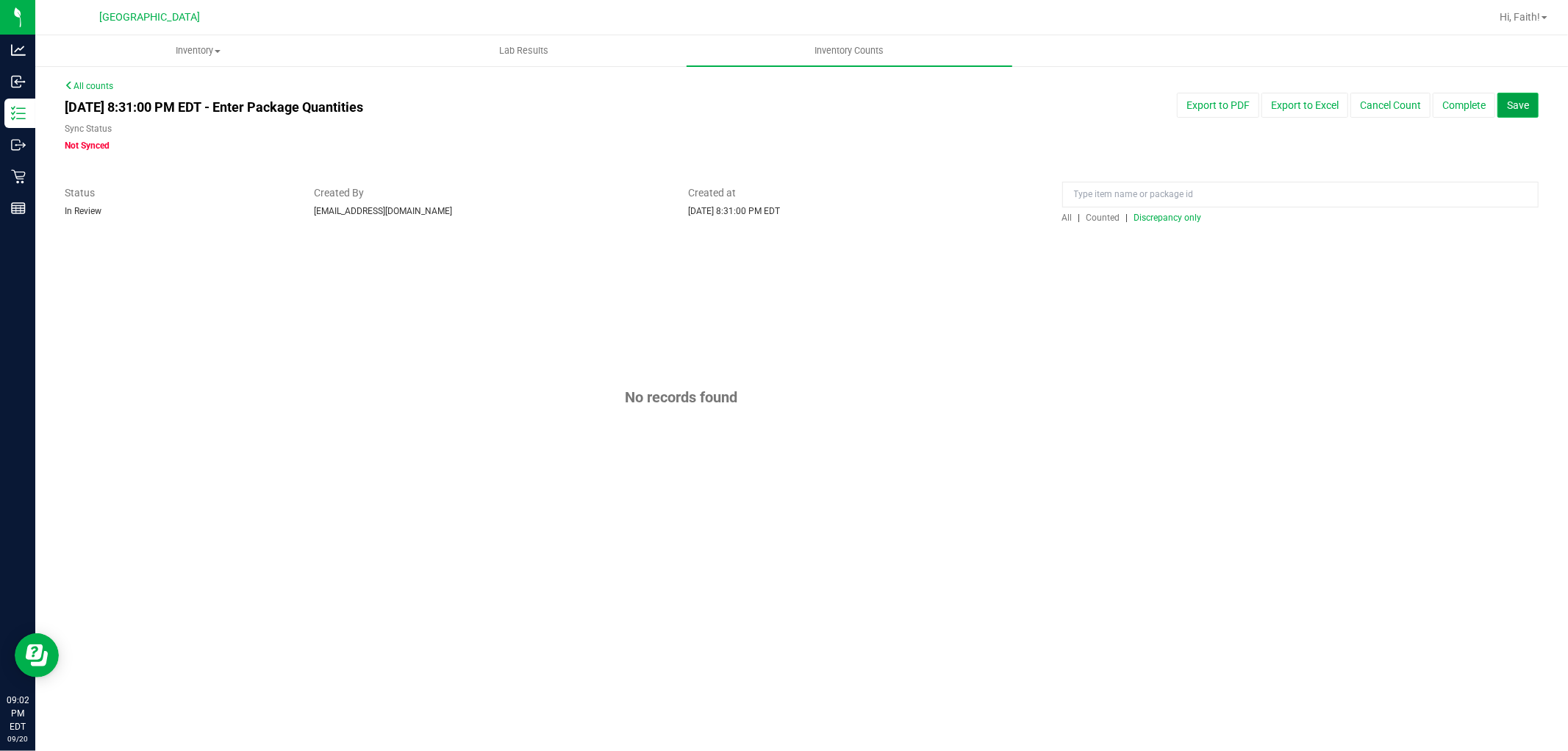
click at [1515, 111] on button "Save" at bounding box center [1518, 105] width 41 height 25
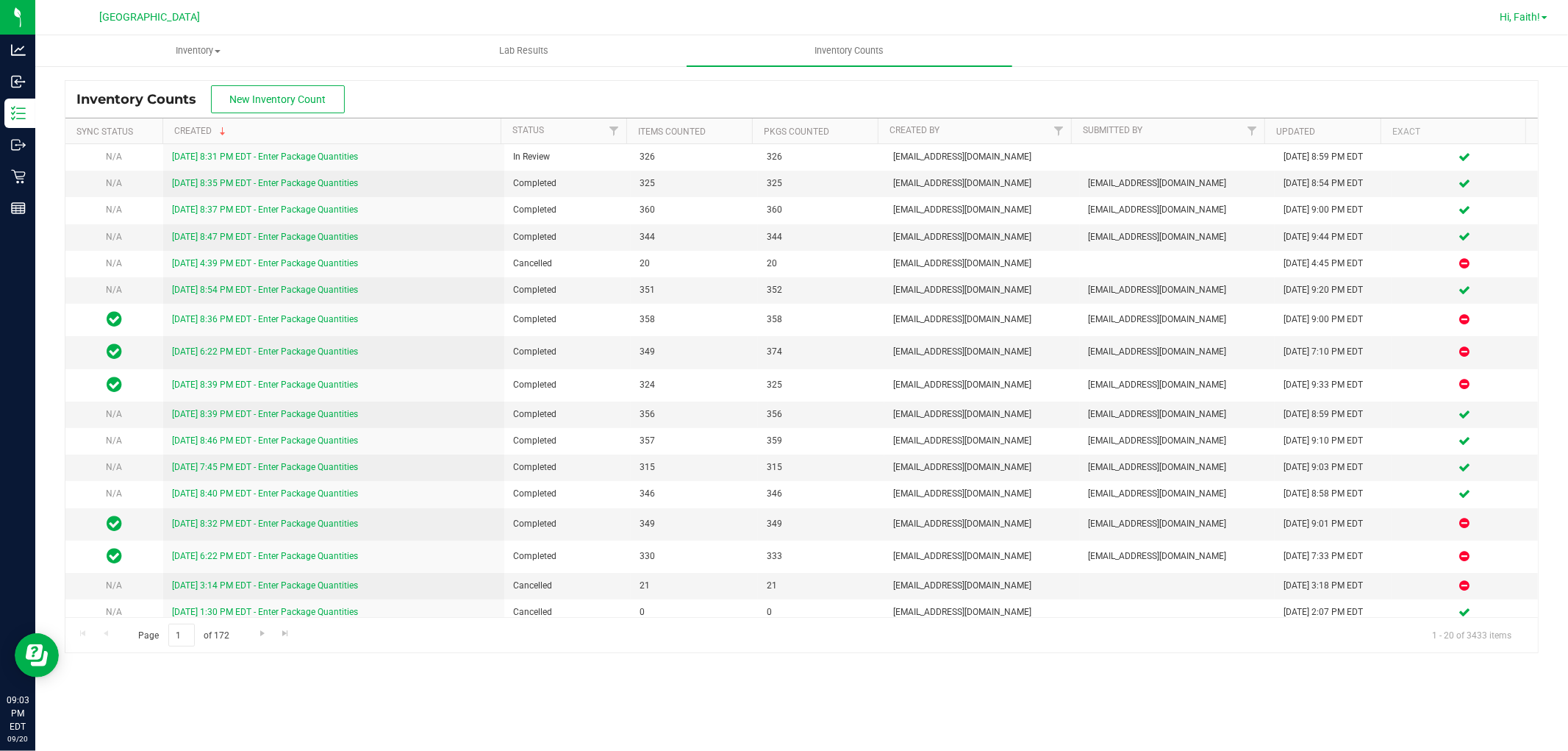
click at [1526, 15] on span "Hi, Faith!" at bounding box center [1519, 17] width 40 height 12
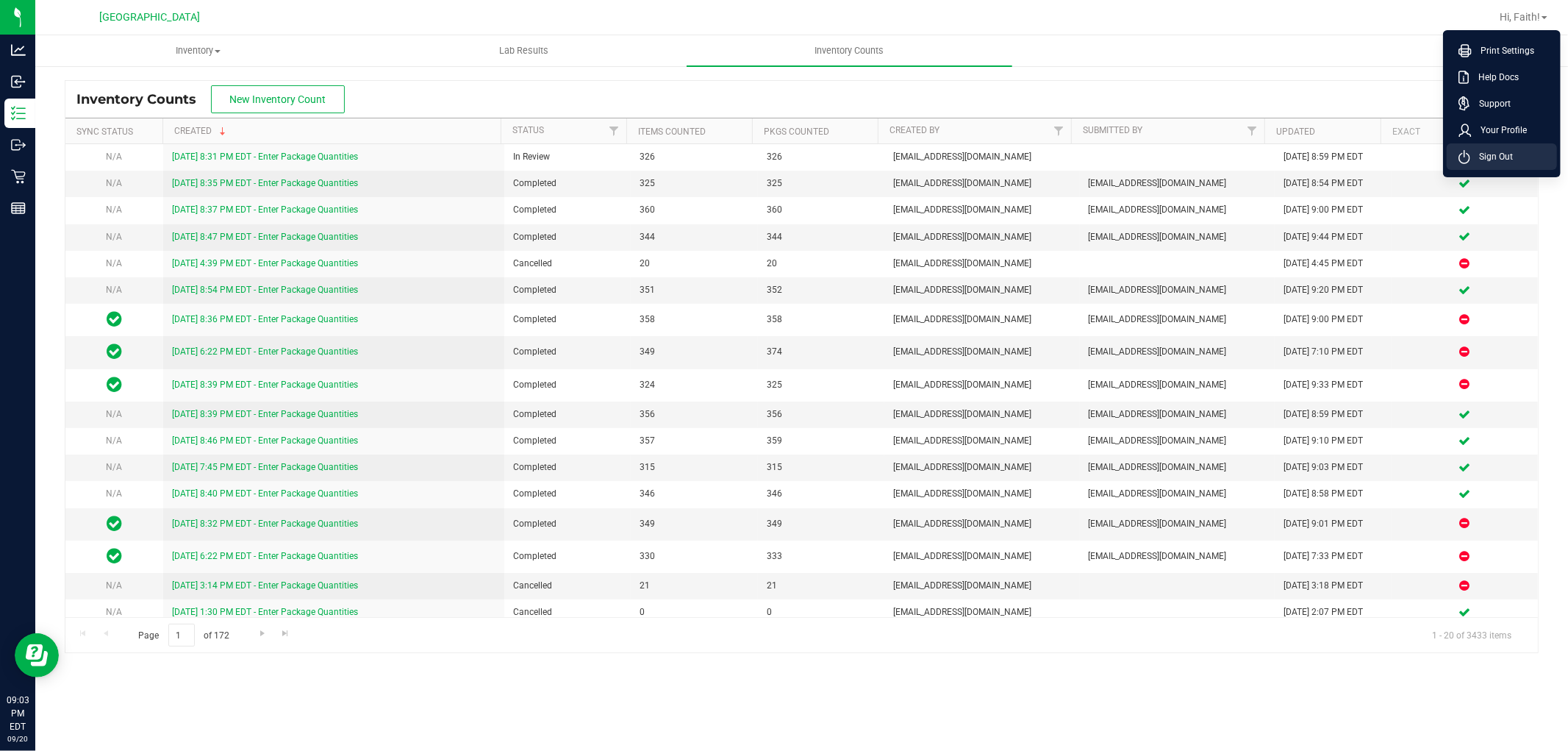
click at [1513, 150] on li "Sign Out" at bounding box center [1502, 157] width 110 height 27
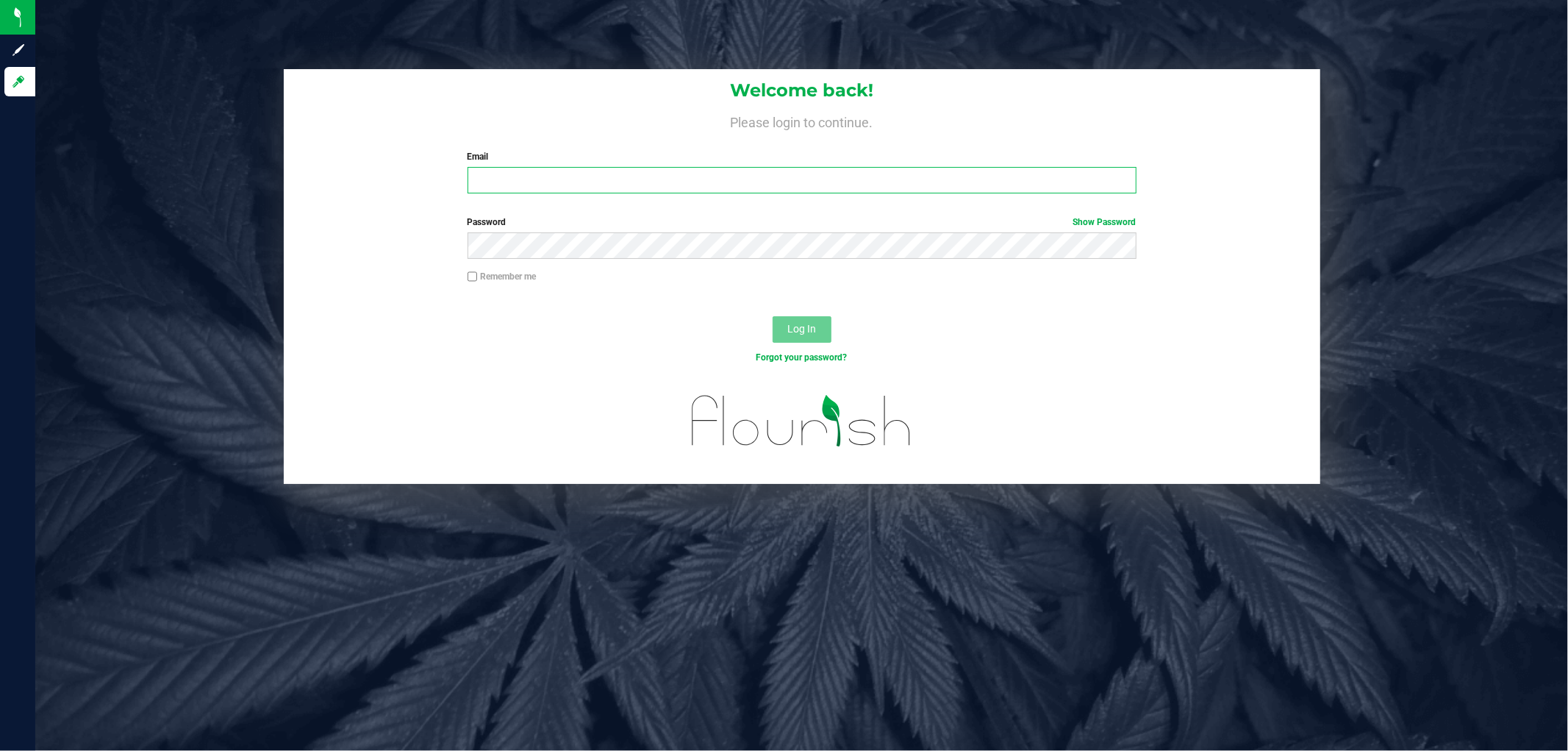
click at [497, 175] on input "Email" at bounding box center [802, 180] width 669 height 27
